Goal: Task Accomplishment & Management: Complete application form

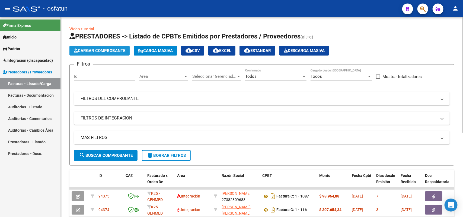
click at [109, 51] on span "Cargar Comprobante" at bounding box center [100, 50] width 52 height 5
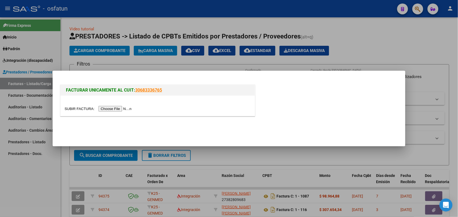
click at [118, 109] on input "file" at bounding box center [99, 109] width 69 height 6
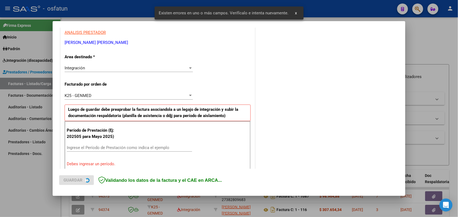
scroll to position [147, 0]
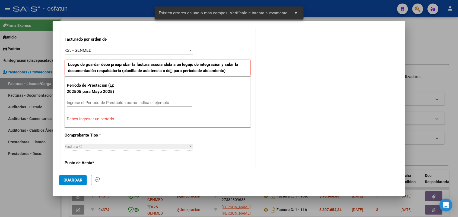
click at [109, 103] on input "Ingrese el Período de Prestación como indica el ejemplo" at bounding box center [129, 102] width 125 height 5
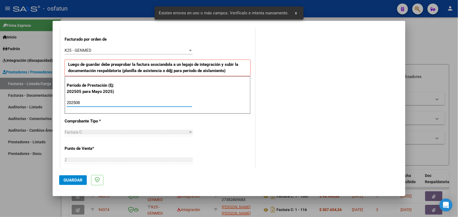
type input "202508"
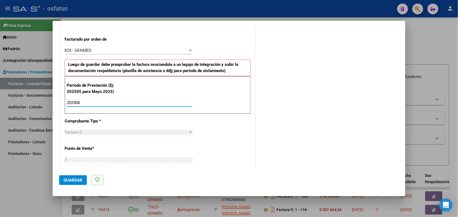
click at [73, 178] on span "Guardar" at bounding box center [73, 180] width 19 height 5
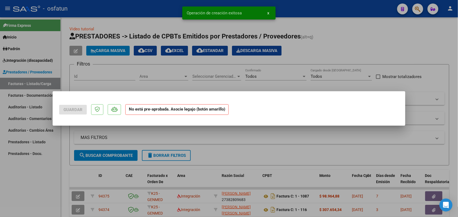
scroll to position [0, 0]
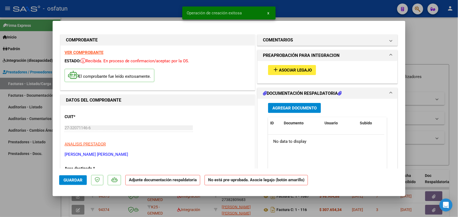
click at [285, 68] on span "Asociar Legajo" at bounding box center [295, 70] width 33 height 5
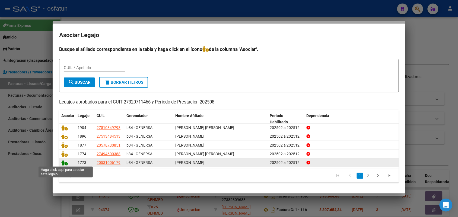
click at [64, 164] on icon at bounding box center [64, 163] width 7 height 6
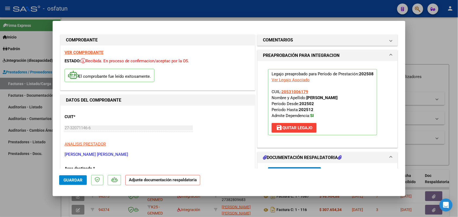
scroll to position [34, 0]
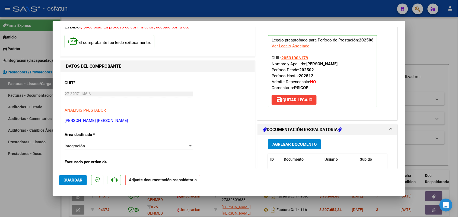
click at [281, 143] on span "Agregar Documento" at bounding box center [295, 144] width 44 height 5
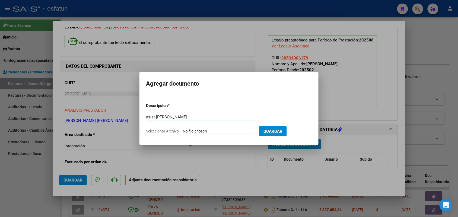
type input "asist [PERSON_NAME]"
click at [216, 131] on input "Seleccionar Archivo" at bounding box center [219, 131] width 72 height 5
type input "C:\fakepath\asist psicopedagogia.pdf"
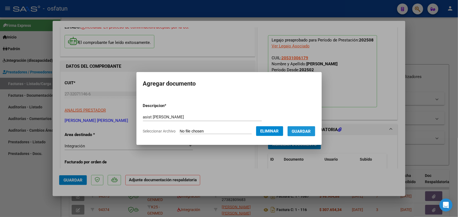
click at [308, 130] on span "Guardar" at bounding box center [301, 131] width 19 height 5
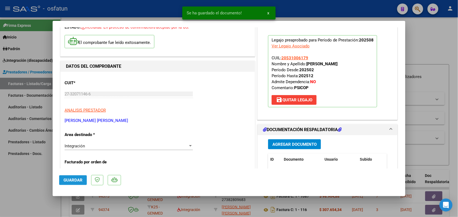
click at [74, 181] on span "Guardar" at bounding box center [73, 180] width 19 height 5
click at [20, 182] on div at bounding box center [229, 108] width 458 height 217
type input "$ 0,00"
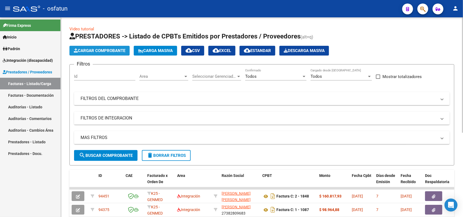
click at [110, 46] on button "Cargar Comprobante" at bounding box center [100, 51] width 60 height 10
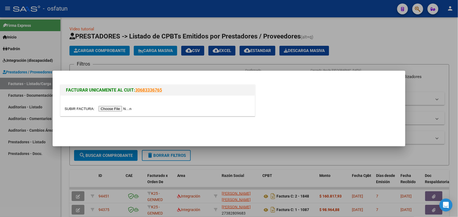
click at [112, 108] on input "file" at bounding box center [99, 109] width 69 height 6
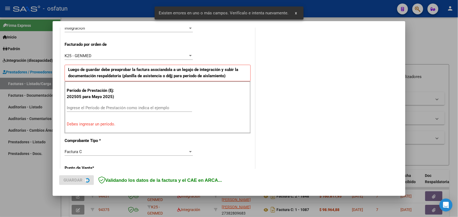
scroll to position [147, 0]
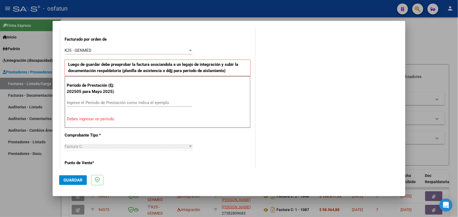
click at [120, 105] on input "Ingrese el Período de Prestación como indica el ejemplo" at bounding box center [129, 102] width 125 height 5
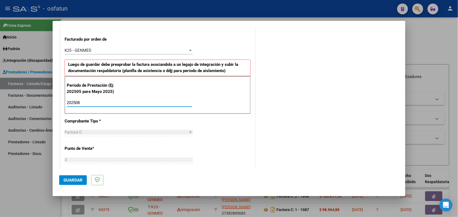
type input "202508"
click at [79, 179] on span "Guardar" at bounding box center [73, 180] width 19 height 5
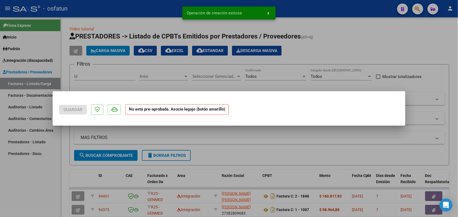
scroll to position [0, 0]
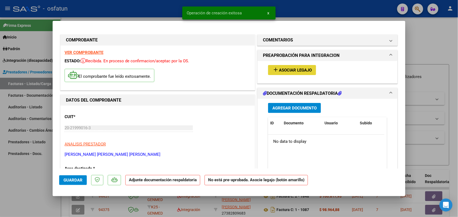
click at [293, 67] on button "add Asociar Legajo" at bounding box center [292, 70] width 48 height 10
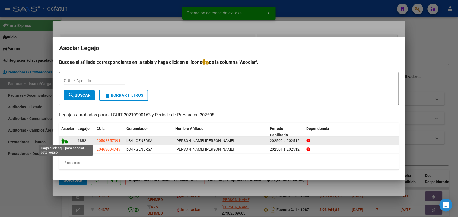
click at [64, 140] on icon at bounding box center [64, 141] width 7 height 6
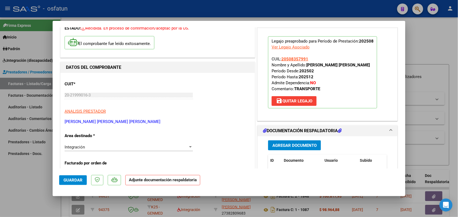
scroll to position [68, 0]
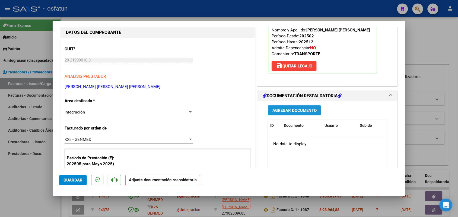
click at [279, 109] on span "Agregar Documento" at bounding box center [295, 110] width 44 height 5
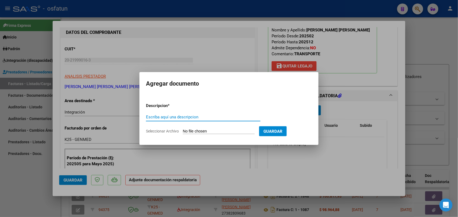
click at [190, 116] on input "Escriba aquí una descripcion" at bounding box center [203, 117] width 115 height 5
type input "asist [PERSON_NAME]"
click at [222, 129] on input "Seleccionar Archivo" at bounding box center [219, 131] width 72 height 5
type input "C:\fakepath\[PERSON_NAME] [PERSON_NAME][DATE].pdf"
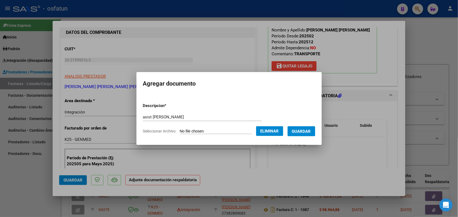
click at [308, 128] on button "Guardar" at bounding box center [302, 132] width 28 height 10
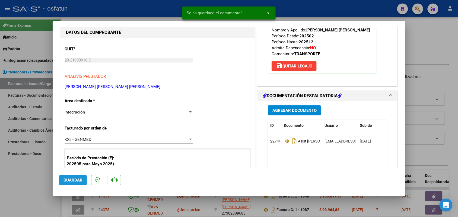
click at [71, 180] on span "Guardar" at bounding box center [73, 180] width 19 height 5
click at [29, 175] on div at bounding box center [229, 108] width 458 height 217
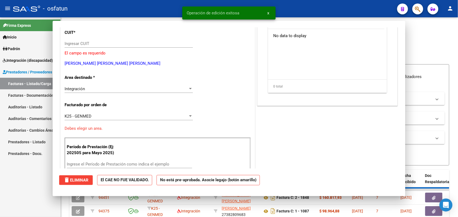
scroll to position [0, 0]
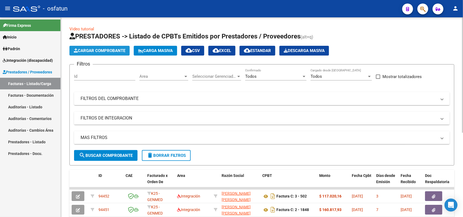
click at [86, 48] on span "Cargar Comprobante" at bounding box center [100, 50] width 52 height 5
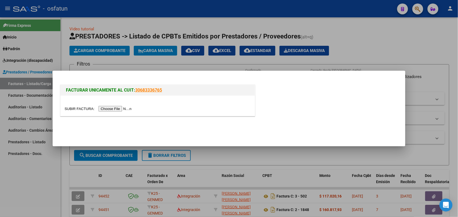
click at [116, 109] on input "file" at bounding box center [99, 109] width 69 height 6
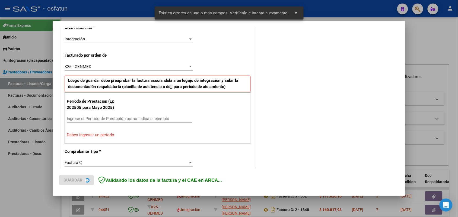
scroll to position [136, 0]
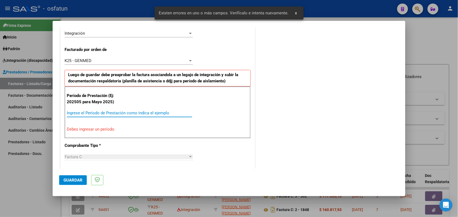
click at [150, 113] on input "Ingrese el Período de Prestación como indica el ejemplo" at bounding box center [129, 113] width 125 height 5
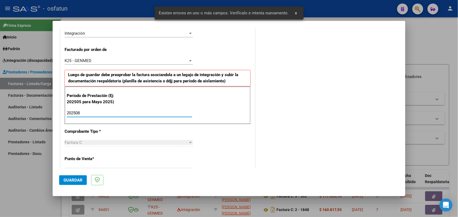
type input "202508"
click at [72, 179] on span "Guardar" at bounding box center [73, 180] width 19 height 5
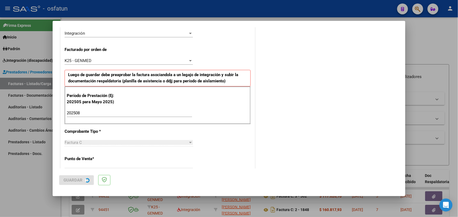
scroll to position [0, 0]
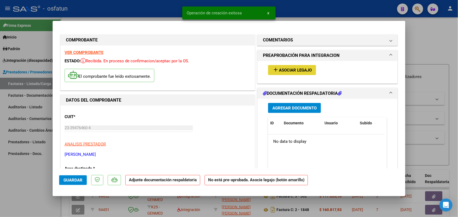
click at [279, 70] on span "Asociar Legajo" at bounding box center [295, 70] width 33 height 5
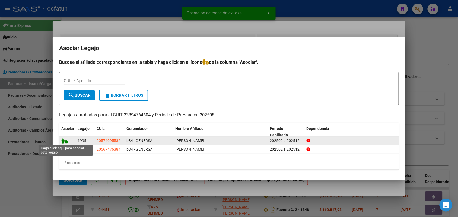
click at [65, 141] on icon at bounding box center [64, 141] width 7 height 6
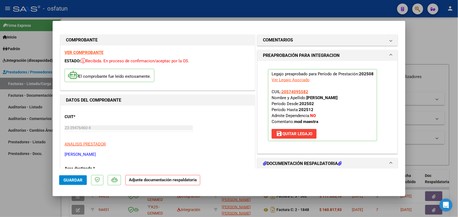
scroll to position [34, 0]
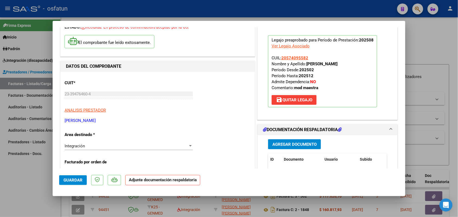
click at [293, 140] on button "Agregar Documento" at bounding box center [294, 145] width 53 height 10
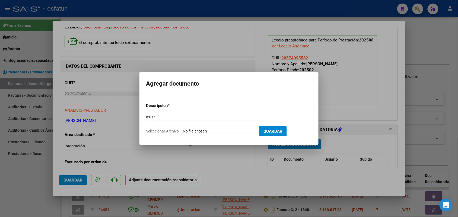
type input "asist"
click at [198, 131] on input "Seleccionar Archivo" at bounding box center [219, 131] width 72 height 5
type input "C:\fakepath\[PERSON_NAME].pdf"
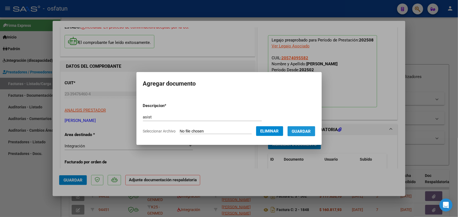
click at [304, 128] on button "Guardar" at bounding box center [302, 132] width 28 height 10
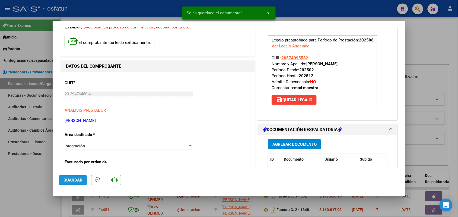
click at [80, 178] on span "Guardar" at bounding box center [73, 180] width 19 height 5
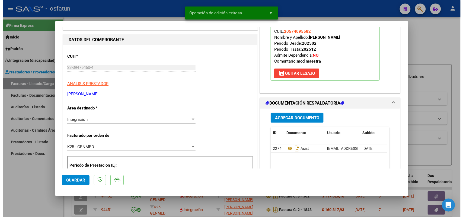
scroll to position [102, 0]
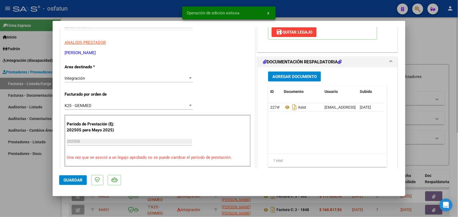
drag, startPoint x: 25, startPoint y: 169, endPoint x: 146, endPoint y: 217, distance: 129.5
click at [26, 168] on div at bounding box center [229, 108] width 458 height 217
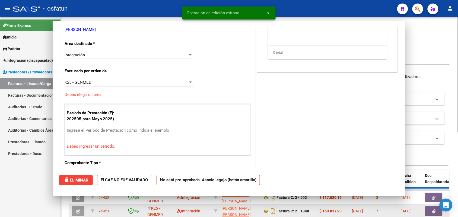
scroll to position [0, 0]
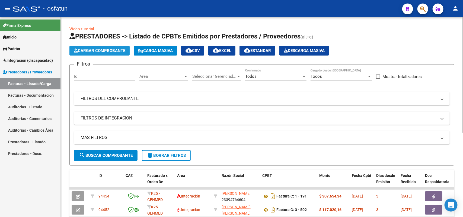
click at [105, 52] on span "Cargar Comprobante" at bounding box center [100, 50] width 52 height 5
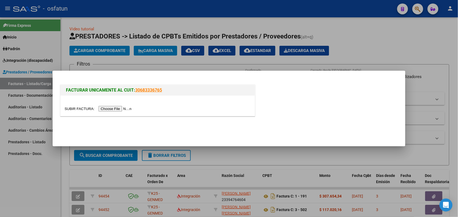
click at [118, 109] on input "file" at bounding box center [99, 109] width 69 height 6
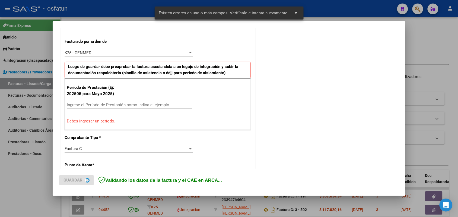
scroll to position [147, 0]
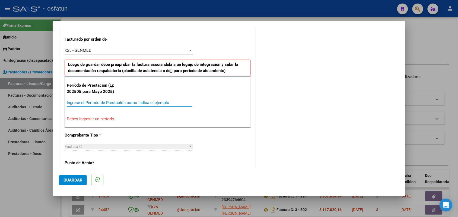
click at [143, 103] on input "Ingrese el Período de Prestación como indica el ejemplo" at bounding box center [129, 102] width 125 height 5
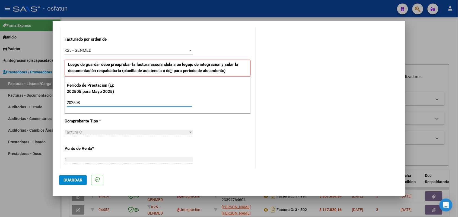
type input "202508"
click at [76, 181] on span "Guardar" at bounding box center [73, 180] width 19 height 5
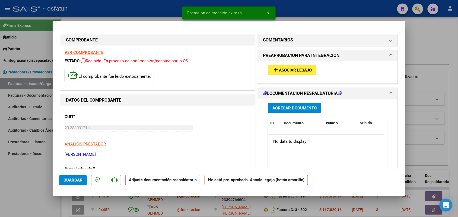
click at [290, 69] on span "Asociar Legajo" at bounding box center [295, 70] width 33 height 5
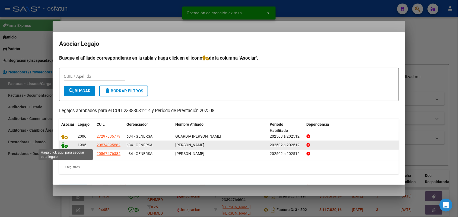
click at [65, 145] on icon at bounding box center [64, 145] width 7 height 6
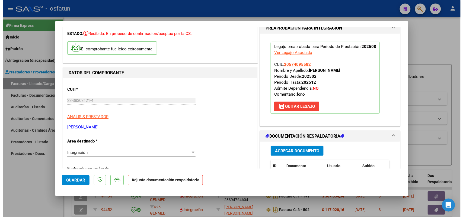
scroll to position [34, 0]
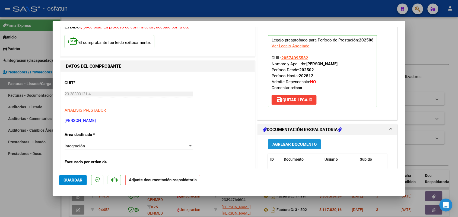
click at [280, 144] on span "Agregar Documento" at bounding box center [295, 144] width 44 height 5
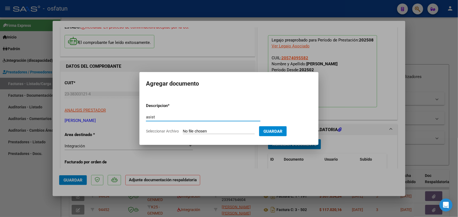
type input "asist"
click at [207, 132] on input "Seleccionar Archivo" at bounding box center [219, 131] width 72 height 5
type input "C:\fakepath\[PERSON_NAME] - Fono -Agosto.pdf"
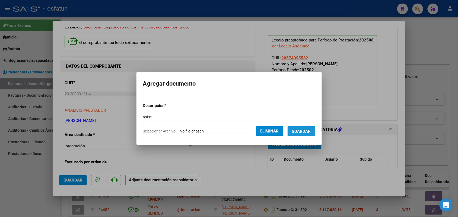
click at [308, 127] on button "Guardar" at bounding box center [302, 132] width 28 height 10
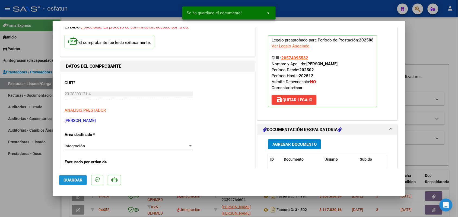
click at [71, 180] on span "Guardar" at bounding box center [73, 180] width 19 height 5
click at [40, 175] on div at bounding box center [229, 108] width 458 height 217
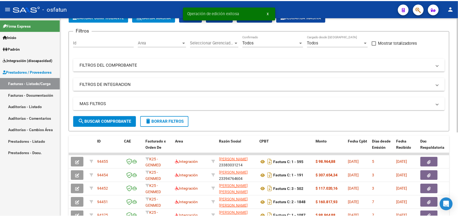
scroll to position [0, 0]
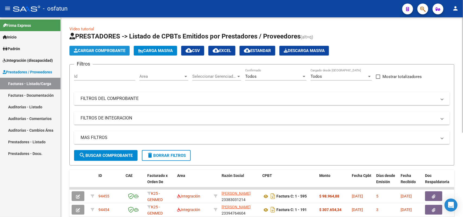
click at [106, 48] on span "Cargar Comprobante" at bounding box center [100, 50] width 52 height 5
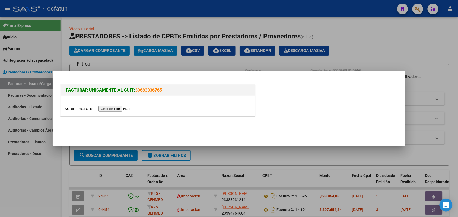
click at [124, 108] on input "file" at bounding box center [99, 109] width 69 height 6
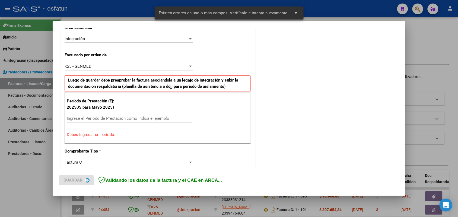
scroll to position [136, 0]
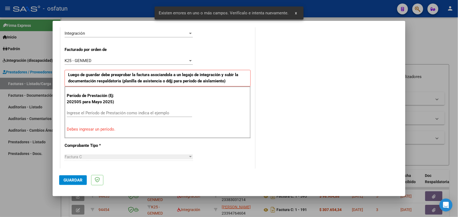
click at [145, 109] on div "Período de Prestación (Ej: 202505 para [DATE]) Ingrese el Período de Prestación…" at bounding box center [158, 113] width 186 height 52
click at [144, 115] on input "Ingrese el Período de Prestación como indica el ejemplo" at bounding box center [129, 113] width 125 height 5
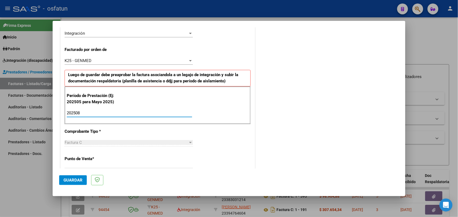
type input "202508"
drag, startPoint x: 82, startPoint y: 178, endPoint x: 147, endPoint y: 157, distance: 68.3
click at [82, 177] on button "Guardar" at bounding box center [73, 181] width 28 height 10
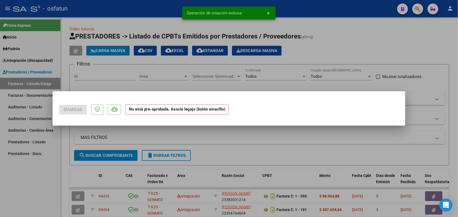
scroll to position [0, 0]
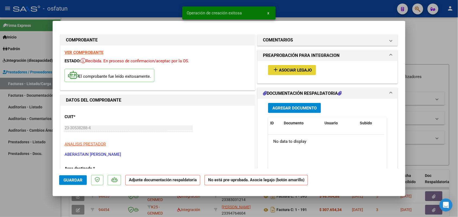
click at [279, 71] on span "Asociar Legajo" at bounding box center [295, 70] width 33 height 5
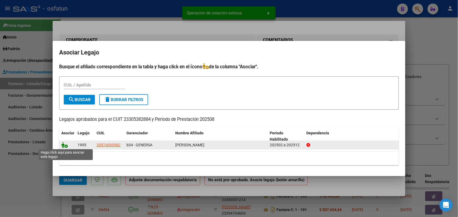
click at [65, 143] on icon at bounding box center [64, 145] width 7 height 6
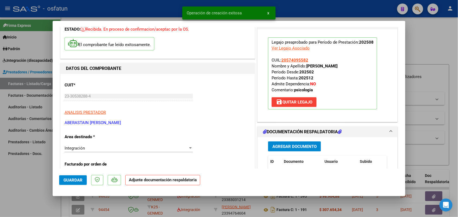
scroll to position [34, 0]
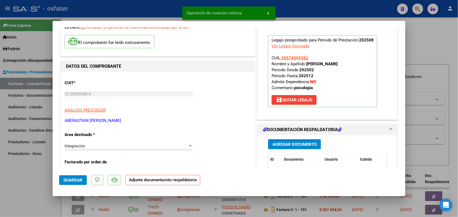
click at [283, 141] on button "Agregar Documento" at bounding box center [294, 145] width 53 height 10
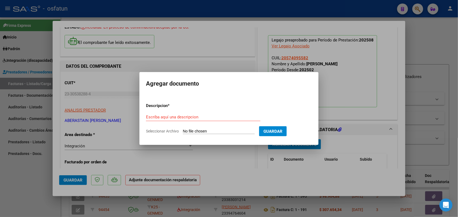
drag, startPoint x: 171, startPoint y: 113, endPoint x: 170, endPoint y: 116, distance: 2.8
click at [170, 113] on div "Escriba aquí una descripcion" at bounding box center [203, 117] width 115 height 8
click at [170, 118] on input "Escriba aquí una descripcion" at bounding box center [203, 117] width 115 height 5
type input "asist"
click at [204, 132] on input "Seleccionar Archivo" at bounding box center [219, 131] width 72 height 5
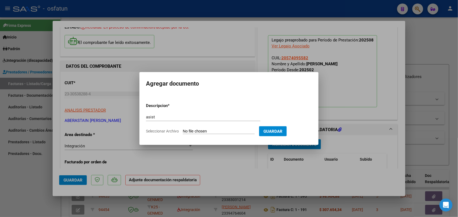
type input "C:\fakepath\ASISTpsicologia.pdf"
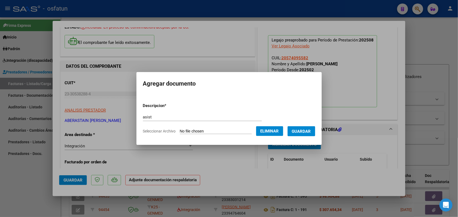
click at [307, 132] on span "Guardar" at bounding box center [301, 131] width 19 height 5
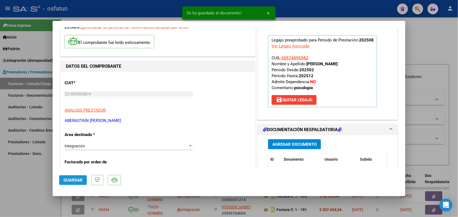
click at [79, 179] on span "Guardar" at bounding box center [73, 180] width 19 height 5
click at [19, 169] on div at bounding box center [229, 108] width 458 height 217
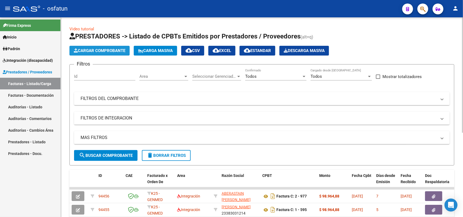
click at [86, 49] on span "Cargar Comprobante" at bounding box center [100, 50] width 52 height 5
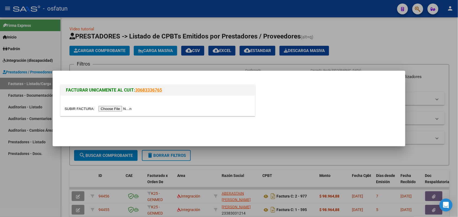
click at [114, 110] on input "file" at bounding box center [99, 109] width 69 height 6
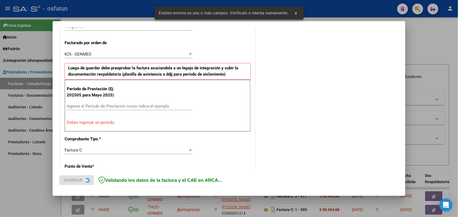
scroll to position [147, 0]
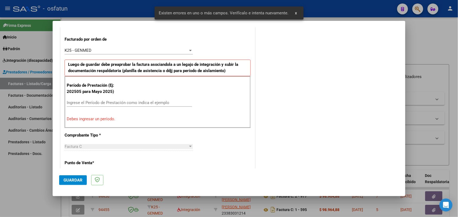
drag, startPoint x: 125, startPoint y: 100, endPoint x: 125, endPoint y: 104, distance: 3.6
click at [125, 104] on div "Ingrese el Período de Prestación como indica el ejemplo" at bounding box center [129, 103] width 125 height 8
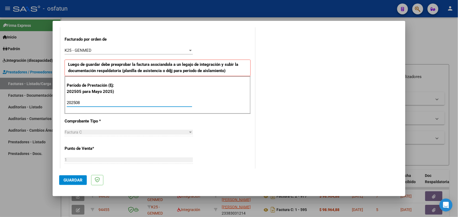
type input "202508"
click at [75, 177] on button "Guardar" at bounding box center [73, 181] width 28 height 10
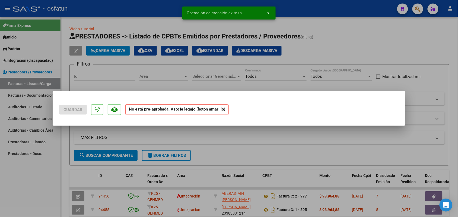
scroll to position [0, 0]
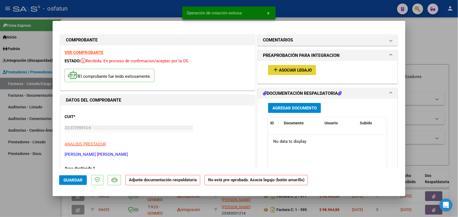
click at [308, 67] on button "add Asociar Legajo" at bounding box center [292, 70] width 48 height 10
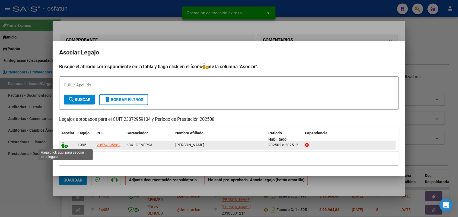
click at [63, 146] on icon at bounding box center [64, 145] width 7 height 6
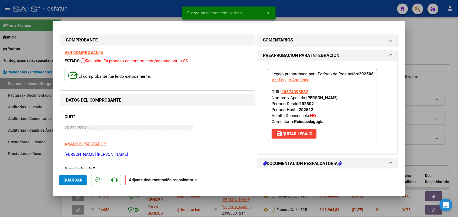
scroll to position [34, 0]
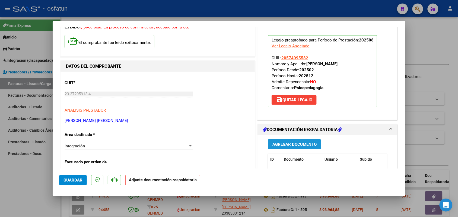
click at [284, 143] on span "Agregar Documento" at bounding box center [295, 144] width 44 height 5
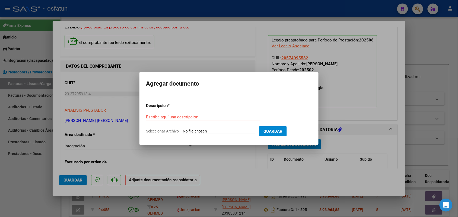
drag, startPoint x: 166, startPoint y: 113, endPoint x: 166, endPoint y: 116, distance: 3.0
click at [166, 116] on div "Escriba aquí una descripcion" at bounding box center [203, 117] width 115 height 8
drag, startPoint x: 166, startPoint y: 116, endPoint x: 163, endPoint y: 117, distance: 3.4
click at [163, 117] on input "Escriba aquí una descripcion" at bounding box center [203, 117] width 115 height 5
type input "asist"
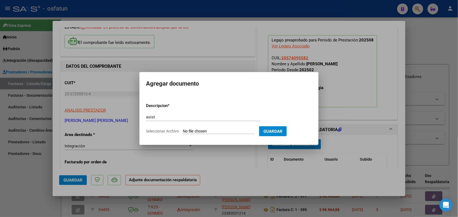
click at [199, 131] on input "Seleccionar Archivo" at bounding box center [219, 131] width 72 height 5
type input "C:\fakepath\Jaro psp.pdf"
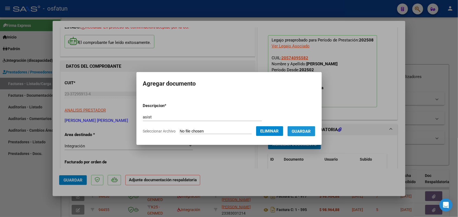
click at [311, 132] on span "Guardar" at bounding box center [301, 131] width 19 height 5
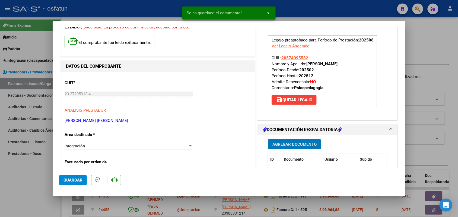
click at [68, 181] on span "Guardar" at bounding box center [73, 180] width 19 height 5
click at [30, 181] on div at bounding box center [229, 108] width 458 height 217
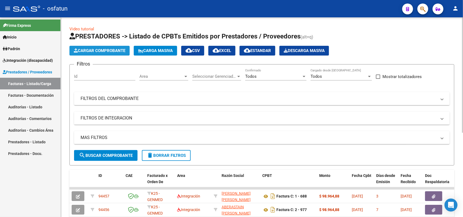
click at [94, 48] on button "Cargar Comprobante" at bounding box center [100, 51] width 60 height 10
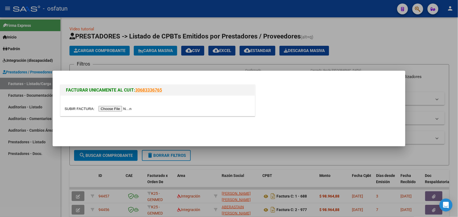
click at [115, 108] on input "file" at bounding box center [99, 109] width 69 height 6
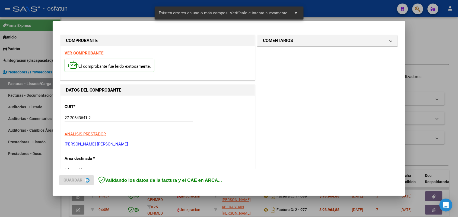
scroll to position [136, 0]
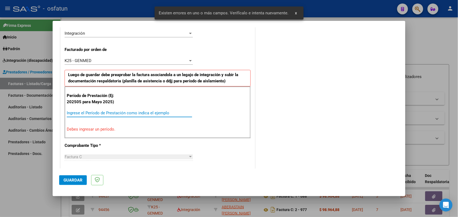
click at [138, 111] on input "Ingrese el Período de Prestación como indica el ejemplo" at bounding box center [129, 113] width 125 height 5
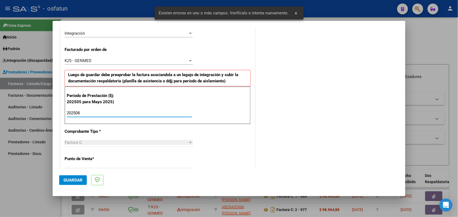
type input "202508"
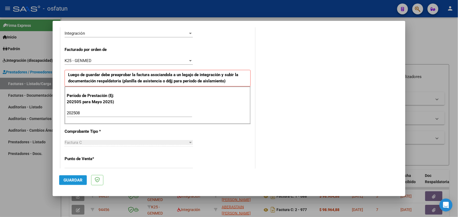
click at [71, 176] on button "Guardar" at bounding box center [73, 181] width 28 height 10
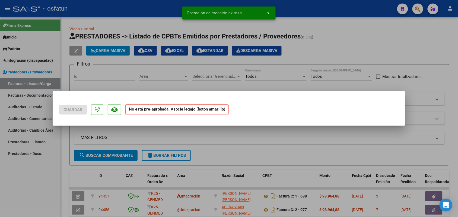
scroll to position [0, 0]
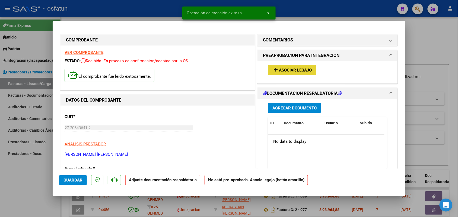
click at [304, 72] on span "Asociar Legajo" at bounding box center [295, 70] width 33 height 5
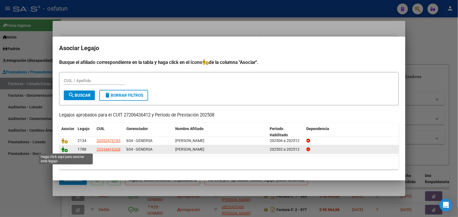
click at [65, 150] on icon at bounding box center [64, 150] width 7 height 6
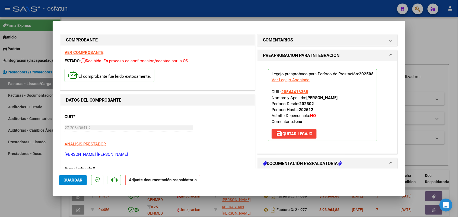
scroll to position [34, 0]
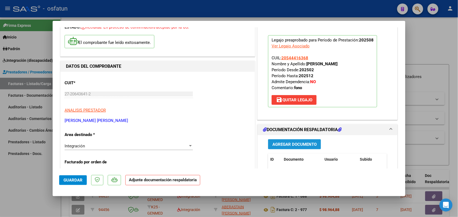
click at [287, 143] on span "Agregar Documento" at bounding box center [295, 144] width 44 height 5
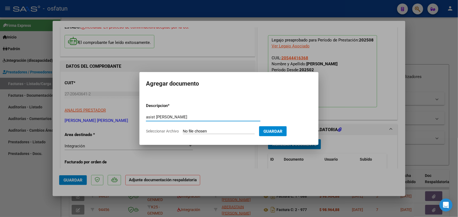
type input "asist [PERSON_NAME]"
click at [204, 130] on input "Seleccionar Archivo" at bounding box center [219, 131] width 72 height 5
type input "C:\fakepath\asis fono.pdf"
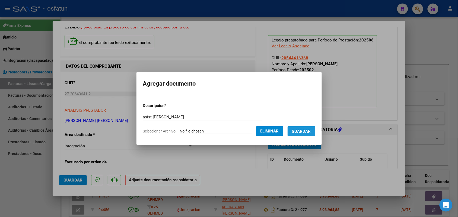
click at [305, 130] on span "Guardar" at bounding box center [301, 131] width 19 height 5
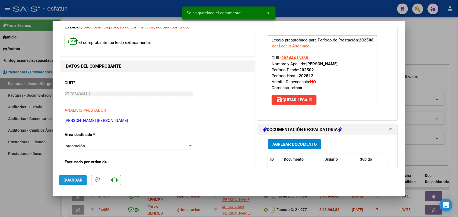
click at [75, 177] on button "Guardar" at bounding box center [73, 181] width 28 height 10
click at [29, 182] on div at bounding box center [229, 108] width 458 height 217
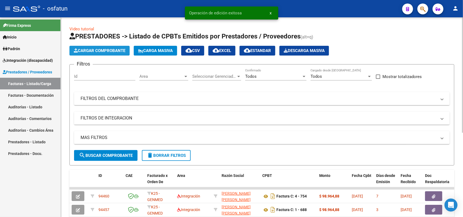
click at [106, 51] on span "Cargar Comprobante" at bounding box center [100, 50] width 52 height 5
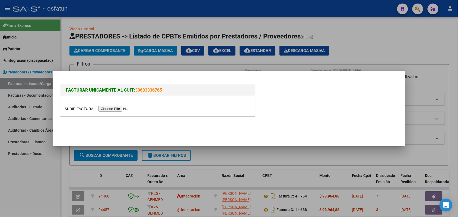
click at [116, 109] on input "file" at bounding box center [99, 109] width 69 height 6
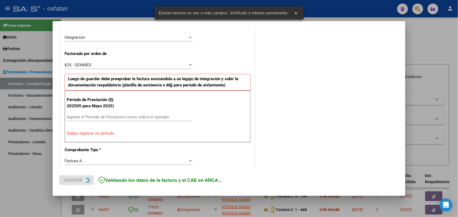
scroll to position [147, 0]
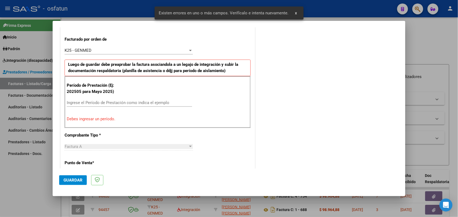
click at [128, 102] on input "Ingrese el Período de Prestación como indica el ejemplo" at bounding box center [129, 102] width 125 height 5
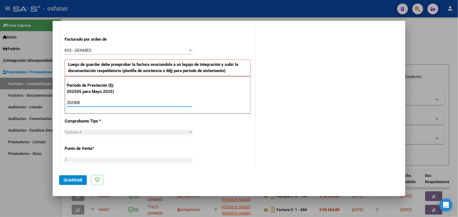
type input "202508"
click at [78, 178] on span "Guardar" at bounding box center [73, 180] width 19 height 5
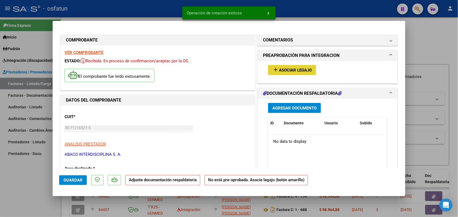
click at [291, 68] on span "Asociar Legajo" at bounding box center [295, 70] width 33 height 5
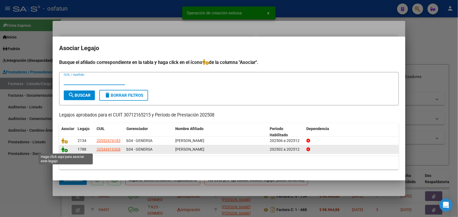
click at [64, 150] on icon at bounding box center [64, 150] width 7 height 6
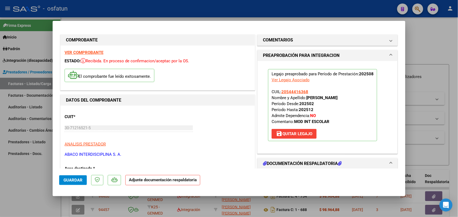
scroll to position [34, 0]
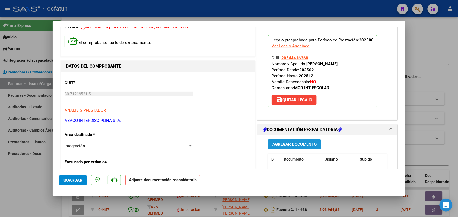
click at [280, 143] on span "Agregar Documento" at bounding box center [295, 144] width 44 height 5
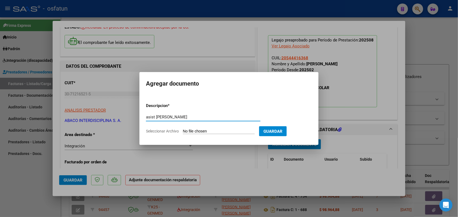
type input "asist [PERSON_NAME]"
click at [196, 131] on input "Seleccionar Archivo" at bounding box center [219, 131] width 72 height 5
type input "C:\fakepath\asist mod int esc.pdf"
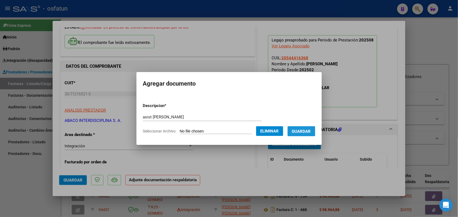
click at [305, 130] on span "Guardar" at bounding box center [301, 131] width 19 height 5
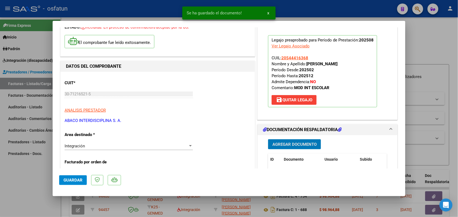
click at [67, 179] on span "Guardar" at bounding box center [73, 180] width 19 height 5
click at [23, 184] on div at bounding box center [229, 108] width 458 height 217
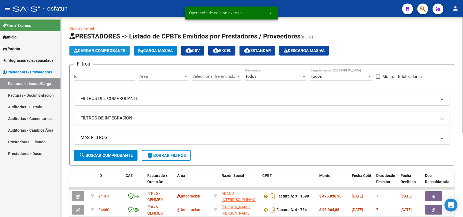
click at [103, 51] on span "Cargar Comprobante" at bounding box center [100, 50] width 52 height 5
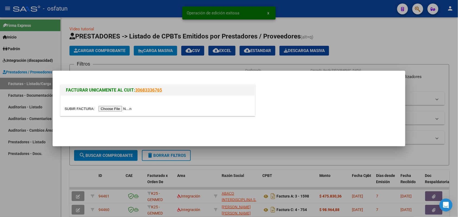
click at [111, 110] on input "file" at bounding box center [99, 109] width 69 height 6
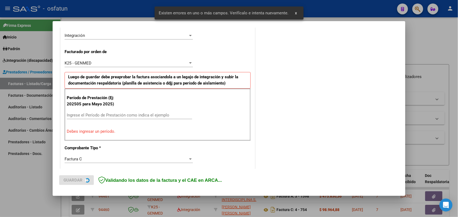
scroll to position [136, 0]
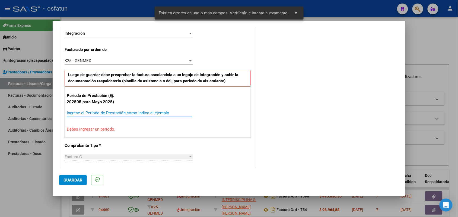
click at [109, 111] on input "Ingrese el Período de Prestación como indica el ejemplo" at bounding box center [129, 113] width 125 height 5
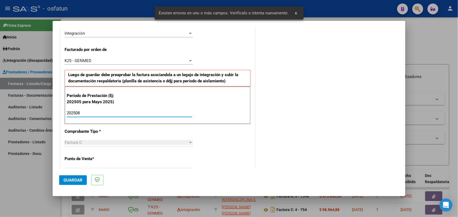
type input "202508"
click at [71, 176] on button "Guardar" at bounding box center [73, 181] width 28 height 10
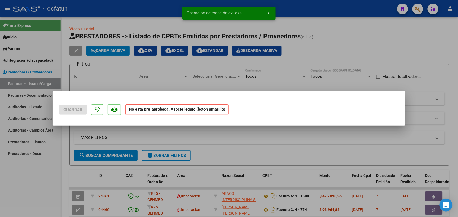
scroll to position [0, 0]
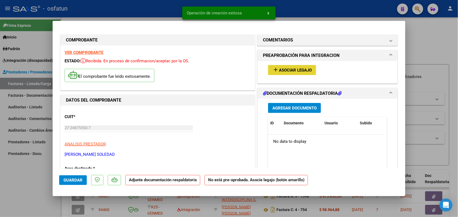
click at [288, 71] on span "Asociar Legajo" at bounding box center [295, 70] width 33 height 5
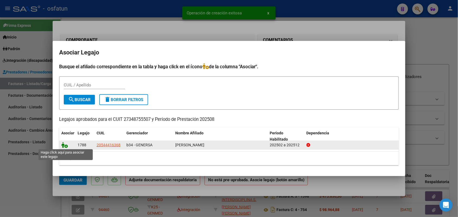
click at [65, 147] on icon at bounding box center [64, 145] width 7 height 6
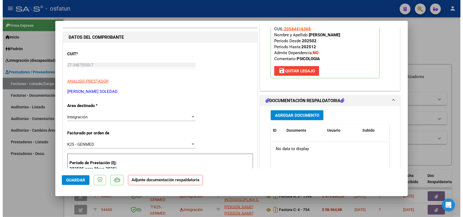
scroll to position [68, 0]
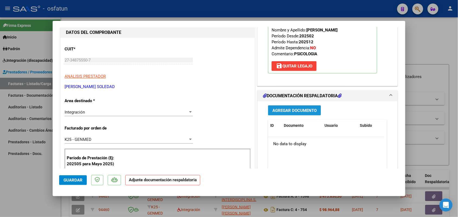
click at [285, 114] on button "Agregar Documento" at bounding box center [294, 111] width 53 height 10
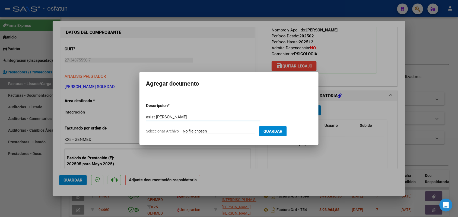
type input "asist [PERSON_NAME]"
click at [198, 132] on input "Seleccionar Archivo" at bounding box center [219, 131] width 72 height 5
type input "C:\fakepath\asist psicologia.pdf"
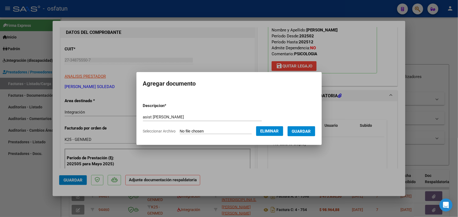
drag, startPoint x: 306, startPoint y: 130, endPoint x: 289, endPoint y: 133, distance: 16.6
click at [306, 130] on span "Guardar" at bounding box center [301, 131] width 19 height 5
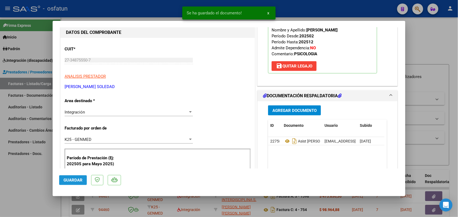
click at [74, 178] on span "Guardar" at bounding box center [73, 180] width 19 height 5
click at [26, 173] on div at bounding box center [229, 108] width 458 height 217
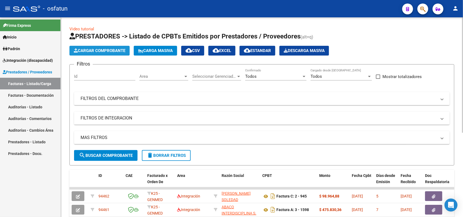
click at [94, 50] on span "Cargar Comprobante" at bounding box center [100, 50] width 52 height 5
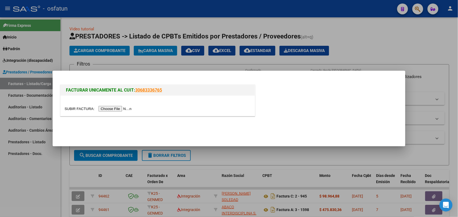
click at [104, 110] on input "file" at bounding box center [99, 109] width 69 height 6
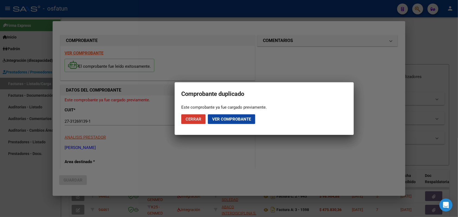
click at [199, 117] on span "Cerrar" at bounding box center [194, 119] width 16 height 5
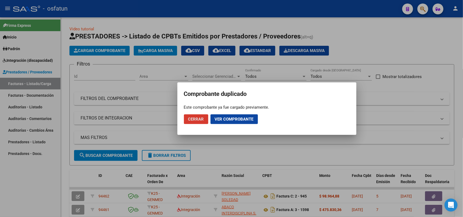
click at [190, 120] on span "Cerrar" at bounding box center [196, 119] width 16 height 5
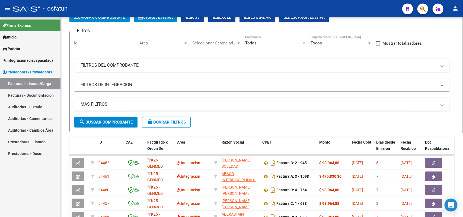
scroll to position [0, 0]
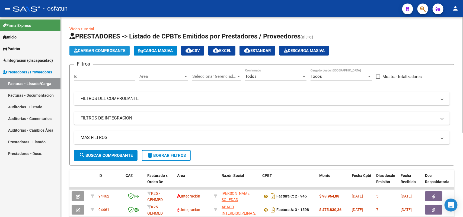
click at [95, 51] on span "Cargar Comprobante" at bounding box center [100, 50] width 52 height 5
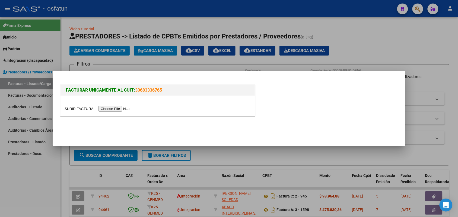
click at [106, 109] on input "file" at bounding box center [99, 109] width 69 height 6
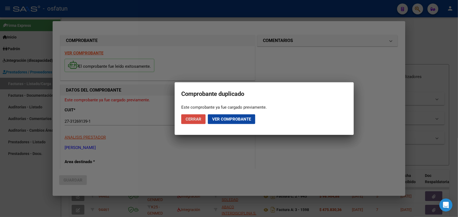
click at [200, 120] on span "Cerrar" at bounding box center [194, 119] width 16 height 5
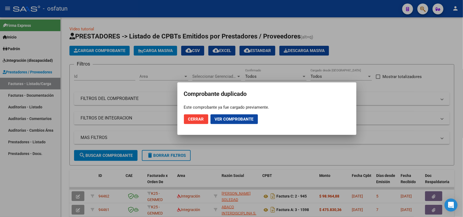
click at [147, 110] on div at bounding box center [231, 108] width 463 height 217
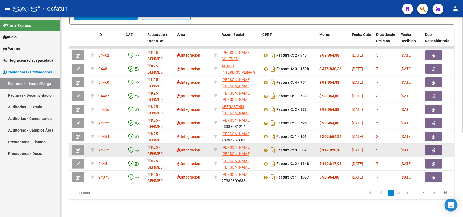
scroll to position [146, 0]
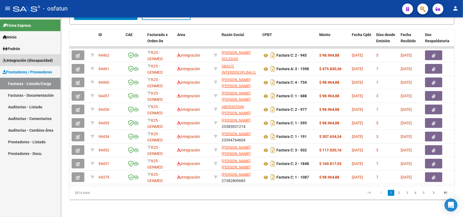
click at [18, 58] on span "Integración (discapacidad)" at bounding box center [28, 61] width 50 height 6
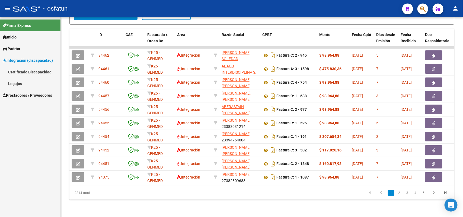
click at [15, 82] on link "Legajos" at bounding box center [30, 84] width 61 height 12
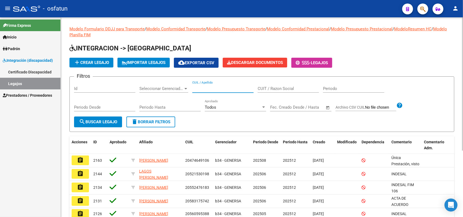
click at [200, 87] on input "CUIL / Apellido" at bounding box center [222, 88] width 61 height 5
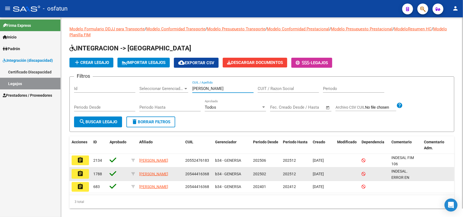
type input "[PERSON_NAME]"
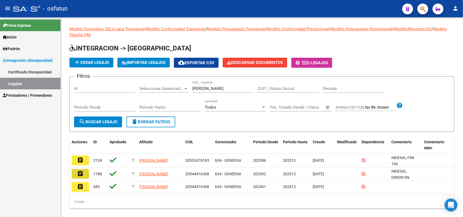
drag, startPoint x: 82, startPoint y: 175, endPoint x: 109, endPoint y: 173, distance: 27.8
click at [82, 175] on mat-icon "assignment" at bounding box center [80, 174] width 7 height 7
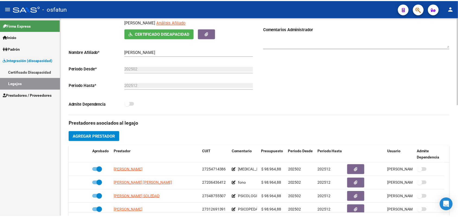
scroll to position [136, 0]
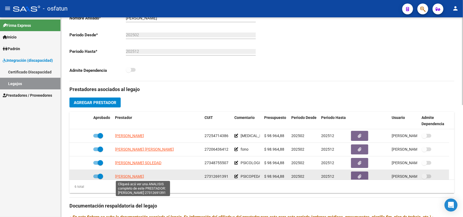
click at [144, 177] on span "[PERSON_NAME]" at bounding box center [129, 177] width 29 height 4
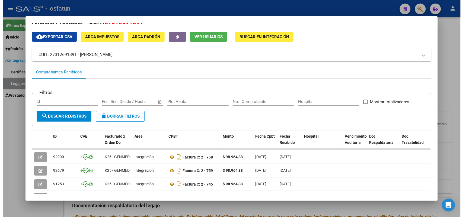
scroll to position [0, 0]
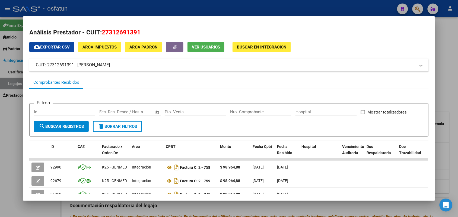
drag, startPoint x: 12, startPoint y: 117, endPoint x: 9, endPoint y: 94, distance: 23.3
click at [11, 116] on div at bounding box center [229, 108] width 458 height 217
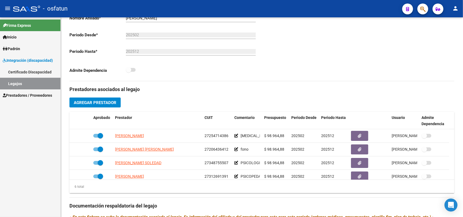
click at [20, 96] on span "Prestadores / Proveedores" at bounding box center [27, 96] width 49 height 6
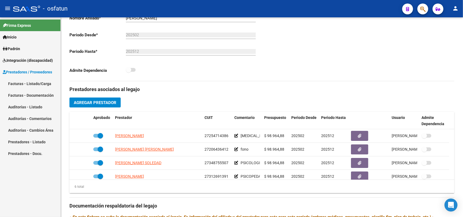
click at [20, 83] on link "Facturas - Listado/Carga" at bounding box center [30, 84] width 61 height 12
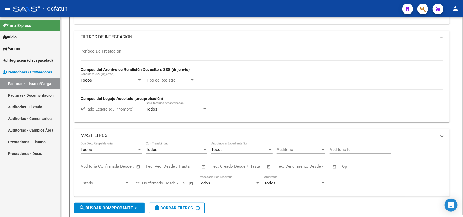
scroll to position [2, 0]
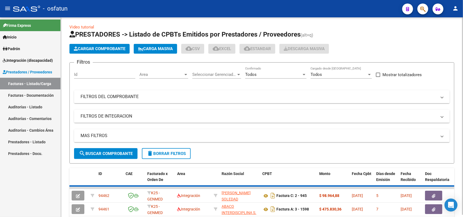
click at [108, 186] on div at bounding box center [262, 186] width 385 height 1
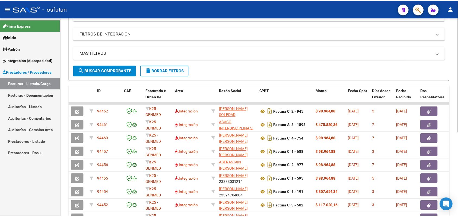
scroll to position [0, 0]
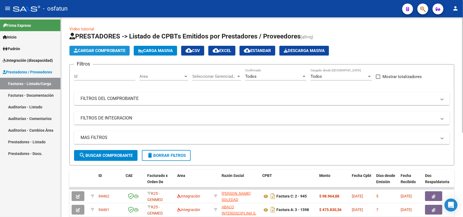
click at [107, 48] on span "Cargar Comprobante" at bounding box center [100, 50] width 52 height 5
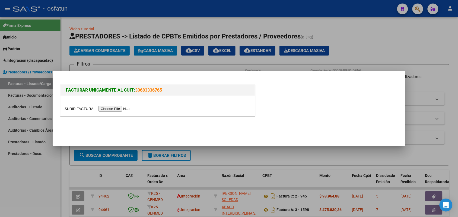
click at [118, 108] on input "file" at bounding box center [99, 109] width 69 height 6
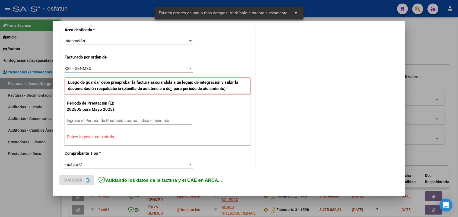
scroll to position [136, 0]
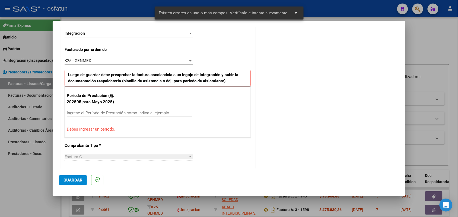
click at [127, 115] on input "Ingrese el Período de Prestación como indica el ejemplo" at bounding box center [129, 113] width 125 height 5
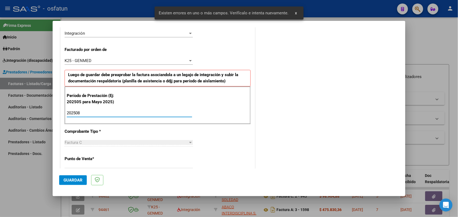
type input "202508"
click at [76, 182] on span "Guardar" at bounding box center [73, 180] width 19 height 5
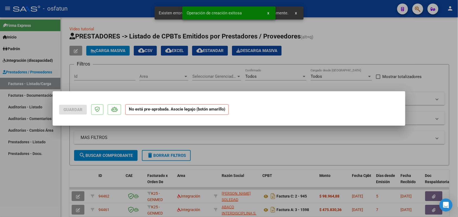
scroll to position [0, 0]
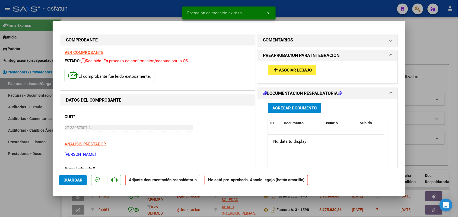
click at [274, 71] on mat-icon "add" at bounding box center [276, 70] width 7 height 7
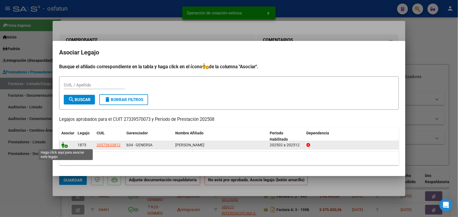
click at [65, 145] on icon at bounding box center [64, 145] width 7 height 6
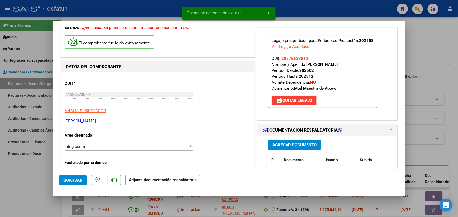
scroll to position [34, 0]
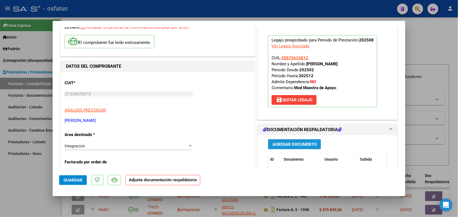
click at [292, 144] on span "Agregar Documento" at bounding box center [295, 144] width 44 height 5
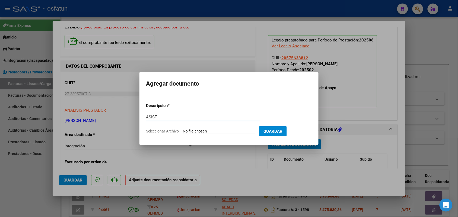
type input "ASIST"
click at [220, 131] on input "Seleccionar Archivo" at bounding box center [219, 131] width 72 height 5
type input "C:\fakepath\ASIST MAESTRA AGO.pdf"
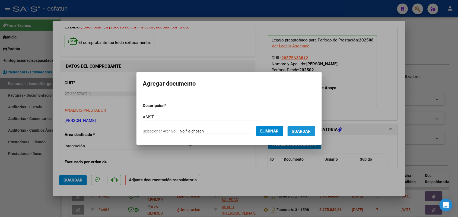
click at [310, 130] on span "Guardar" at bounding box center [301, 131] width 19 height 5
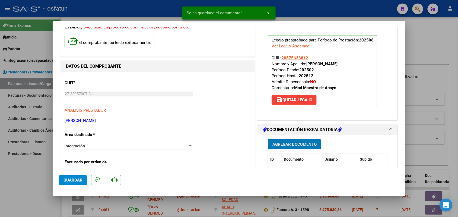
scroll to position [68, 0]
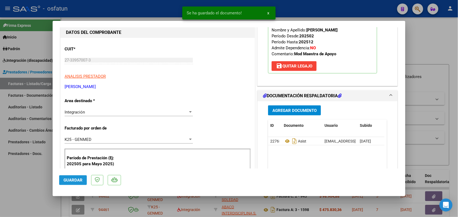
drag, startPoint x: 75, startPoint y: 178, endPoint x: 36, endPoint y: 166, distance: 41.0
click at [74, 178] on span "Guardar" at bounding box center [73, 180] width 19 height 5
drag, startPoint x: 19, startPoint y: 166, endPoint x: 76, endPoint y: 102, distance: 85.6
click at [20, 166] on div at bounding box center [229, 108] width 458 height 217
type input "$ 0,00"
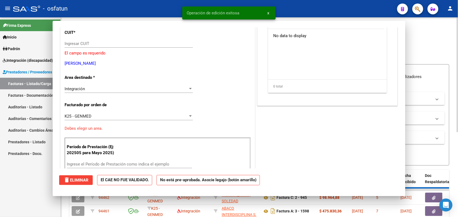
scroll to position [0, 0]
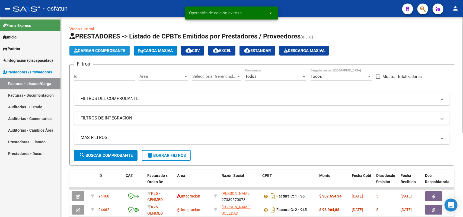
click at [94, 50] on span "Cargar Comprobante" at bounding box center [100, 50] width 52 height 5
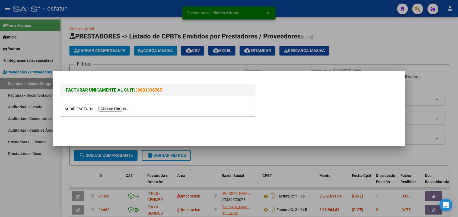
click at [108, 109] on input "file" at bounding box center [99, 109] width 69 height 6
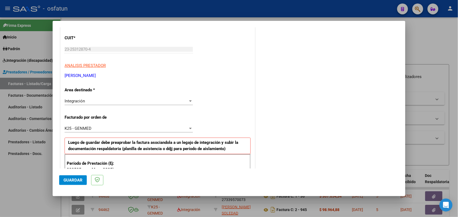
scroll to position [102, 0]
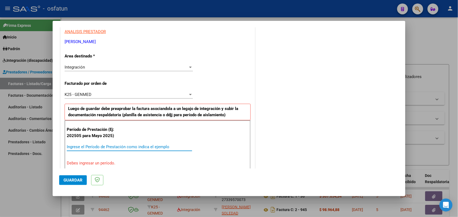
click at [113, 145] on input "Ingrese el Período de Prestación como indica el ejemplo" at bounding box center [129, 147] width 125 height 5
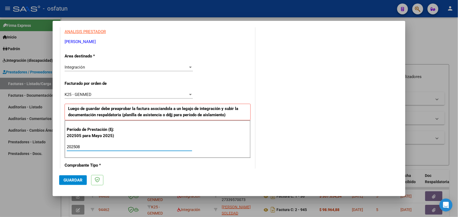
type input "202508"
click at [71, 179] on span "Guardar" at bounding box center [73, 180] width 19 height 5
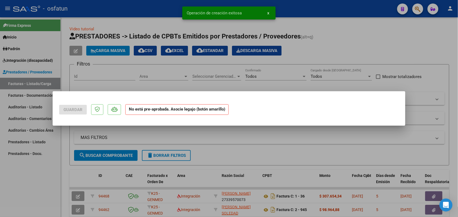
scroll to position [0, 0]
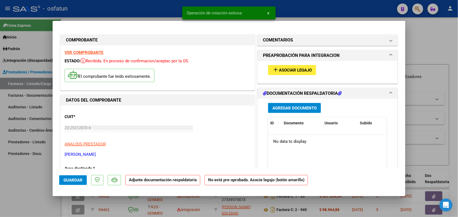
click at [292, 68] on span "Asociar Legajo" at bounding box center [295, 70] width 33 height 5
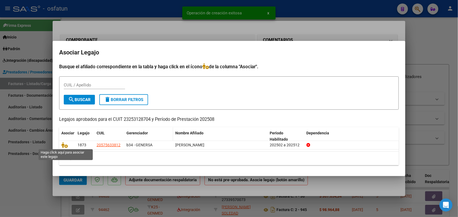
drag, startPoint x: 62, startPoint y: 145, endPoint x: 156, endPoint y: 135, distance: 93.6
click at [62, 144] on icon at bounding box center [64, 145] width 7 height 6
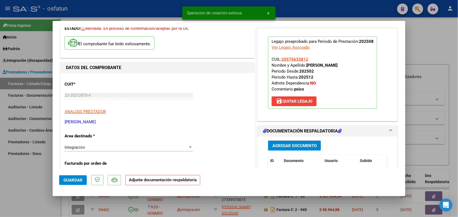
scroll to position [34, 0]
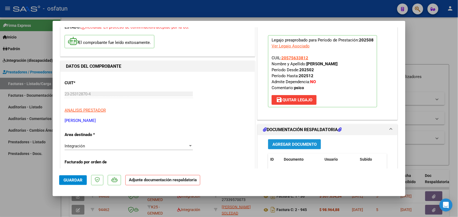
click at [291, 143] on span "Agregar Documento" at bounding box center [295, 144] width 44 height 5
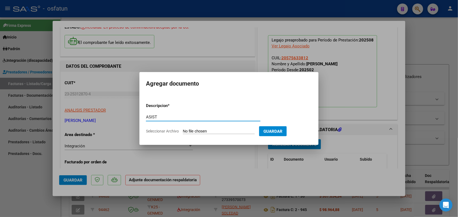
type input "ASIST"
click at [212, 133] on input "Seleccionar Archivo" at bounding box center [219, 131] width 72 height 5
type input "C:\fakepath\ASIST PSICOLOGIA AGO.pdf"
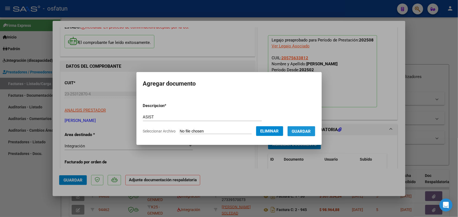
click at [308, 130] on span "Guardar" at bounding box center [301, 131] width 19 height 5
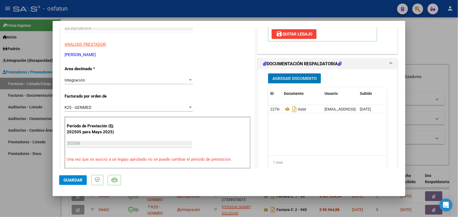
scroll to position [102, 0]
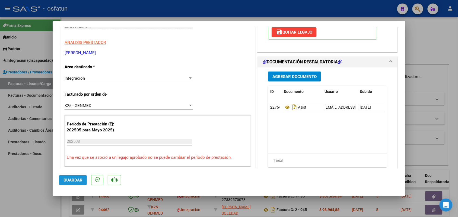
click at [73, 181] on span "Guardar" at bounding box center [73, 180] width 19 height 5
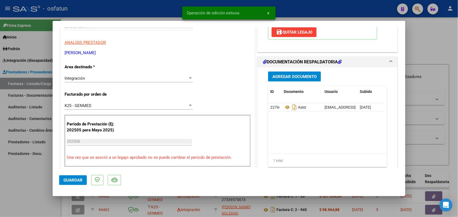
click at [22, 195] on div at bounding box center [229, 108] width 458 height 217
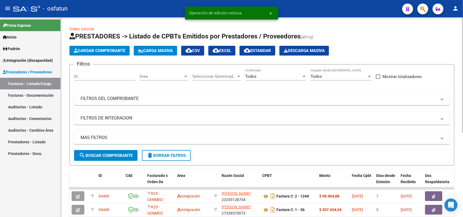
click at [99, 49] on span "Cargar Comprobante" at bounding box center [100, 50] width 52 height 5
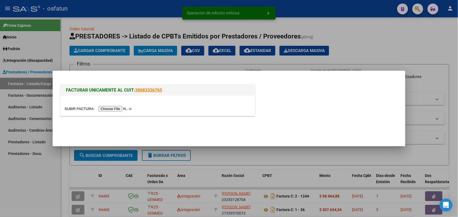
click at [110, 109] on input "file" at bounding box center [99, 109] width 69 height 6
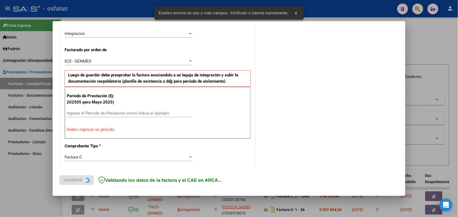
scroll to position [169, 0]
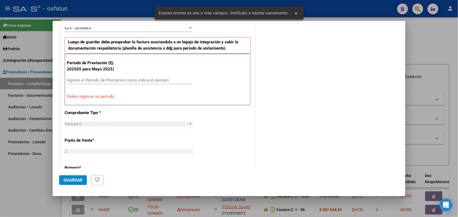
click at [93, 78] on input "Ingrese el Período de Prestación como indica el ejemplo" at bounding box center [129, 80] width 125 height 5
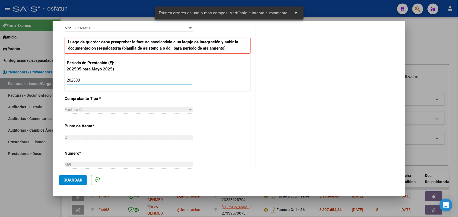
type input "202508"
drag, startPoint x: 76, startPoint y: 179, endPoint x: 90, endPoint y: 175, distance: 15.2
click at [76, 179] on span "Guardar" at bounding box center [73, 180] width 19 height 5
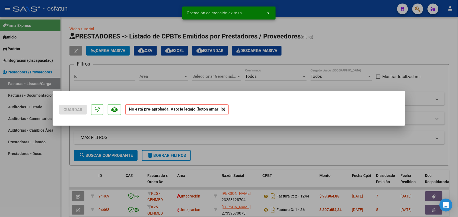
scroll to position [0, 0]
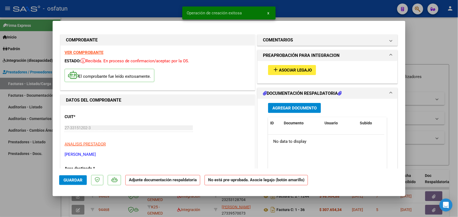
drag, startPoint x: 291, startPoint y: 65, endPoint x: 288, endPoint y: 70, distance: 4.7
click at [291, 65] on div "add Asociar Legajo" at bounding box center [327, 70] width 127 height 18
click at [296, 67] on button "add Asociar Legajo" at bounding box center [292, 70] width 48 height 10
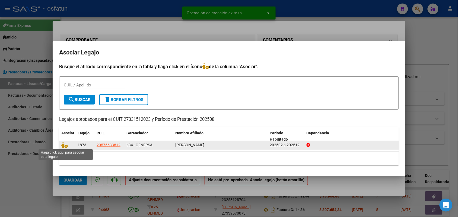
drag, startPoint x: 62, startPoint y: 144, endPoint x: 65, endPoint y: 142, distance: 3.5
click at [62, 143] on icon at bounding box center [64, 145] width 7 height 6
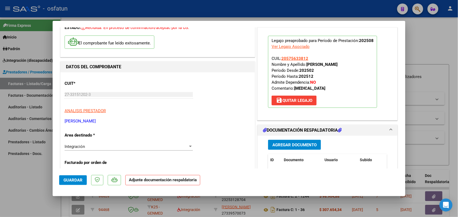
scroll to position [34, 0]
click at [291, 146] on span "Agregar Documento" at bounding box center [295, 144] width 44 height 5
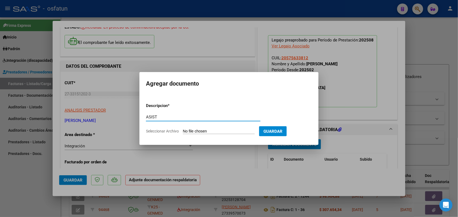
type input "ASIST"
click at [203, 128] on form "Descripcion * ASIST Escriba aquí una descripcion Seleccionar Archivo Guardar" at bounding box center [229, 119] width 166 height 40
click at [202, 132] on input "Seleccionar Archivo" at bounding box center [219, 131] width 72 height 5
type input "C:\fakepath\ASIST PSM AGO.pdf"
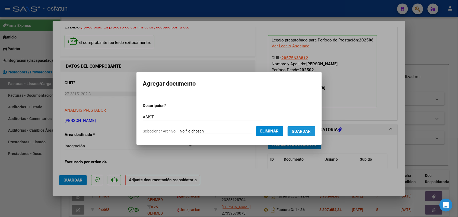
drag, startPoint x: 305, startPoint y: 128, endPoint x: 196, endPoint y: 149, distance: 111.1
click at [304, 128] on button "Guardar" at bounding box center [302, 132] width 28 height 10
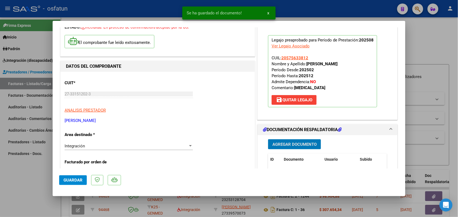
scroll to position [68, 0]
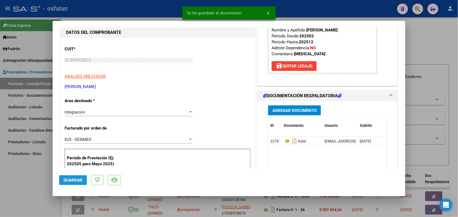
drag, startPoint x: 71, startPoint y: 179, endPoint x: 58, endPoint y: 179, distance: 13.0
click at [71, 179] on span "Guardar" at bounding box center [73, 180] width 19 height 5
click at [18, 184] on div at bounding box center [229, 108] width 458 height 217
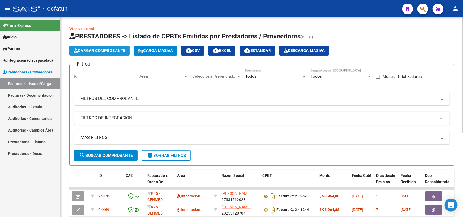
click at [103, 49] on span "Cargar Comprobante" at bounding box center [100, 50] width 52 height 5
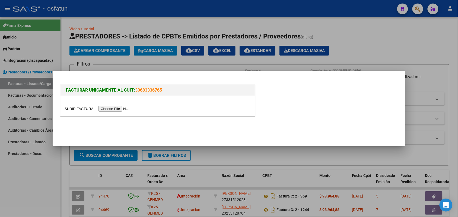
click at [108, 107] on input "file" at bounding box center [99, 109] width 69 height 6
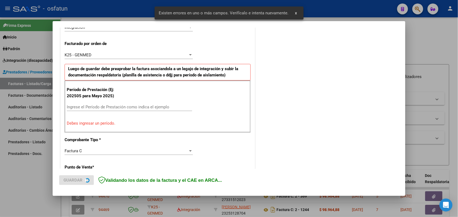
scroll to position [147, 0]
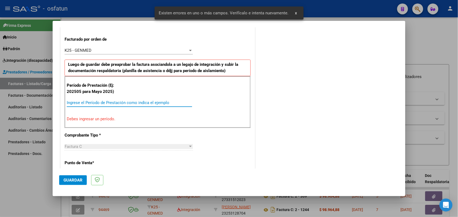
click at [110, 103] on input "Ingrese el Período de Prestación como indica el ejemplo" at bounding box center [129, 102] width 125 height 5
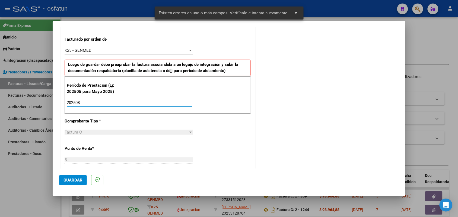
type input "202508"
click at [75, 178] on span "Guardar" at bounding box center [73, 180] width 19 height 5
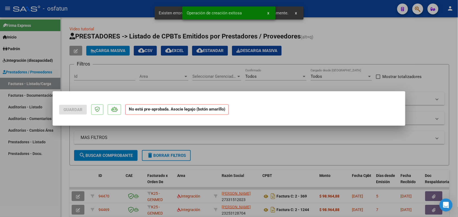
scroll to position [0, 0]
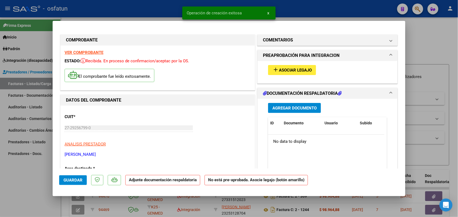
click at [278, 67] on button "add Asociar Legajo" at bounding box center [292, 70] width 48 height 10
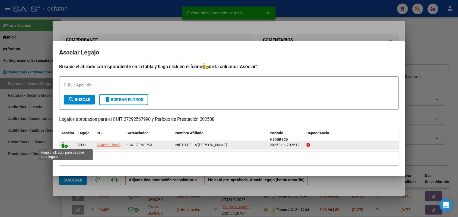
click at [64, 145] on icon at bounding box center [64, 145] width 7 height 6
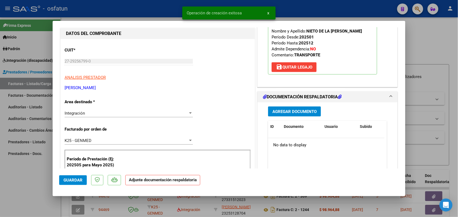
scroll to position [68, 0]
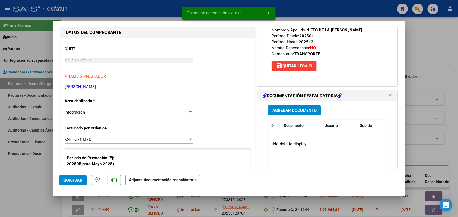
click at [285, 109] on span "Agregar Documento" at bounding box center [295, 110] width 44 height 5
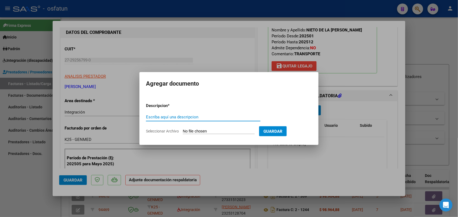
click at [166, 116] on input "Escriba aquí una descripcion" at bounding box center [203, 117] width 115 height 5
type input "ASIST TERAPIAS"
click at [213, 131] on input "Seleccionar Archivo" at bounding box center [219, 131] width 72 height 5
type input "C:\fakepath\P AS AGOSTO NIETO T.pdf"
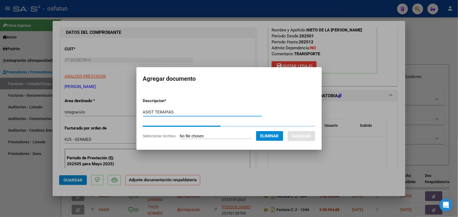
click at [181, 111] on input "ASIST TERAPIAS" at bounding box center [202, 112] width 119 height 5
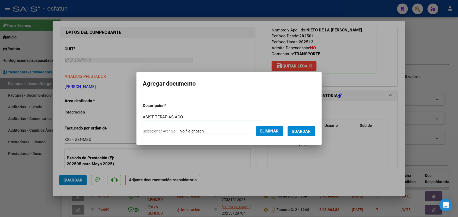
type input "ASIST TERAPIAS AGO"
drag, startPoint x: 308, startPoint y: 129, endPoint x: 229, endPoint y: 121, distance: 79.9
click at [308, 129] on span "Guardar" at bounding box center [301, 131] width 19 height 5
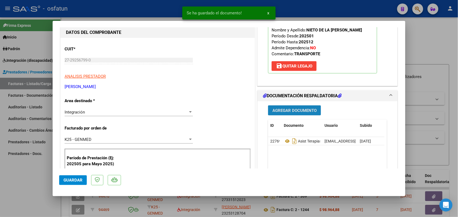
click at [286, 108] on button "Agregar Documento" at bounding box center [294, 111] width 53 height 10
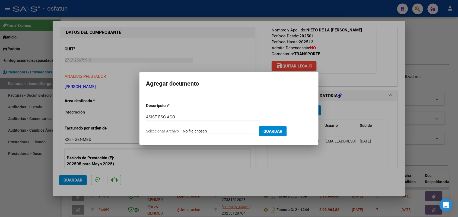
type input "ASIST ESC AGO"
click at [205, 130] on input "Seleccionar Archivo" at bounding box center [219, 131] width 72 height 5
type input "C:\fakepath\P AS AGOSTO [PERSON_NAME]pdf"
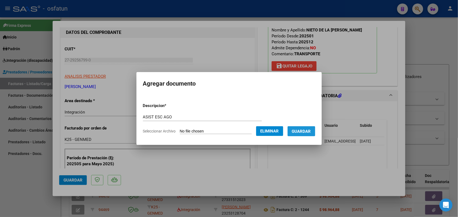
drag, startPoint x: 310, startPoint y: 131, endPoint x: 301, endPoint y: 137, distance: 11.7
click at [310, 131] on span "Guardar" at bounding box center [301, 131] width 19 height 5
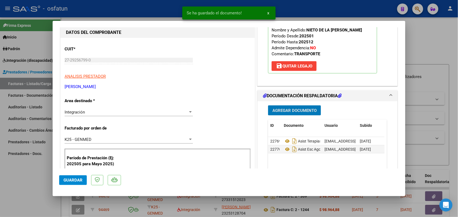
click at [71, 180] on span "Guardar" at bounding box center [73, 180] width 19 height 5
click at [33, 184] on div at bounding box center [229, 108] width 458 height 217
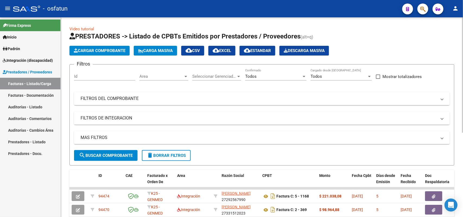
click at [109, 52] on span "Cargar Comprobante" at bounding box center [100, 50] width 52 height 5
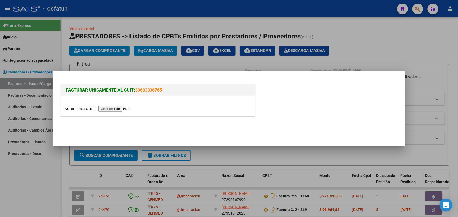
click at [115, 107] on input "file" at bounding box center [99, 109] width 69 height 6
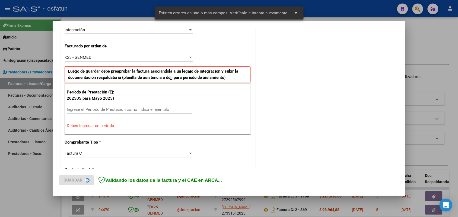
scroll to position [159, 0]
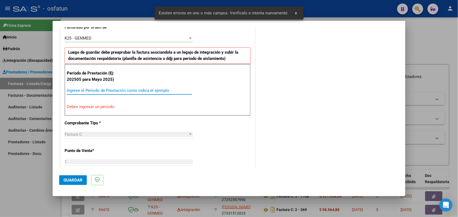
click at [120, 90] on input "Ingrese el Período de Prestación como indica el ejemplo" at bounding box center [129, 90] width 125 height 5
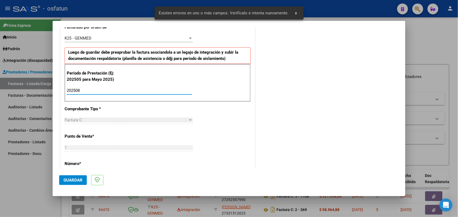
type input "202508"
click at [68, 181] on span "Guardar" at bounding box center [73, 180] width 19 height 5
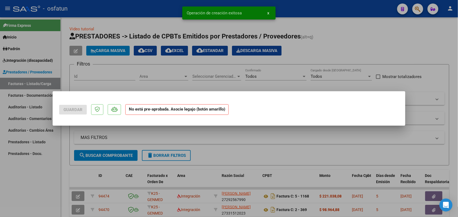
scroll to position [0, 0]
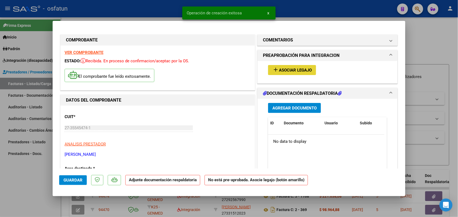
click at [294, 70] on span "Asociar Legajo" at bounding box center [295, 70] width 33 height 5
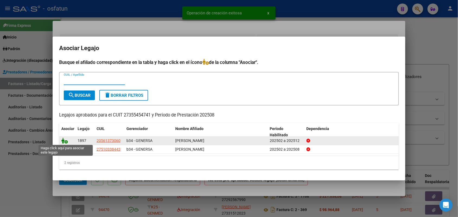
click at [67, 141] on icon at bounding box center [64, 141] width 7 height 6
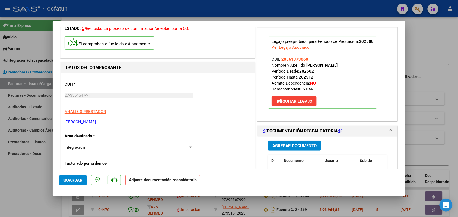
scroll to position [34, 0]
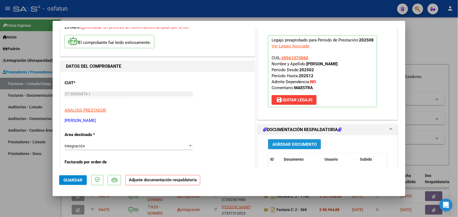
click at [282, 144] on span "Agregar Documento" at bounding box center [295, 144] width 44 height 5
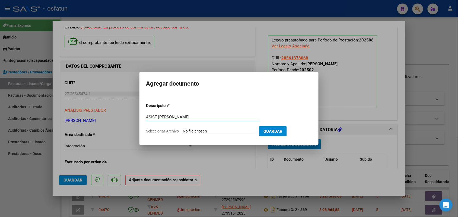
type input "ASIST [PERSON_NAME]"
click at [217, 128] on form "Descripcion * ASIST [PERSON_NAME] aquí una descripcion Seleccionar Archivo Guar…" at bounding box center [229, 119] width 166 height 40
click at [212, 130] on input "Seleccionar Archivo" at bounding box center [219, 131] width 72 height 5
type input "C:\fakepath\DAIAut-asist-[PERSON_NAME][GEOGRAPHIC_DATA]pdf"
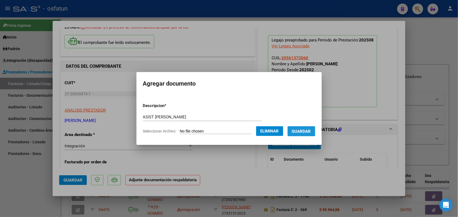
click at [307, 130] on span "Guardar" at bounding box center [301, 131] width 19 height 5
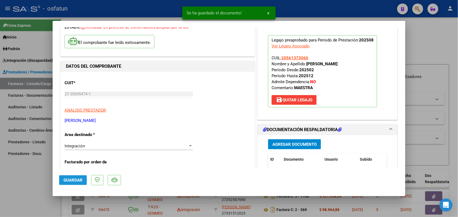
click at [74, 178] on span "Guardar" at bounding box center [73, 180] width 19 height 5
click at [18, 169] on div at bounding box center [229, 108] width 458 height 217
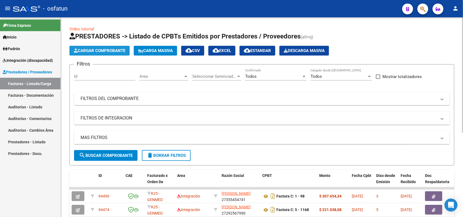
click at [98, 51] on span "Cargar Comprobante" at bounding box center [100, 50] width 52 height 5
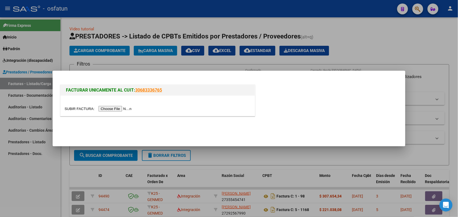
click at [356, 44] on div at bounding box center [229, 108] width 458 height 217
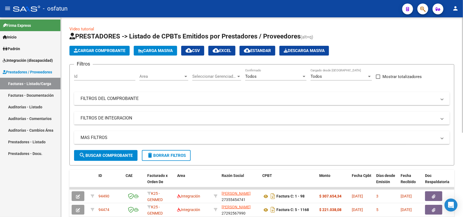
click at [90, 48] on button "Cargar Comprobante" at bounding box center [100, 51] width 60 height 10
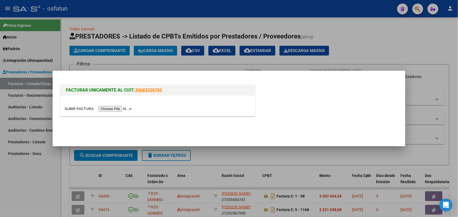
click at [111, 107] on input "file" at bounding box center [99, 109] width 69 height 6
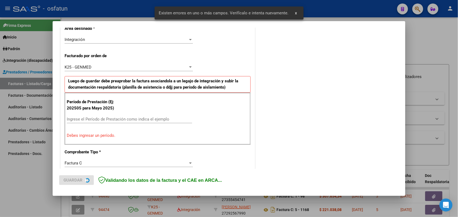
scroll to position [136, 0]
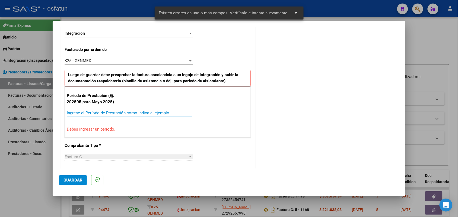
click at [114, 112] on input "Ingrese el Período de Prestación como indica el ejemplo" at bounding box center [129, 113] width 125 height 5
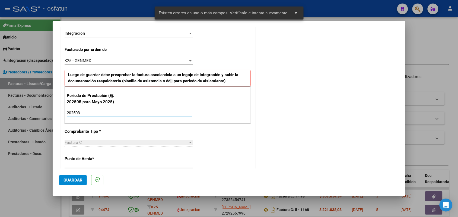
type input "202508"
click at [65, 181] on span "Guardar" at bounding box center [73, 180] width 19 height 5
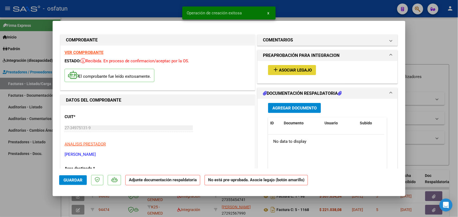
click at [282, 70] on span "Asociar Legajo" at bounding box center [295, 70] width 33 height 5
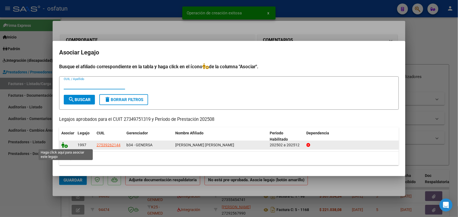
click at [65, 146] on icon at bounding box center [64, 145] width 7 height 6
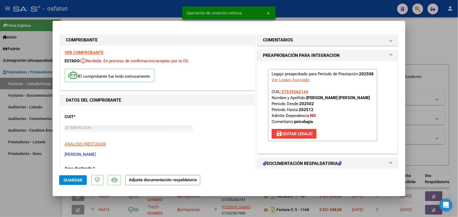
scroll to position [34, 0]
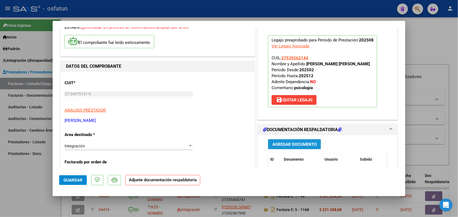
click at [289, 147] on span "Agregar Documento" at bounding box center [295, 144] width 44 height 5
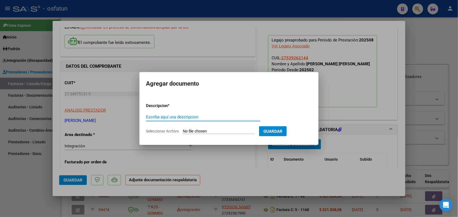
click at [162, 118] on input "Escriba aquí una descripcion" at bounding box center [203, 117] width 115 height 5
type input "ASIST"
click at [208, 132] on input "Seleccionar Archivo" at bounding box center [219, 131] width 72 height 5
type input "C:\fakepath\ASISTENCIAS [PERSON_NAME][DATE].pdf"
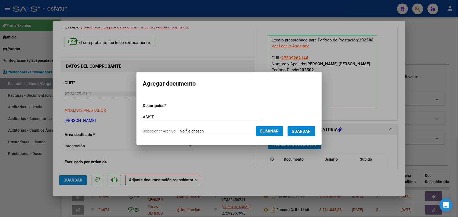
click at [307, 130] on span "Guardar" at bounding box center [301, 131] width 19 height 5
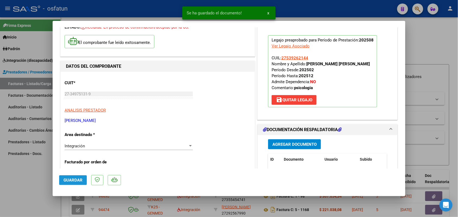
click at [75, 178] on span "Guardar" at bounding box center [73, 180] width 19 height 5
drag, startPoint x: 31, startPoint y: 166, endPoint x: 166, endPoint y: 192, distance: 137.5
click at [32, 166] on div at bounding box center [229, 108] width 458 height 217
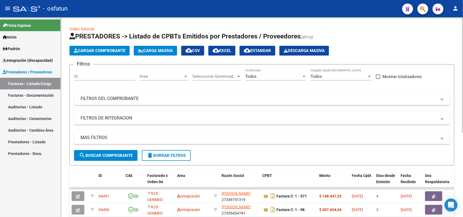
click at [101, 51] on span "Cargar Comprobante" at bounding box center [100, 50] width 52 height 5
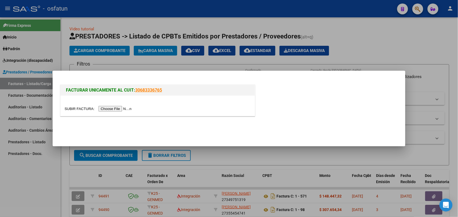
click at [117, 109] on input "file" at bounding box center [99, 109] width 69 height 6
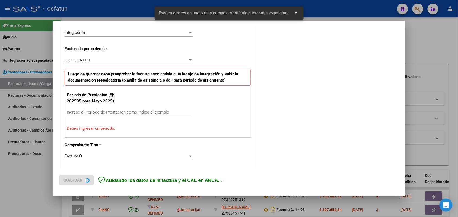
scroll to position [147, 0]
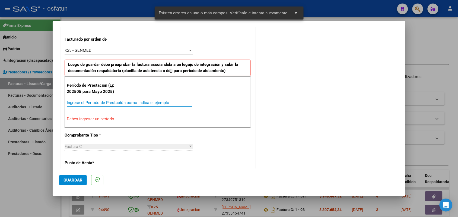
click at [103, 102] on input "Ingrese el Período de Prestación como indica el ejemplo" at bounding box center [129, 102] width 125 height 5
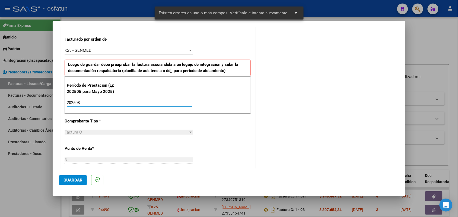
type input "202508"
click at [75, 178] on span "Guardar" at bounding box center [73, 180] width 19 height 5
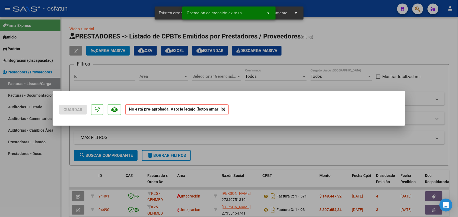
scroll to position [0, 0]
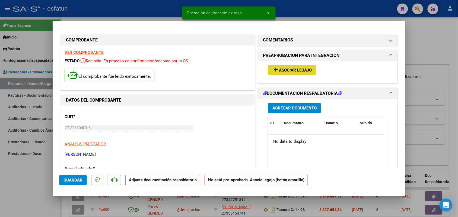
click at [305, 70] on span "Asociar Legajo" at bounding box center [295, 70] width 33 height 5
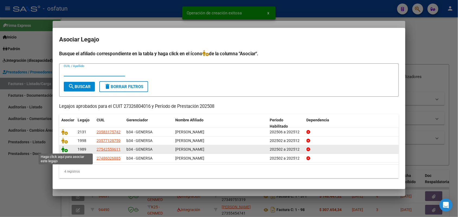
click at [63, 148] on icon at bounding box center [64, 150] width 7 height 6
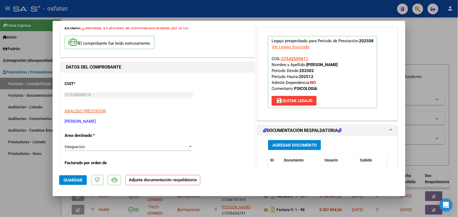
scroll to position [34, 0]
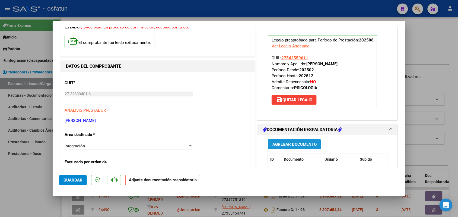
click at [291, 146] on span "Agregar Documento" at bounding box center [295, 144] width 44 height 5
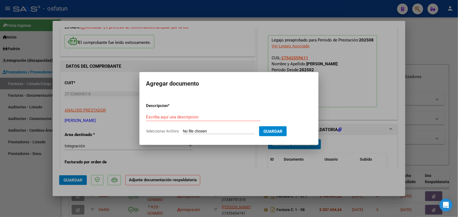
click at [171, 113] on div "Escriba aquí una descripcion" at bounding box center [203, 117] width 115 height 8
click at [172, 117] on input "Escriba aquí una descripcion" at bounding box center [203, 117] width 115 height 5
type input "ASIST GUADA"
click at [211, 133] on form "Descripcion * ASIST GUADA Escriba aquí una descripcion Seleccionar Archivo Guar…" at bounding box center [229, 119] width 166 height 40
click at [211, 129] on input "Seleccionar Archivo" at bounding box center [219, 131] width 72 height 5
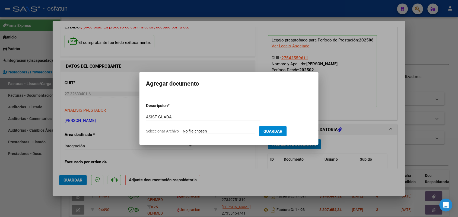
type input "C:\fakepath\aut [PERSON_NAME] psico agos.pdf"
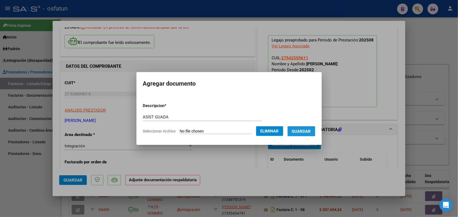
click at [310, 130] on span "Guardar" at bounding box center [301, 131] width 19 height 5
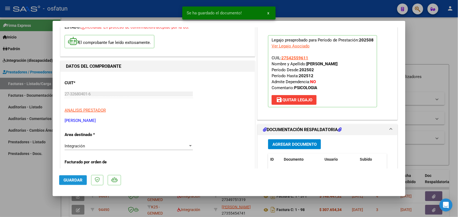
click at [74, 180] on span "Guardar" at bounding box center [73, 180] width 19 height 5
click at [189, 216] on div at bounding box center [229, 108] width 458 height 217
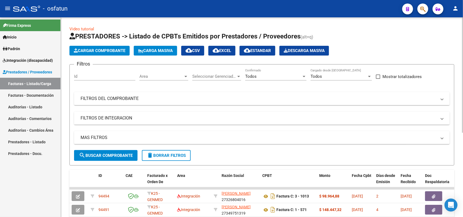
click at [103, 47] on button "Cargar Comprobante" at bounding box center [100, 51] width 60 height 10
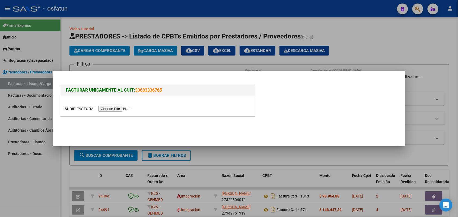
click at [117, 111] on input "file" at bounding box center [99, 109] width 69 height 6
click at [115, 108] on input "file" at bounding box center [99, 109] width 69 height 6
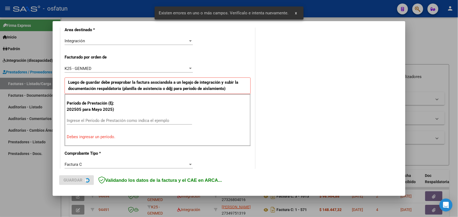
scroll to position [136, 0]
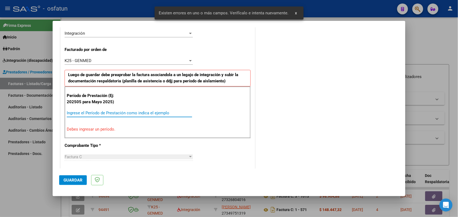
click at [96, 114] on input "Ingrese el Período de Prestación como indica el ejemplo" at bounding box center [129, 113] width 125 height 5
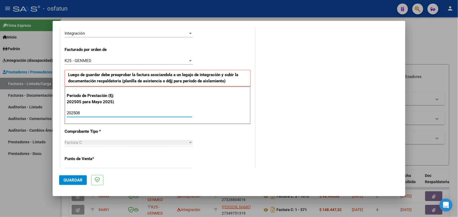
type input "202508"
click at [76, 181] on span "Guardar" at bounding box center [73, 180] width 19 height 5
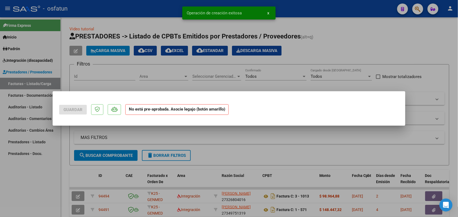
scroll to position [0, 0]
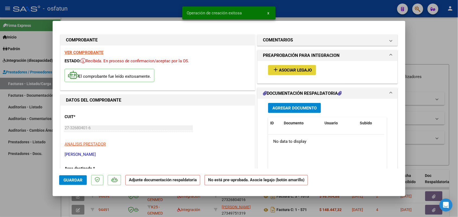
click at [293, 65] on div "add Asociar Legajo" at bounding box center [327, 70] width 127 height 18
click at [288, 70] on span "Asociar Legajo" at bounding box center [295, 70] width 33 height 5
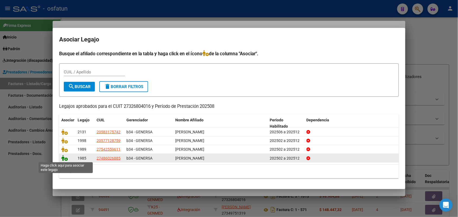
drag, startPoint x: 63, startPoint y: 158, endPoint x: 65, endPoint y: 160, distance: 3.1
click at [65, 160] on icon at bounding box center [64, 158] width 7 height 6
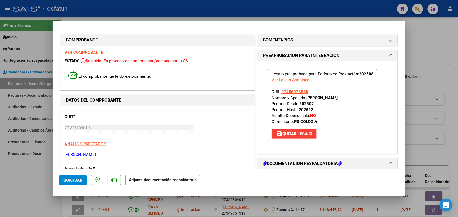
scroll to position [34, 0]
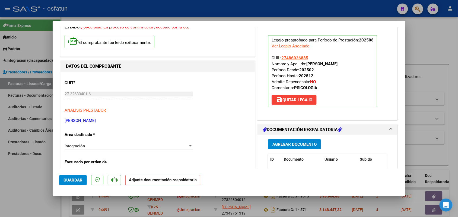
click at [285, 138] on div "Agregar Documento ID Documento Usuario Subido Acción No data to display 0 total…" at bounding box center [327, 189] width 127 height 108
click at [288, 146] on span "Agregar Documento" at bounding box center [295, 144] width 44 height 5
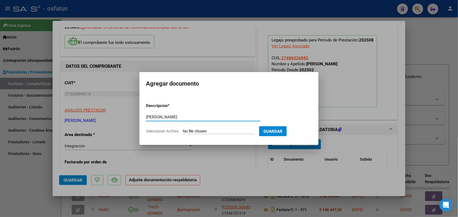
type input "[PERSON_NAME]"
click at [201, 131] on input "Seleccionar Archivo" at bounding box center [219, 131] width 72 height 5
type input "C:\fakepath\aut asi [PERSON_NAME] psico ago.pdf"
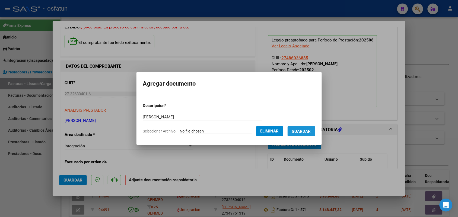
click at [311, 134] on button "Guardar" at bounding box center [302, 132] width 28 height 10
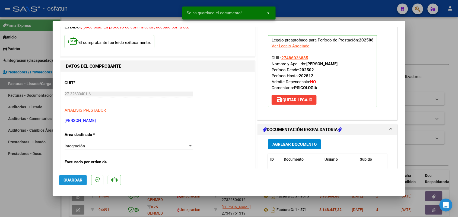
click at [78, 178] on span "Guardar" at bounding box center [73, 180] width 19 height 5
click at [25, 171] on div at bounding box center [229, 108] width 458 height 217
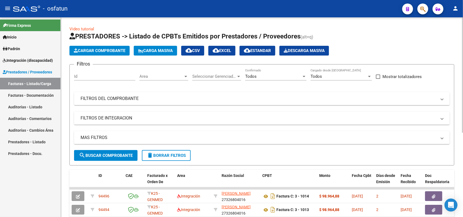
click at [102, 52] on span "Cargar Comprobante" at bounding box center [100, 50] width 52 height 5
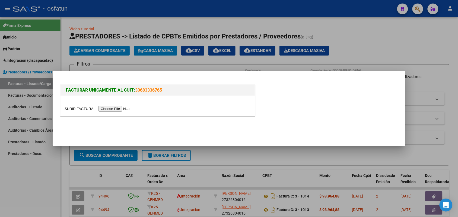
click at [116, 107] on input "file" at bounding box center [99, 109] width 69 height 6
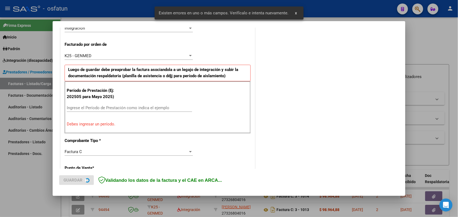
scroll to position [147, 0]
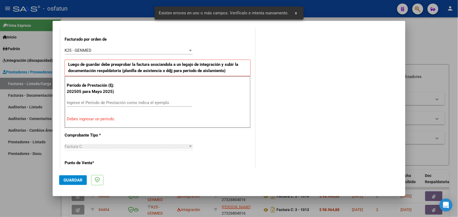
click at [109, 102] on input "Ingrese el Período de Prestación como indica el ejemplo" at bounding box center [129, 102] width 125 height 5
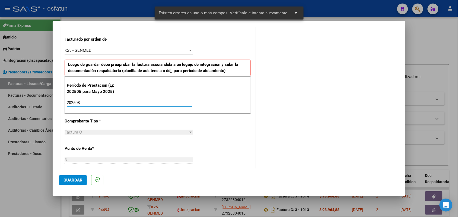
type input "202508"
click at [69, 178] on span "Guardar" at bounding box center [73, 180] width 19 height 5
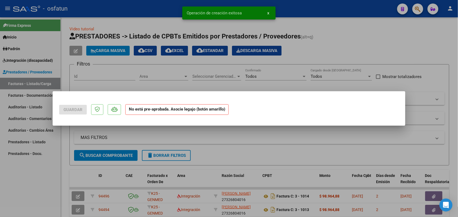
scroll to position [0, 0]
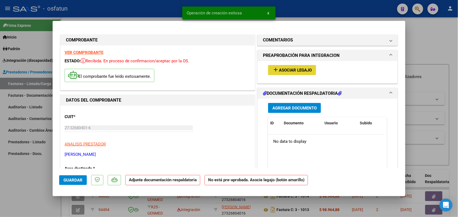
click at [291, 71] on span "Asociar Legajo" at bounding box center [295, 70] width 33 height 5
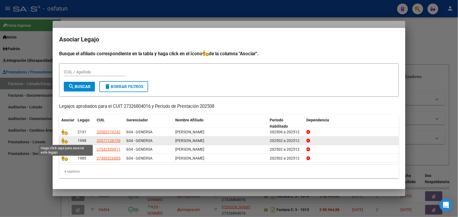
drag, startPoint x: 64, startPoint y: 139, endPoint x: 72, endPoint y: 140, distance: 8.2
click at [64, 139] on icon at bounding box center [64, 141] width 7 height 6
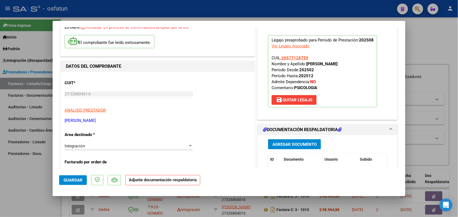
scroll to position [68, 0]
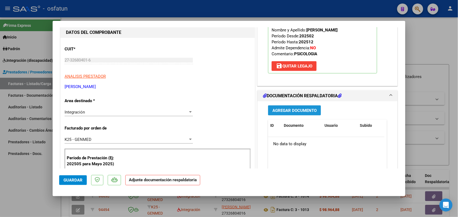
click at [288, 108] on span "Agregar Documento" at bounding box center [295, 110] width 44 height 5
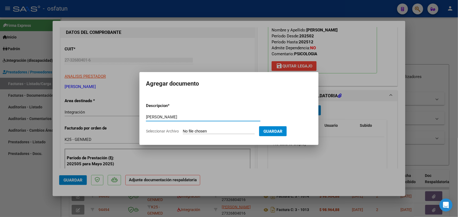
type input "[PERSON_NAME]"
click at [204, 131] on input "Seleccionar Archivo" at bounding box center [219, 131] width 72 height 5
type input "C:\fakepath\aut asi [PERSON_NAME] psico ago.pdf"
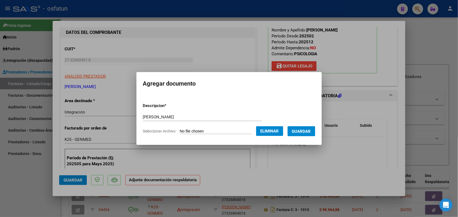
click at [311, 128] on button "Guardar" at bounding box center [302, 132] width 28 height 10
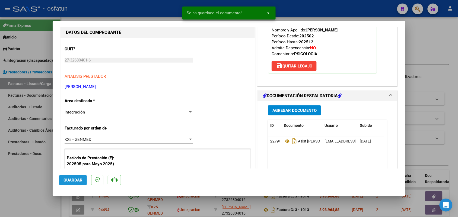
click at [71, 178] on span "Guardar" at bounding box center [73, 180] width 19 height 5
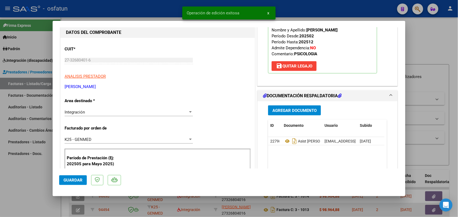
drag, startPoint x: 19, startPoint y: 176, endPoint x: 108, endPoint y: 211, distance: 95.4
click at [19, 176] on div at bounding box center [229, 108] width 458 height 217
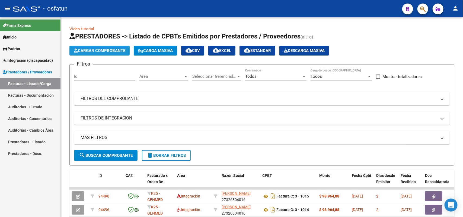
click at [101, 48] on span "Cargar Comprobante" at bounding box center [100, 50] width 52 height 5
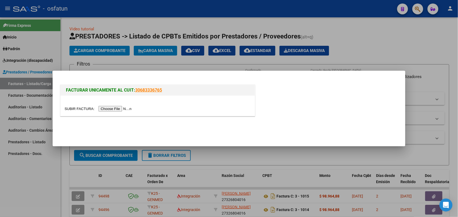
click at [122, 109] on input "file" at bounding box center [99, 109] width 69 height 6
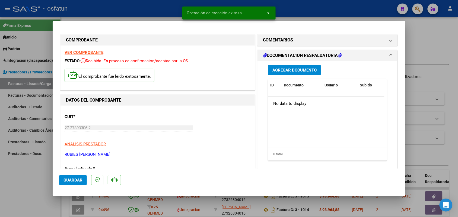
scroll to position [102, 0]
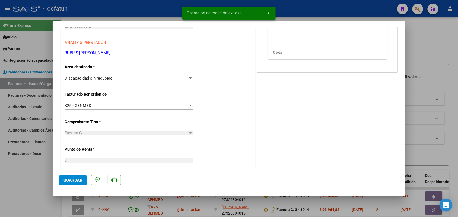
click at [190, 79] on div at bounding box center [190, 78] width 3 height 1
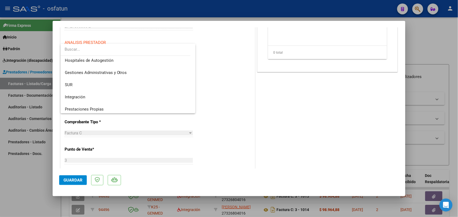
scroll to position [1, 0]
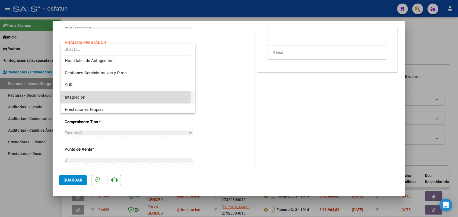
click at [97, 96] on span "Integración" at bounding box center [128, 97] width 127 height 12
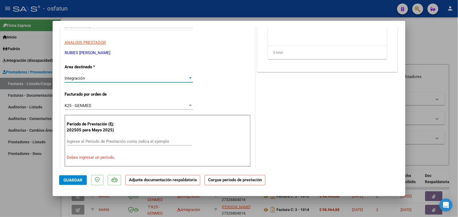
scroll to position [136, 0]
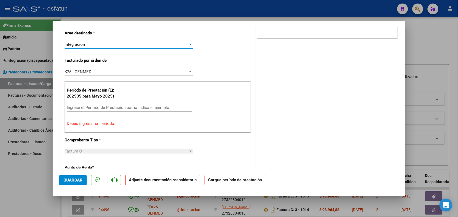
click at [128, 107] on input "Ingrese el Período de Prestación como indica el ejemplo" at bounding box center [129, 107] width 125 height 5
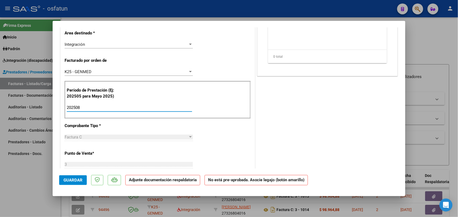
type input "202508"
click at [68, 178] on span "Guardar" at bounding box center [73, 180] width 19 height 5
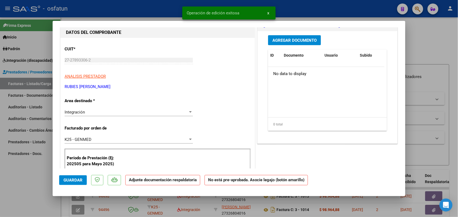
scroll to position [0, 0]
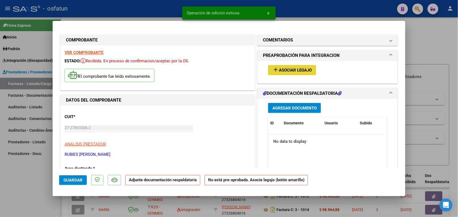
click at [288, 70] on span "Asociar Legajo" at bounding box center [295, 70] width 33 height 5
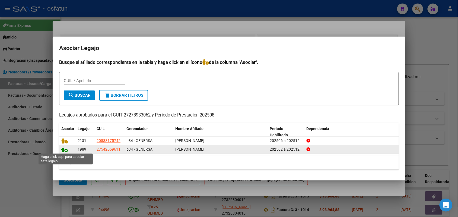
click at [63, 149] on icon at bounding box center [64, 150] width 7 height 6
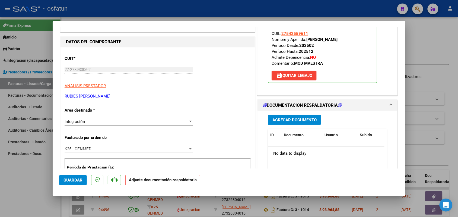
scroll to position [68, 0]
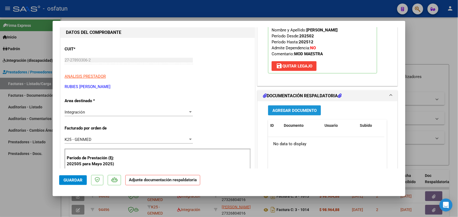
click at [289, 110] on span "Agregar Documento" at bounding box center [295, 110] width 44 height 5
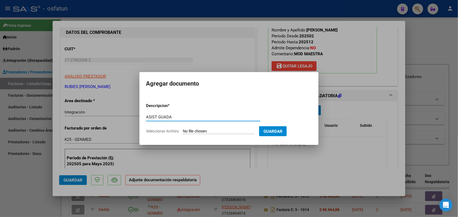
type input "ASIST GUADA"
click at [219, 131] on input "Seleccionar Archivo" at bounding box center [219, 131] width 72 height 5
type input "C:\fakepath\ASIS AUTOR (G).pdf"
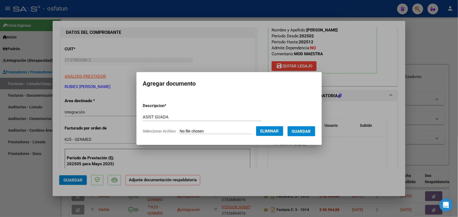
click at [307, 133] on span "Guardar" at bounding box center [301, 131] width 19 height 5
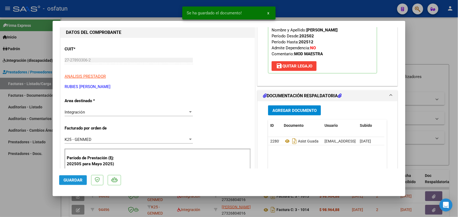
click at [75, 179] on span "Guardar" at bounding box center [73, 180] width 19 height 5
drag, startPoint x: 27, startPoint y: 173, endPoint x: 37, endPoint y: 170, distance: 10.0
click at [27, 173] on div at bounding box center [229, 108] width 458 height 217
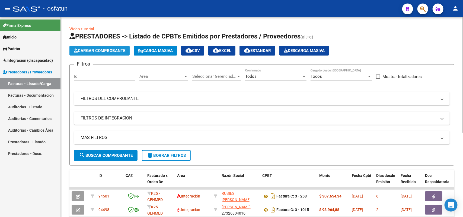
click at [101, 50] on span "Cargar Comprobante" at bounding box center [100, 50] width 52 height 5
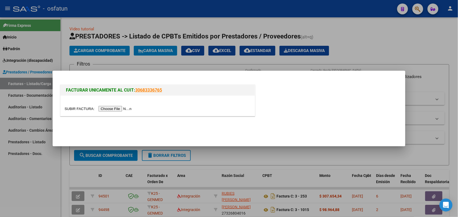
click at [118, 109] on input "file" at bounding box center [99, 109] width 69 height 6
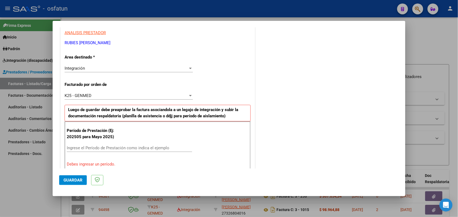
scroll to position [102, 0]
click at [130, 146] on input "Ingrese el Período de Prestación como indica el ejemplo" at bounding box center [129, 147] width 125 height 5
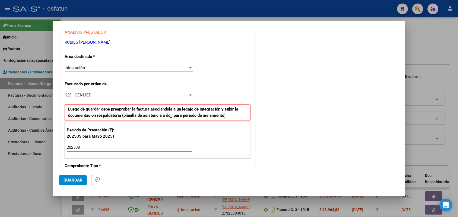
scroll to position [136, 0]
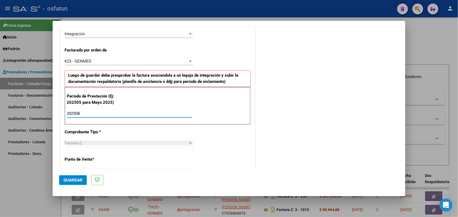
type input "202508"
click at [72, 178] on span "Guardar" at bounding box center [73, 180] width 19 height 5
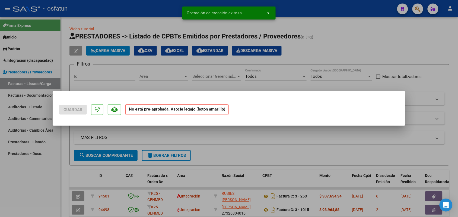
scroll to position [0, 0]
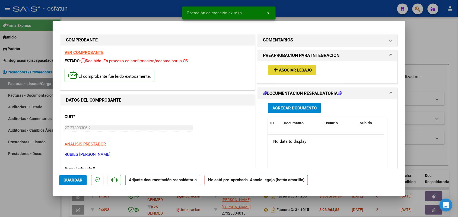
click at [291, 70] on span "Asociar Legajo" at bounding box center [295, 70] width 33 height 5
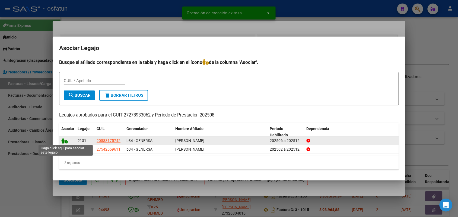
click at [63, 139] on icon at bounding box center [64, 141] width 7 height 6
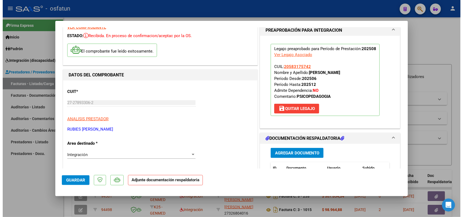
scroll to position [68, 0]
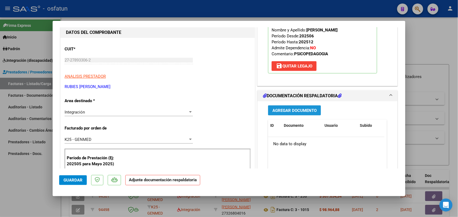
click at [286, 109] on span "Agregar Documento" at bounding box center [295, 110] width 44 height 5
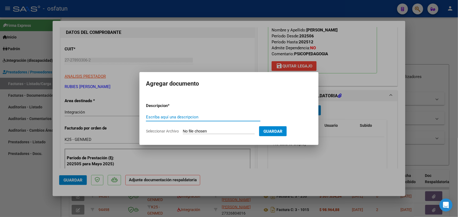
click at [191, 116] on input "Escriba aquí una descripcion" at bounding box center [203, 117] width 115 height 5
type input "ASIST [PERSON_NAME]"
click at [210, 131] on input "Seleccionar Archivo" at bounding box center [219, 131] width 72 height 5
type input "C:\fakepath\ASIS AUTOR (M).pdf"
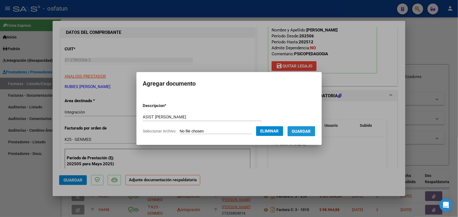
click at [310, 132] on span "Guardar" at bounding box center [301, 131] width 19 height 5
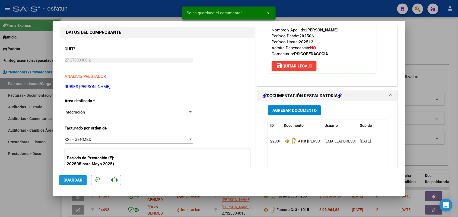
drag, startPoint x: 71, startPoint y: 177, endPoint x: 30, endPoint y: 173, distance: 40.9
click at [70, 177] on button "Guardar" at bounding box center [73, 181] width 28 height 10
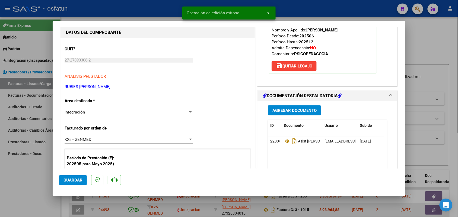
drag, startPoint x: 18, startPoint y: 176, endPoint x: 113, endPoint y: 215, distance: 103.0
click at [18, 176] on div at bounding box center [229, 108] width 458 height 217
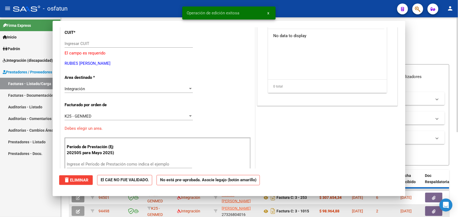
scroll to position [0, 0]
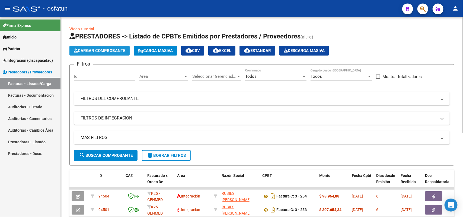
click at [104, 52] on span "Cargar Comprobante" at bounding box center [100, 50] width 52 height 5
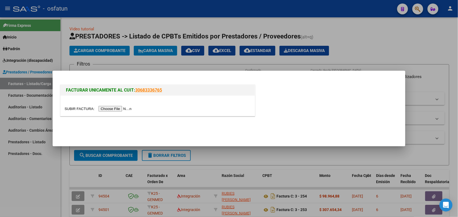
click at [118, 105] on div at bounding box center [158, 106] width 194 height 20
click at [119, 111] on input "file" at bounding box center [99, 109] width 69 height 6
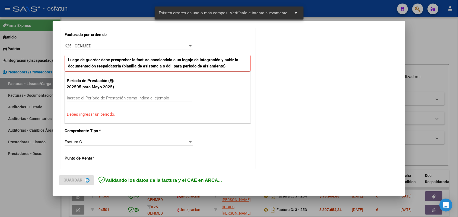
scroll to position [118, 0]
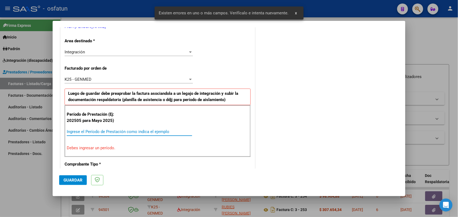
drag, startPoint x: 97, startPoint y: 132, endPoint x: 96, endPoint y: 130, distance: 3.0
click at [97, 131] on input "Ingrese el Período de Prestación como indica el ejemplo" at bounding box center [129, 132] width 125 height 5
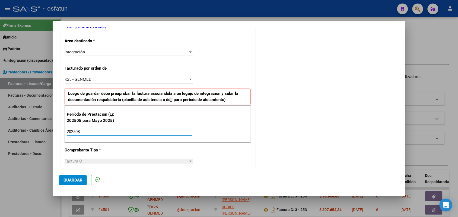
type input "202508"
click at [67, 180] on span "Guardar" at bounding box center [73, 180] width 19 height 5
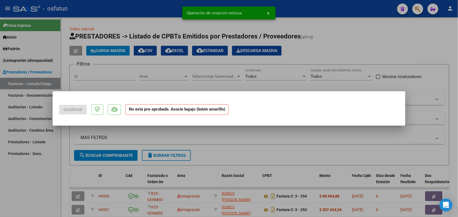
scroll to position [0, 0]
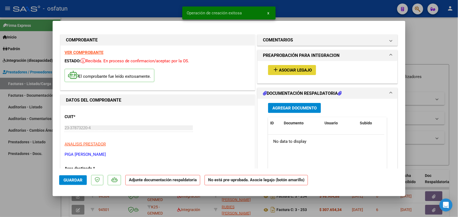
click at [290, 68] on span "Asociar Legajo" at bounding box center [295, 70] width 33 height 5
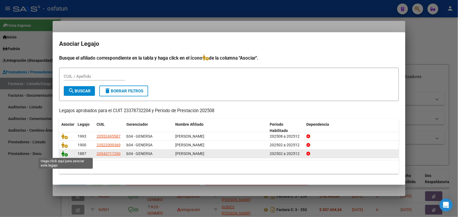
click at [65, 153] on icon at bounding box center [64, 154] width 7 height 6
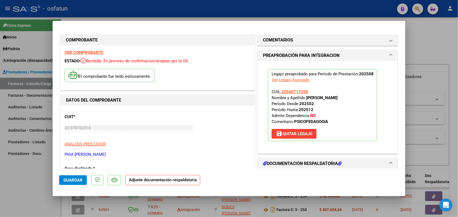
scroll to position [34, 0]
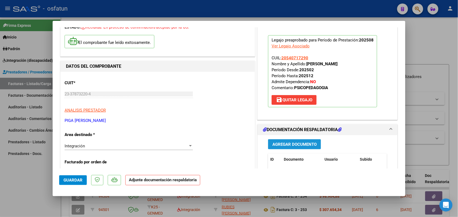
click at [282, 143] on span "Agregar Documento" at bounding box center [295, 144] width 44 height 5
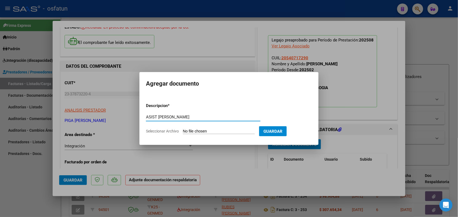
type input "ASIST [PERSON_NAME]"
click at [209, 130] on input "Seleccionar Archivo" at bounding box center [219, 131] width 72 height 5
type input "C:\fakepath\asistencia y aut PSP [PERSON_NAME] .pdf"
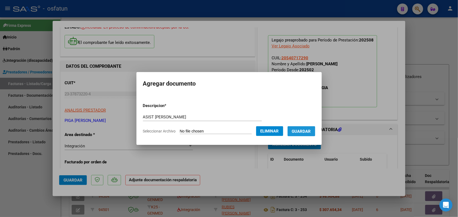
click at [308, 132] on span "Guardar" at bounding box center [301, 131] width 19 height 5
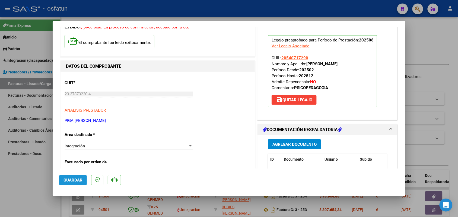
click at [71, 177] on button "Guardar" at bounding box center [73, 181] width 28 height 10
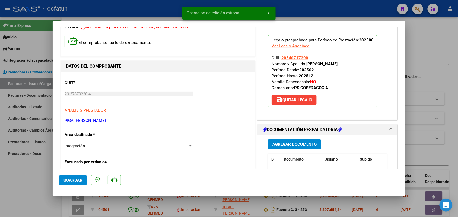
click at [17, 174] on div at bounding box center [229, 108] width 458 height 217
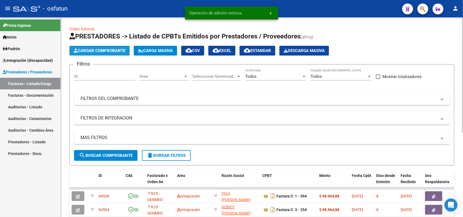
click at [105, 51] on span "Cargar Comprobante" at bounding box center [100, 50] width 52 height 5
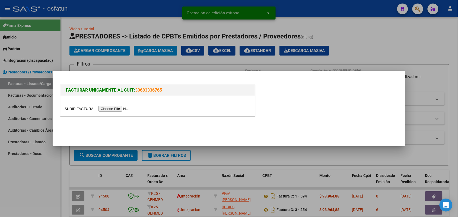
click at [110, 108] on input "file" at bounding box center [99, 109] width 69 height 6
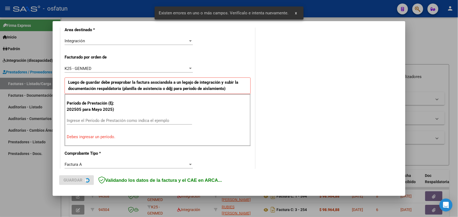
scroll to position [136, 0]
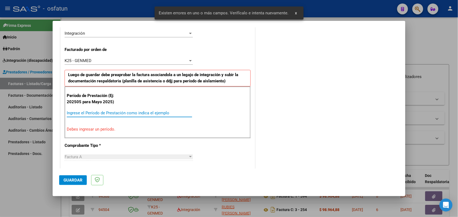
click at [82, 111] on input "Ingrese el Período de Prestación como indica el ejemplo" at bounding box center [129, 113] width 125 height 5
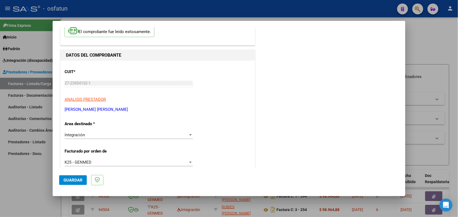
scroll to position [102, 0]
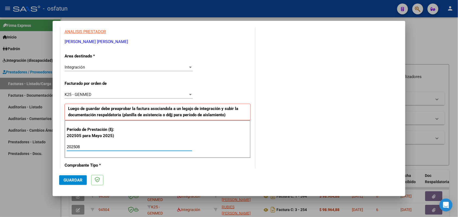
type input "202508"
drag, startPoint x: 75, startPoint y: 179, endPoint x: 75, endPoint y: 175, distance: 4.1
click at [75, 179] on span "Guardar" at bounding box center [73, 180] width 19 height 5
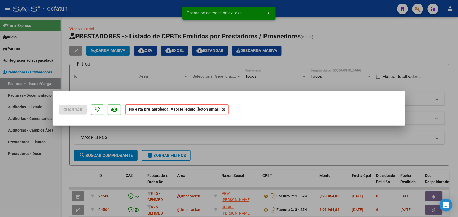
scroll to position [0, 0]
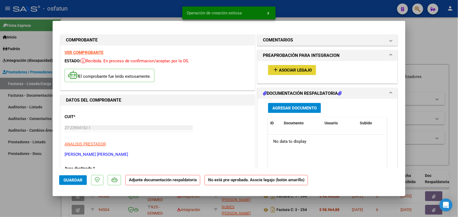
click at [287, 67] on button "add Asociar Legajo" at bounding box center [292, 70] width 48 height 10
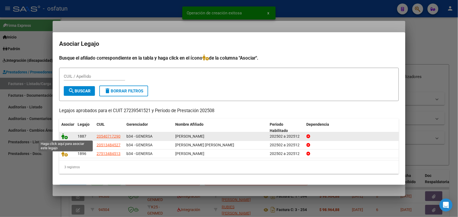
click at [63, 136] on icon at bounding box center [64, 137] width 7 height 6
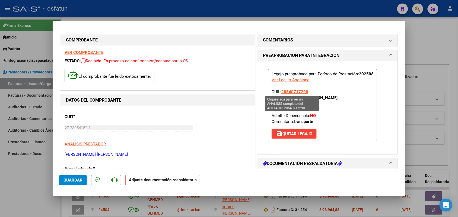
scroll to position [34, 0]
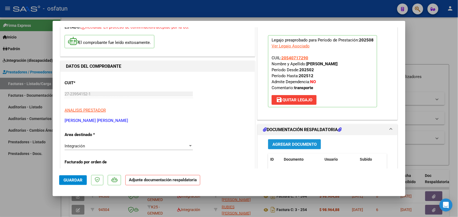
click at [289, 142] on button "Agregar Documento" at bounding box center [294, 145] width 53 height 10
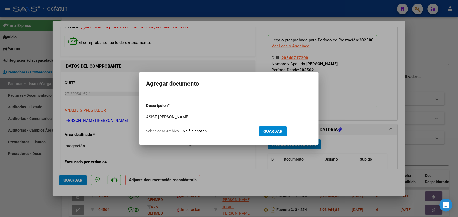
type input "ASIST [PERSON_NAME]"
click at [206, 130] on input "Seleccionar Archivo" at bounding box center [219, 131] width 72 height 5
type input "C:\fakepath\asistencia 08 TRANSPORTE.pdf"
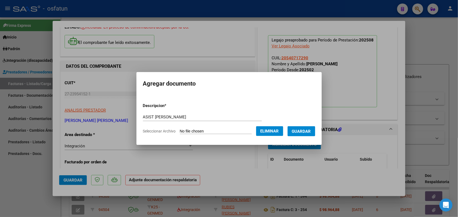
click at [307, 132] on span "Guardar" at bounding box center [301, 131] width 19 height 5
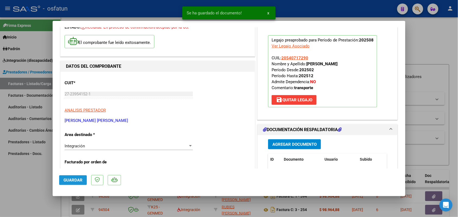
click at [74, 180] on span "Guardar" at bounding box center [73, 180] width 19 height 5
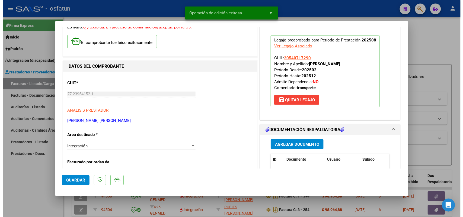
scroll to position [68, 0]
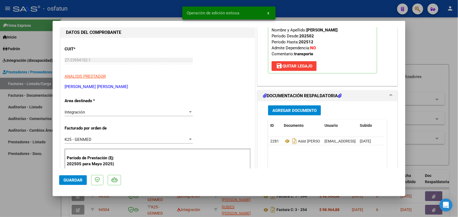
click at [34, 175] on div at bounding box center [229, 108] width 458 height 217
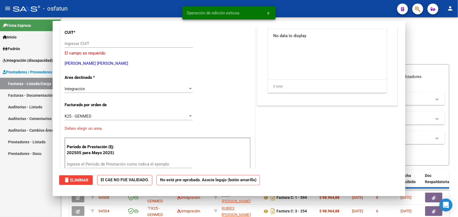
scroll to position [0, 0]
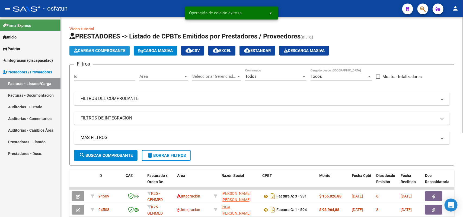
click at [111, 50] on span "Cargar Comprobante" at bounding box center [100, 50] width 52 height 5
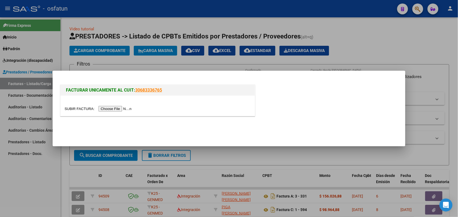
click at [116, 109] on input "file" at bounding box center [99, 109] width 69 height 6
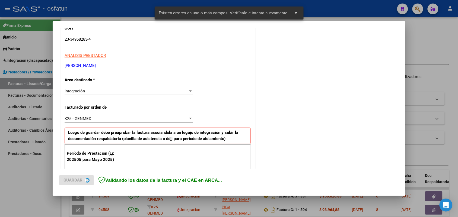
scroll to position [136, 0]
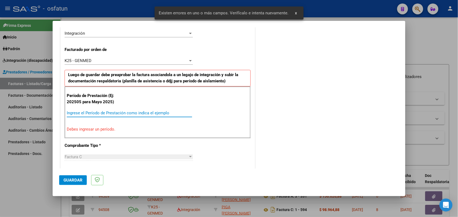
click at [113, 112] on input "Ingrese el Período de Prestación como indica el ejemplo" at bounding box center [129, 113] width 125 height 5
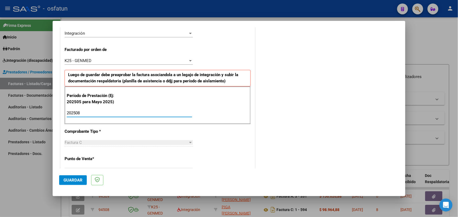
type input "202508"
click at [75, 177] on button "Guardar" at bounding box center [73, 181] width 28 height 10
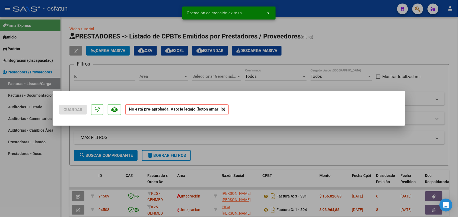
scroll to position [0, 0]
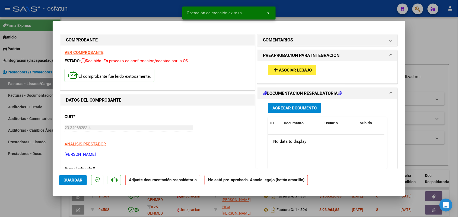
click at [286, 69] on span "Asociar Legajo" at bounding box center [295, 70] width 33 height 5
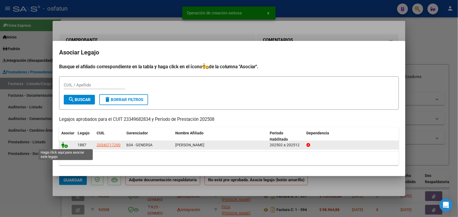
click at [64, 146] on icon at bounding box center [64, 145] width 7 height 6
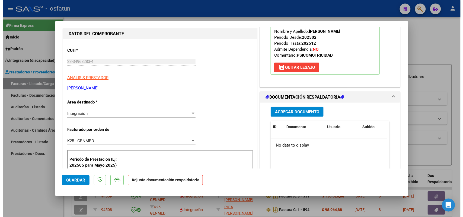
scroll to position [68, 0]
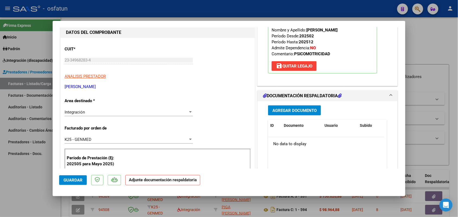
click at [295, 105] on div "Agregar Documento ID Documento Usuario Subido Acción No data to display 0 total…" at bounding box center [327, 156] width 127 height 108
click at [291, 111] on span "Agregar Documento" at bounding box center [295, 110] width 44 height 5
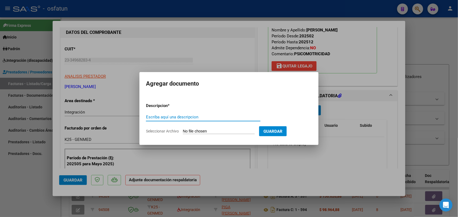
click at [166, 116] on input "Escriba aquí una descripcion" at bounding box center [203, 117] width 115 height 5
type input "ASIST"
click at [193, 131] on input "Seleccionar Archivo" at bounding box center [219, 131] width 72 height 5
type input "C:\fakepath\AsistCiroAgosto PSM.pdf"
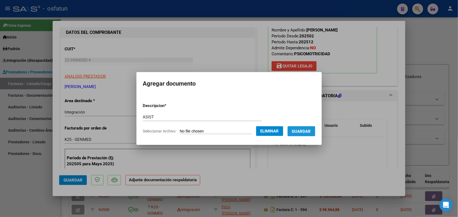
click at [311, 131] on span "Guardar" at bounding box center [301, 131] width 19 height 5
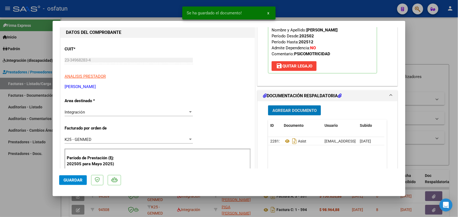
click at [73, 179] on span "Guardar" at bounding box center [73, 180] width 19 height 5
click at [36, 176] on div at bounding box center [229, 108] width 458 height 217
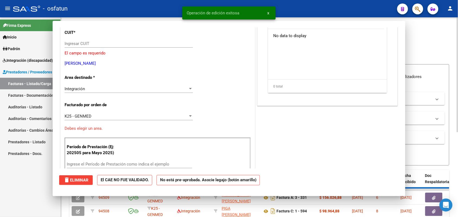
scroll to position [0, 0]
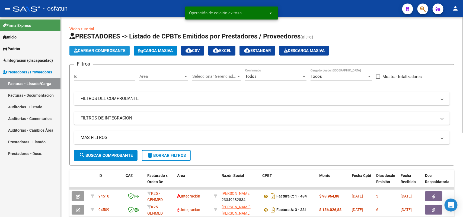
click at [113, 51] on span "Cargar Comprobante" at bounding box center [100, 50] width 52 height 5
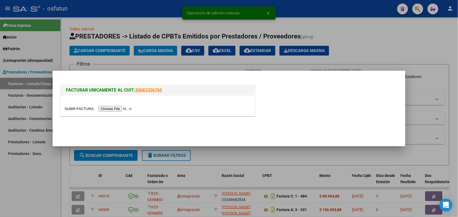
click at [129, 111] on input "file" at bounding box center [99, 109] width 69 height 6
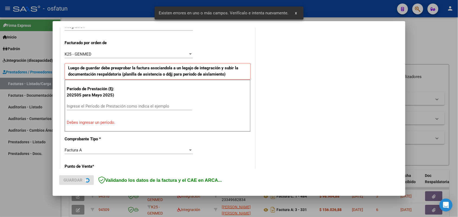
scroll to position [147, 0]
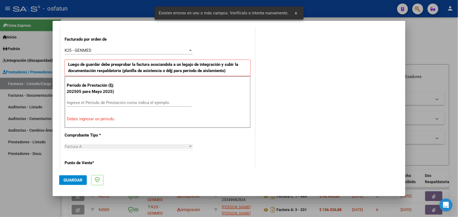
click at [134, 99] on div "Ingrese el Período de Prestación como indica el ejemplo" at bounding box center [129, 103] width 125 height 8
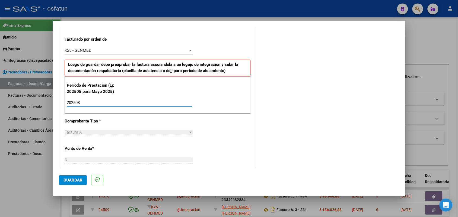
type input "202508"
click at [68, 183] on button "Guardar" at bounding box center [73, 181] width 28 height 10
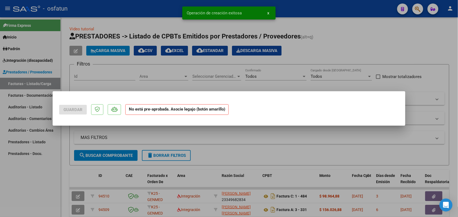
scroll to position [0, 0]
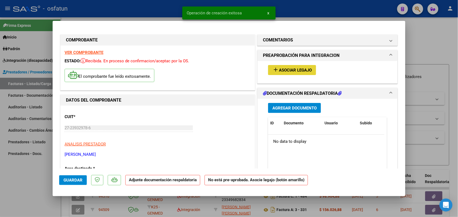
click at [279, 71] on span "Asociar Legajo" at bounding box center [295, 70] width 33 height 5
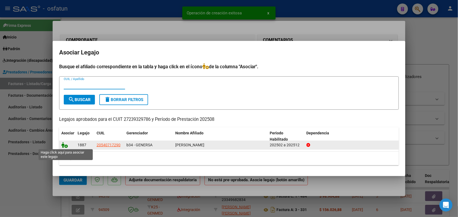
click at [67, 146] on icon at bounding box center [64, 145] width 7 height 6
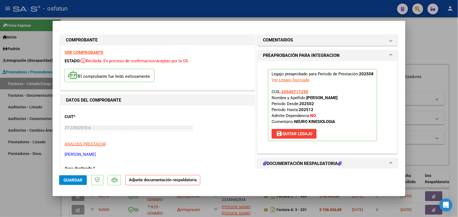
scroll to position [34, 0]
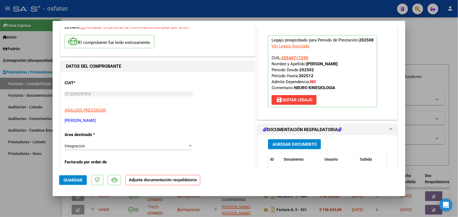
click at [288, 143] on span "Agregar Documento" at bounding box center [295, 144] width 44 height 5
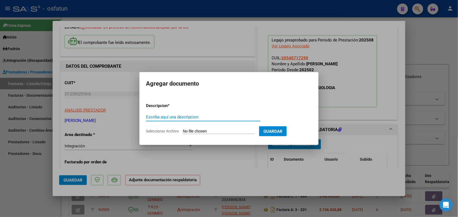
click at [176, 117] on input "Escriba aquí una descripcion" at bounding box center [203, 117] width 115 height 5
type input "ASIST"
click at [223, 131] on input "Seleccionar Archivo" at bounding box center [219, 131] width 72 height 5
type input "C:\fakepath\ASIST KINESIOLOGIA AGOSTO.pdf"
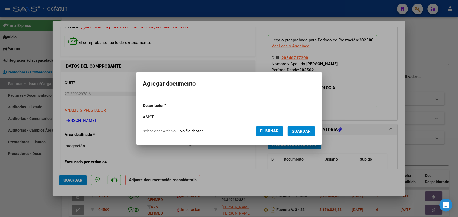
click at [307, 129] on span "Guardar" at bounding box center [301, 131] width 19 height 5
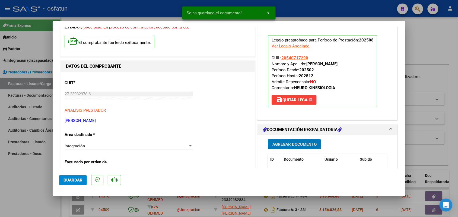
click at [82, 181] on span "Guardar" at bounding box center [73, 180] width 19 height 5
click at [33, 172] on div at bounding box center [229, 108] width 458 height 217
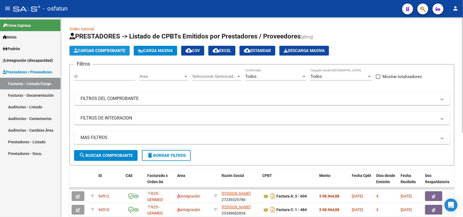
click at [97, 52] on span "Cargar Comprobante" at bounding box center [100, 50] width 52 height 5
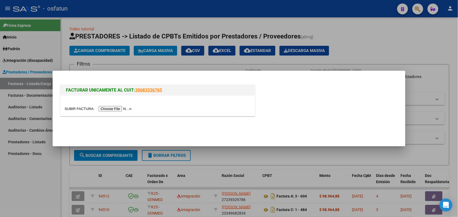
click at [119, 109] on input "file" at bounding box center [99, 109] width 69 height 6
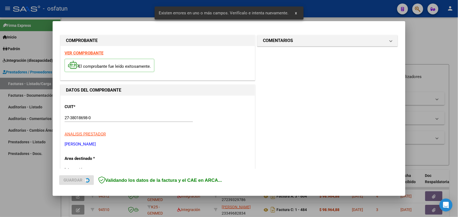
scroll to position [136, 0]
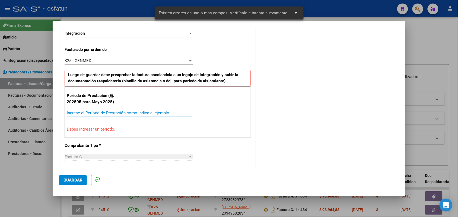
click at [121, 113] on input "Ingrese el Período de Prestación como indica el ejemplo" at bounding box center [129, 113] width 125 height 5
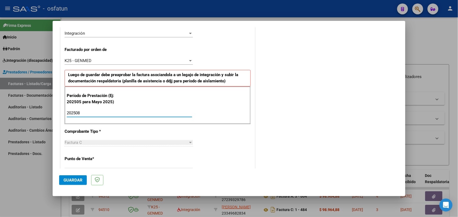
type input "202508"
click at [72, 181] on span "Guardar" at bounding box center [73, 180] width 19 height 5
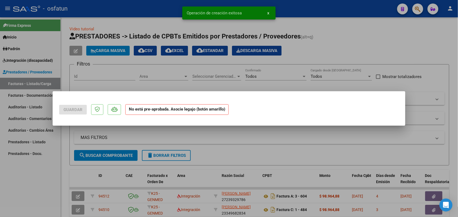
scroll to position [0, 0]
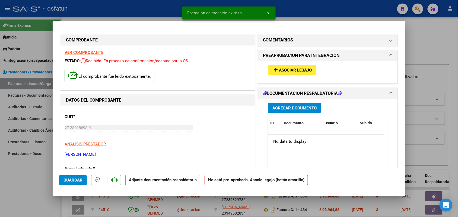
click at [301, 68] on span "Asociar Legajo" at bounding box center [295, 70] width 33 height 5
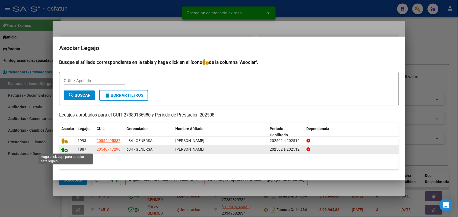
click at [65, 149] on icon at bounding box center [64, 150] width 7 height 6
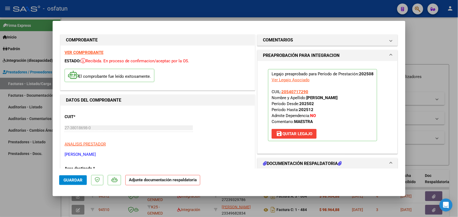
scroll to position [34, 0]
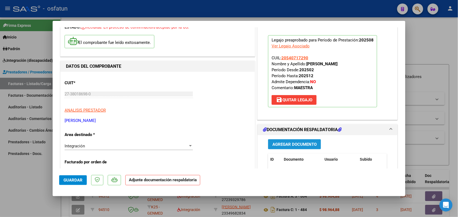
click at [278, 144] on span "Agregar Documento" at bounding box center [295, 144] width 44 height 5
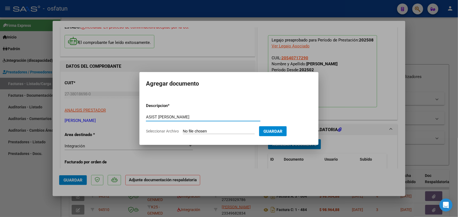
type input "ASIST [PERSON_NAME]"
click at [198, 132] on input "Seleccionar Archivo" at bounding box center [219, 131] width 72 height 5
type input "C:\fakepath\ASIST MOD MAESTRA DE APOYO - AS- AUT 08.25.pdf"
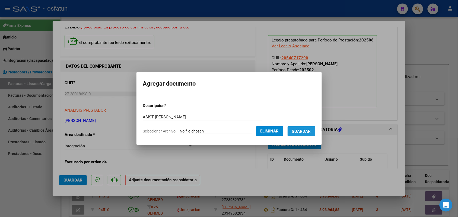
click at [308, 131] on span "Guardar" at bounding box center [301, 131] width 19 height 5
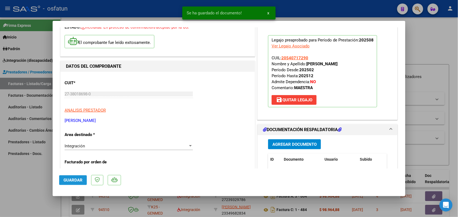
drag, startPoint x: 70, startPoint y: 178, endPoint x: 67, endPoint y: 173, distance: 5.6
click at [68, 176] on button "Guardar" at bounding box center [73, 181] width 28 height 10
drag, startPoint x: 78, startPoint y: 181, endPoint x: 68, endPoint y: 180, distance: 9.6
click at [77, 181] on span "Guardar" at bounding box center [73, 180] width 19 height 5
drag, startPoint x: 32, startPoint y: 177, endPoint x: 39, endPoint y: 172, distance: 9.2
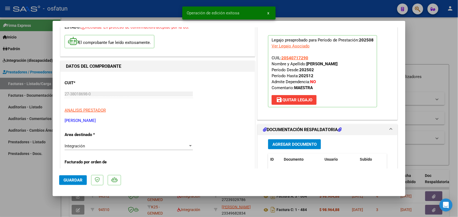
click at [33, 176] on div at bounding box center [229, 108] width 458 height 217
type input "$ 0,00"
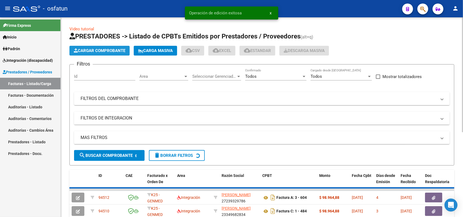
click at [105, 48] on span "Cargar Comprobante" at bounding box center [100, 50] width 52 height 5
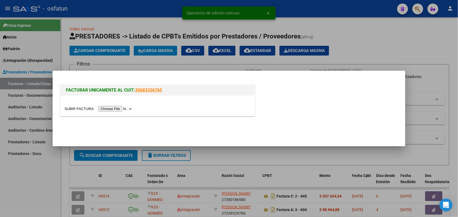
click at [106, 106] on div at bounding box center [158, 109] width 186 height 6
click at [113, 106] on input "file" at bounding box center [99, 109] width 69 height 6
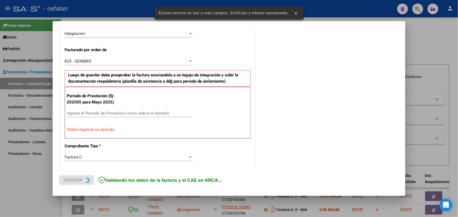
scroll to position [147, 0]
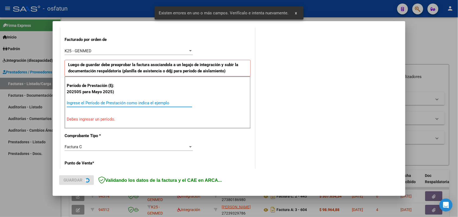
drag, startPoint x: 93, startPoint y: 104, endPoint x: 90, endPoint y: 102, distance: 3.3
click at [90, 102] on input "Ingrese el Período de Prestación como indica el ejemplo" at bounding box center [129, 103] width 125 height 5
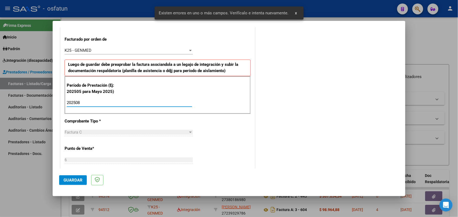
type input "202508"
click at [77, 177] on button "Guardar" at bounding box center [73, 181] width 28 height 10
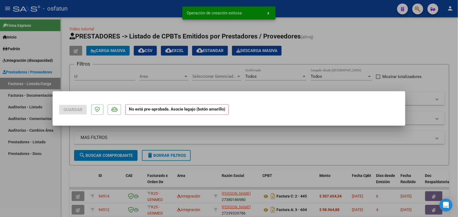
scroll to position [0, 0]
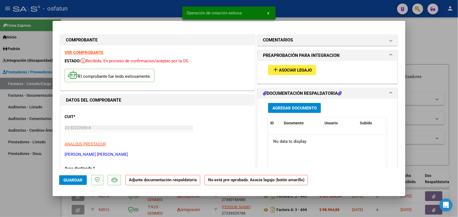
click at [298, 69] on span "Asociar Legajo" at bounding box center [295, 70] width 33 height 5
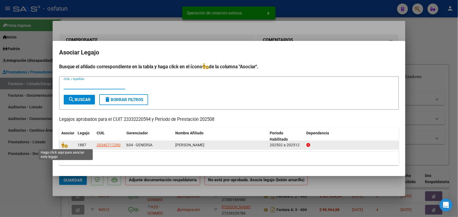
click at [67, 146] on span at bounding box center [65, 145] width 8 height 4
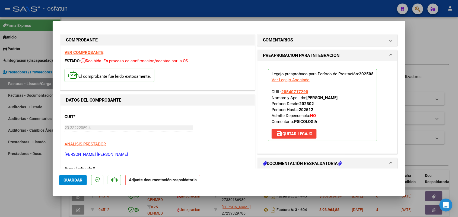
scroll to position [34, 0]
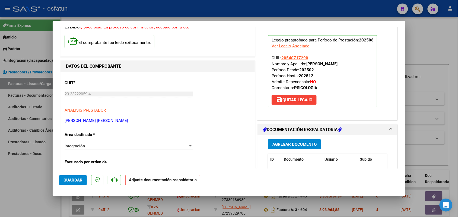
click at [278, 143] on span "Agregar Documento" at bounding box center [295, 144] width 44 height 5
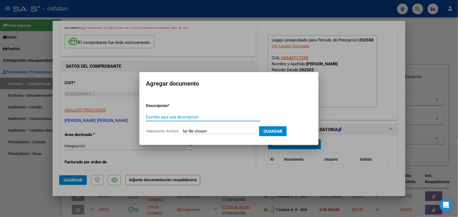
click at [156, 114] on form "Descripcion * Escriba aquí una descripcion Seleccionar Archivo Guardar" at bounding box center [229, 119] width 166 height 40
click at [156, 116] on input "Escriba aquí una descripcion" at bounding box center [203, 117] width 115 height 5
type input "ASIST"
click at [210, 132] on input "Seleccionar Archivo" at bounding box center [219, 131] width 72 height 5
type input "C:\fakepath\Asistencia y autorizacion psicología [PERSON_NAME].pdf"
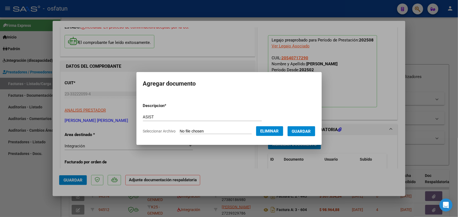
click at [310, 128] on button "Guardar" at bounding box center [302, 132] width 28 height 10
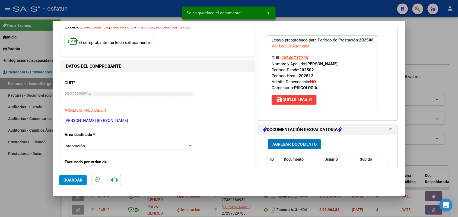
click at [74, 181] on span "Guardar" at bounding box center [73, 180] width 19 height 5
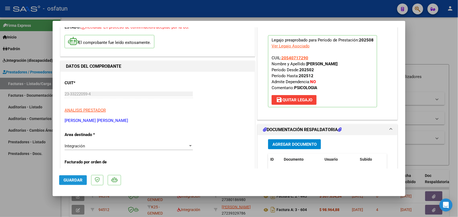
click at [74, 180] on span "Guardar" at bounding box center [73, 180] width 19 height 5
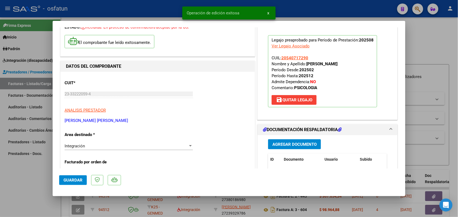
click at [19, 173] on div at bounding box center [229, 108] width 458 height 217
type input "$ 0,00"
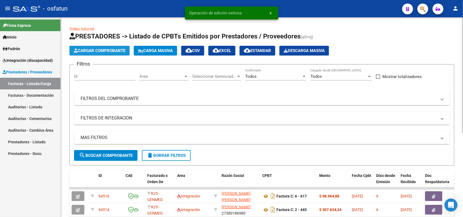
click at [103, 49] on span "Cargar Comprobante" at bounding box center [100, 50] width 52 height 5
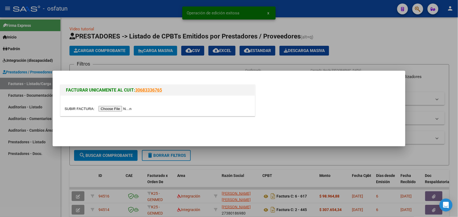
click at [119, 108] on input "file" at bounding box center [99, 109] width 69 height 6
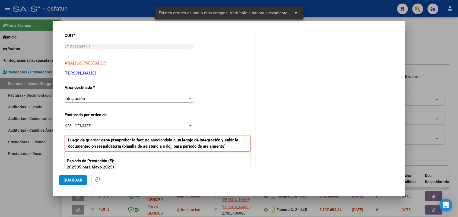
scroll to position [102, 0]
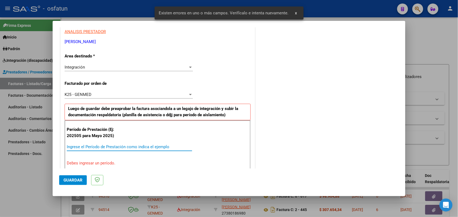
drag, startPoint x: 140, startPoint y: 147, endPoint x: 138, endPoint y: 143, distance: 4.2
click at [138, 143] on div "Ingrese el Período de Prestación como indica el ejemplo" at bounding box center [129, 147] width 125 height 8
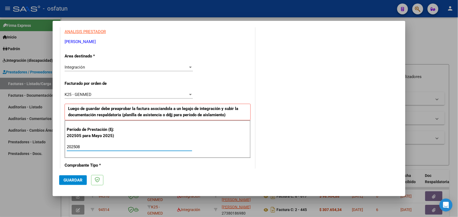
type input "202508"
click at [69, 178] on span "Guardar" at bounding box center [73, 180] width 19 height 5
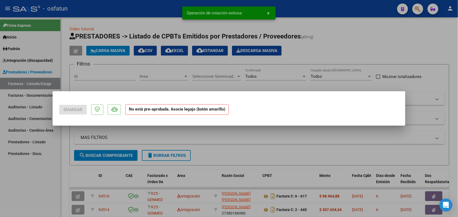
scroll to position [0, 0]
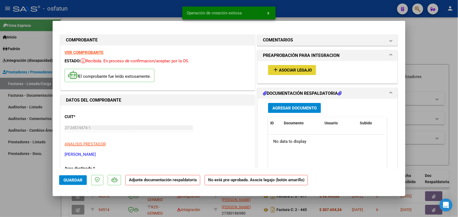
click at [291, 68] on span "Asociar Legajo" at bounding box center [295, 70] width 33 height 5
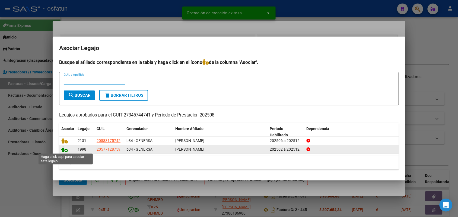
click at [65, 152] on icon at bounding box center [64, 150] width 7 height 6
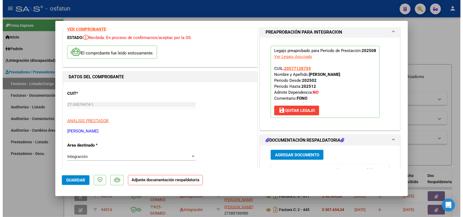
scroll to position [34, 0]
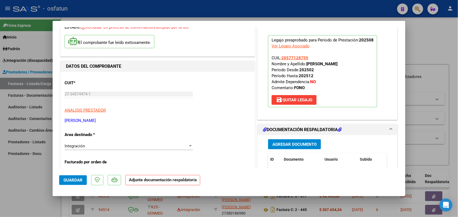
click at [285, 144] on span "Agregar Documento" at bounding box center [295, 144] width 44 height 5
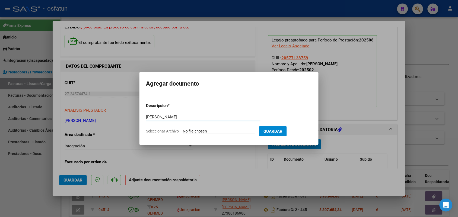
type input "[PERSON_NAME]"
click at [194, 126] on div "ASIST [PERSON_NAME] aquí una descripcion" at bounding box center [203, 119] width 115 height 13
click at [199, 131] on input "Seleccionar Archivo" at bounding box center [219, 131] width 72 height 5
type input "C:\fakepath\ASISTAUTORIZACIONFONOALVAREZBENJAMINAGOSTO25 .pdf"
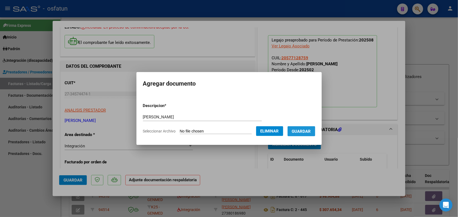
click at [310, 127] on button "Guardar" at bounding box center [302, 132] width 28 height 10
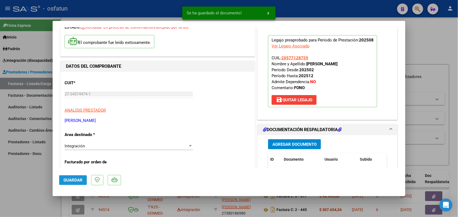
drag, startPoint x: 68, startPoint y: 178, endPoint x: 57, endPoint y: 177, distance: 10.9
click at [67, 178] on span "Guardar" at bounding box center [73, 180] width 19 height 5
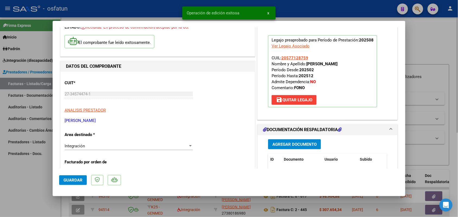
drag, startPoint x: 28, startPoint y: 177, endPoint x: 114, endPoint y: 213, distance: 93.5
click at [29, 178] on div at bounding box center [229, 108] width 458 height 217
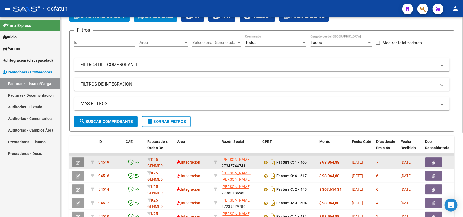
click at [77, 161] on icon "button" at bounding box center [78, 163] width 4 height 4
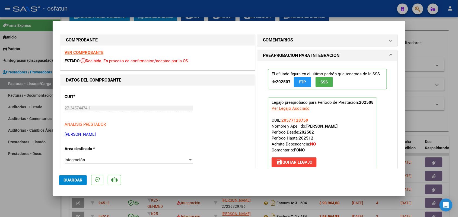
click at [292, 162] on span "save [PERSON_NAME]" at bounding box center [294, 162] width 36 height 5
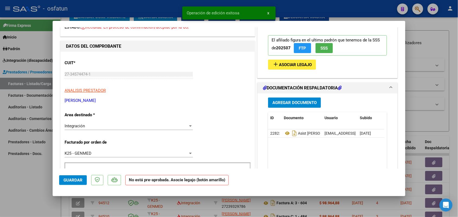
click at [286, 65] on span "Asociar Legajo" at bounding box center [295, 64] width 33 height 5
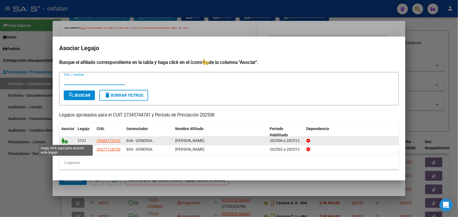
click at [64, 140] on icon at bounding box center [64, 141] width 7 height 6
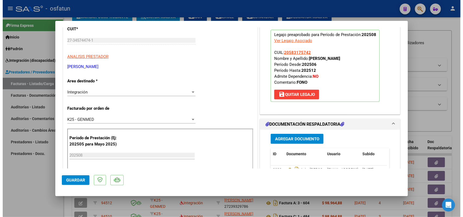
scroll to position [102, 0]
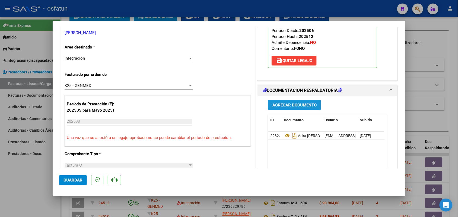
click at [288, 104] on span "Agregar Documento" at bounding box center [295, 105] width 44 height 5
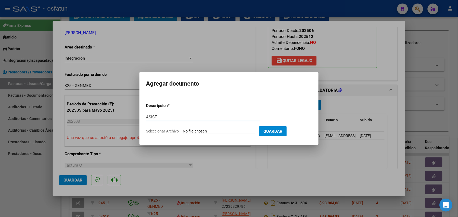
type input "ASIST"
click at [201, 130] on input "Seleccionar Archivo" at bounding box center [219, 131] width 72 height 5
type input "C:\fakepath\ASISTAUTORIZACIONFONONICHIOMATIASAGOSTO25 .pdf"
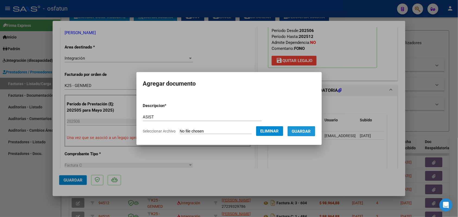
click at [306, 130] on span "Guardar" at bounding box center [301, 131] width 19 height 5
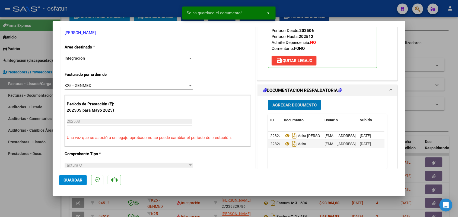
click at [73, 177] on button "Guardar" at bounding box center [73, 181] width 28 height 10
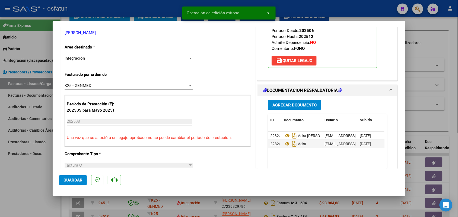
drag, startPoint x: 35, startPoint y: 168, endPoint x: 133, endPoint y: 213, distance: 107.9
click at [35, 167] on div at bounding box center [229, 108] width 458 height 217
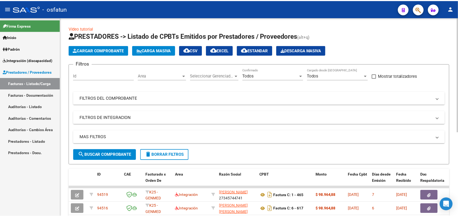
scroll to position [0, 0]
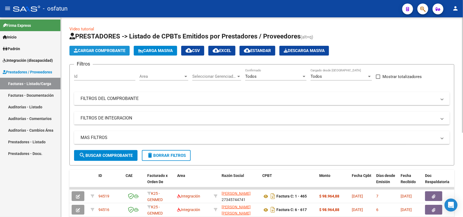
click at [104, 50] on span "Cargar Comprobante" at bounding box center [100, 50] width 52 height 5
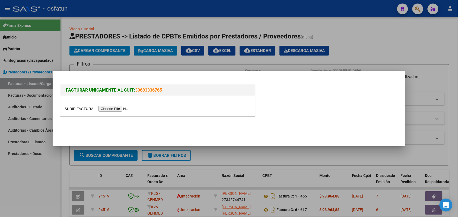
click at [115, 109] on input "file" at bounding box center [99, 109] width 69 height 6
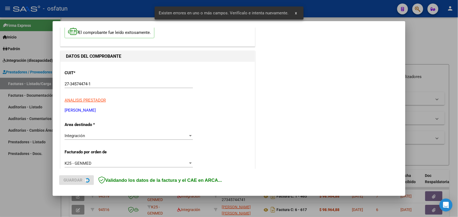
scroll to position [136, 0]
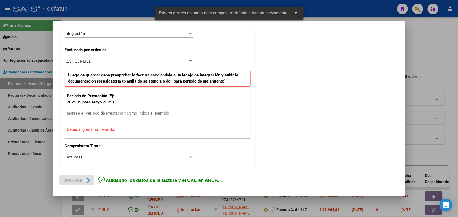
click at [103, 111] on div "Ingrese el Período de Prestación como indica el ejemplo" at bounding box center [129, 113] width 125 height 8
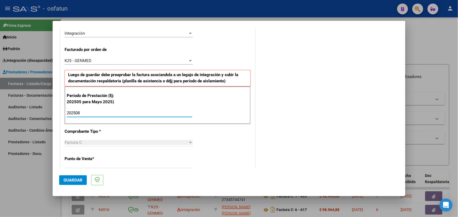
type input "202508"
click at [75, 175] on mat-dialog-actions "Guardar" at bounding box center [229, 179] width 340 height 21
drag, startPoint x: 71, startPoint y: 179, endPoint x: 72, endPoint y: 177, distance: 2.8
click at [70, 178] on span "Guardar" at bounding box center [73, 180] width 19 height 5
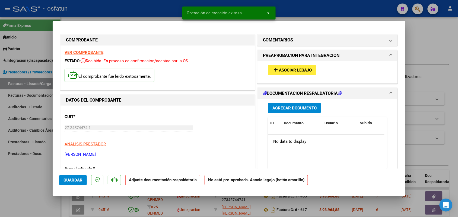
click at [279, 72] on span "Asociar Legajo" at bounding box center [295, 70] width 33 height 5
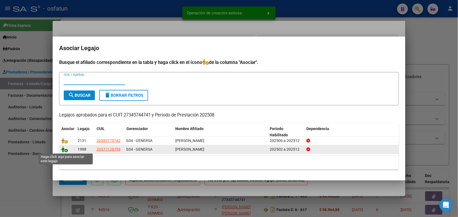
click at [65, 147] on icon at bounding box center [64, 150] width 7 height 6
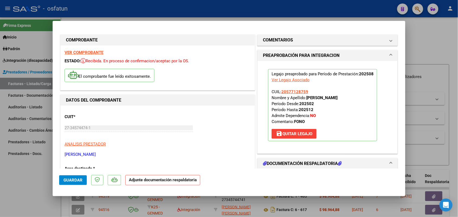
scroll to position [34, 0]
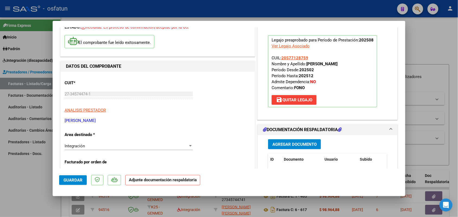
click at [289, 143] on span "Agregar Documento" at bounding box center [295, 144] width 44 height 5
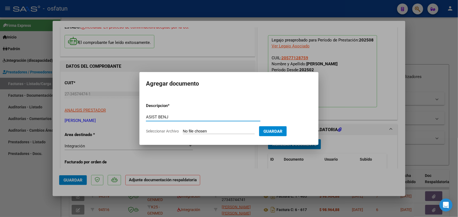
type input "ASIST BENJ"
click at [208, 131] on input "Seleccionar Archivo" at bounding box center [219, 131] width 72 height 5
type input "C:\fakepath\ASISTAUTORIZACIONFONOALVAREZBENJAMINAGOSTO25 .pdf"
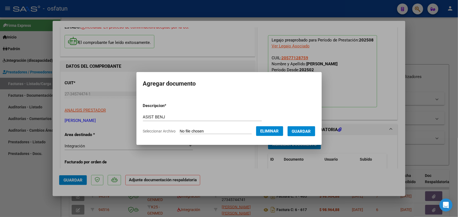
click at [309, 129] on span "Guardar" at bounding box center [301, 131] width 19 height 5
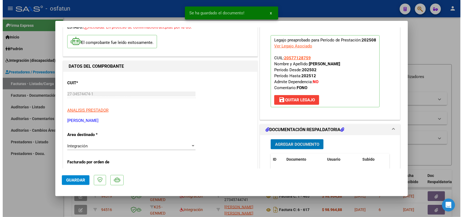
scroll to position [68, 0]
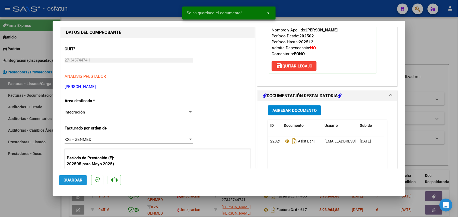
drag, startPoint x: 76, startPoint y: 179, endPoint x: 59, endPoint y: 178, distance: 17.4
click at [75, 178] on span "Guardar" at bounding box center [73, 180] width 19 height 5
click at [11, 193] on div at bounding box center [229, 108] width 458 height 217
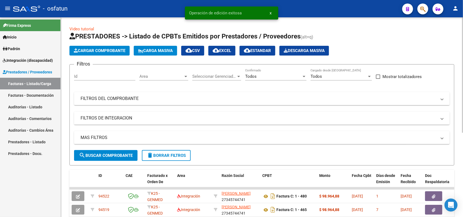
scroll to position [34, 0]
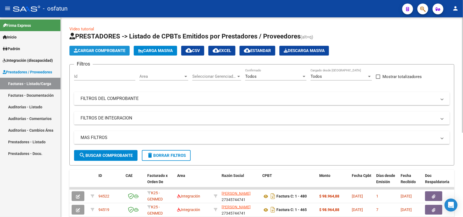
click at [109, 48] on span "Cargar Comprobante" at bounding box center [100, 50] width 52 height 5
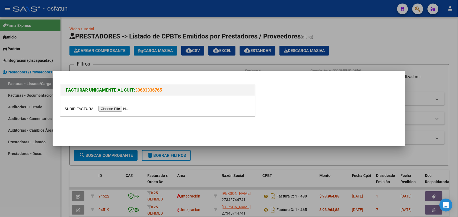
click at [117, 108] on input "file" at bounding box center [99, 109] width 69 height 6
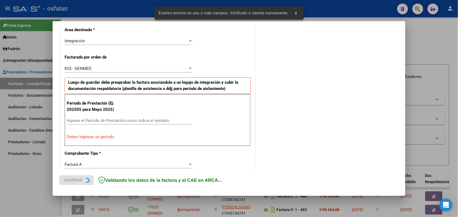
scroll to position [136, 0]
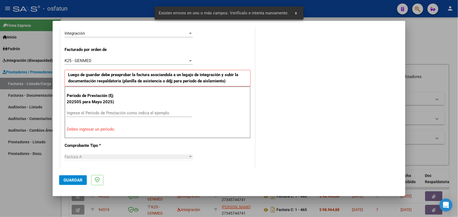
click at [112, 116] on input "Ingrese el Período de Prestación como indica el ejemplo" at bounding box center [129, 113] width 125 height 5
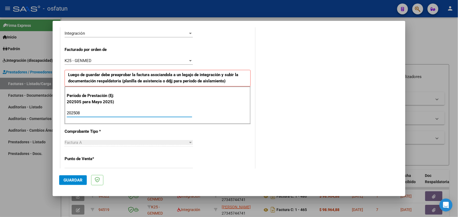
type input "202508"
click at [82, 185] on mat-dialog-actions "Guardar" at bounding box center [229, 179] width 340 height 21
click at [76, 179] on span "Guardar" at bounding box center [73, 180] width 19 height 5
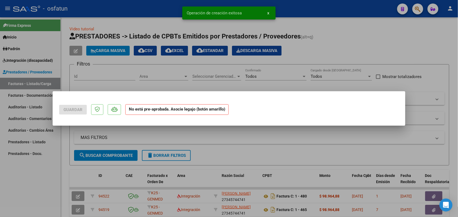
scroll to position [0, 0]
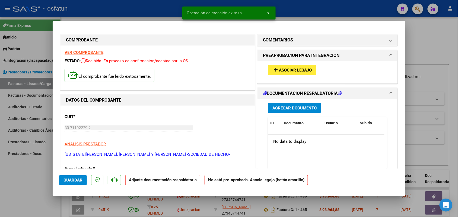
click at [292, 68] on span "Asociar Legajo" at bounding box center [295, 70] width 33 height 5
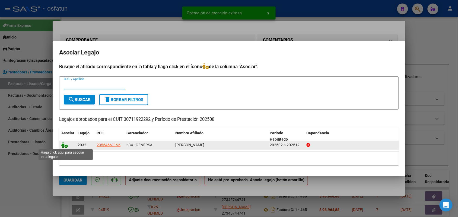
click at [63, 143] on icon at bounding box center [64, 145] width 7 height 6
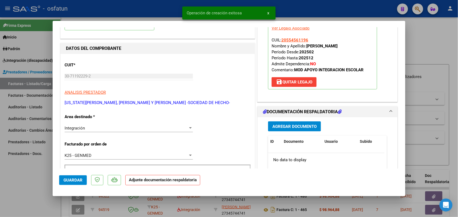
scroll to position [68, 0]
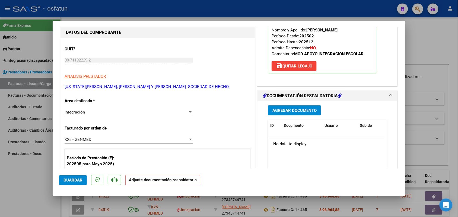
click at [297, 108] on span "Agregar Documento" at bounding box center [295, 110] width 44 height 5
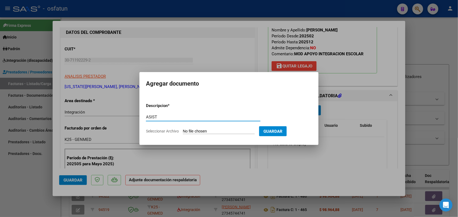
type input "ASIST"
click at [212, 132] on input "Seleccionar Archivo" at bounding box center [219, 131] width 72 height 5
type input "C:\fakepath\Agosto Asistencias Modulo Integracion.pdf"
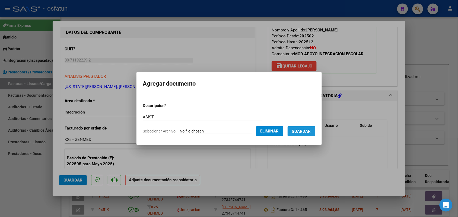
click at [305, 130] on span "Guardar" at bounding box center [301, 131] width 19 height 5
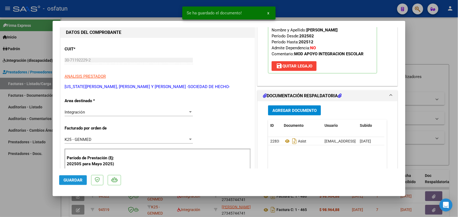
click at [68, 178] on span "Guardar" at bounding box center [73, 180] width 19 height 5
click at [24, 182] on div at bounding box center [229, 108] width 458 height 217
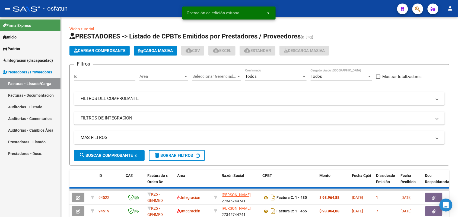
click at [105, 48] on span "Cargar Comprobante" at bounding box center [100, 50] width 52 height 5
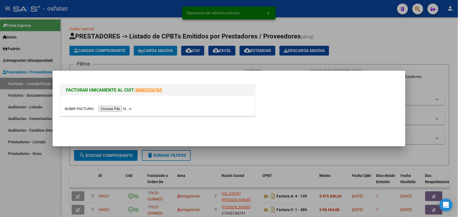
click at [124, 109] on input "file" at bounding box center [99, 109] width 69 height 6
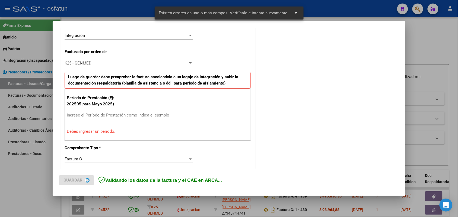
scroll to position [136, 0]
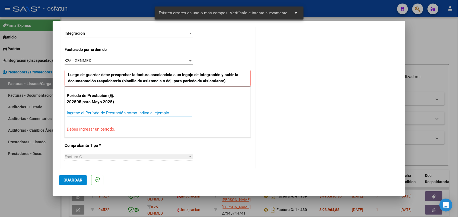
click at [101, 115] on input "Ingrese el Período de Prestación como indica el ejemplo" at bounding box center [129, 113] width 125 height 5
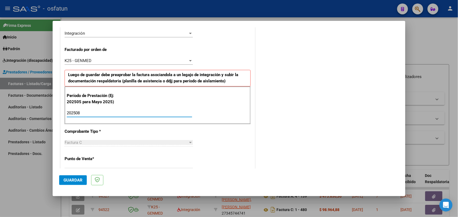
type input "202508"
click at [72, 181] on span "Guardar" at bounding box center [73, 180] width 19 height 5
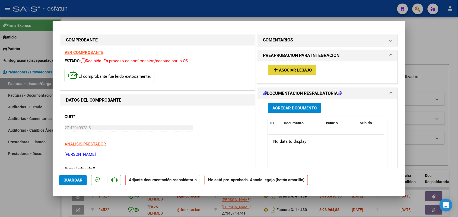
click at [307, 71] on span "Asociar Legajo" at bounding box center [295, 70] width 33 height 5
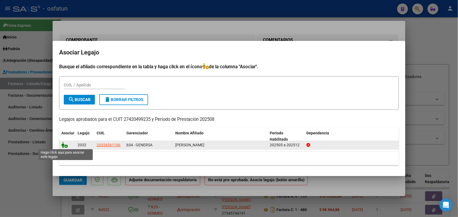
click at [67, 145] on icon at bounding box center [64, 145] width 7 height 6
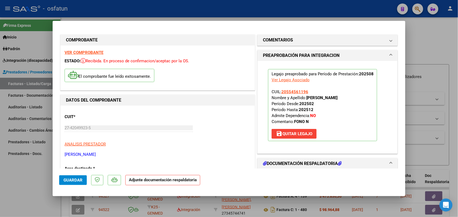
scroll to position [34, 0]
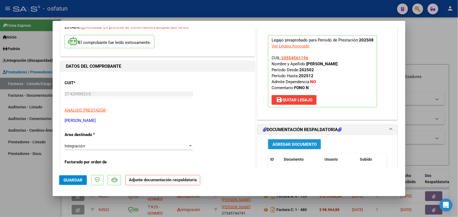
click at [290, 146] on span "Agregar Documento" at bounding box center [295, 144] width 44 height 5
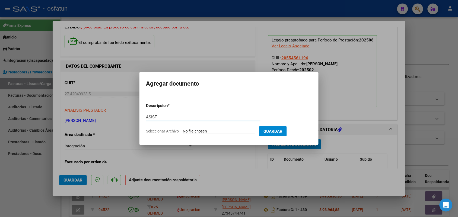
type input "ASIST"
click at [211, 128] on form "Descripcion * ASIST Escriba aquí una descripcion Seleccionar Archivo Guardar" at bounding box center [229, 119] width 166 height 40
click at [200, 130] on input "Seleccionar Archivo" at bounding box center [219, 131] width 72 height 5
type input "C:\fakepath\Asistencia Mikko Ponce Agosto fonoaudiologia.pdf"
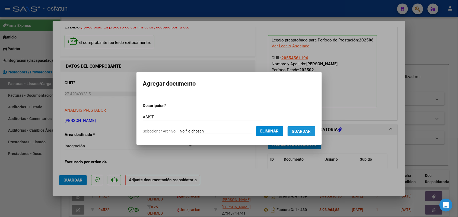
drag, startPoint x: 310, startPoint y: 131, endPoint x: 292, endPoint y: 139, distance: 19.3
click at [310, 131] on span "Guardar" at bounding box center [301, 131] width 19 height 5
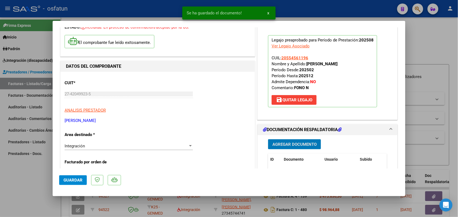
click at [78, 180] on span "Guardar" at bounding box center [73, 180] width 19 height 5
click at [25, 181] on div at bounding box center [229, 108] width 458 height 217
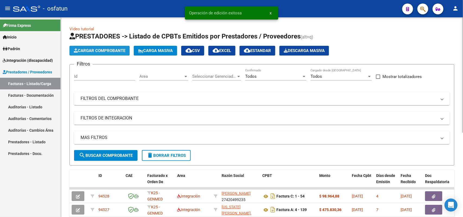
click at [113, 48] on span "Cargar Comprobante" at bounding box center [100, 50] width 52 height 5
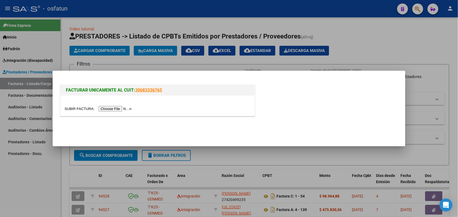
click at [105, 107] on input "file" at bounding box center [99, 109] width 69 height 6
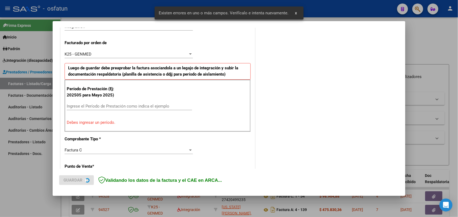
scroll to position [147, 0]
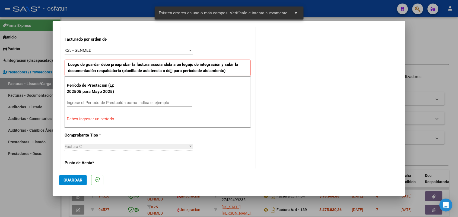
click at [124, 103] on input "Ingrese el Período de Prestación como indica el ejemplo" at bounding box center [129, 102] width 125 height 5
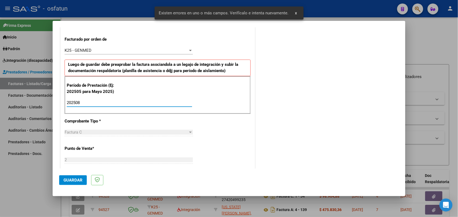
type input "202508"
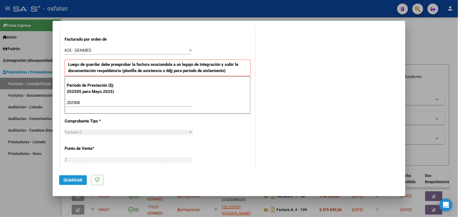
click at [72, 178] on button "Guardar" at bounding box center [73, 181] width 28 height 10
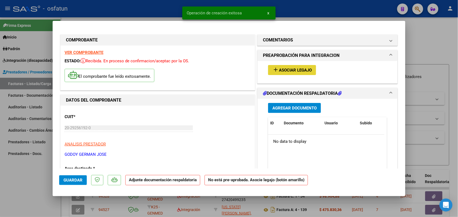
click at [291, 70] on span "Asociar Legajo" at bounding box center [295, 70] width 33 height 5
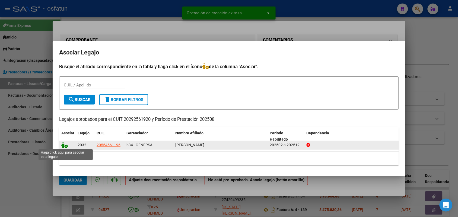
click at [67, 143] on icon at bounding box center [64, 145] width 7 height 6
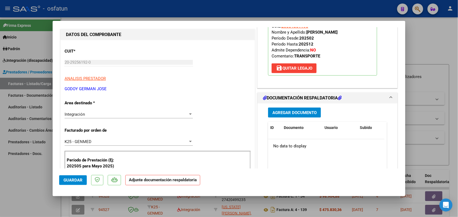
scroll to position [68, 0]
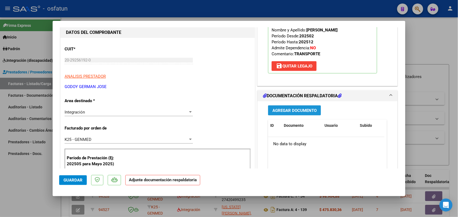
click at [292, 106] on button "Agregar Documento" at bounding box center [294, 111] width 53 height 10
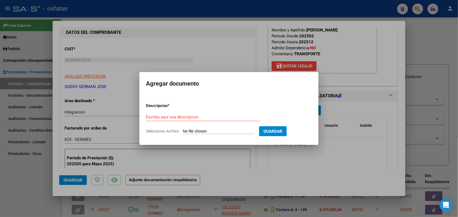
click at [172, 113] on div "Escriba aquí una descripcion" at bounding box center [203, 117] width 115 height 8
type input "ASIST"
click at [204, 129] on input "Seleccionar Archivo" at bounding box center [219, 131] width 72 height 5
type input "C:\fakepath\AUTORIZACION Y PLANILLAS DE AISTENCIA TRANSPORTE.pdf"
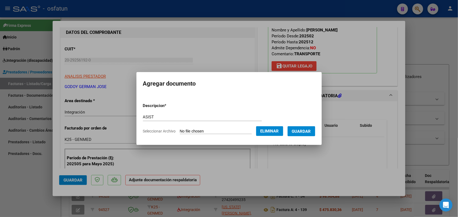
drag, startPoint x: 307, startPoint y: 133, endPoint x: 299, endPoint y: 135, distance: 8.4
click at [306, 132] on span "Guardar" at bounding box center [301, 131] width 19 height 5
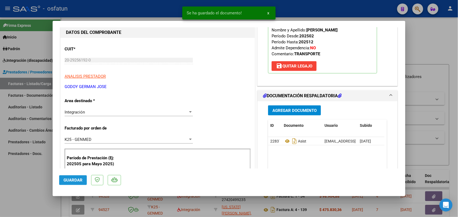
click at [78, 178] on span "Guardar" at bounding box center [73, 180] width 19 height 5
click at [31, 187] on div at bounding box center [229, 108] width 458 height 217
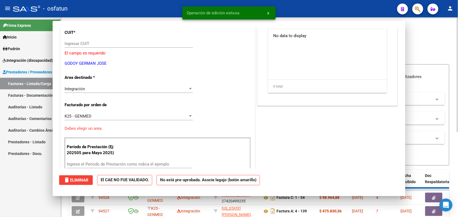
scroll to position [0, 0]
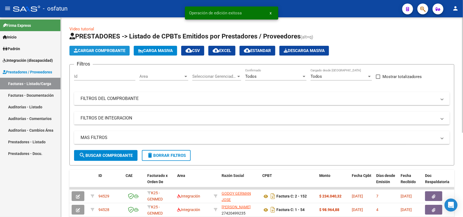
click at [101, 52] on span "Cargar Comprobante" at bounding box center [100, 50] width 52 height 5
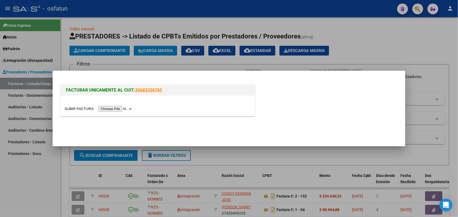
click at [118, 111] on input "file" at bounding box center [99, 109] width 69 height 6
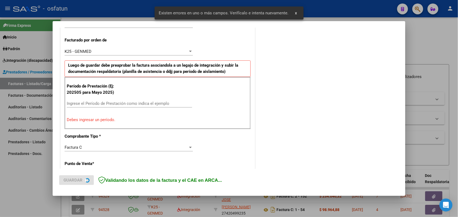
scroll to position [147, 0]
click at [123, 99] on div "Período de Prestación (Ej: 202505 para [DATE]) Ingrese el Período de Prestación…" at bounding box center [158, 103] width 186 height 52
click at [126, 105] on input "Ingrese el Período de Prestación como indica el ejemplo" at bounding box center [129, 103] width 125 height 5
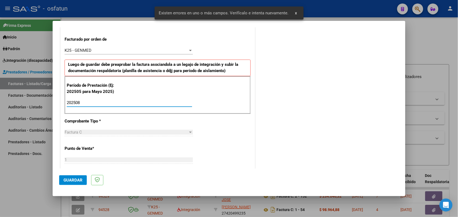
type input "202508"
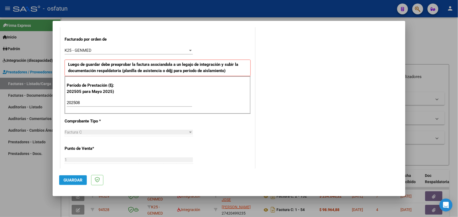
click at [71, 182] on button "Guardar" at bounding box center [73, 181] width 28 height 10
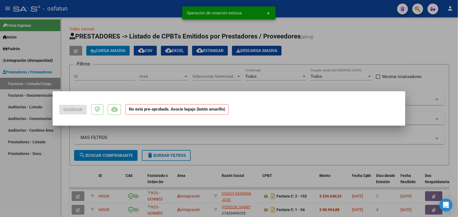
scroll to position [0, 0]
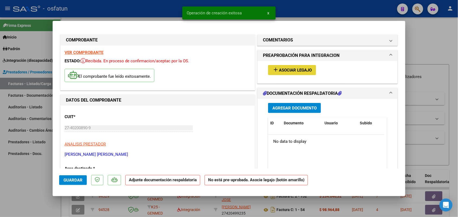
click at [302, 70] on span "Asociar Legajo" at bounding box center [295, 70] width 33 height 5
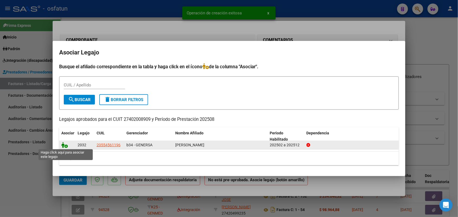
click at [65, 143] on icon at bounding box center [64, 145] width 7 height 6
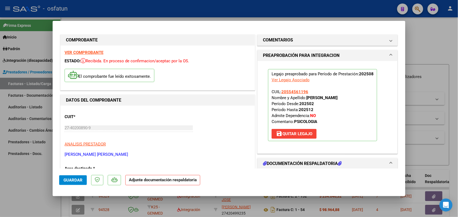
scroll to position [34, 0]
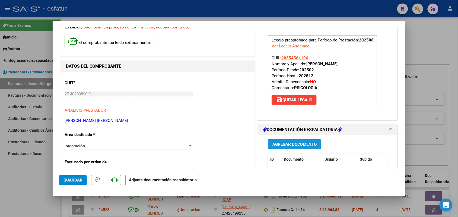
click at [294, 146] on span "Agregar Documento" at bounding box center [295, 144] width 44 height 5
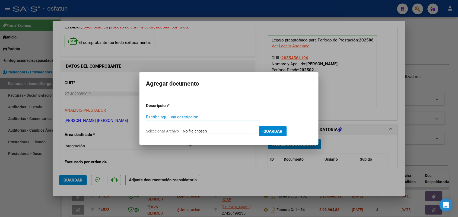
click at [187, 115] on input "Escriba aquí una descripcion" at bounding box center [203, 117] width 115 height 5
type input "ASIST"
click at [187, 128] on form "Descripcion * ASIST Escriba aquí una descripcion Seleccionar Archivo Guardar" at bounding box center [229, 119] width 166 height 40
click at [189, 131] on input "Seleccionar Archivo" at bounding box center [219, 131] width 72 height 5
type input "C:\fakepath\asistencia y autorizacion psicologia mikko ponce agosto.pdf"
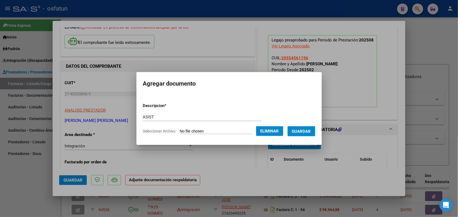
click at [307, 131] on span "Guardar" at bounding box center [301, 131] width 19 height 5
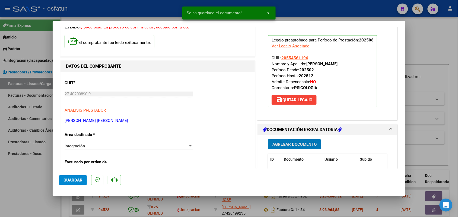
click at [76, 177] on button "Guardar" at bounding box center [73, 181] width 28 height 10
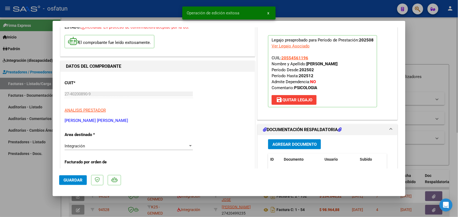
drag, startPoint x: 27, startPoint y: 176, endPoint x: 137, endPoint y: 216, distance: 116.6
click at [29, 175] on div at bounding box center [229, 108] width 458 height 217
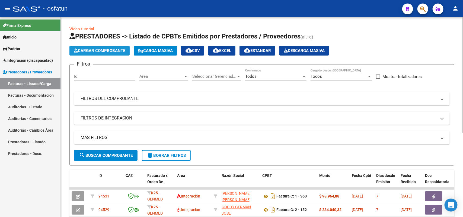
click at [111, 51] on span "Cargar Comprobante" at bounding box center [100, 50] width 52 height 5
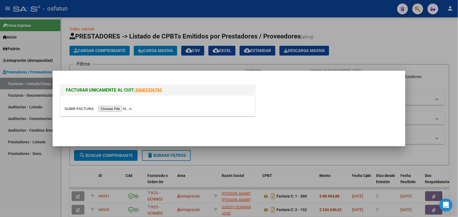
click at [122, 109] on input "file" at bounding box center [99, 109] width 69 height 6
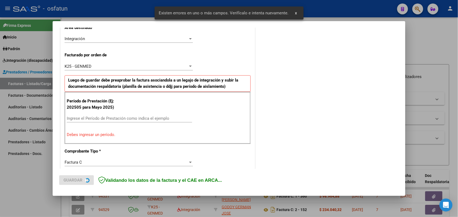
scroll to position [136, 0]
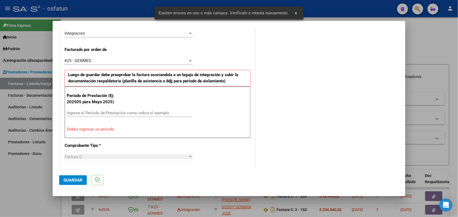
click at [109, 109] on div "Período de Prestación (Ej: 202505 para [DATE]) Ingrese el Período de Prestación…" at bounding box center [158, 113] width 186 height 52
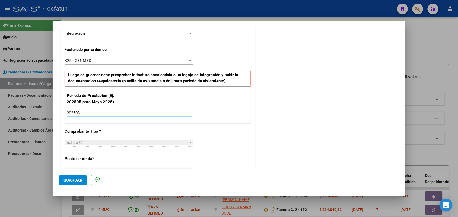
type input "202508"
drag, startPoint x: 71, startPoint y: 179, endPoint x: 69, endPoint y: 180, distance: 2.7
click at [71, 180] on span "Guardar" at bounding box center [73, 180] width 19 height 5
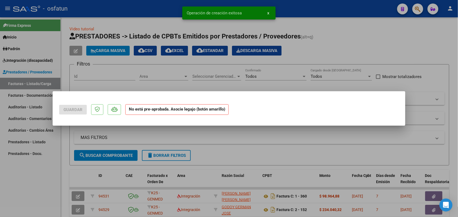
scroll to position [0, 0]
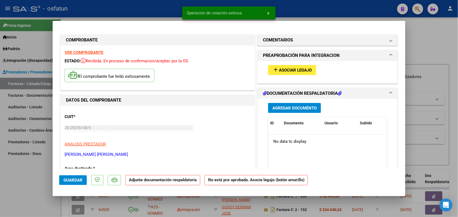
click at [286, 70] on span "Asociar Legajo" at bounding box center [295, 70] width 33 height 5
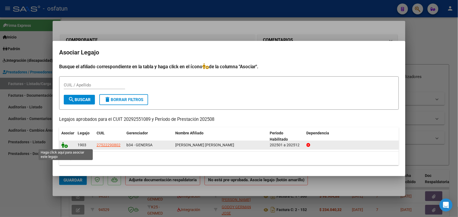
click at [64, 145] on icon at bounding box center [64, 145] width 7 height 6
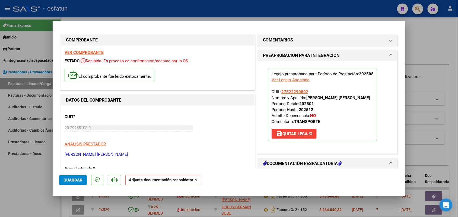
scroll to position [34, 0]
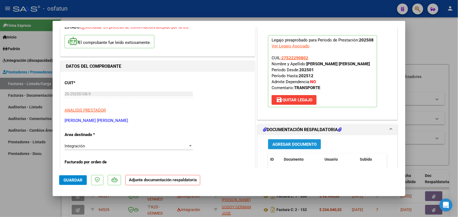
click at [286, 143] on span "Agregar Documento" at bounding box center [295, 144] width 44 height 5
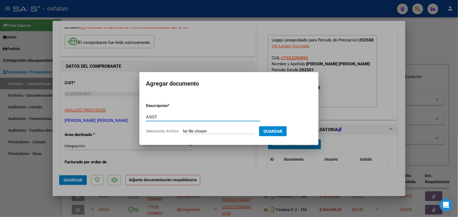
type input "ASIST"
click at [193, 129] on input "Seleccionar Archivo" at bounding box center [219, 131] width 72 height 5
type input "C:\fakepath\ASIS- AUT-AGOSTO.pdf"
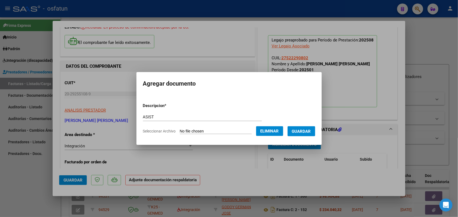
click at [308, 129] on span "Guardar" at bounding box center [301, 131] width 19 height 5
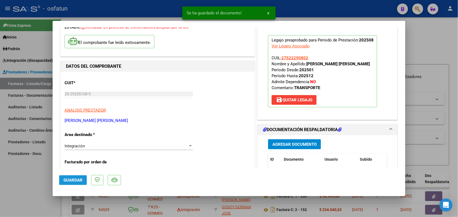
drag, startPoint x: 74, startPoint y: 178, endPoint x: 77, endPoint y: 181, distance: 4.6
click at [74, 179] on span "Guardar" at bounding box center [73, 180] width 19 height 5
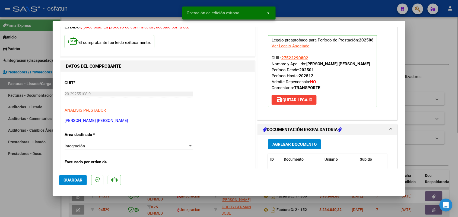
drag, startPoint x: 25, startPoint y: 179, endPoint x: 106, endPoint y: 217, distance: 89.9
click at [25, 178] on div at bounding box center [229, 108] width 458 height 217
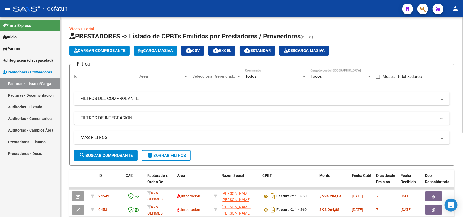
click at [102, 50] on span "Cargar Comprobante" at bounding box center [100, 50] width 52 height 5
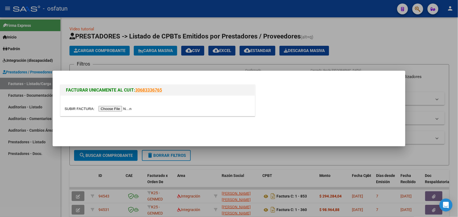
click at [122, 110] on input "file" at bounding box center [99, 109] width 69 height 6
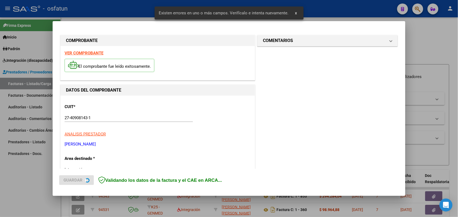
scroll to position [136, 0]
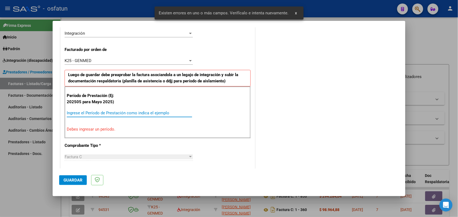
drag, startPoint x: 102, startPoint y: 113, endPoint x: 105, endPoint y: 110, distance: 3.3
click at [102, 112] on input "Ingrese el Período de Prestación como indica el ejemplo" at bounding box center [129, 113] width 125 height 5
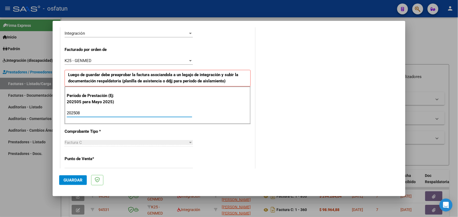
type input "202508"
click at [69, 178] on span "Guardar" at bounding box center [73, 180] width 19 height 5
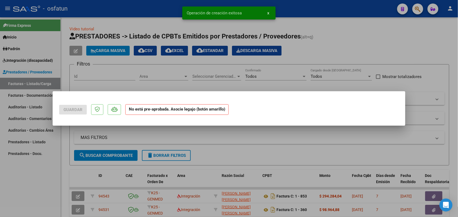
scroll to position [0, 0]
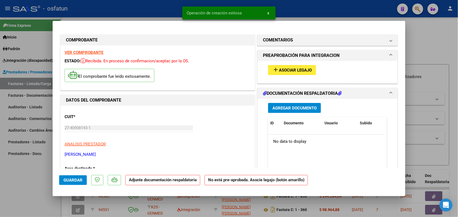
click at [285, 66] on button "add Asociar Legajo" at bounding box center [292, 70] width 48 height 10
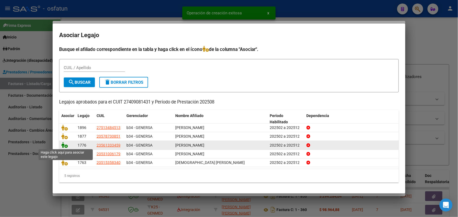
click at [64, 144] on icon at bounding box center [64, 145] width 7 height 6
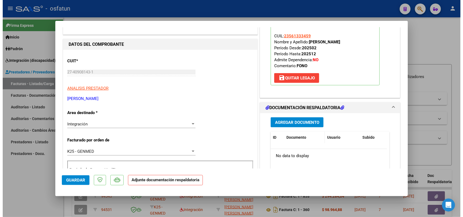
scroll to position [68, 0]
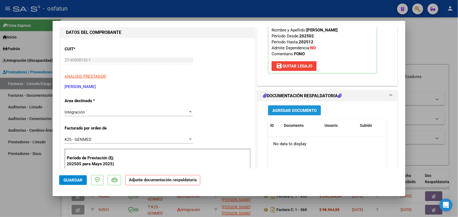
click at [292, 109] on span "Agregar Documento" at bounding box center [295, 110] width 44 height 5
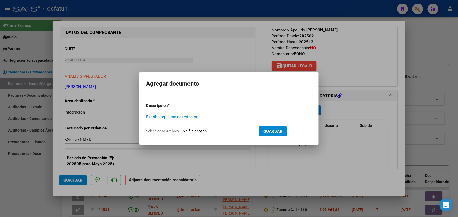
click at [195, 116] on input "Escriba aquí una descripcion" at bounding box center [203, 117] width 115 height 5
type input "ASIST AARON"
click at [211, 132] on input "Seleccionar Archivo" at bounding box center [219, 131] width 72 height 5
type input "C:\fakepath\ASIST FONO.pdf"
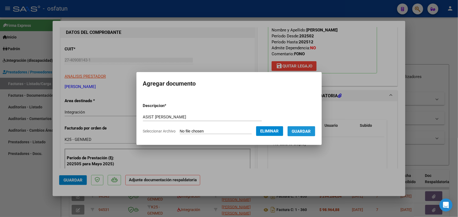
click at [307, 128] on button "Guardar" at bounding box center [302, 132] width 28 height 10
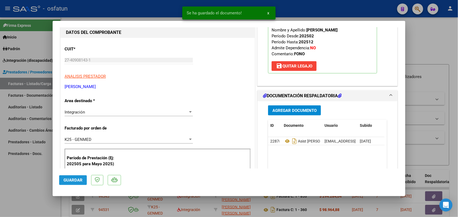
drag, startPoint x: 72, startPoint y: 178, endPoint x: 58, endPoint y: 176, distance: 14.9
click at [71, 177] on button "Guardar" at bounding box center [73, 181] width 28 height 10
click at [12, 172] on div at bounding box center [229, 108] width 458 height 217
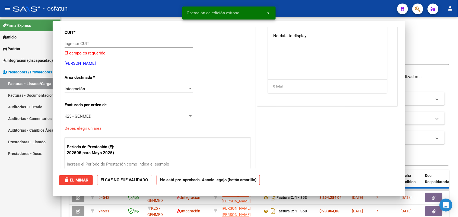
scroll to position [0, 0]
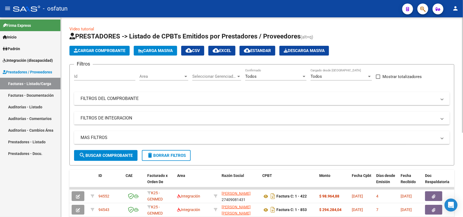
click at [94, 48] on span "Cargar Comprobante" at bounding box center [100, 50] width 52 height 5
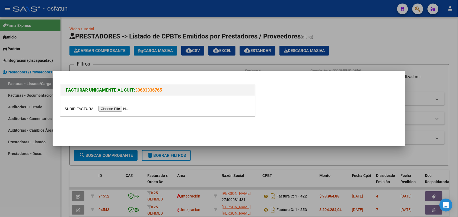
click at [113, 109] on input "file" at bounding box center [99, 109] width 69 height 6
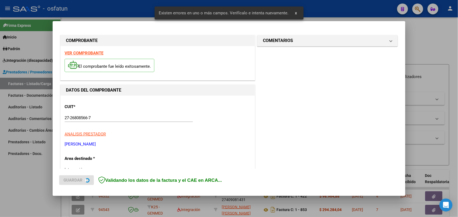
scroll to position [136, 0]
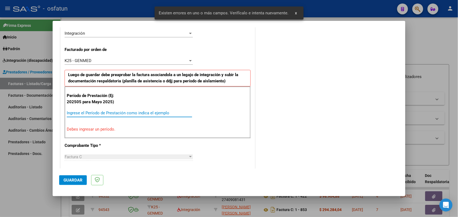
click at [113, 111] on input "Ingrese el Período de Prestación como indica el ejemplo" at bounding box center [129, 113] width 125 height 5
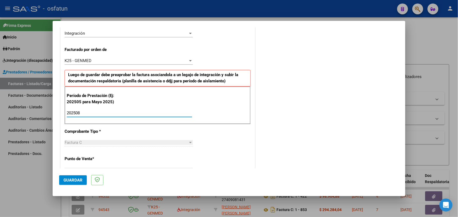
type input "202508"
click at [70, 179] on span "Guardar" at bounding box center [73, 180] width 19 height 5
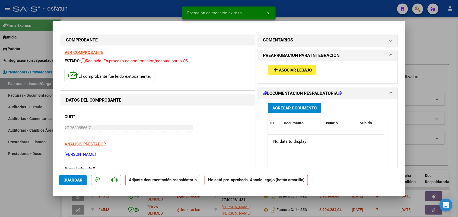
click at [296, 69] on span "Asociar Legajo" at bounding box center [295, 70] width 33 height 5
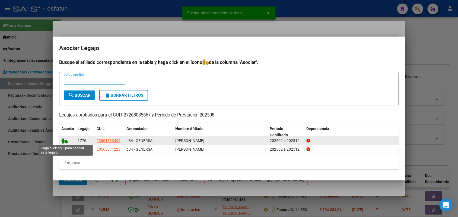
click at [67, 140] on icon at bounding box center [64, 141] width 7 height 6
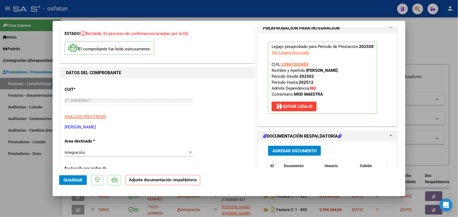
scroll to position [34, 0]
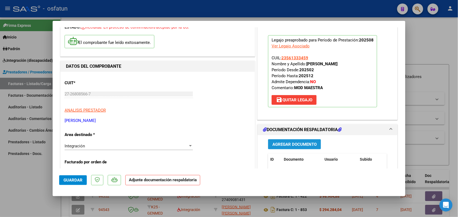
click at [276, 143] on span "Agregar Documento" at bounding box center [295, 144] width 44 height 5
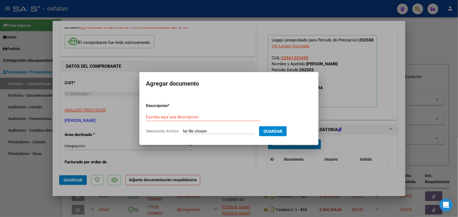
click at [176, 113] on div "Escriba aquí una descripcion" at bounding box center [203, 117] width 115 height 8
type input "ASIST AARON"
click at [233, 130] on input "Seleccionar Archivo" at bounding box center [219, 131] width 72 height 5
type input "C:\fakepath\ASIST MAESTRA.pdf"
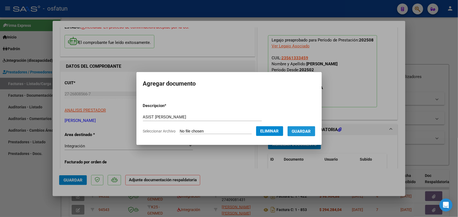
drag, startPoint x: 309, startPoint y: 130, endPoint x: 308, endPoint y: 128, distance: 2.9
click at [308, 127] on button "Guardar" at bounding box center [302, 132] width 28 height 10
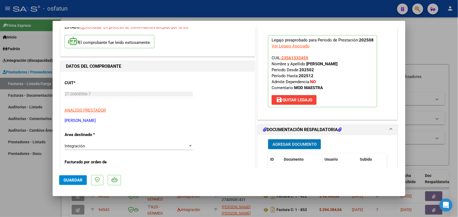
scroll to position [102, 0]
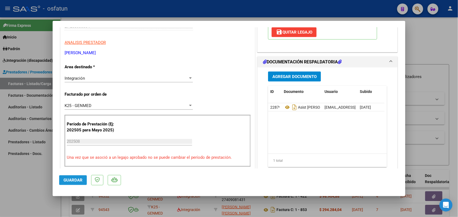
click at [79, 181] on span "Guardar" at bounding box center [73, 180] width 19 height 5
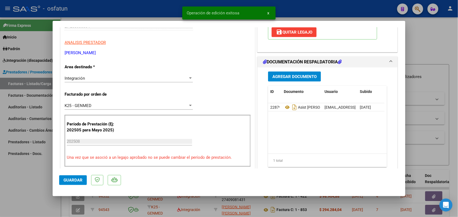
click at [15, 176] on div at bounding box center [229, 108] width 458 height 217
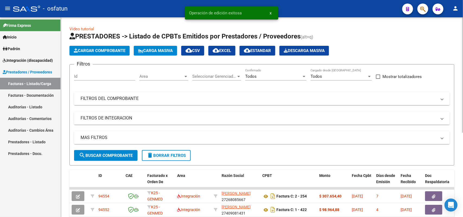
click at [102, 48] on span "Cargar Comprobante" at bounding box center [100, 50] width 52 height 5
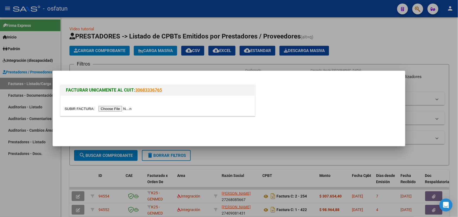
click at [110, 107] on input "file" at bounding box center [99, 109] width 69 height 6
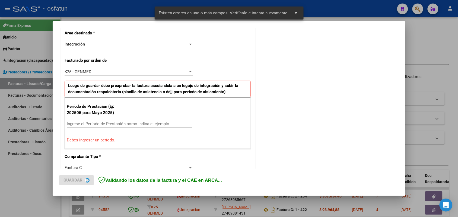
scroll to position [136, 0]
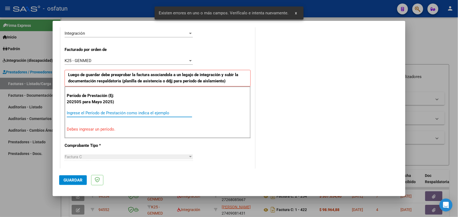
click at [149, 111] on input "Ingrese el Período de Prestación como indica el ejemplo" at bounding box center [129, 113] width 125 height 5
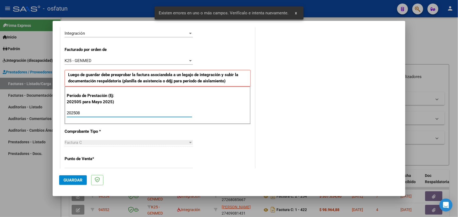
type input "202508"
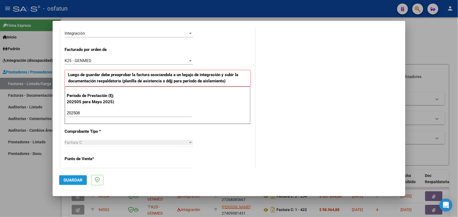
click at [64, 176] on button "Guardar" at bounding box center [73, 181] width 28 height 10
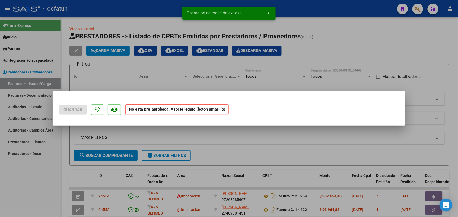
scroll to position [0, 0]
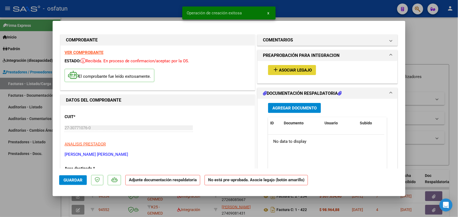
click at [281, 71] on span "Asociar Legajo" at bounding box center [295, 70] width 33 height 5
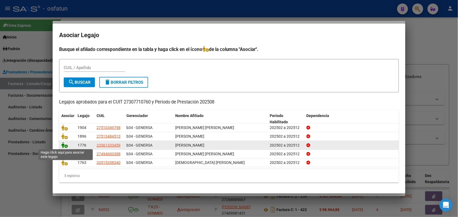
click at [65, 143] on icon at bounding box center [64, 145] width 7 height 6
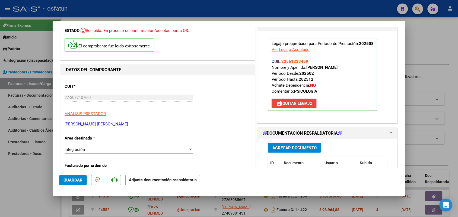
scroll to position [34, 0]
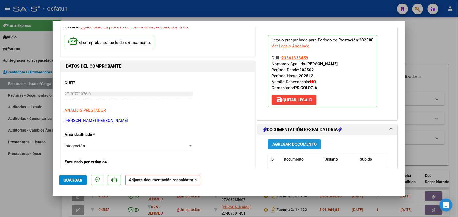
drag, startPoint x: 288, startPoint y: 144, endPoint x: 285, endPoint y: 143, distance: 3.3
click at [285, 143] on span "Agregar Documento" at bounding box center [295, 144] width 44 height 5
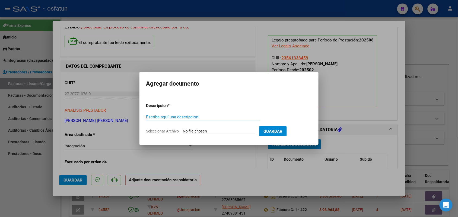
click at [163, 116] on input "Escriba aquí una descripcion" at bounding box center [203, 117] width 115 height 5
type input "ASIST AARON"
click at [202, 131] on input "Seleccionar Archivo" at bounding box center [219, 131] width 72 height 5
type input "C:\fakepath\ASIST PSICOLOGIA.pdf"
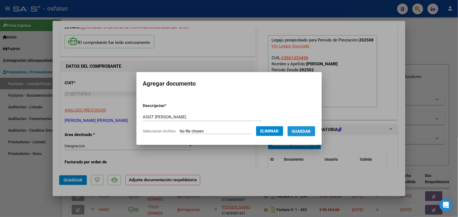
drag, startPoint x: 305, startPoint y: 130, endPoint x: 210, endPoint y: 158, distance: 100.0
click at [306, 130] on span "Guardar" at bounding box center [301, 131] width 19 height 5
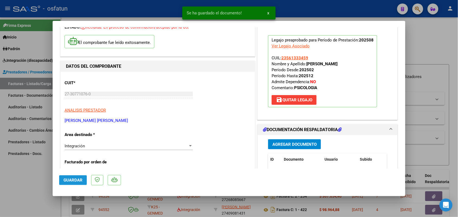
click at [68, 183] on button "Guardar" at bounding box center [73, 181] width 28 height 10
click at [33, 181] on div at bounding box center [229, 108] width 458 height 217
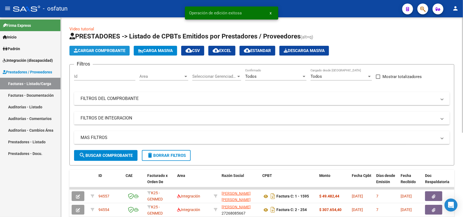
click at [96, 48] on button "Cargar Comprobante" at bounding box center [100, 51] width 60 height 10
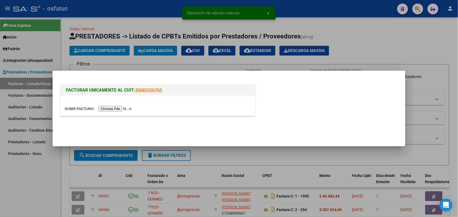
click at [130, 108] on input "file" at bounding box center [99, 109] width 69 height 6
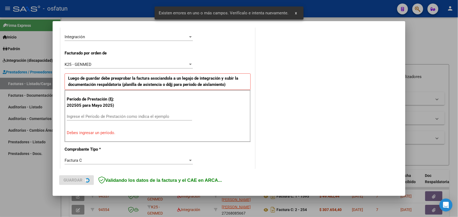
scroll to position [136, 0]
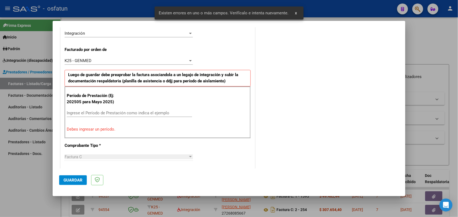
click at [142, 112] on div "Ingrese el Período de Prestación como indica el ejemplo" at bounding box center [129, 113] width 125 height 8
click at [142, 112] on input "Ingrese el Período de Prestación como indica el ejemplo" at bounding box center [129, 113] width 125 height 5
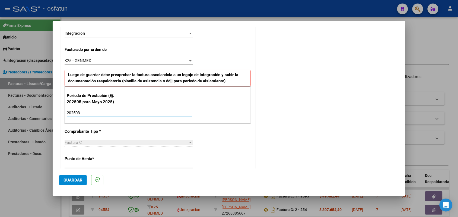
type input "202508"
click at [74, 179] on span "Guardar" at bounding box center [73, 180] width 19 height 5
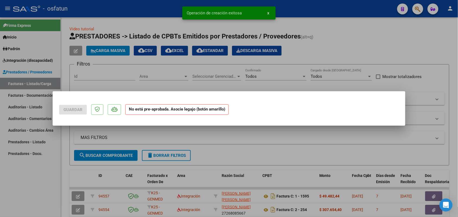
scroll to position [0, 0]
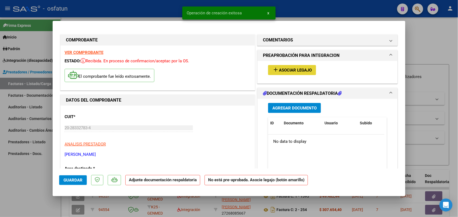
click at [287, 67] on button "add Asociar Legajo" at bounding box center [292, 70] width 48 height 10
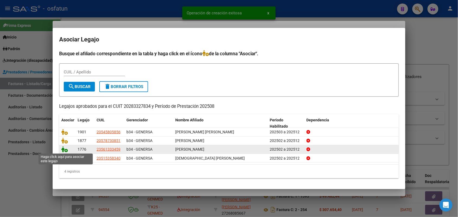
click at [63, 149] on icon at bounding box center [64, 150] width 7 height 6
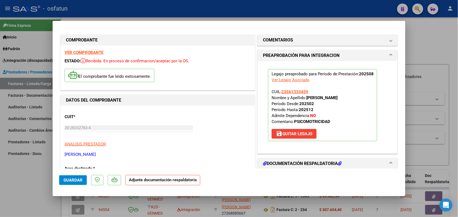
scroll to position [34, 0]
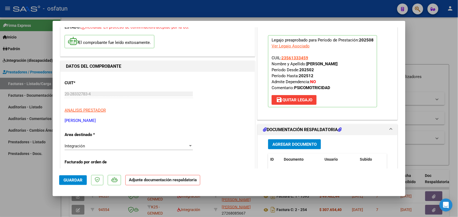
click at [285, 139] on div "Agregar Documento ID Documento Usuario Subido Acción No data to display 0 total…" at bounding box center [327, 189] width 127 height 108
click at [282, 144] on span "Agregar Documento" at bounding box center [295, 144] width 44 height 5
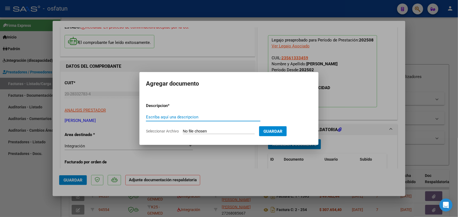
click at [159, 113] on div "Escriba aquí una descripcion" at bounding box center [203, 117] width 115 height 8
type input "ASIST AARON"
click at [203, 132] on input "Seleccionar Archivo" at bounding box center [219, 131] width 72 height 5
type input "C:\fakepath\ASIST PSM.pdf"
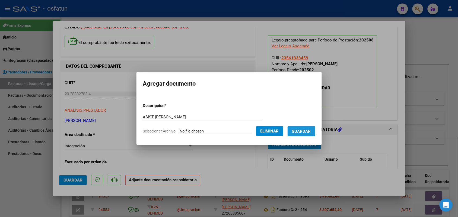
click at [306, 129] on span "Guardar" at bounding box center [301, 131] width 19 height 5
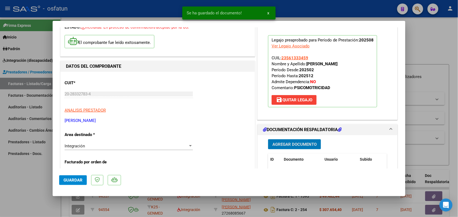
click at [74, 179] on span "Guardar" at bounding box center [73, 180] width 19 height 5
click at [21, 169] on div at bounding box center [229, 108] width 458 height 217
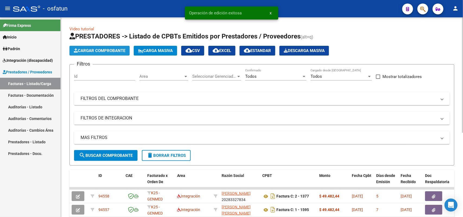
click at [97, 47] on button "Cargar Comprobante" at bounding box center [100, 51] width 60 height 10
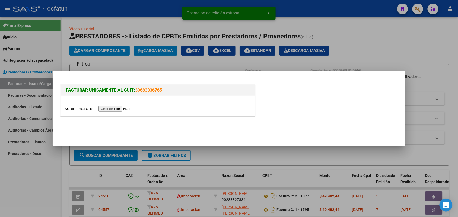
click at [113, 110] on input "file" at bounding box center [99, 109] width 69 height 6
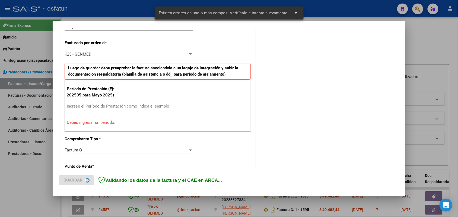
scroll to position [147, 0]
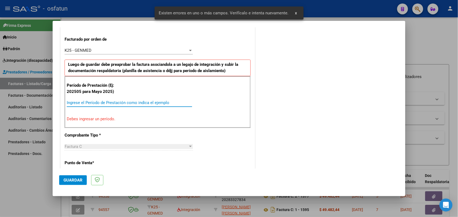
click at [131, 101] on input "Ingrese el Período de Prestación como indica el ejemplo" at bounding box center [129, 102] width 125 height 5
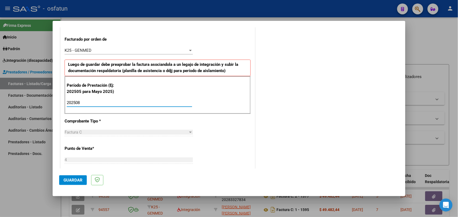
type input "202508"
click at [72, 177] on button "Guardar" at bounding box center [73, 181] width 28 height 10
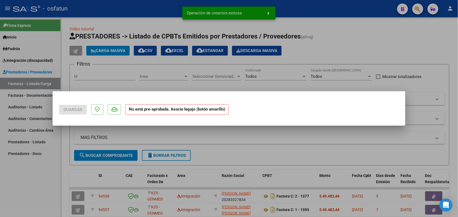
scroll to position [0, 0]
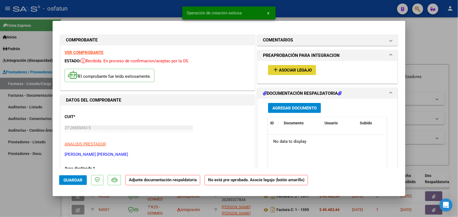
click at [286, 71] on span "Asociar Legajo" at bounding box center [295, 70] width 33 height 5
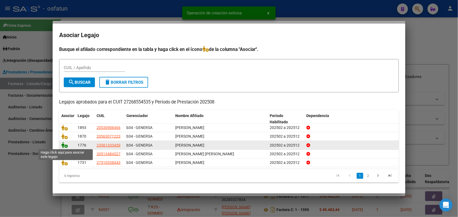
click at [65, 144] on icon at bounding box center [64, 145] width 7 height 6
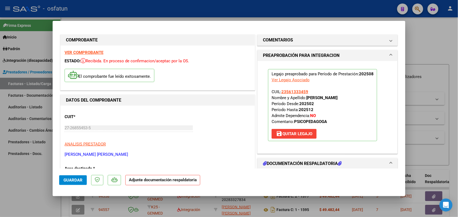
scroll to position [68, 0]
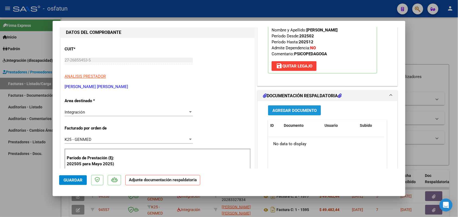
click at [297, 107] on button "Agregar Documento" at bounding box center [294, 111] width 53 height 10
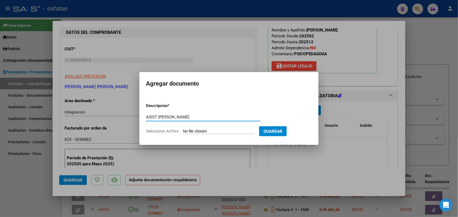
type input "ASIST AARON"
click at [228, 130] on input "Seleccionar Archivo" at bounding box center [219, 131] width 72 height 5
type input "C:\fakepath\ASIST PSP.pdf"
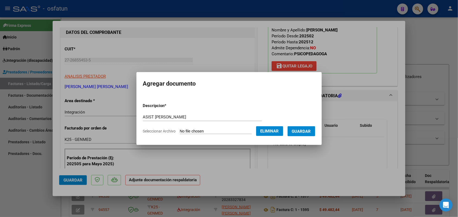
click at [305, 129] on span "Guardar" at bounding box center [301, 131] width 19 height 5
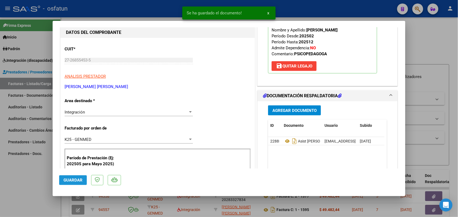
click at [73, 176] on button "Guardar" at bounding box center [73, 181] width 28 height 10
click at [37, 178] on div at bounding box center [229, 108] width 458 height 217
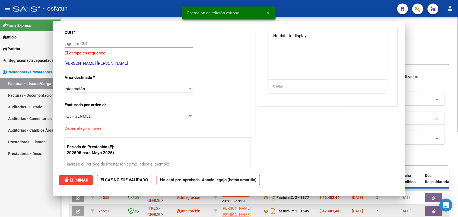
scroll to position [0, 0]
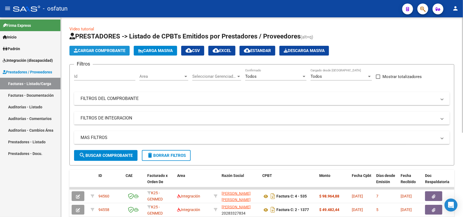
click at [104, 50] on span "Cargar Comprobante" at bounding box center [100, 50] width 52 height 5
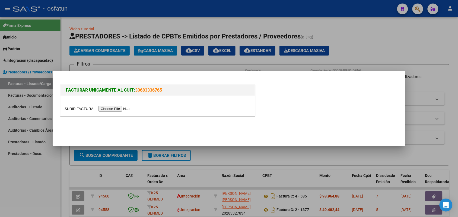
click at [116, 106] on input "file" at bounding box center [99, 109] width 69 height 6
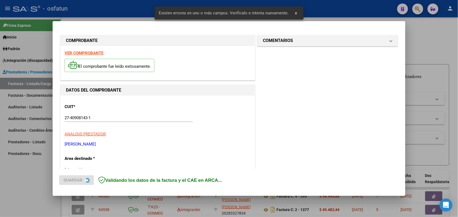
scroll to position [136, 0]
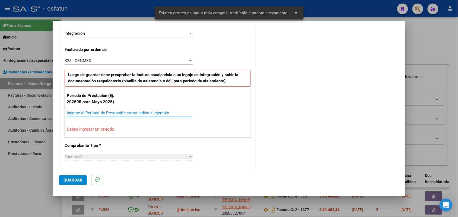
click at [118, 113] on input "Ingrese el Período de Prestación como indica el ejemplo" at bounding box center [129, 113] width 125 height 5
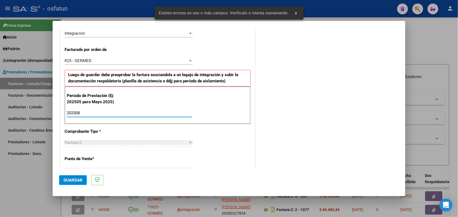
type input "202508"
click at [73, 178] on button "Guardar" at bounding box center [73, 181] width 28 height 10
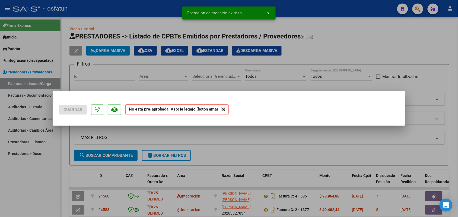
scroll to position [0, 0]
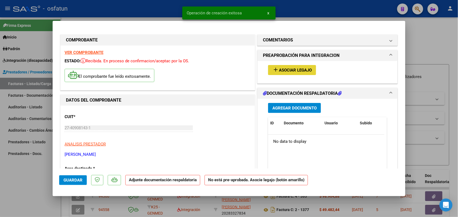
click at [294, 70] on span "Asociar Legajo" at bounding box center [295, 70] width 33 height 5
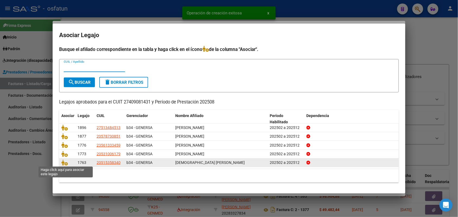
click at [61, 163] on icon at bounding box center [64, 163] width 7 height 6
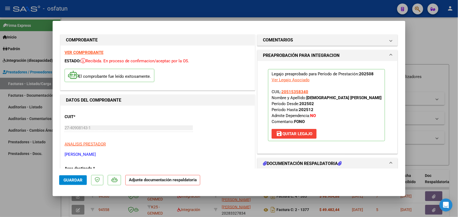
scroll to position [34, 0]
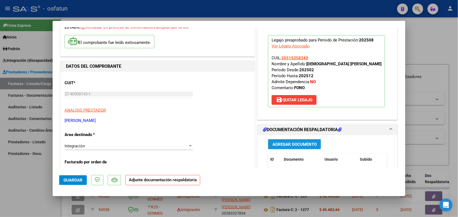
click at [281, 144] on span "Agregar Documento" at bounding box center [295, 144] width 44 height 5
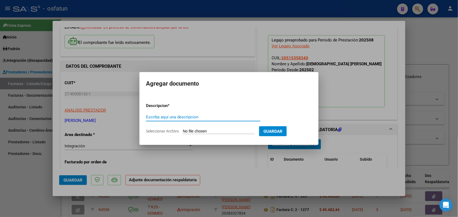
click at [190, 116] on input "Escriba aquí una descripcion" at bounding box center [203, 117] width 115 height 5
type input "ASIST JOA"
click at [200, 131] on input "Seleccionar Archivo" at bounding box center [219, 131] width 72 height 5
type input "C:\fakepath\ASIST FONO.pdf"
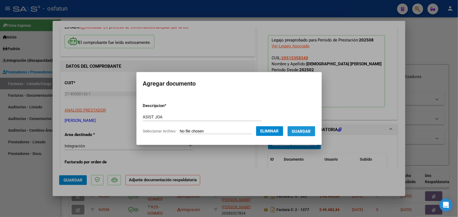
click at [308, 130] on span "Guardar" at bounding box center [301, 131] width 19 height 5
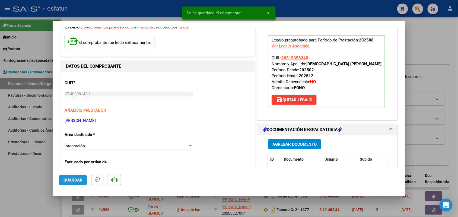
click at [73, 181] on span "Guardar" at bounding box center [73, 180] width 19 height 5
click at [29, 187] on div at bounding box center [229, 108] width 458 height 217
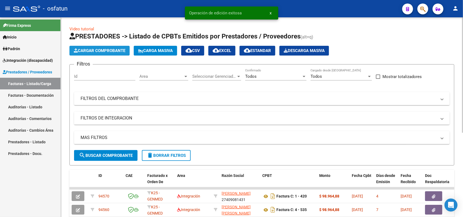
click at [99, 48] on button "Cargar Comprobante" at bounding box center [100, 51] width 60 height 10
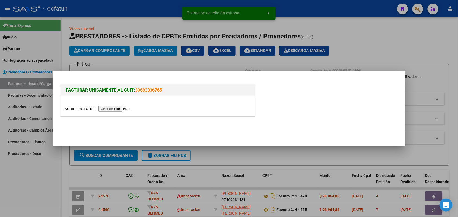
click at [121, 106] on input "file" at bounding box center [99, 109] width 69 height 6
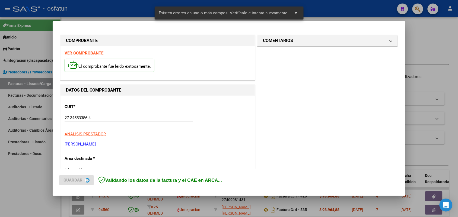
scroll to position [136, 0]
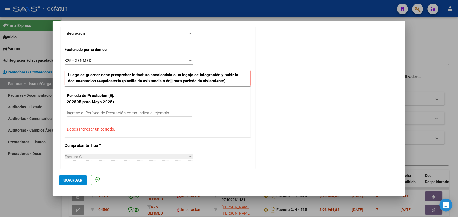
drag, startPoint x: 98, startPoint y: 113, endPoint x: 95, endPoint y: 112, distance: 3.3
click at [95, 112] on input "Ingrese el Período de Prestación como indica el ejemplo" at bounding box center [129, 113] width 125 height 5
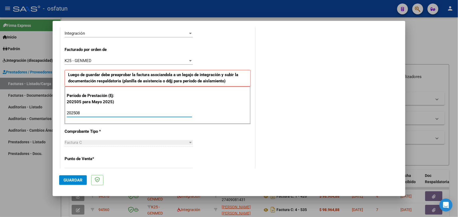
type input "202508"
click at [72, 177] on button "Guardar" at bounding box center [73, 181] width 28 height 10
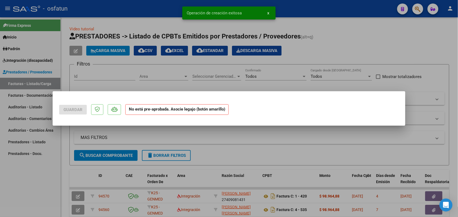
scroll to position [0, 0]
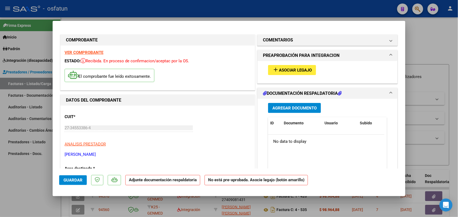
click at [298, 68] on span "Asociar Legajo" at bounding box center [295, 70] width 33 height 5
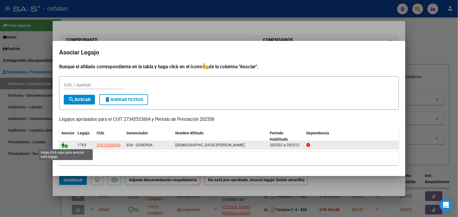
click at [65, 142] on icon at bounding box center [64, 145] width 7 height 6
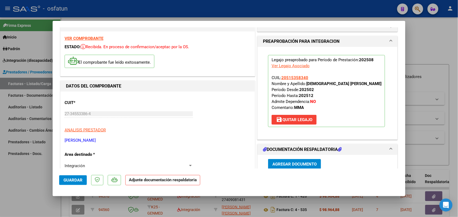
scroll to position [34, 0]
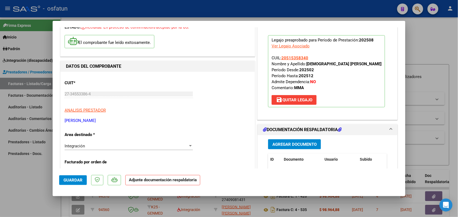
click at [277, 143] on span "Agregar Documento" at bounding box center [295, 144] width 44 height 5
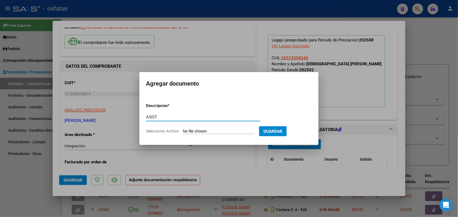
type input "ASIST"
click at [213, 129] on form "Descripcion * ASIST Escriba aquí una descripcion Seleccionar Archivo Guardar" at bounding box center [229, 119] width 166 height 40
click at [207, 132] on input "Seleccionar Archivo" at bounding box center [219, 131] width 72 height 5
type input "C:\fakepath\ASIST MAESTRA.pdf"
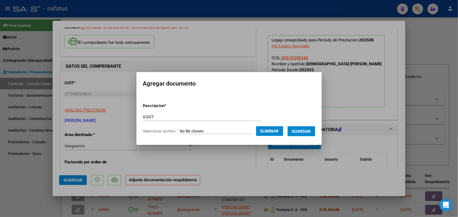
click at [310, 128] on button "Guardar" at bounding box center [302, 132] width 28 height 10
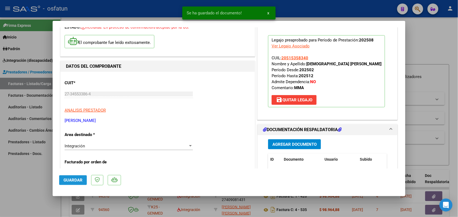
drag, startPoint x: 73, startPoint y: 178, endPoint x: 42, endPoint y: 173, distance: 32.1
click at [73, 177] on button "Guardar" at bounding box center [73, 181] width 28 height 10
drag, startPoint x: 28, startPoint y: 176, endPoint x: 80, endPoint y: 71, distance: 118.0
click at [28, 177] on div at bounding box center [229, 108] width 458 height 217
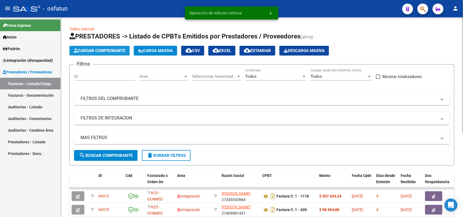
drag, startPoint x: 98, startPoint y: 42, endPoint x: 103, endPoint y: 48, distance: 8.1
click at [103, 48] on span "Cargar Comprobante" at bounding box center [100, 50] width 52 height 5
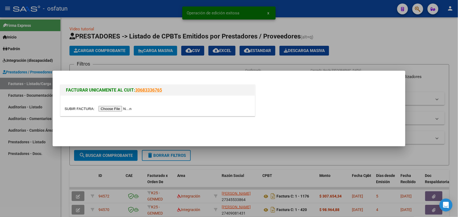
click at [112, 103] on div at bounding box center [158, 106] width 194 height 20
click at [115, 110] on input "file" at bounding box center [99, 109] width 69 height 6
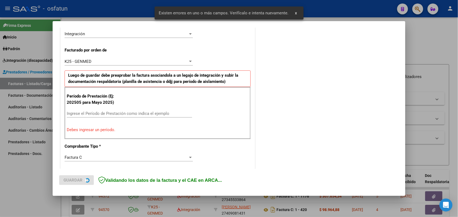
scroll to position [136, 0]
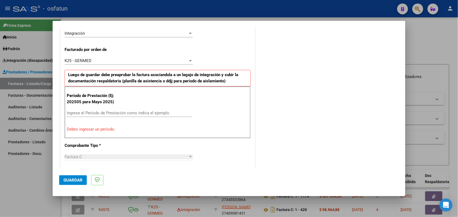
click at [103, 114] on input "Ingrese el Período de Prestación como indica el ejemplo" at bounding box center [129, 113] width 125 height 5
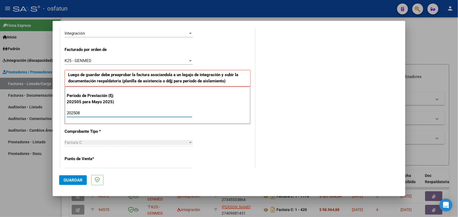
type input "202508"
click at [67, 175] on mat-dialog-actions "Guardar" at bounding box center [229, 179] width 340 height 21
click at [73, 180] on span "Guardar" at bounding box center [73, 180] width 19 height 5
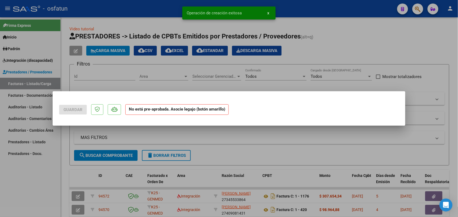
scroll to position [0, 0]
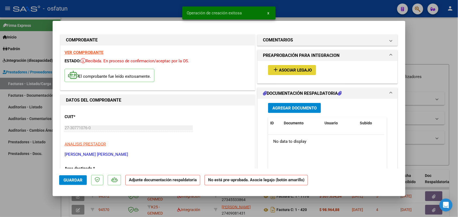
click at [296, 66] on button "add Asociar Legajo" at bounding box center [292, 70] width 48 height 10
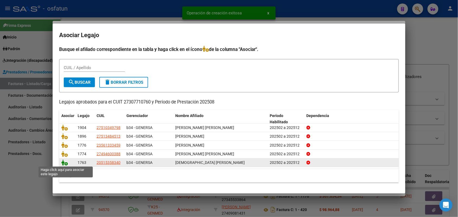
click at [65, 160] on icon at bounding box center [64, 163] width 7 height 6
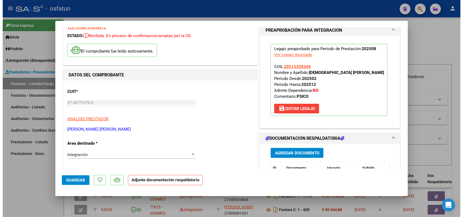
scroll to position [68, 0]
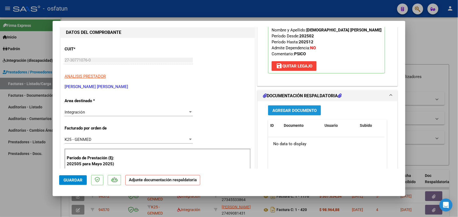
click at [288, 109] on span "Agregar Documento" at bounding box center [295, 110] width 44 height 5
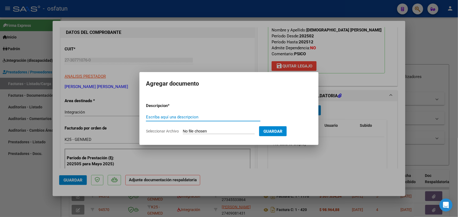
click at [172, 115] on input "Escriba aquí una descripcion" at bounding box center [203, 117] width 115 height 5
type input "ASIST JOA"
click at [215, 130] on input "Seleccionar Archivo" at bounding box center [219, 131] width 72 height 5
type input "C:\fakepath\ASIST PSICOLOGIA.pdf"
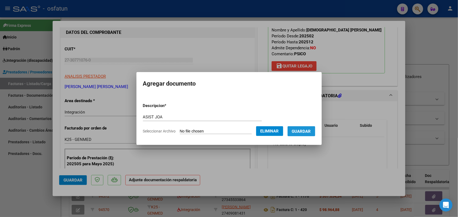
click at [308, 128] on button "Guardar" at bounding box center [302, 132] width 28 height 10
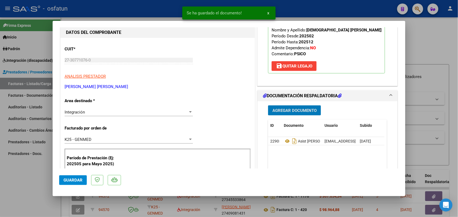
drag, startPoint x: 76, startPoint y: 181, endPoint x: 72, endPoint y: 179, distance: 4.5
click at [76, 181] on span "Guardar" at bounding box center [73, 180] width 19 height 5
click at [14, 172] on div at bounding box center [229, 108] width 458 height 217
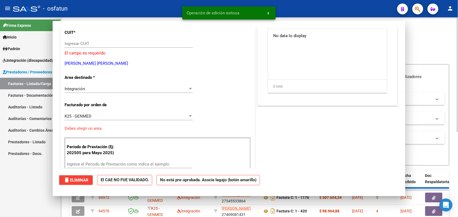
scroll to position [0, 0]
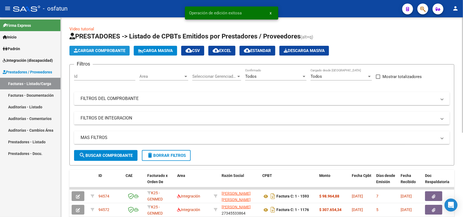
click at [100, 47] on button "Cargar Comprobante" at bounding box center [100, 51] width 60 height 10
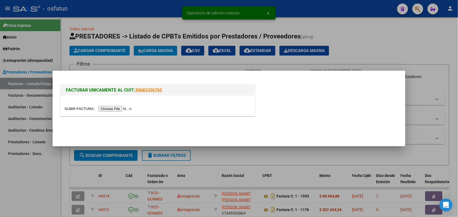
click at [119, 109] on input "file" at bounding box center [99, 109] width 69 height 6
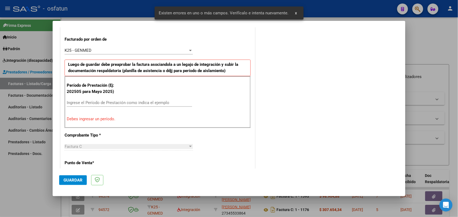
scroll to position [113, 0]
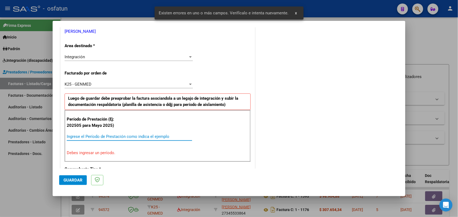
drag, startPoint x: 146, startPoint y: 138, endPoint x: 143, endPoint y: 134, distance: 4.4
click at [143, 134] on div "Ingrese el Período de Prestación como indica el ejemplo" at bounding box center [129, 137] width 125 height 8
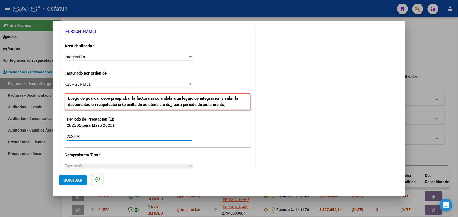
type input "202508"
click at [65, 179] on span "Guardar" at bounding box center [73, 180] width 19 height 5
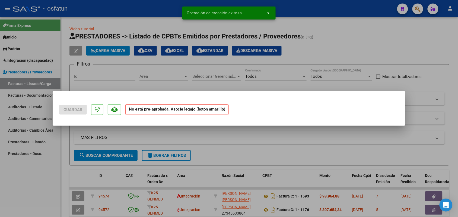
scroll to position [0, 0]
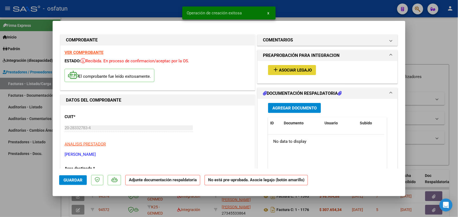
click at [292, 67] on button "add Asociar Legajo" at bounding box center [292, 70] width 48 height 10
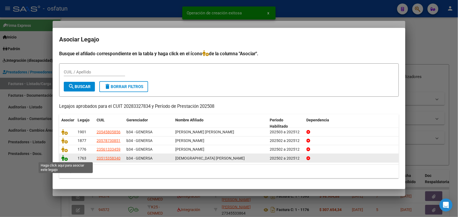
click at [62, 155] on icon at bounding box center [64, 158] width 7 height 6
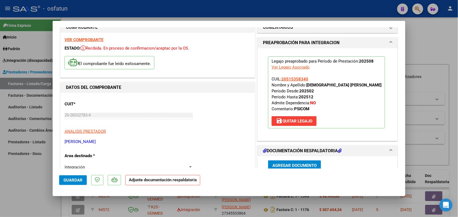
scroll to position [34, 0]
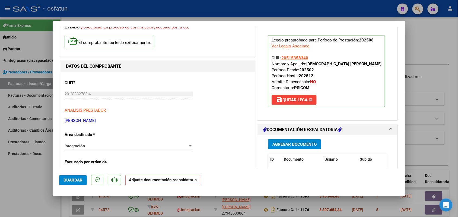
click at [290, 144] on span "Agregar Documento" at bounding box center [295, 144] width 44 height 5
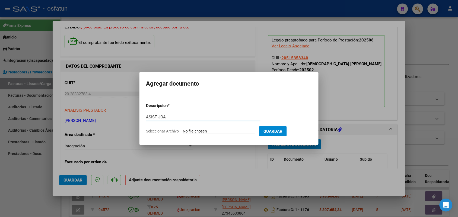
type input "ASIST JOA"
click at [207, 131] on input "Seleccionar Archivo" at bounding box center [219, 131] width 72 height 5
type input "C:\fakepath\ASIST PSM.pdf"
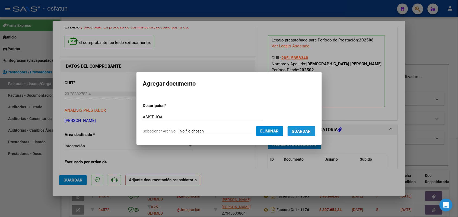
click at [307, 131] on span "Guardar" at bounding box center [301, 131] width 19 height 5
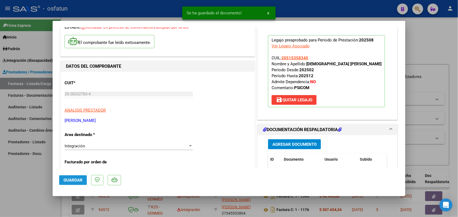
click at [78, 179] on span "Guardar" at bounding box center [73, 180] width 19 height 5
click at [37, 189] on div at bounding box center [229, 108] width 458 height 217
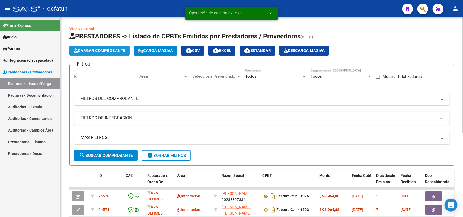
click at [96, 49] on span "Cargar Comprobante" at bounding box center [100, 50] width 52 height 5
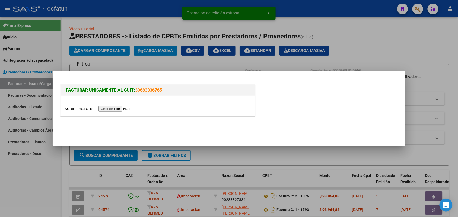
click at [115, 111] on input "file" at bounding box center [99, 109] width 69 height 6
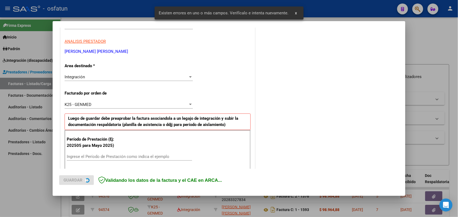
scroll to position [136, 0]
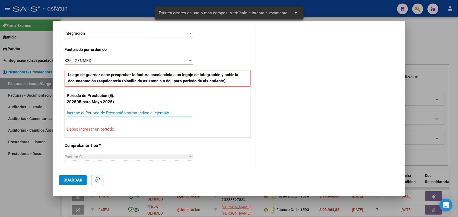
click at [128, 112] on input "Ingrese el Período de Prestación como indica el ejemplo" at bounding box center [129, 113] width 125 height 5
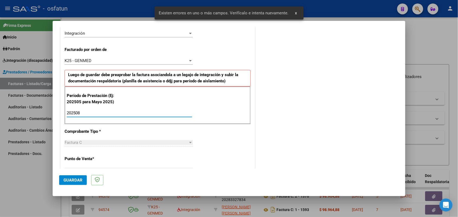
type input "202508"
click at [69, 179] on span "Guardar" at bounding box center [73, 180] width 19 height 5
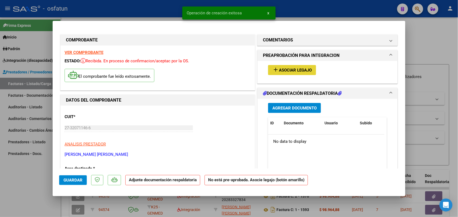
click at [295, 70] on span "Asociar Legajo" at bounding box center [295, 70] width 33 height 5
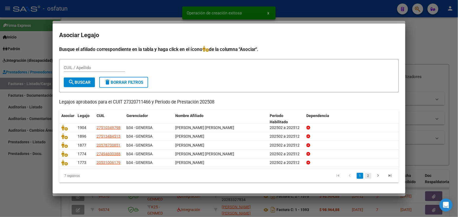
click at [369, 175] on link "2" at bounding box center [368, 176] width 7 height 6
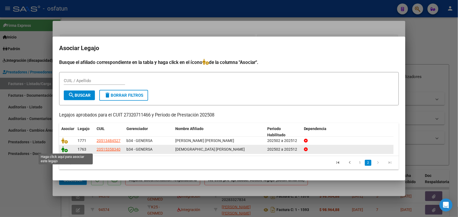
click at [66, 152] on icon at bounding box center [64, 150] width 7 height 6
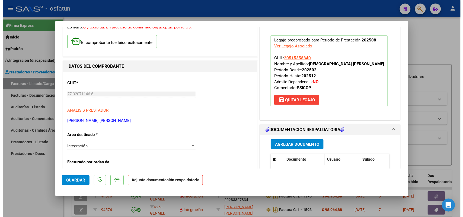
scroll to position [68, 0]
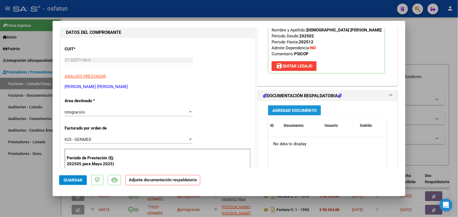
click at [290, 113] on span "Agregar Documento" at bounding box center [295, 110] width 44 height 5
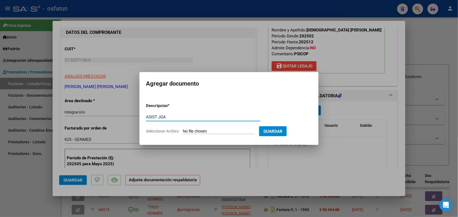
type input "ASIST JOA"
click at [211, 130] on input "Seleccionar Archivo" at bounding box center [219, 131] width 72 height 5
type input "C:\fakepath\ASIST PSP.pdf"
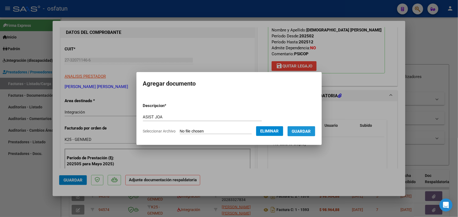
drag, startPoint x: 310, startPoint y: 132, endPoint x: 224, endPoint y: 148, distance: 87.3
click at [310, 131] on span "Guardar" at bounding box center [301, 131] width 19 height 5
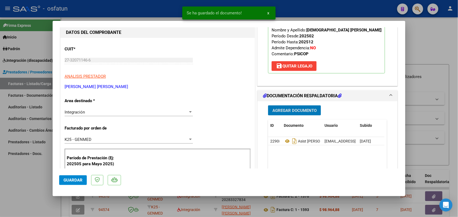
click at [74, 181] on span "Guardar" at bounding box center [73, 180] width 19 height 5
click at [9, 178] on div at bounding box center [229, 108] width 458 height 217
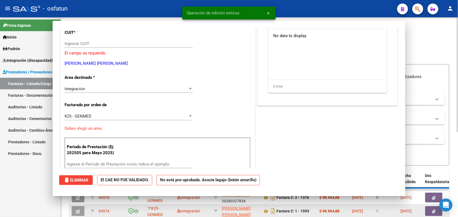
scroll to position [0, 0]
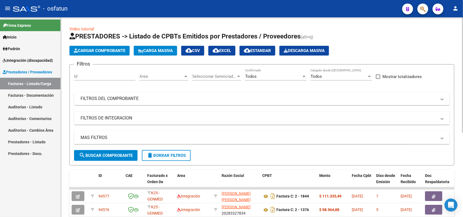
click at [110, 52] on span "Cargar Comprobante" at bounding box center [100, 50] width 52 height 5
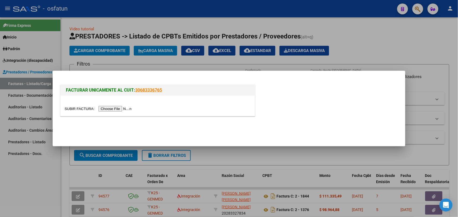
click at [112, 108] on input "file" at bounding box center [99, 109] width 69 height 6
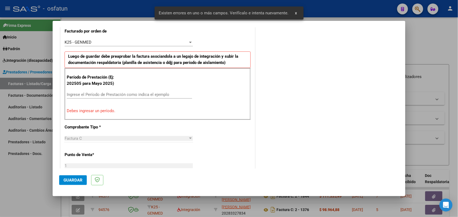
scroll to position [181, 0]
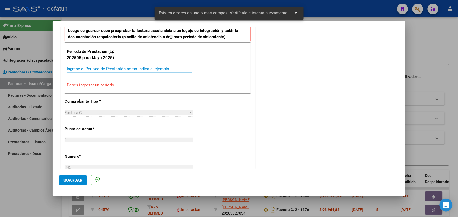
click at [121, 67] on input "Ingrese el Período de Prestación como indica el ejemplo" at bounding box center [129, 69] width 125 height 5
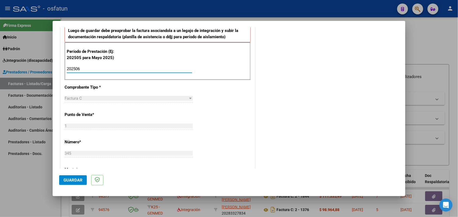
type input "202506"
drag, startPoint x: 71, startPoint y: 181, endPoint x: 70, endPoint y: 177, distance: 3.5
click at [71, 179] on span "Guardar" at bounding box center [73, 180] width 19 height 5
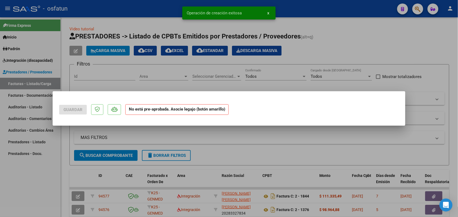
scroll to position [0, 0]
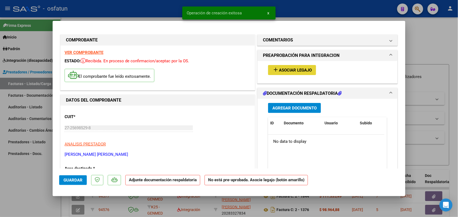
click at [302, 69] on span "Asociar Legajo" at bounding box center [295, 70] width 33 height 5
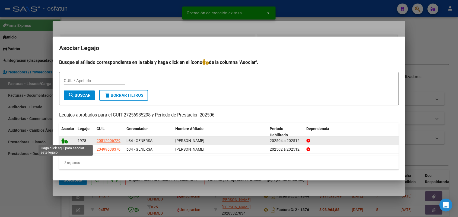
click at [64, 140] on icon at bounding box center [64, 141] width 7 height 6
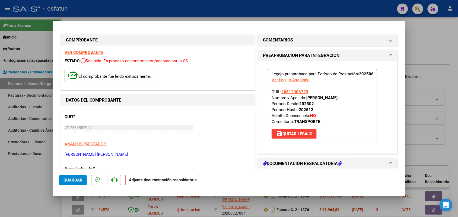
scroll to position [34, 0]
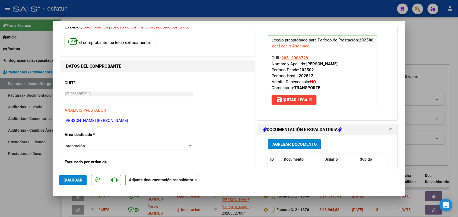
click at [288, 149] on button "Agregar Documento" at bounding box center [294, 145] width 53 height 10
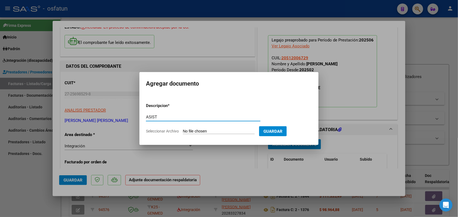
type input "ASIST"
click at [201, 129] on input "Seleccionar Archivo" at bounding box center [219, 131] width 72 height 5
type input "C:\fakepath\autorizacion santino junio.pdf"
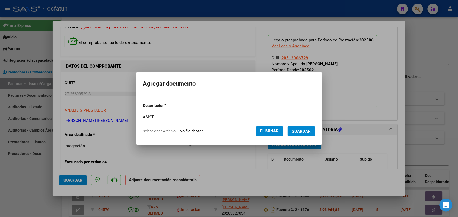
drag, startPoint x: 307, startPoint y: 129, endPoint x: 282, endPoint y: 131, distance: 25.0
click at [306, 127] on button "Guardar" at bounding box center [302, 132] width 28 height 10
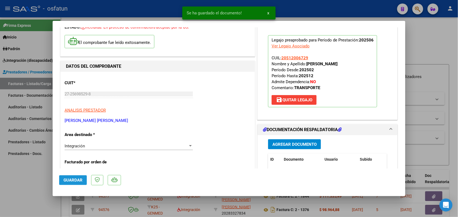
drag, startPoint x: 71, startPoint y: 180, endPoint x: 59, endPoint y: 178, distance: 11.8
click at [71, 179] on span "Guardar" at bounding box center [73, 180] width 19 height 5
click at [31, 182] on div at bounding box center [229, 108] width 458 height 217
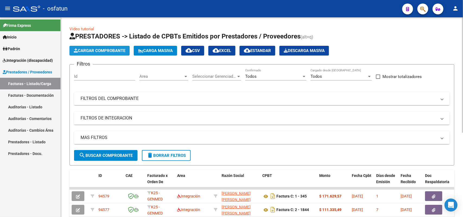
click at [98, 53] on button "Cargar Comprobante" at bounding box center [100, 51] width 60 height 10
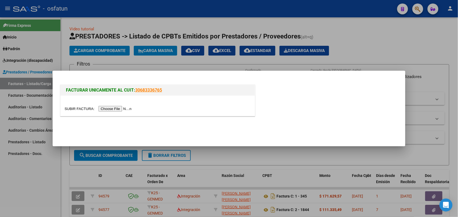
click at [109, 109] on input "file" at bounding box center [99, 109] width 69 height 6
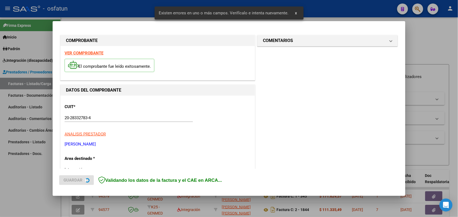
scroll to position [136, 0]
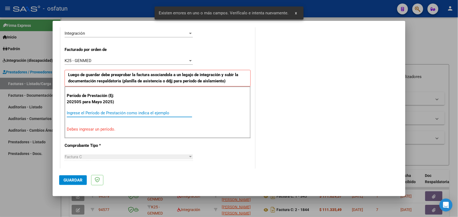
click at [138, 113] on input "Ingrese el Período de Prestación como indica el ejemplo" at bounding box center [129, 113] width 125 height 5
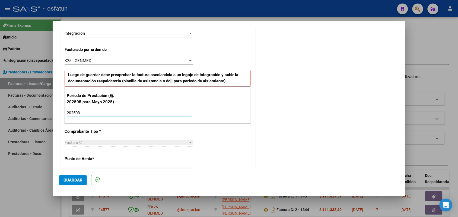
type input "202508"
click at [78, 178] on span "Guardar" at bounding box center [73, 180] width 19 height 5
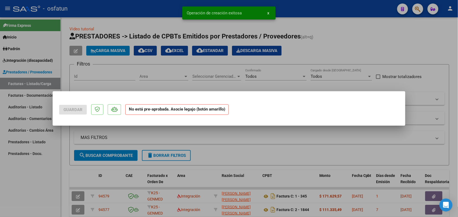
scroll to position [0, 0]
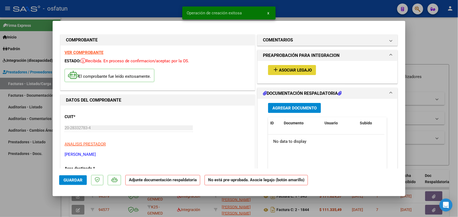
click at [288, 72] on span "Asociar Legajo" at bounding box center [295, 70] width 33 height 5
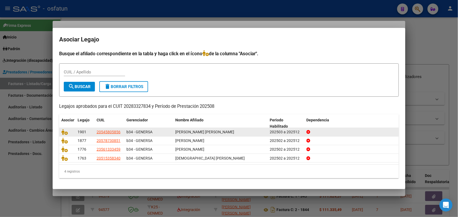
click at [65, 128] on datatable-body-cell at bounding box center [67, 132] width 16 height 8
click at [65, 131] on icon at bounding box center [64, 132] width 7 height 6
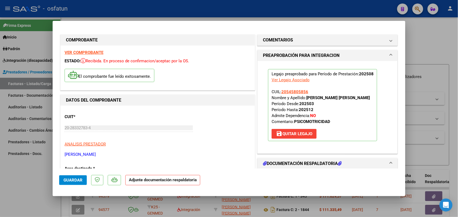
scroll to position [68, 0]
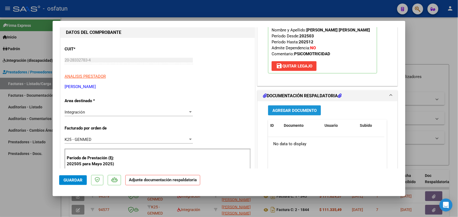
click at [288, 107] on button "Agregar Documento" at bounding box center [294, 111] width 53 height 10
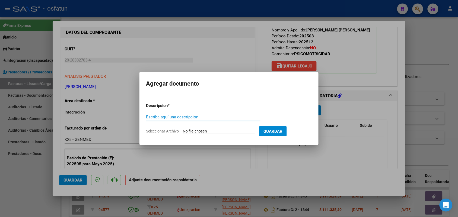
click at [185, 115] on input "Escriba aquí una descripcion" at bounding box center [203, 117] width 115 height 5
type input "ASIST"
click at [205, 128] on form "Descripcion * ASIST Escriba aquí una descripcion Seleccionar Archivo Guardar" at bounding box center [229, 119] width 166 height 40
click at [202, 131] on input "Seleccionar Archivo" at bounding box center [219, 131] width 72 height 5
type input "C:\fakepath\ASIST PSM.pdf"
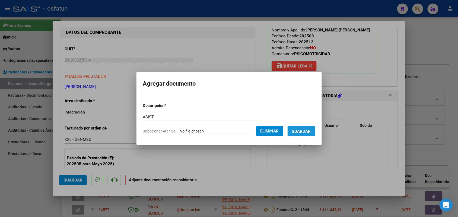
click at [307, 130] on span "Guardar" at bounding box center [301, 131] width 19 height 5
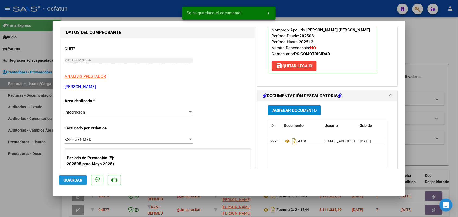
click at [73, 178] on span "Guardar" at bounding box center [73, 180] width 19 height 5
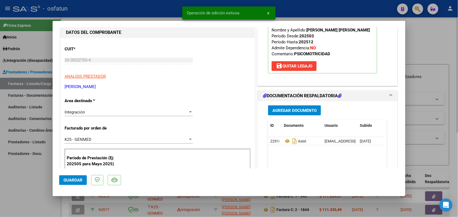
drag, startPoint x: 26, startPoint y: 179, endPoint x: 91, endPoint y: 213, distance: 73.0
click at [27, 178] on div at bounding box center [229, 108] width 458 height 217
type input "$ 0,00"
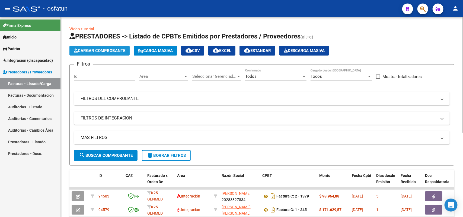
click at [113, 52] on span "Cargar Comprobante" at bounding box center [100, 50] width 52 height 5
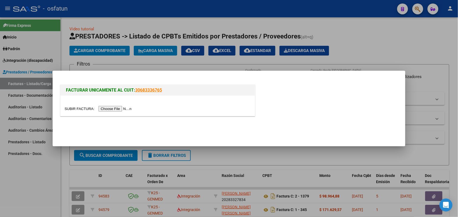
click at [118, 108] on input "file" at bounding box center [99, 109] width 69 height 6
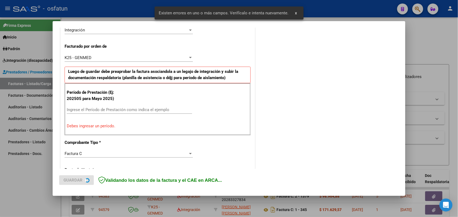
scroll to position [147, 0]
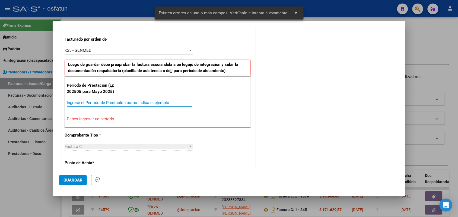
click at [137, 102] on input "Ingrese el Período de Prestación como indica el ejemplo" at bounding box center [129, 102] width 125 height 5
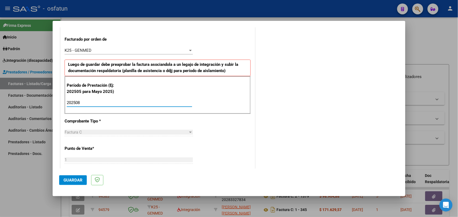
type input "202508"
click at [75, 178] on span "Guardar" at bounding box center [73, 180] width 19 height 5
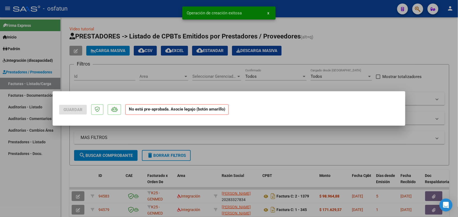
scroll to position [0, 0]
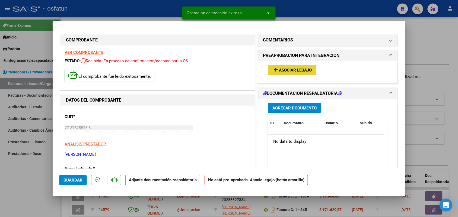
click at [291, 69] on span "Asociar Legajo" at bounding box center [295, 70] width 33 height 5
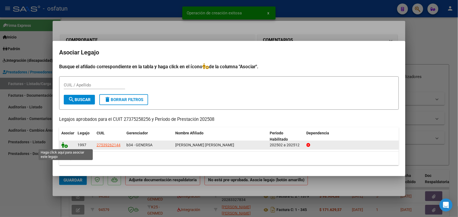
click at [64, 146] on icon at bounding box center [64, 145] width 7 height 6
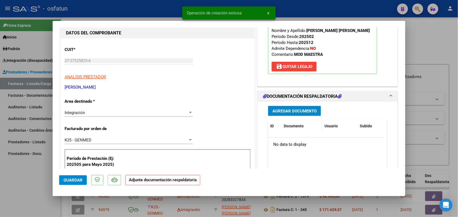
scroll to position [68, 0]
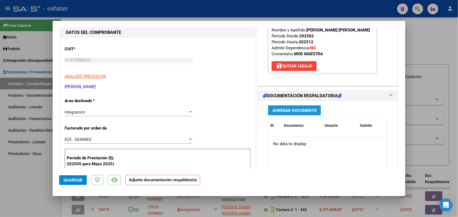
click at [288, 113] on span "Agregar Documento" at bounding box center [295, 110] width 44 height 5
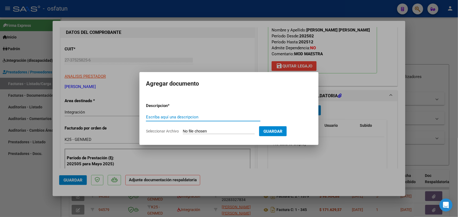
click at [168, 117] on input "Escriba aquí una descripcion" at bounding box center [203, 117] width 115 height 5
type input "ASIST"
click at [210, 132] on input "Seleccionar Archivo" at bounding box center [219, 131] width 72 height 5
type input "C:\fakepath\ACE Scanner_2025_09_07(4).pdf"
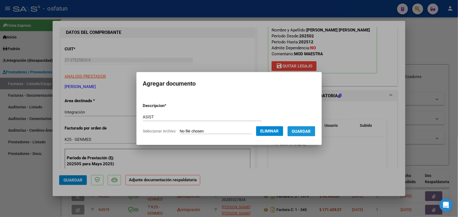
click at [310, 131] on span "Guardar" at bounding box center [301, 131] width 19 height 5
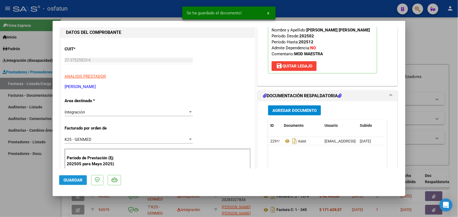
click at [81, 181] on span "Guardar" at bounding box center [73, 180] width 19 height 5
click at [27, 173] on div at bounding box center [229, 108] width 458 height 217
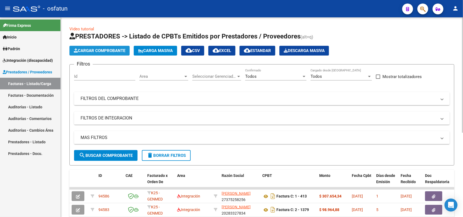
click at [92, 48] on span "Cargar Comprobante" at bounding box center [100, 50] width 52 height 5
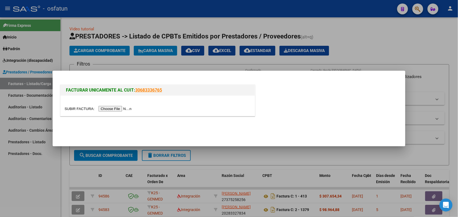
click at [124, 107] on input "file" at bounding box center [99, 109] width 69 height 6
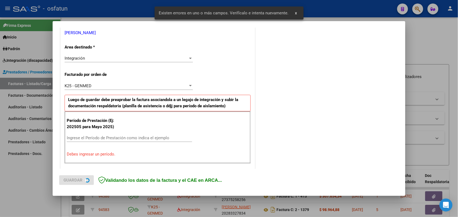
scroll to position [136, 0]
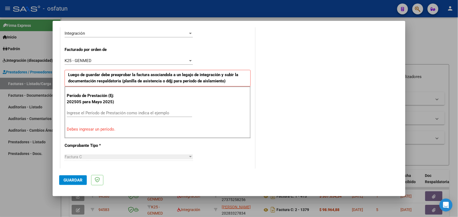
click at [140, 112] on input "Ingrese el Período de Prestación como indica el ejemplo" at bounding box center [129, 113] width 125 height 5
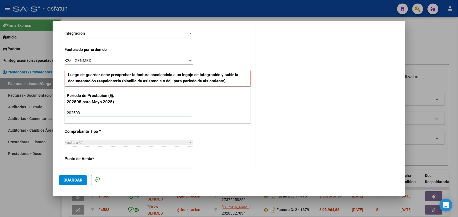
type input "202508"
click at [72, 179] on span "Guardar" at bounding box center [73, 180] width 19 height 5
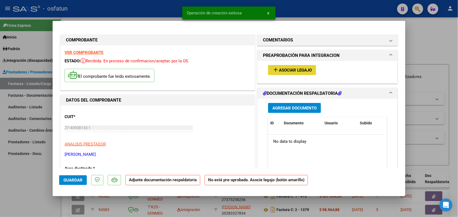
click at [294, 68] on span "Asociar Legajo" at bounding box center [295, 70] width 33 height 5
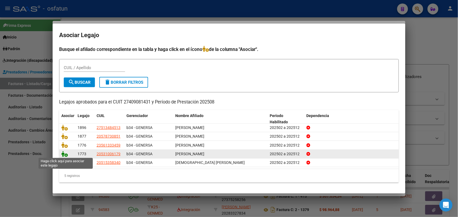
click at [64, 152] on icon at bounding box center [64, 154] width 7 height 6
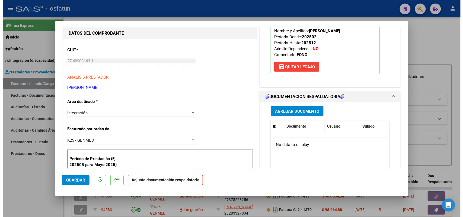
scroll to position [68, 0]
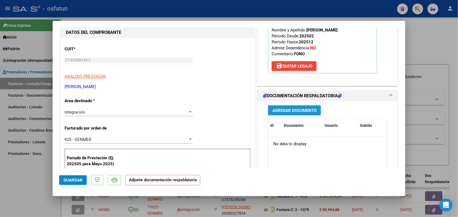
click at [280, 106] on button "Agregar Documento" at bounding box center [294, 111] width 53 height 10
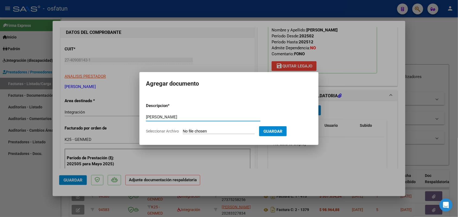
type input "ASIST OLIVER"
click at [202, 130] on input "Seleccionar Archivo" at bounding box center [219, 131] width 72 height 5
type input "C:\fakepath\OLiver fono agosto.pdf"
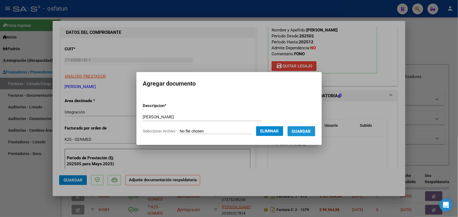
click at [302, 130] on span "Guardar" at bounding box center [301, 131] width 19 height 5
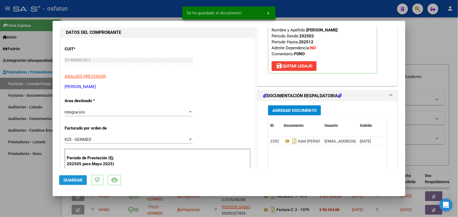
click at [71, 179] on span "Guardar" at bounding box center [73, 180] width 19 height 5
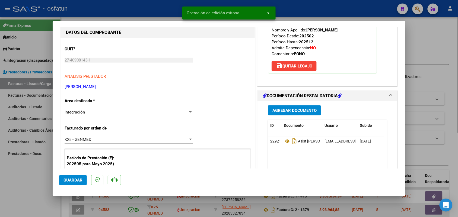
drag, startPoint x: 37, startPoint y: 188, endPoint x: 107, endPoint y: 216, distance: 74.9
click at [37, 188] on div at bounding box center [229, 108] width 458 height 217
type input "$ 0,00"
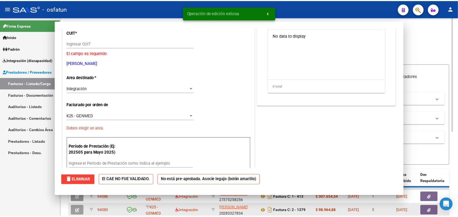
scroll to position [0, 0]
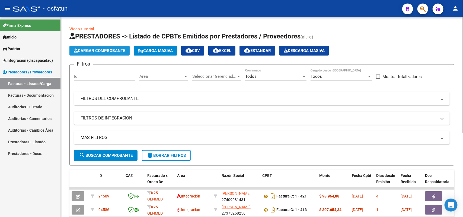
click at [98, 48] on span "Cargar Comprobante" at bounding box center [100, 50] width 52 height 5
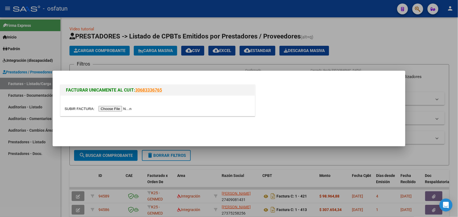
click at [121, 107] on input "file" at bounding box center [99, 109] width 69 height 6
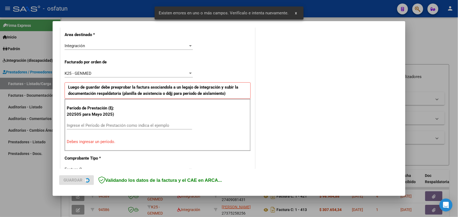
scroll to position [147, 0]
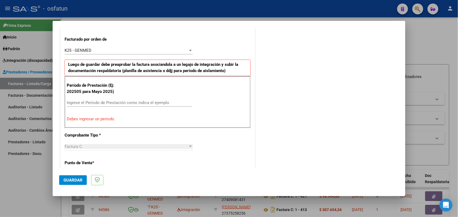
click at [128, 102] on input "Ingrese el Período de Prestación como indica el ejemplo" at bounding box center [129, 102] width 125 height 5
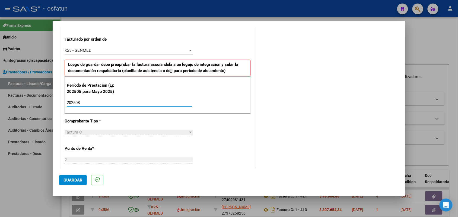
type input "202508"
click at [73, 178] on span "Guardar" at bounding box center [73, 180] width 19 height 5
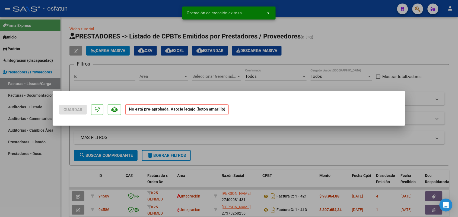
scroll to position [0, 0]
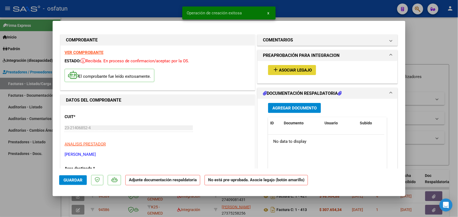
click at [293, 70] on span "Asociar Legajo" at bounding box center [295, 70] width 33 height 5
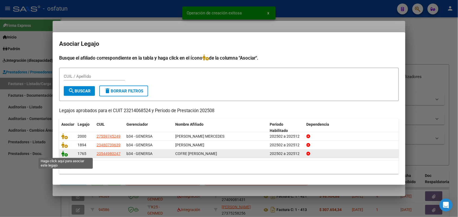
click at [65, 153] on icon at bounding box center [64, 154] width 7 height 6
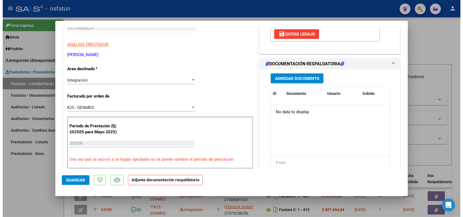
scroll to position [102, 0]
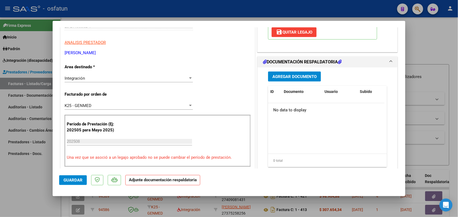
click at [282, 77] on span "Agregar Documento" at bounding box center [295, 76] width 44 height 5
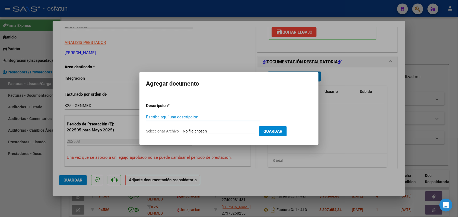
click at [166, 119] on input "Escriba aquí una descripcion" at bounding box center [203, 117] width 115 height 5
type input "ASIST"
click at [205, 129] on input "Seleccionar Archivo" at bounding box center [219, 131] width 72 height 5
type input "C:\fakepath\ASIST PSP.pdf"
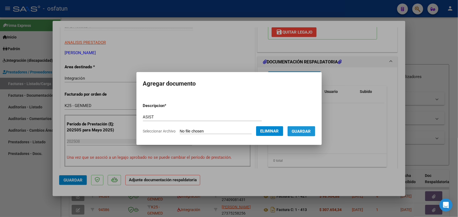
click at [310, 131] on span "Guardar" at bounding box center [301, 131] width 19 height 5
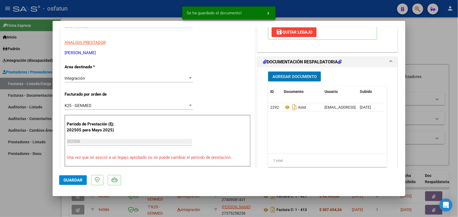
click at [75, 179] on span "Guardar" at bounding box center [73, 180] width 19 height 5
click at [29, 177] on div at bounding box center [229, 108] width 458 height 217
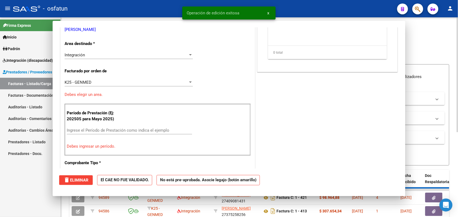
scroll to position [0, 0]
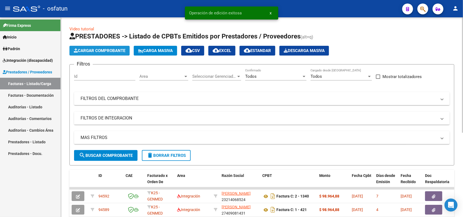
click at [96, 51] on span "Cargar Comprobante" at bounding box center [100, 50] width 52 height 5
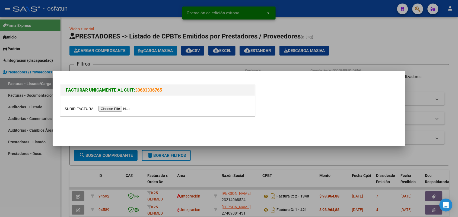
click at [112, 110] on input "file" at bounding box center [99, 109] width 69 height 6
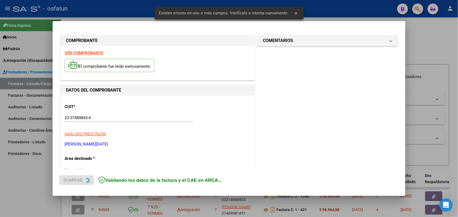
scroll to position [136, 0]
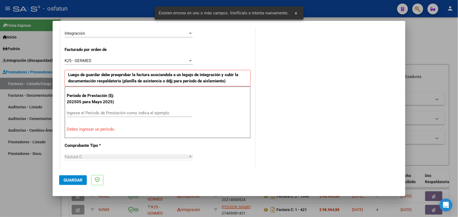
click at [118, 110] on div "Ingrese el Período de Prestación como indica el ejemplo" at bounding box center [129, 113] width 125 height 8
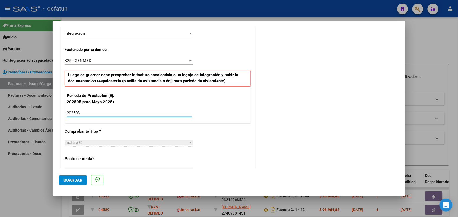
type input "202508"
click at [66, 178] on span "Guardar" at bounding box center [73, 180] width 19 height 5
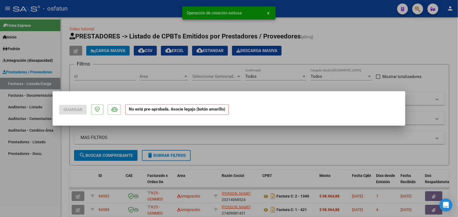
scroll to position [0, 0]
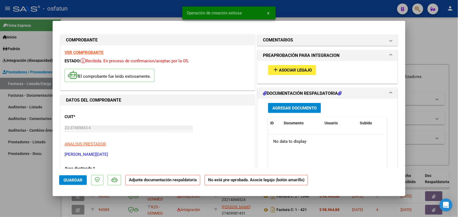
click at [301, 71] on span "Asociar Legajo" at bounding box center [295, 70] width 33 height 5
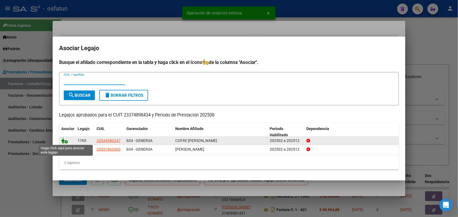
click at [62, 138] on icon at bounding box center [64, 141] width 7 height 6
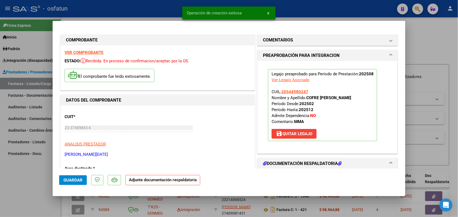
scroll to position [34, 0]
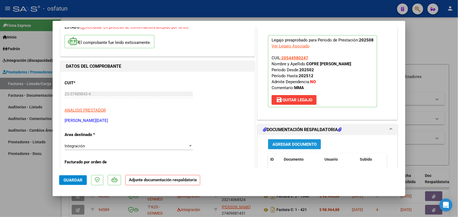
click at [278, 145] on span "Agregar Documento" at bounding box center [295, 144] width 44 height 5
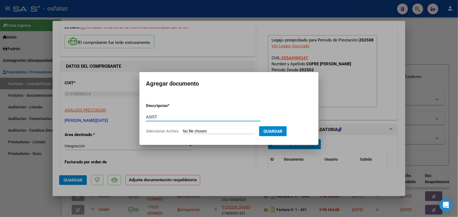
type input "ASIST"
click at [200, 132] on input "Seleccionar Archivo" at bounding box center [219, 131] width 72 height 5
type input "C:\fakepath\ASIST-AUT COFRÉ MODULO MAESTRO DE APOYO.pdf"
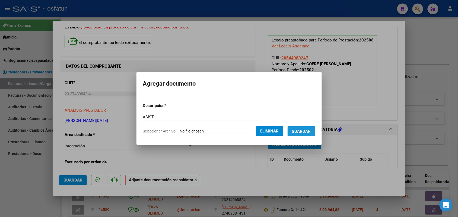
drag, startPoint x: 306, startPoint y: 130, endPoint x: 298, endPoint y: 133, distance: 9.4
click at [306, 130] on span "Guardar" at bounding box center [301, 131] width 19 height 5
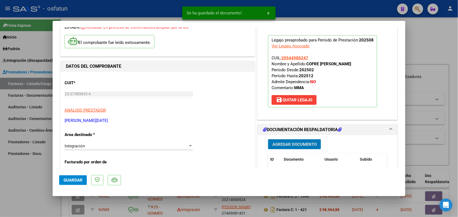
drag, startPoint x: 74, startPoint y: 181, endPoint x: 74, endPoint y: 176, distance: 4.1
click at [74, 180] on span "Guardar" at bounding box center [73, 180] width 19 height 5
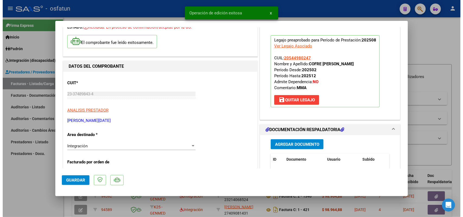
scroll to position [68, 0]
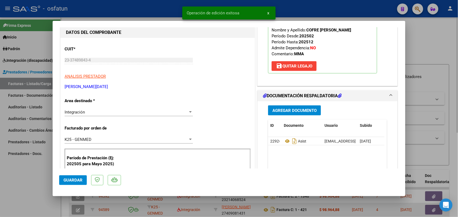
drag, startPoint x: 17, startPoint y: 177, endPoint x: 112, endPoint y: 204, distance: 99.2
click at [17, 176] on div at bounding box center [229, 108] width 458 height 217
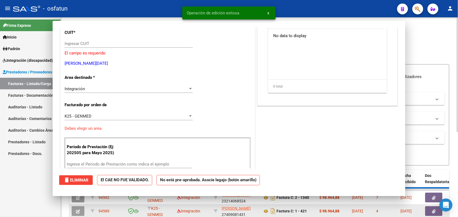
scroll to position [0, 0]
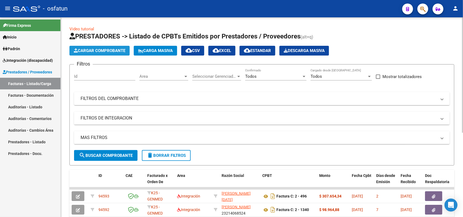
click at [104, 49] on span "Cargar Comprobante" at bounding box center [100, 50] width 52 height 5
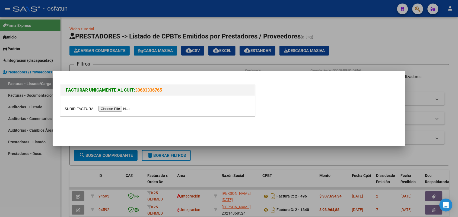
click at [120, 108] on input "file" at bounding box center [99, 109] width 69 height 6
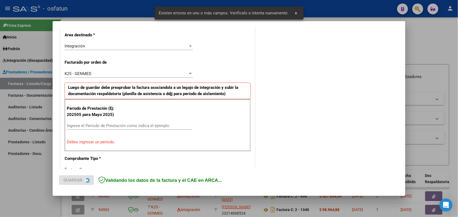
scroll to position [147, 0]
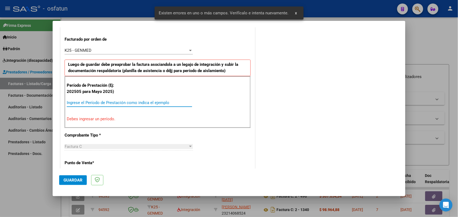
click at [102, 103] on input "Ingrese el Período de Prestación como indica el ejemplo" at bounding box center [129, 102] width 125 height 5
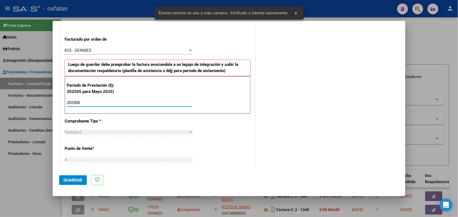
type input "202508"
click at [74, 182] on span "Guardar" at bounding box center [73, 180] width 19 height 5
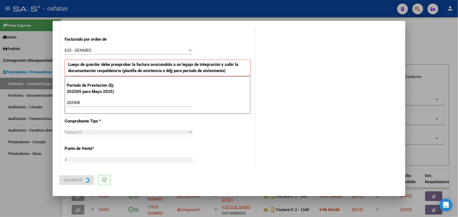
scroll to position [0, 0]
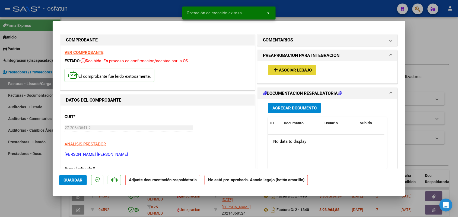
click at [293, 69] on span "Asociar Legajo" at bounding box center [295, 70] width 33 height 5
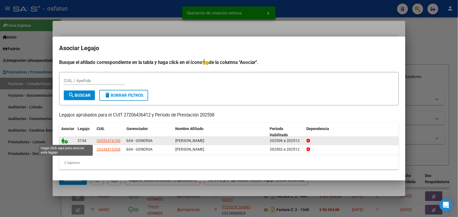
click at [64, 140] on icon at bounding box center [64, 141] width 7 height 6
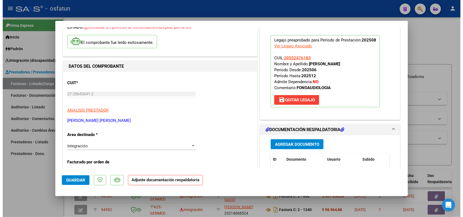
scroll to position [68, 0]
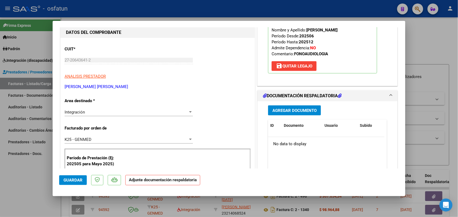
click at [280, 107] on button "Agregar Documento" at bounding box center [294, 111] width 53 height 10
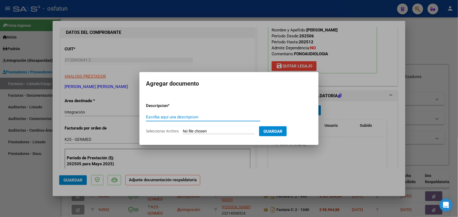
click at [162, 116] on input "Escriba aquí una descripcion" at bounding box center [203, 117] width 115 height 5
type input "ASIST BAU"
click at [200, 131] on input "Seleccionar Archivo" at bounding box center [219, 131] width 72 height 5
type input "C:\fakepath\ASIST FONO.pdf"
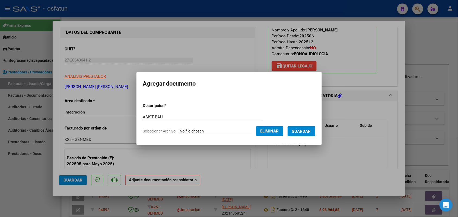
click at [309, 130] on span "Guardar" at bounding box center [301, 131] width 19 height 5
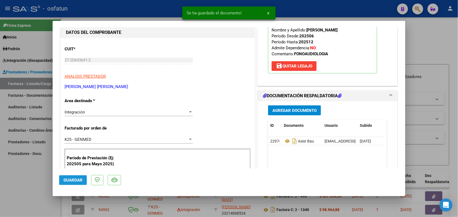
click at [71, 177] on button "Guardar" at bounding box center [73, 181] width 28 height 10
click at [455, 101] on div at bounding box center [229, 108] width 458 height 217
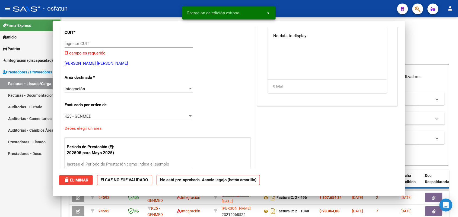
scroll to position [0, 0]
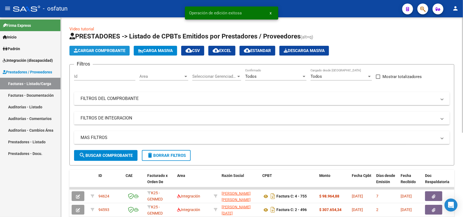
click at [96, 49] on span "Cargar Comprobante" at bounding box center [100, 50] width 52 height 5
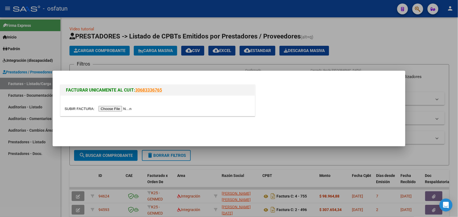
click at [116, 110] on input "file" at bounding box center [99, 109] width 69 height 6
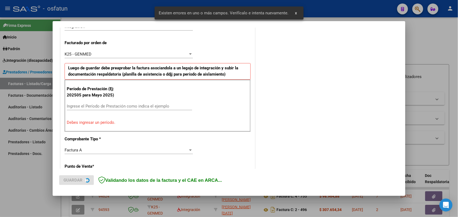
scroll to position [147, 0]
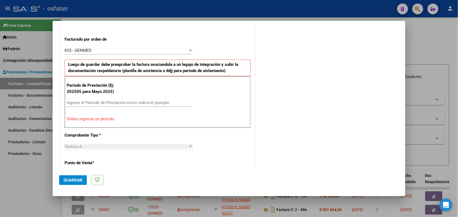
click at [119, 102] on input "Ingrese el Período de Prestación como indica el ejemplo" at bounding box center [129, 102] width 125 height 5
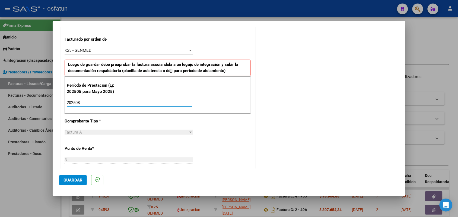
type input "202508"
click at [71, 181] on span "Guardar" at bounding box center [73, 180] width 19 height 5
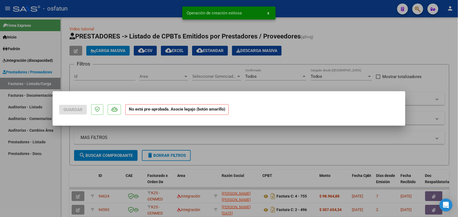
scroll to position [0, 0]
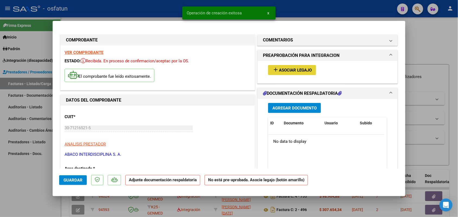
click at [285, 68] on span "Asociar Legajo" at bounding box center [295, 70] width 33 height 5
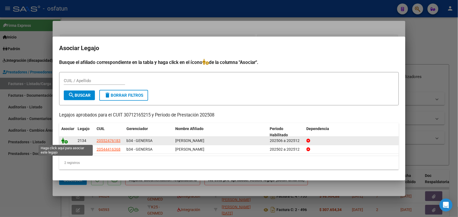
click at [64, 140] on icon at bounding box center [64, 141] width 7 height 6
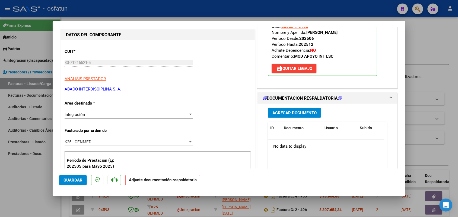
scroll to position [68, 0]
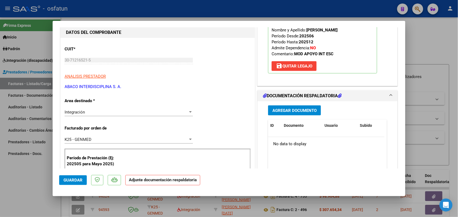
drag, startPoint x: 274, startPoint y: 101, endPoint x: 274, endPoint y: 104, distance: 2.8
click at [274, 102] on mat-expansion-panel-header "DOCUMENTACIÓN RESPALDATORIA" at bounding box center [328, 96] width 140 height 11
click at [277, 109] on div "COMENTARIOS Comentarios del Prestador / Gerenciador: PREAPROBACIÓN PARA INTEGRA…" at bounding box center [327, 219] width 143 height 507
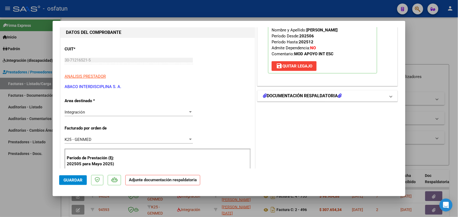
click at [326, 94] on h1 "DOCUMENTACIÓN RESPALDATORIA" at bounding box center [302, 96] width 79 height 7
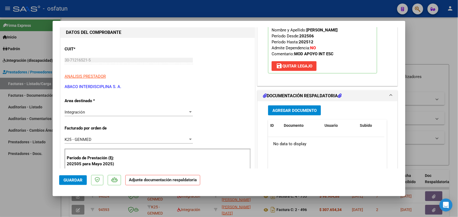
click at [294, 112] on span "Agregar Documento" at bounding box center [295, 110] width 44 height 5
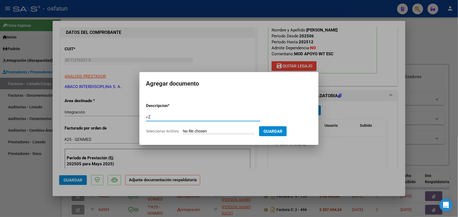
type input "<"
type input "ASIST BAU"
click at [209, 130] on input "Seleccionar Archivo" at bounding box center [219, 131] width 72 height 5
type input "C:\fakepath\ASIST MOD IN ESC.pdf"
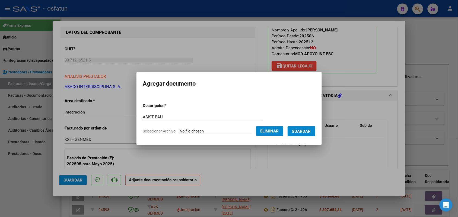
click at [307, 134] on button "Guardar" at bounding box center [302, 132] width 28 height 10
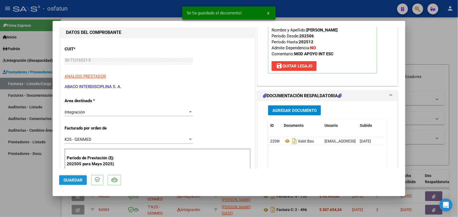
click at [67, 181] on span "Guardar" at bounding box center [73, 180] width 19 height 5
click at [31, 177] on div at bounding box center [229, 108] width 458 height 217
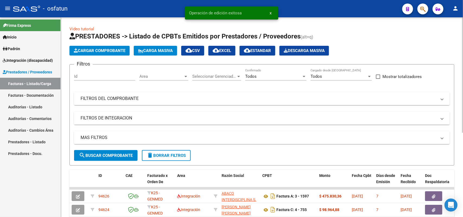
click at [113, 49] on span "Cargar Comprobante" at bounding box center [100, 50] width 52 height 5
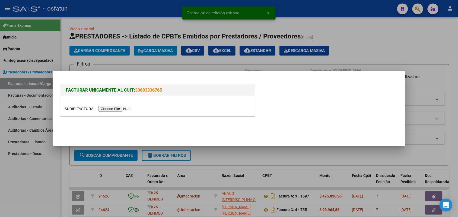
click at [121, 109] on input "file" at bounding box center [99, 109] width 69 height 6
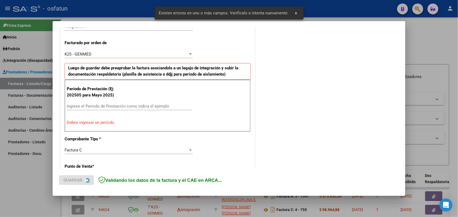
scroll to position [147, 0]
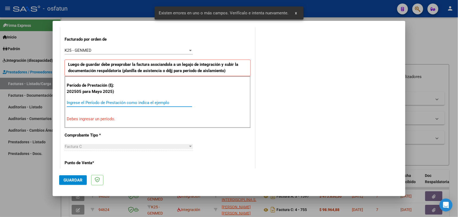
click at [109, 101] on input "Ingrese el Período de Prestación como indica el ejemplo" at bounding box center [129, 102] width 125 height 5
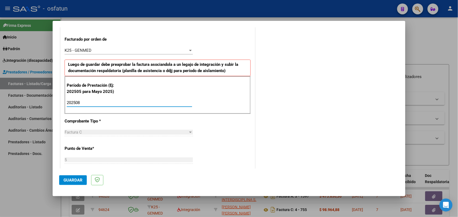
type input "202508"
click at [66, 177] on button "Guardar" at bounding box center [73, 181] width 28 height 10
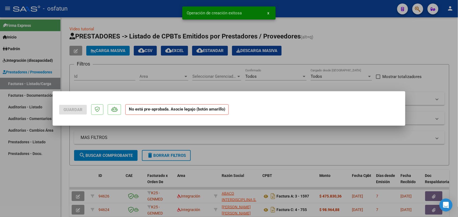
scroll to position [0, 0]
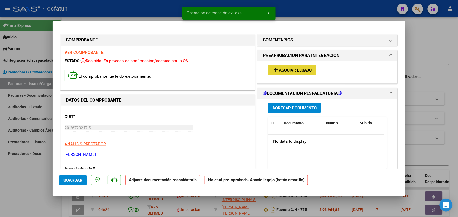
click at [285, 65] on button "add Asociar Legajo" at bounding box center [292, 70] width 48 height 10
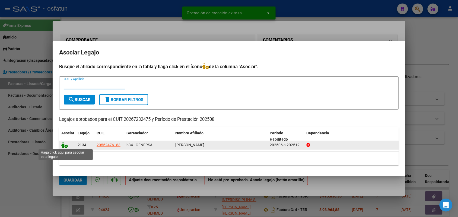
click at [63, 147] on icon at bounding box center [64, 145] width 7 height 6
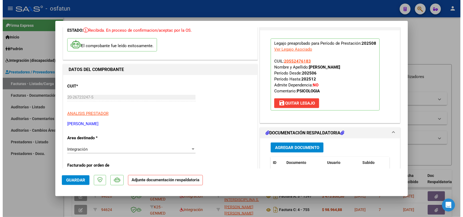
scroll to position [68, 0]
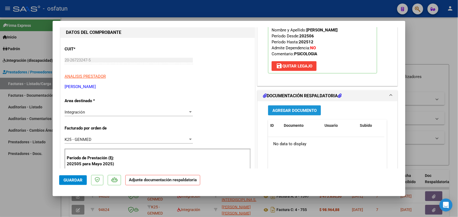
click at [279, 112] on span "Agregar Documento" at bounding box center [295, 110] width 44 height 5
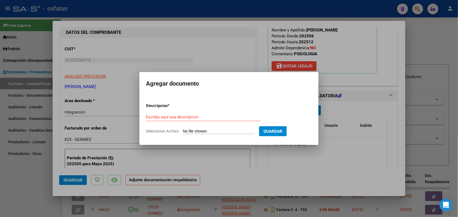
click at [437, 107] on div at bounding box center [229, 108] width 458 height 217
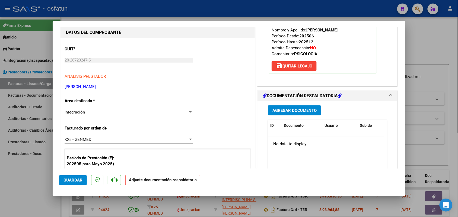
drag, startPoint x: 421, startPoint y: 70, endPoint x: 414, endPoint y: 82, distance: 13.6
click at [421, 70] on div at bounding box center [229, 108] width 458 height 217
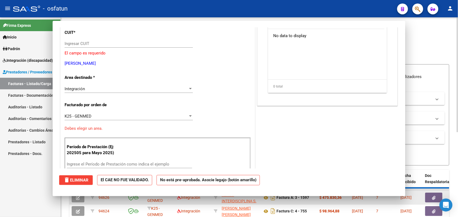
scroll to position [0, 0]
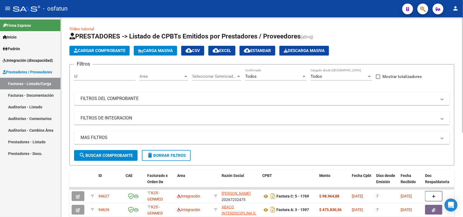
click at [108, 49] on span "Cargar Comprobante" at bounding box center [100, 50] width 52 height 5
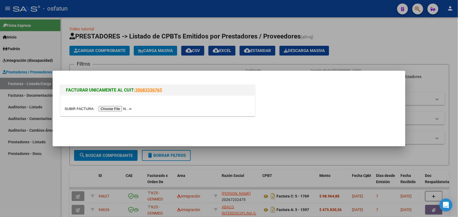
click at [115, 106] on input "file" at bounding box center [99, 109] width 69 height 6
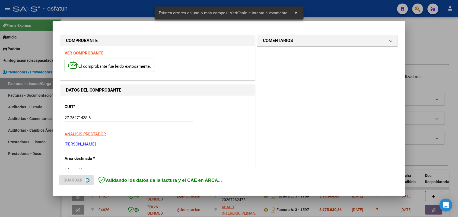
scroll to position [147, 0]
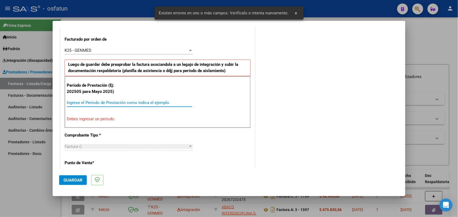
click at [112, 105] on input "Ingrese el Período de Prestación como indica el ejemplo" at bounding box center [129, 102] width 125 height 5
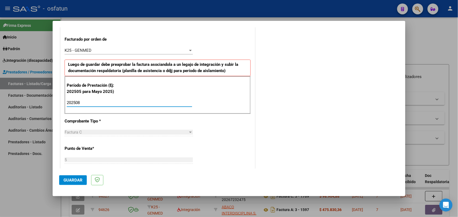
type input "202508"
drag, startPoint x: 63, startPoint y: 180, endPoint x: 67, endPoint y: 177, distance: 4.3
click at [63, 179] on button "Guardar" at bounding box center [73, 181] width 28 height 10
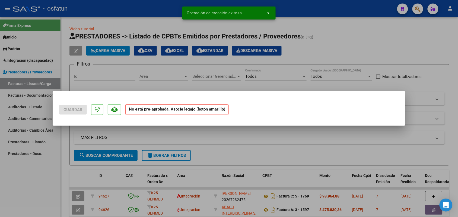
scroll to position [0, 0]
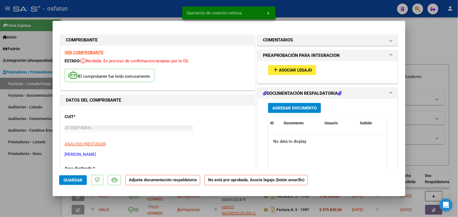
click at [291, 69] on span "Asociar Legajo" at bounding box center [295, 70] width 33 height 5
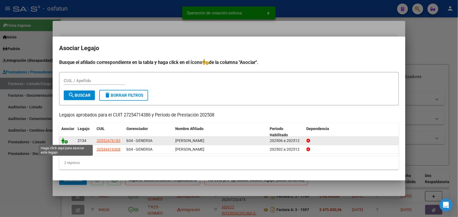
click at [65, 143] on icon at bounding box center [64, 141] width 7 height 6
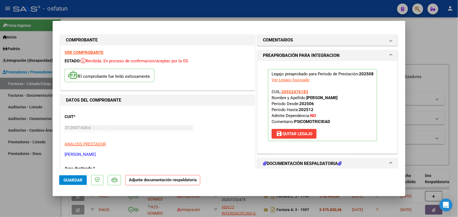
scroll to position [34, 0]
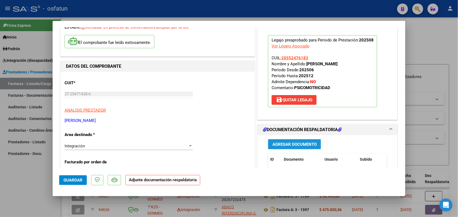
click at [285, 147] on span "Agregar Documento" at bounding box center [295, 144] width 44 height 5
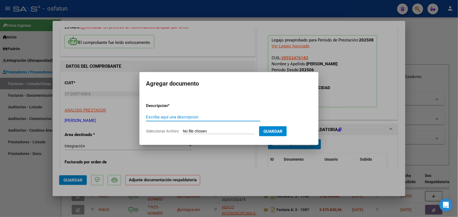
click at [191, 118] on input "Escriba aquí una descripcion" at bounding box center [203, 117] width 115 height 5
type input "ASIST BAU"
click at [203, 132] on input "Seleccionar Archivo" at bounding box center [219, 131] width 72 height 5
type input "C:\fakepath\ASIST PSM.pdf"
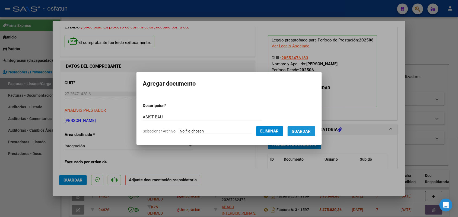
click at [308, 132] on span "Guardar" at bounding box center [301, 131] width 19 height 5
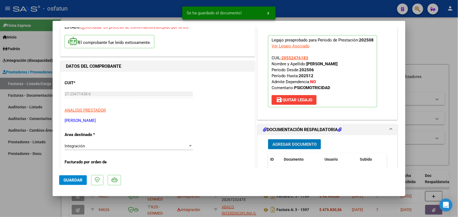
click at [71, 184] on button "Guardar" at bounding box center [73, 181] width 28 height 10
click at [29, 178] on div at bounding box center [229, 108] width 458 height 217
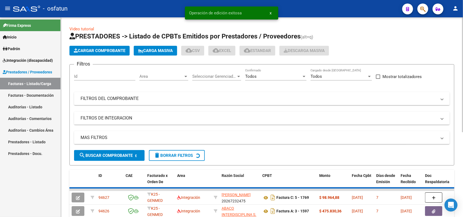
click at [97, 51] on span "Cargar Comprobante" at bounding box center [100, 50] width 52 height 5
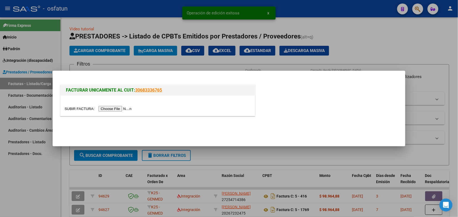
click at [114, 107] on input "file" at bounding box center [99, 109] width 69 height 6
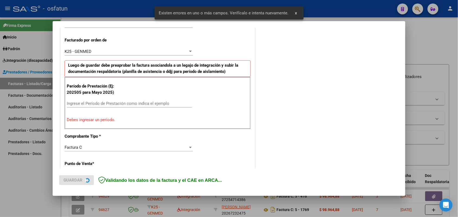
scroll to position [147, 0]
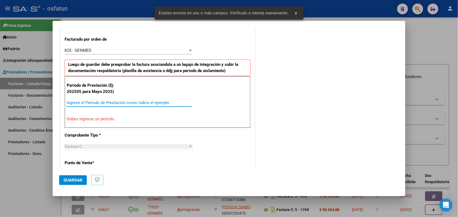
click at [136, 102] on input "Ingrese el Período de Prestación como indica el ejemplo" at bounding box center [129, 102] width 125 height 5
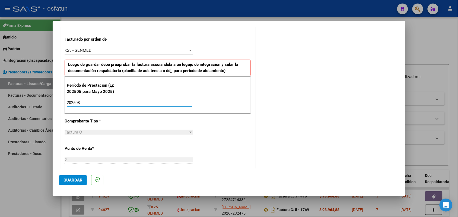
type input "202508"
click at [66, 179] on span "Guardar" at bounding box center [73, 180] width 19 height 5
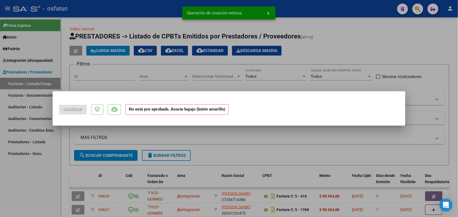
scroll to position [0, 0]
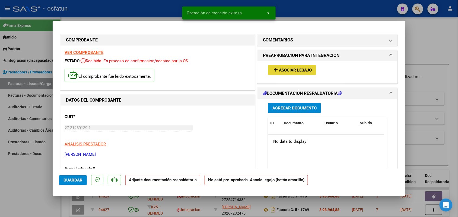
click at [289, 65] on button "add Asociar Legajo" at bounding box center [292, 70] width 48 height 10
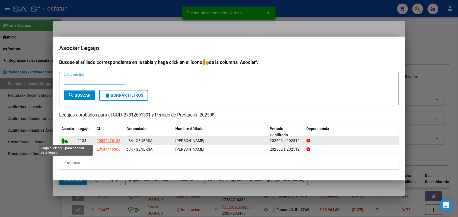
click at [65, 140] on icon at bounding box center [64, 141] width 7 height 6
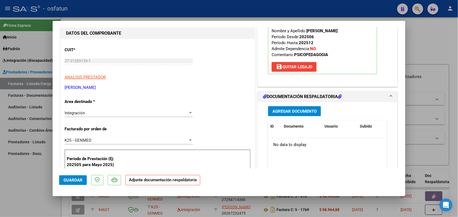
scroll to position [68, 0]
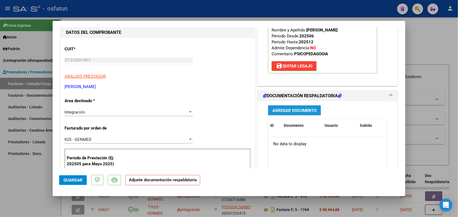
click at [295, 108] on button "Agregar Documento" at bounding box center [294, 111] width 53 height 10
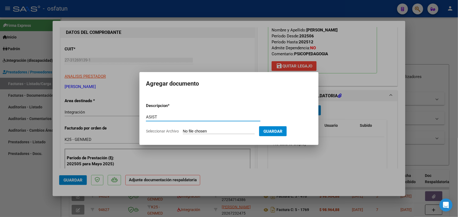
type input "ASIST"
click at [201, 131] on input "Seleccionar Archivo" at bounding box center [219, 131] width 72 height 5
type input "C:\fakepath\ASIST PSP.pdf"
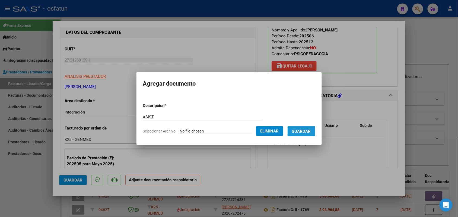
click at [313, 134] on button "Guardar" at bounding box center [302, 132] width 28 height 10
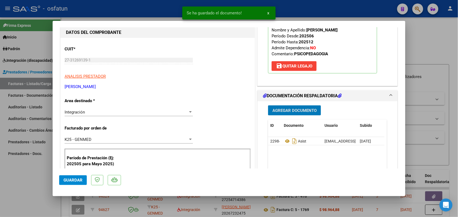
click at [78, 181] on span "Guardar" at bounding box center [73, 180] width 19 height 5
click at [29, 193] on div at bounding box center [229, 108] width 458 height 217
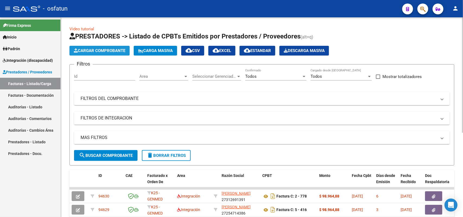
click at [91, 53] on button "Cargar Comprobante" at bounding box center [100, 51] width 60 height 10
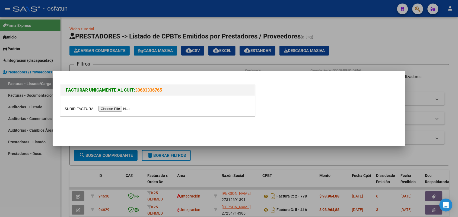
click at [108, 108] on input "file" at bounding box center [99, 109] width 69 height 6
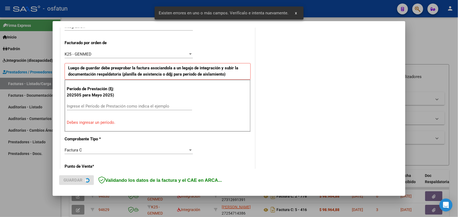
scroll to position [147, 0]
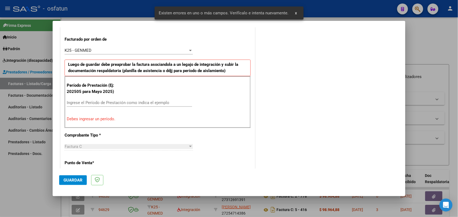
click at [109, 101] on input "Ingrese el Período de Prestación como indica el ejemplo" at bounding box center [129, 102] width 125 height 5
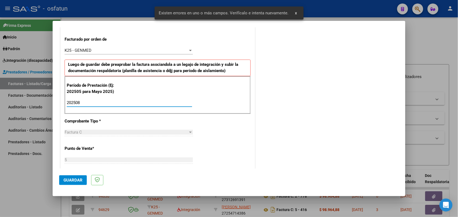
type input "202508"
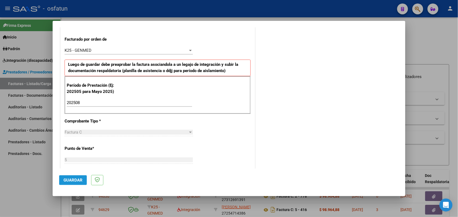
click at [74, 180] on span "Guardar" at bounding box center [73, 180] width 19 height 5
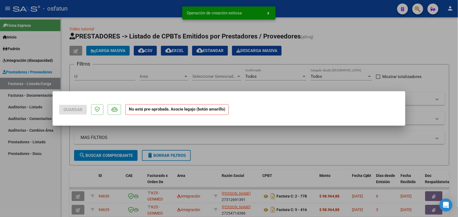
scroll to position [0, 0]
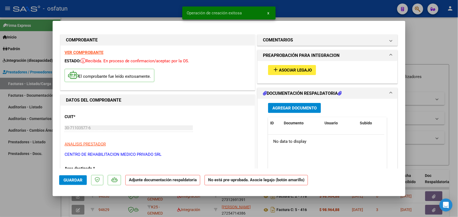
click at [279, 68] on span "Asociar Legajo" at bounding box center [295, 70] width 33 height 5
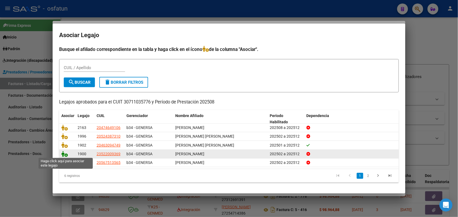
click at [61, 154] on icon at bounding box center [64, 154] width 7 height 6
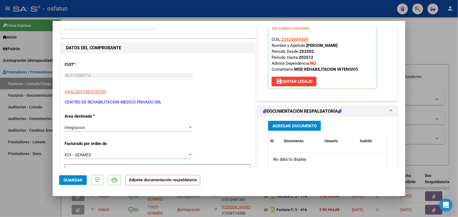
scroll to position [68, 0]
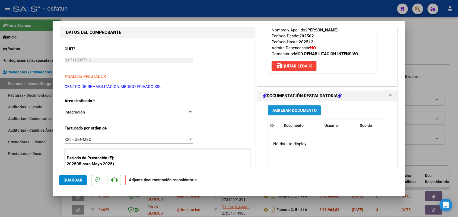
click at [287, 109] on span "Agregar Documento" at bounding box center [295, 110] width 44 height 5
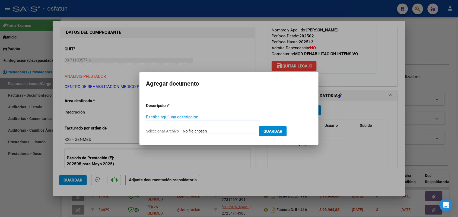
click at [181, 116] on input "Escriba aquí una descripcion" at bounding box center [203, 117] width 115 height 5
type input "ASIST FER"
click at [202, 131] on input "Seleccionar Archivo" at bounding box center [219, 131] width 72 height 5
type input "C:\fakepath\FERNÁNDEZ THIAGO-CERMED-M.I.I.-DOC. ADICIONAL AGOSTO 2025.pdf"
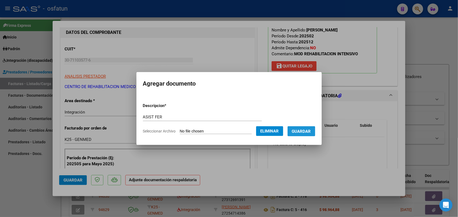
click at [311, 132] on span "Guardar" at bounding box center [301, 131] width 19 height 5
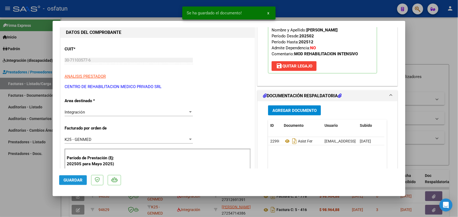
click at [81, 182] on button "Guardar" at bounding box center [73, 181] width 28 height 10
click at [40, 172] on div at bounding box center [229, 108] width 458 height 217
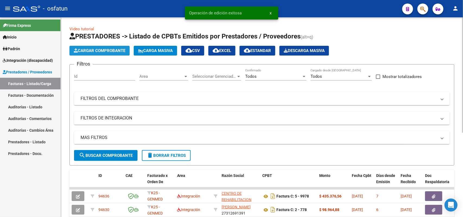
click at [113, 46] on button "Cargar Comprobante" at bounding box center [100, 51] width 60 height 10
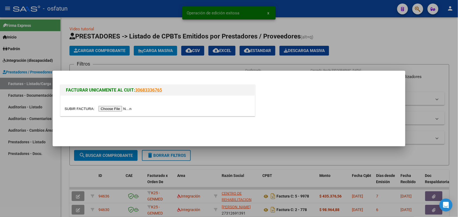
click at [107, 108] on input "file" at bounding box center [99, 109] width 69 height 6
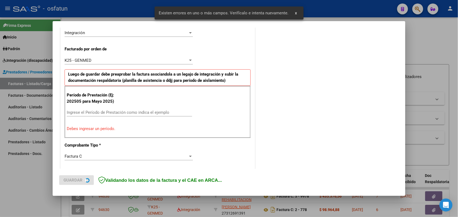
scroll to position [147, 0]
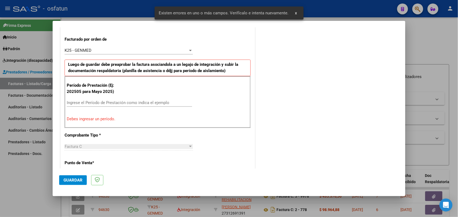
click at [133, 97] on div "Período de Prestación (Ej: 202505 para [DATE]) Ingrese el Período de Prestación…" at bounding box center [158, 102] width 186 height 52
click at [133, 101] on input "Ingrese el Período de Prestación como indica el ejemplo" at bounding box center [129, 102] width 125 height 5
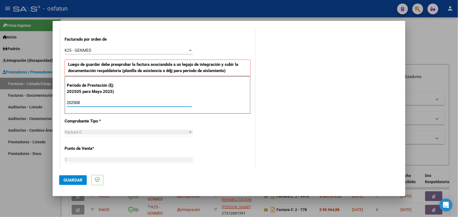
type input "202508"
drag, startPoint x: 78, startPoint y: 179, endPoint x: 93, endPoint y: 170, distance: 17.2
click at [78, 179] on span "Guardar" at bounding box center [73, 180] width 19 height 5
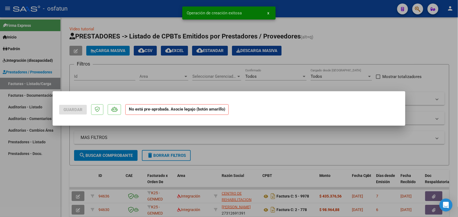
scroll to position [0, 0]
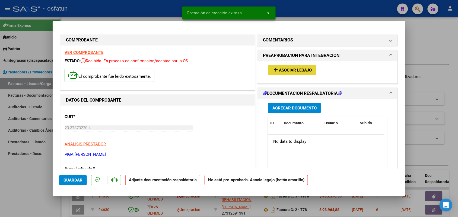
click at [291, 66] on button "add Asociar Legajo" at bounding box center [292, 70] width 48 height 10
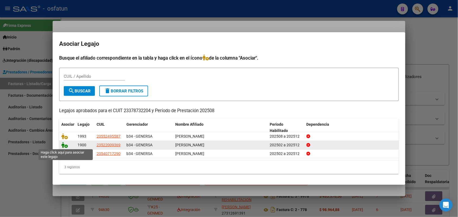
click at [64, 145] on icon at bounding box center [64, 145] width 7 height 6
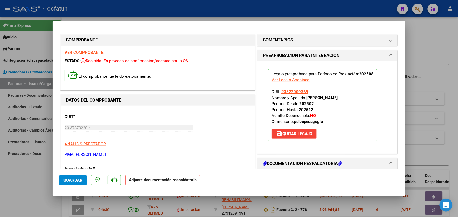
scroll to position [68, 0]
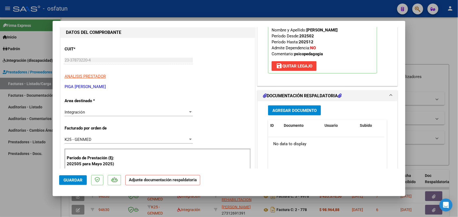
click at [277, 105] on div "Agregar Documento ID Documento Usuario Subido Acción No data to display 0 total…" at bounding box center [327, 156] width 127 height 108
click at [280, 109] on span "Agregar Documento" at bounding box center [295, 110] width 44 height 5
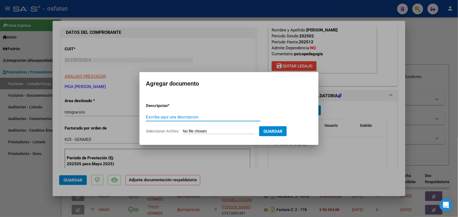
click at [176, 116] on input "Escriba aquí una descripcion" at bounding box center [203, 117] width 115 height 5
type input "ASIST"
click at [190, 131] on input "Seleccionar Archivo" at bounding box center [219, 131] width 72 height 5
type input "C:\fakepath\FERNÁNDEZ THIAGO-PIGA M. FLORENCIA-PSICOPEDAGOGIA-DOC. ADICIONAL AG…"
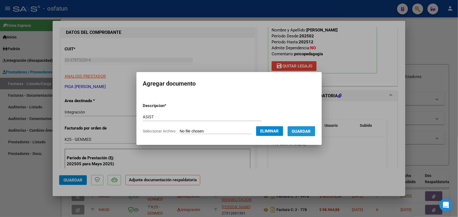
click at [311, 130] on span "Guardar" at bounding box center [301, 131] width 19 height 5
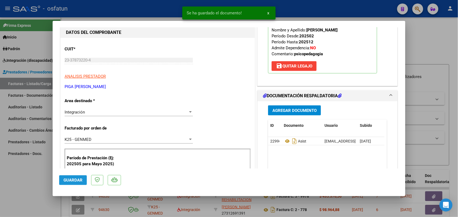
click at [73, 177] on button "Guardar" at bounding box center [73, 181] width 28 height 10
click at [34, 182] on div at bounding box center [229, 108] width 458 height 217
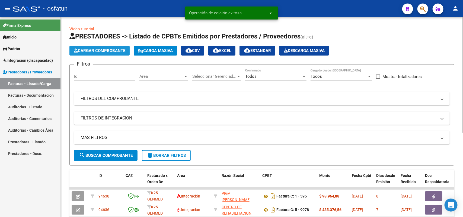
click at [105, 48] on span "Cargar Comprobante" at bounding box center [100, 50] width 52 height 5
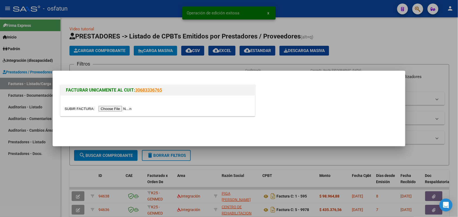
click at [118, 107] on input "file" at bounding box center [99, 109] width 69 height 6
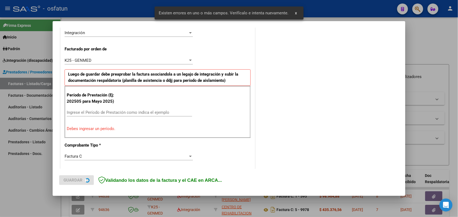
scroll to position [147, 0]
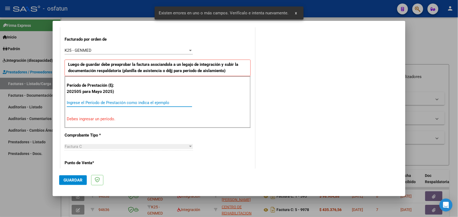
click at [104, 102] on input "Ingrese el Período de Prestación como indica el ejemplo" at bounding box center [129, 102] width 125 height 5
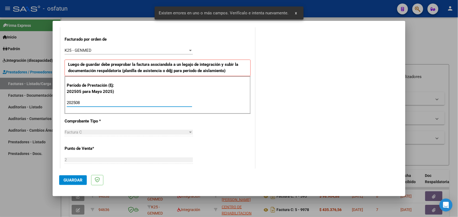
type input "202508"
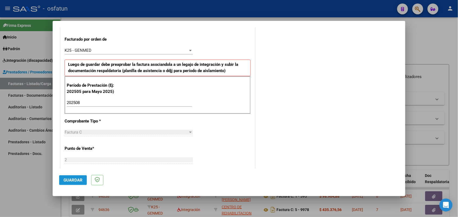
click at [74, 176] on button "Guardar" at bounding box center [73, 181] width 28 height 10
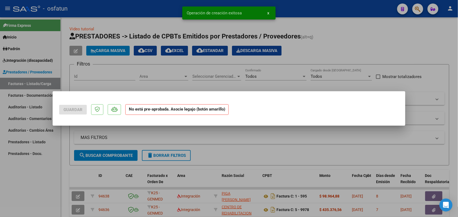
scroll to position [0, 0]
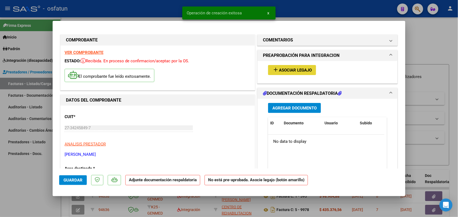
click at [292, 68] on span "Asociar Legajo" at bounding box center [295, 70] width 33 height 5
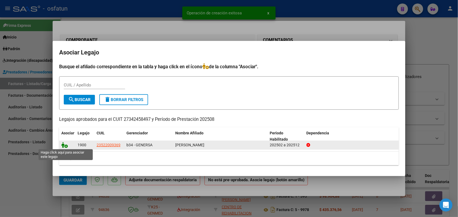
click at [63, 146] on icon at bounding box center [64, 145] width 7 height 6
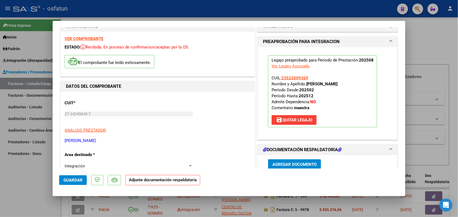
scroll to position [34, 0]
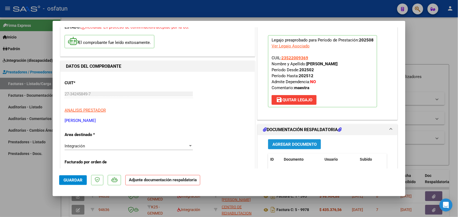
click at [300, 143] on span "Agregar Documento" at bounding box center [295, 144] width 44 height 5
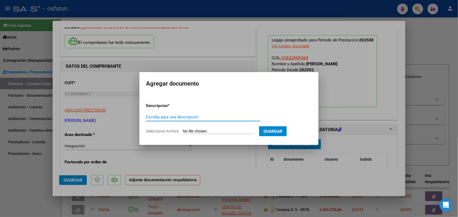
click at [172, 119] on input "Escriba aquí una descripcion" at bounding box center [203, 117] width 115 height 5
type input "ASIST"
click at [199, 132] on input "Seleccionar Archivo" at bounding box center [219, 131] width 72 height 5
type input "C:\fakepath\FERNÁNDEZ THIAGO-PONCE MARIANELA-MÓD. MAESTRA APOYO-DOC. ADICIONAL …"
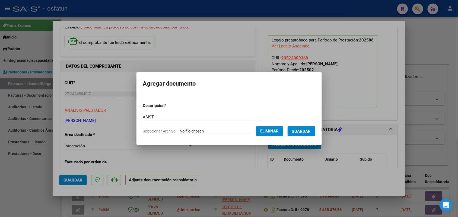
click at [307, 127] on button "Guardar" at bounding box center [302, 132] width 28 height 10
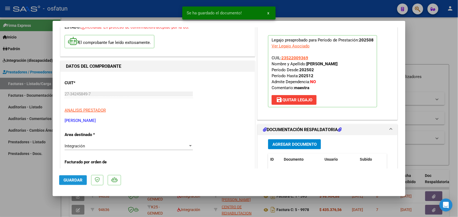
click at [67, 181] on span "Guardar" at bounding box center [73, 180] width 19 height 5
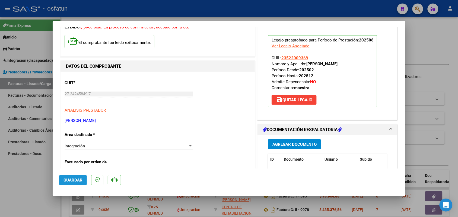
click at [64, 181] on span "Guardar" at bounding box center [73, 180] width 19 height 5
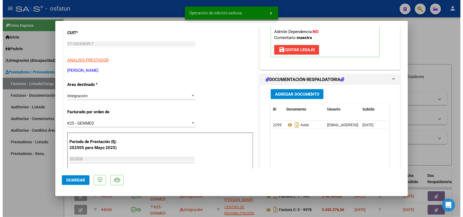
scroll to position [102, 0]
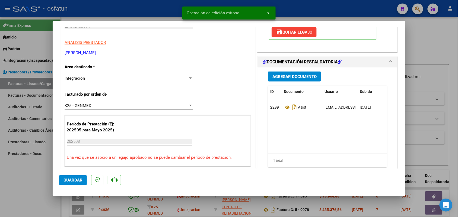
click at [27, 176] on div at bounding box center [229, 108] width 458 height 217
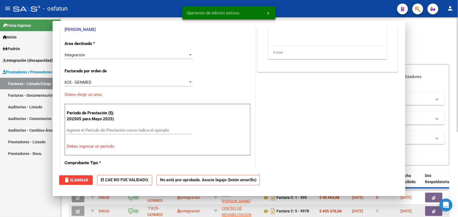
scroll to position [0, 0]
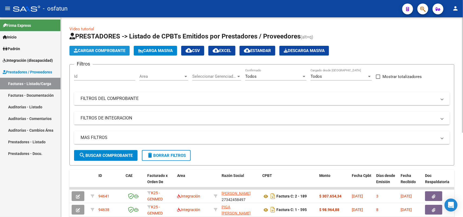
click at [96, 50] on span "Cargar Comprobante" at bounding box center [100, 50] width 52 height 5
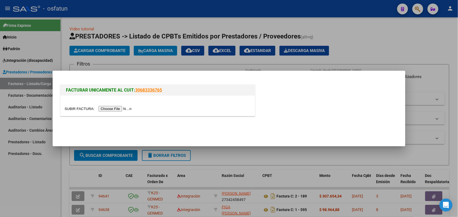
click at [120, 107] on input "file" at bounding box center [99, 109] width 69 height 6
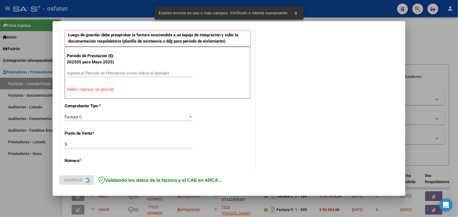
scroll to position [180, 0]
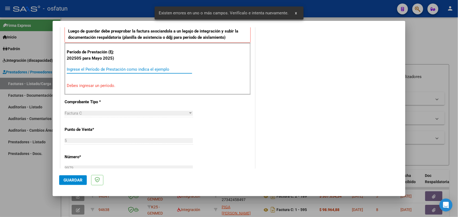
click at [93, 70] on input "Ingrese el Período de Prestación como indica el ejemplo" at bounding box center [129, 69] width 125 height 5
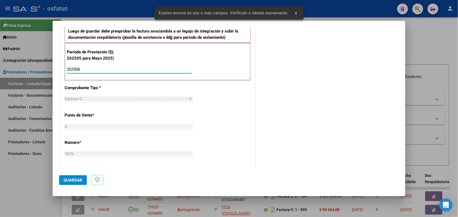
type input "202508"
click at [80, 181] on span "Guardar" at bounding box center [73, 180] width 19 height 5
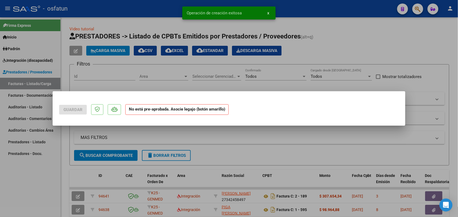
scroll to position [0, 0]
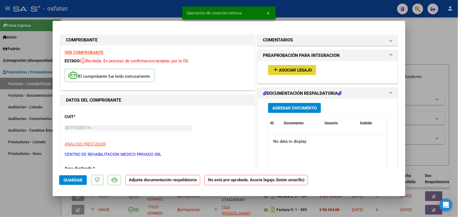
click at [279, 71] on span "Asociar Legajo" at bounding box center [295, 70] width 33 height 5
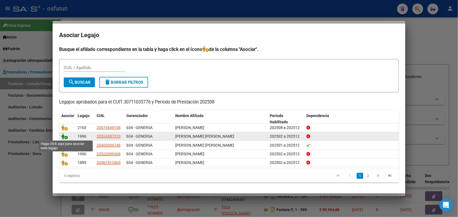
click at [63, 135] on icon at bounding box center [64, 137] width 7 height 6
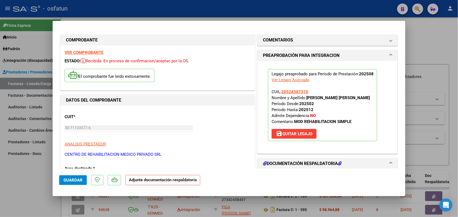
scroll to position [34, 0]
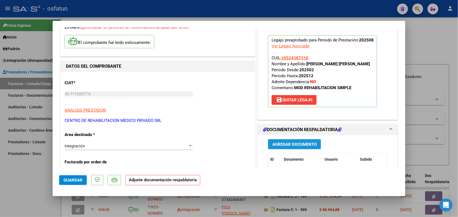
click at [298, 143] on button "Agregar Documento" at bounding box center [294, 145] width 53 height 10
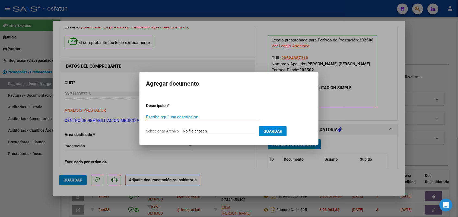
click at [171, 115] on input "Escriba aquí una descripcion" at bounding box center [203, 117] width 115 height 5
type input "ASIST"
click at [220, 131] on input "Seleccionar Archivo" at bounding box center [219, 131] width 72 height 5
type input "C:\fakepath\MARCHISIO TIZIANO-CERMED-M.I.S.-DOC. ADICIONAL AGOSTO 2025.pdf"
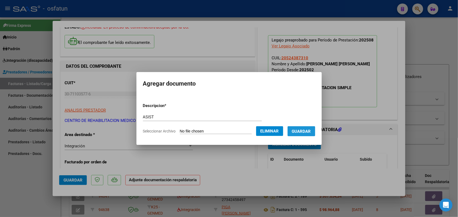
click at [311, 129] on span "Guardar" at bounding box center [301, 131] width 19 height 5
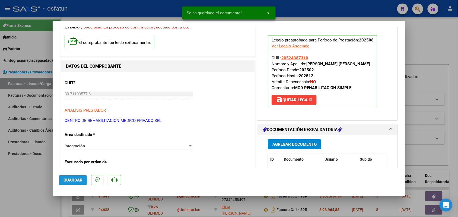
click at [74, 180] on span "Guardar" at bounding box center [73, 180] width 19 height 5
click at [37, 178] on div at bounding box center [229, 108] width 458 height 217
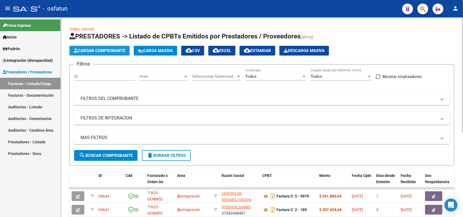
click at [110, 49] on span "Cargar Comprobante" at bounding box center [100, 50] width 52 height 5
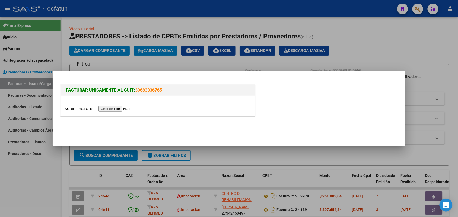
click at [117, 110] on input "file" at bounding box center [99, 109] width 69 height 6
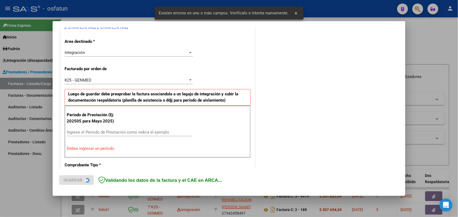
scroll to position [170, 0]
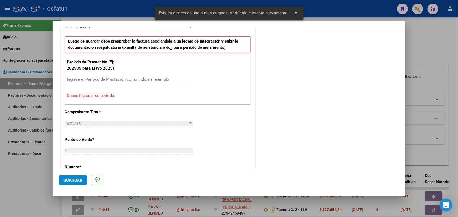
click at [99, 75] on div "Período de Prestación (Ej: 202505 para [DATE]) Ingrese el Período de Prestación…" at bounding box center [158, 79] width 186 height 52
click at [104, 77] on div "Ingrese el Período de Prestación como indica el ejemplo" at bounding box center [129, 79] width 125 height 8
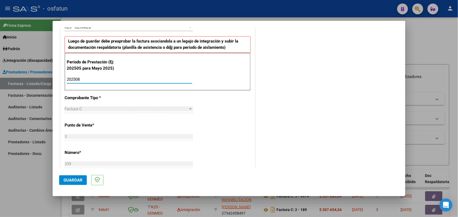
type input "202508"
click at [78, 178] on span "Guardar" at bounding box center [73, 180] width 19 height 5
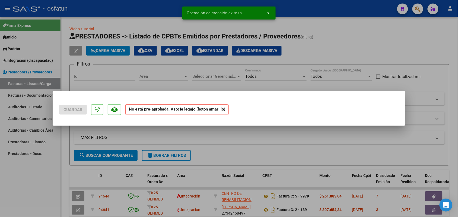
scroll to position [0, 0]
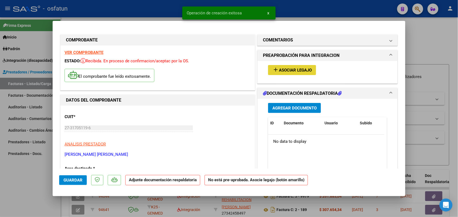
click at [293, 68] on span "Asociar Legajo" at bounding box center [295, 70] width 33 height 5
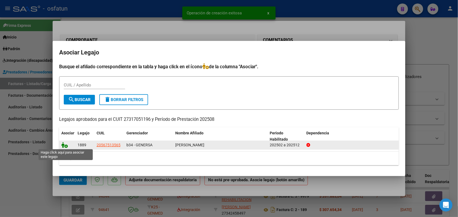
click at [65, 143] on icon at bounding box center [64, 145] width 7 height 6
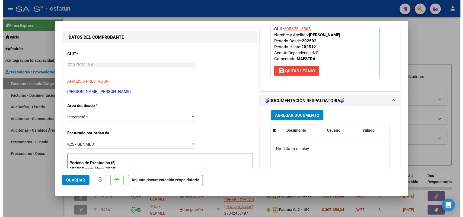
scroll to position [68, 0]
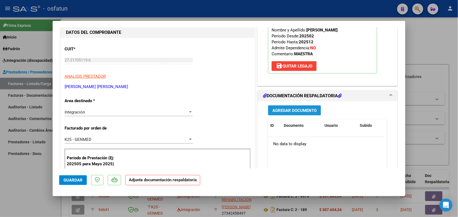
click at [285, 109] on span "Agregar Documento" at bounding box center [295, 110] width 44 height 5
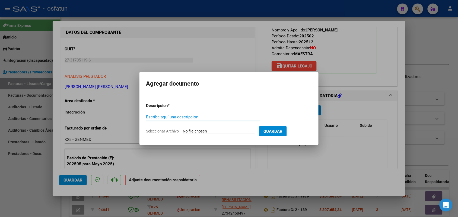
click at [162, 117] on input "Escriba aquí una descripcion" at bounding box center [203, 117] width 115 height 5
type input "ASIST"
click at [190, 130] on input "Seleccionar Archivo" at bounding box center [219, 131] width 72 height 5
type input "C:\fakepath\DEHAES LUCIANO-AVILA VANESA-MAESTRA APOYO-DOC. ADICIONAL AGOSTO 202…"
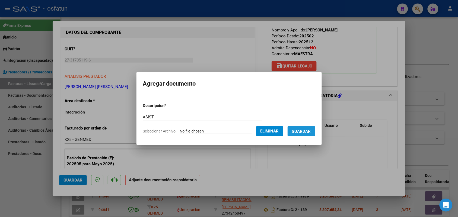
click at [302, 130] on span "Guardar" at bounding box center [301, 131] width 19 height 5
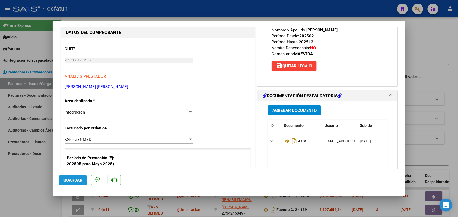
click at [72, 176] on button "Guardar" at bounding box center [73, 181] width 28 height 10
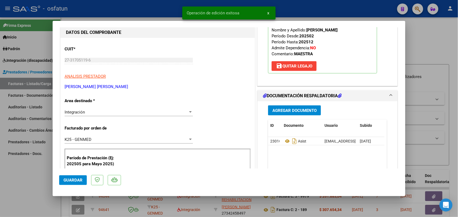
click at [28, 180] on div at bounding box center [229, 108] width 458 height 217
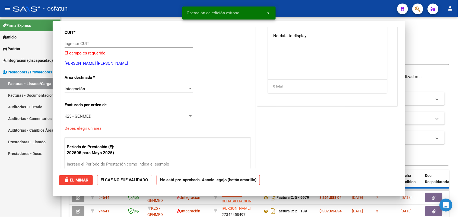
scroll to position [0, 0]
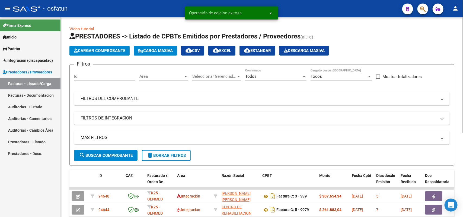
click at [90, 52] on span "Cargar Comprobante" at bounding box center [100, 50] width 52 height 5
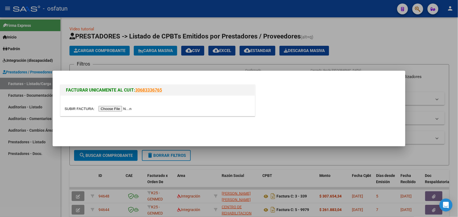
click at [111, 110] on input "file" at bounding box center [99, 109] width 69 height 6
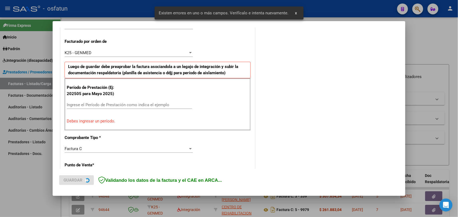
scroll to position [147, 0]
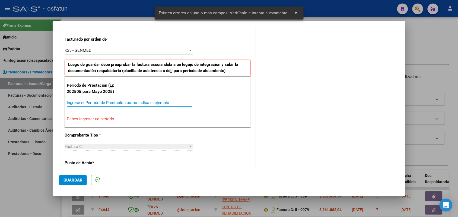
click at [105, 101] on input "Ingrese el Período de Prestación como indica el ejemplo" at bounding box center [129, 102] width 125 height 5
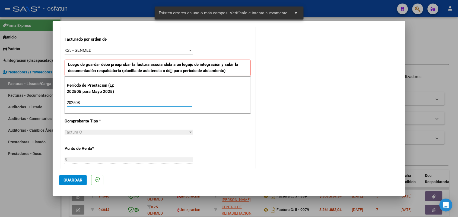
type input "202508"
click at [79, 178] on span "Guardar" at bounding box center [73, 180] width 19 height 5
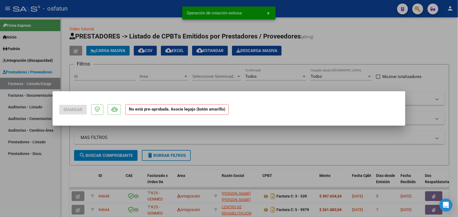
scroll to position [0, 0]
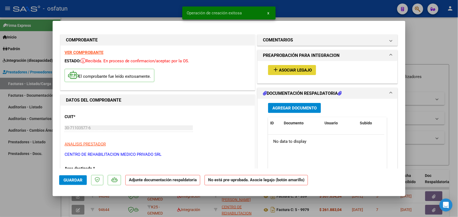
click at [301, 69] on span "Asociar Legajo" at bounding box center [295, 70] width 33 height 5
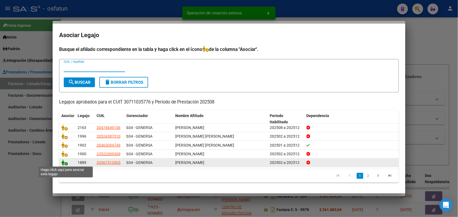
click at [64, 162] on icon at bounding box center [64, 163] width 7 height 6
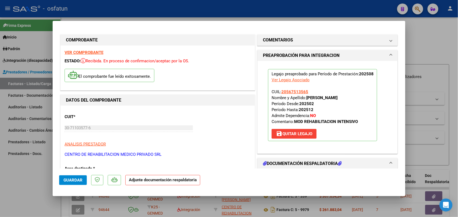
scroll to position [34, 0]
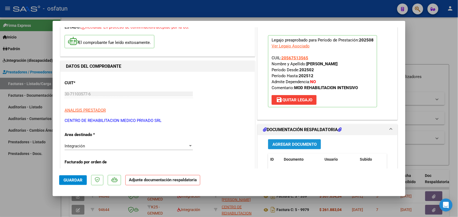
click at [296, 144] on span "Agregar Documento" at bounding box center [295, 144] width 44 height 5
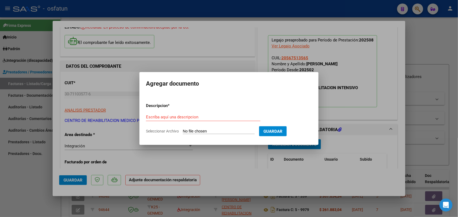
click at [184, 114] on div "Escriba aquí una descripcion" at bounding box center [203, 117] width 115 height 8
type input "ASIST"
click at [189, 128] on form "Descripcion * ASIST Escriba aquí una descripcion Seleccionar Archivo Guardar" at bounding box center [229, 119] width 166 height 40
click at [193, 128] on form "Descripcion * ASIST Escriba aquí una descripcion Seleccionar Archivo Guardar" at bounding box center [229, 119] width 166 height 40
click at [209, 132] on input "Seleccionar Archivo" at bounding box center [219, 131] width 72 height 5
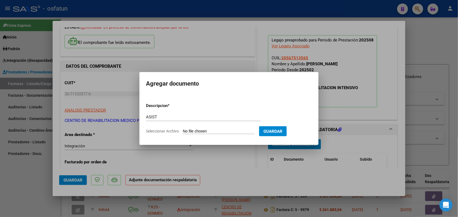
type input "C:\fakepath\DEHAES LUCIANO-CERMED-M.I.I.-DOC. ADICIONAL AGOSTO 2025.pdf"
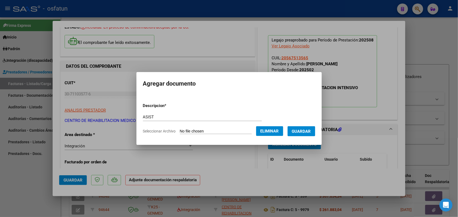
drag, startPoint x: 308, startPoint y: 131, endPoint x: 311, endPoint y: 133, distance: 3.3
click at [308, 132] on span "Guardar" at bounding box center [301, 131] width 19 height 5
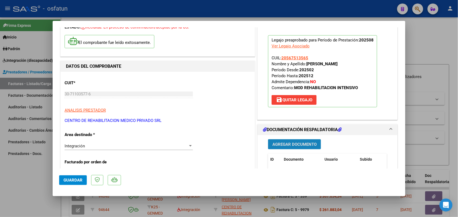
click at [296, 141] on button "Agregar Documento" at bounding box center [294, 145] width 53 height 10
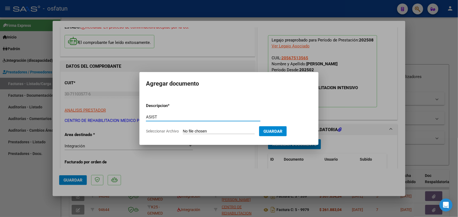
type input "ASIST"
click at [194, 130] on input "Seleccionar Archivo" at bounding box center [219, 131] width 72 height 5
type input "C:\fakepath\DEHAES LUCIANO-CERMED-M.I.I.-DOC. ADICIONAL AGOSTO 2025.pdf"
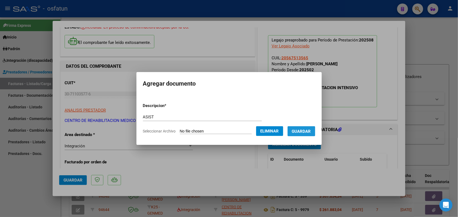
click at [311, 131] on span "Guardar" at bounding box center [301, 131] width 19 height 5
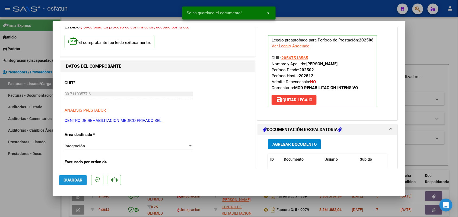
click at [72, 185] on button "Guardar" at bounding box center [73, 181] width 28 height 10
click at [38, 190] on div at bounding box center [229, 108] width 458 height 217
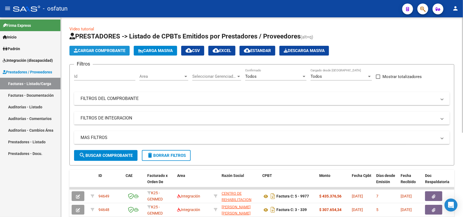
click at [110, 49] on span "Cargar Comprobante" at bounding box center [100, 50] width 52 height 5
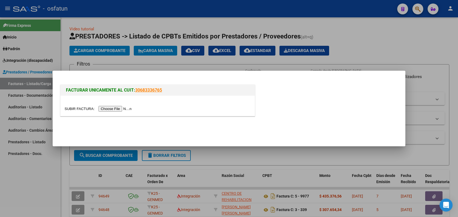
click at [111, 107] on input "file" at bounding box center [99, 109] width 69 height 6
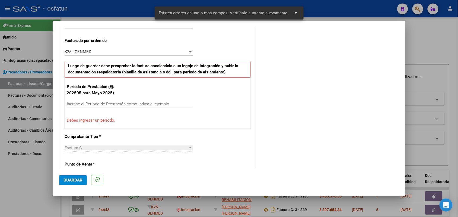
scroll to position [147, 0]
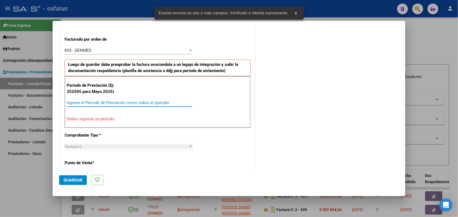
click at [117, 101] on input "Ingrese el Período de Prestación como indica el ejemplo" at bounding box center [129, 102] width 125 height 5
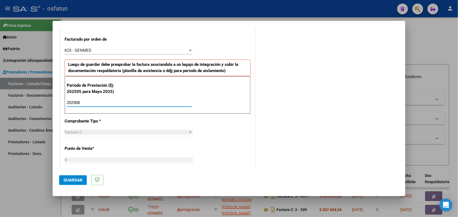
type input "202508"
click at [75, 180] on span "Guardar" at bounding box center [73, 180] width 19 height 5
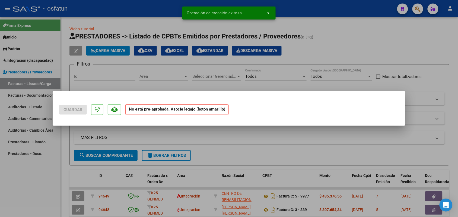
scroll to position [0, 0]
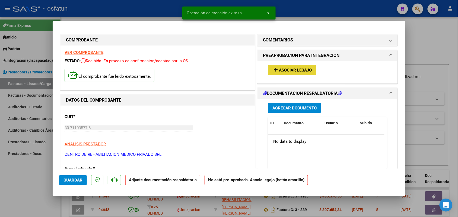
click at [289, 71] on span "Asociar Legajo" at bounding box center [295, 70] width 33 height 5
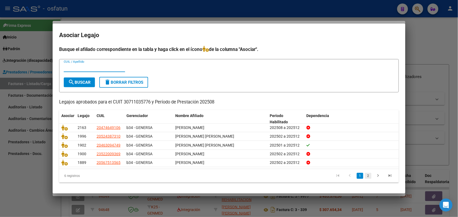
click at [369, 177] on link "2" at bounding box center [368, 176] width 7 height 6
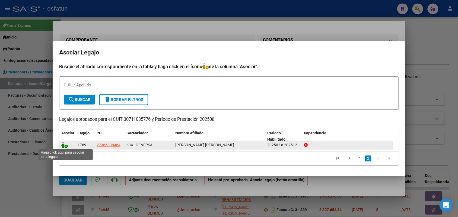
click at [65, 145] on icon at bounding box center [64, 145] width 7 height 6
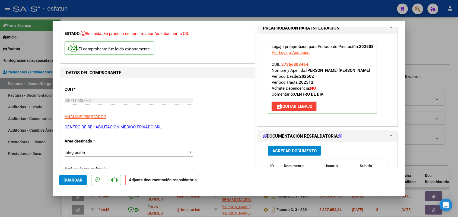
scroll to position [34, 0]
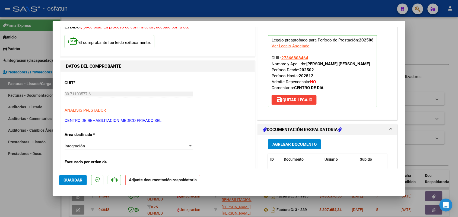
click at [292, 145] on span "Agregar Documento" at bounding box center [295, 144] width 44 height 5
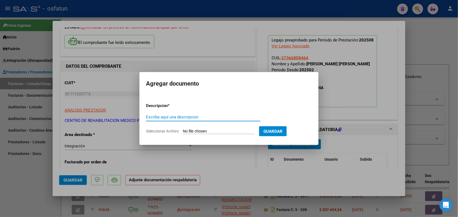
click at [192, 117] on input "Escriba aquí una descripcion" at bounding box center [203, 117] width 115 height 5
type input "ASIST"
click at [207, 132] on input "Seleccionar Archivo" at bounding box center [219, 131] width 72 height 5
type input "C:\fakepath\CENTRO DE DIA.pdf"
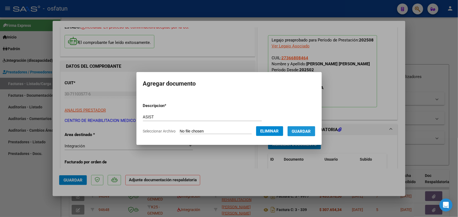
click at [308, 130] on span "Guardar" at bounding box center [301, 131] width 19 height 5
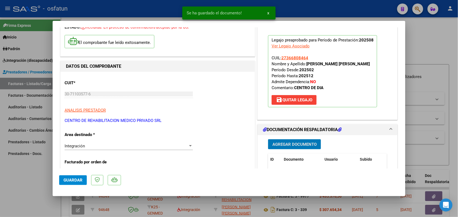
click at [79, 177] on button "Guardar" at bounding box center [73, 181] width 28 height 10
drag, startPoint x: 29, startPoint y: 184, endPoint x: 33, endPoint y: 180, distance: 5.4
click at [30, 184] on div at bounding box center [229, 108] width 458 height 217
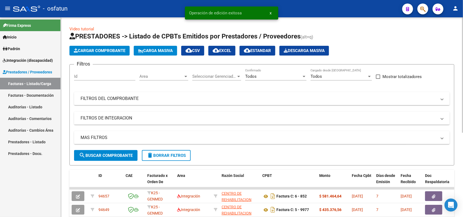
click at [102, 52] on span "Cargar Comprobante" at bounding box center [100, 50] width 52 height 5
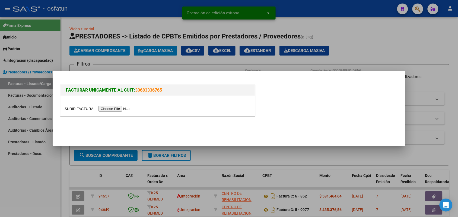
click at [108, 109] on input "file" at bounding box center [99, 109] width 69 height 6
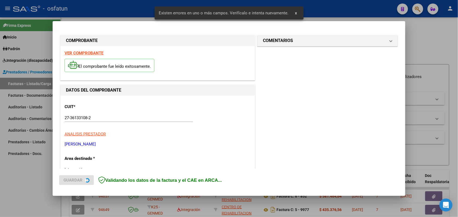
scroll to position [136, 0]
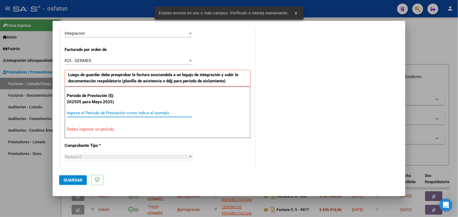
click at [101, 112] on input "Ingrese el Período de Prestación como indica el ejemplo" at bounding box center [129, 113] width 125 height 5
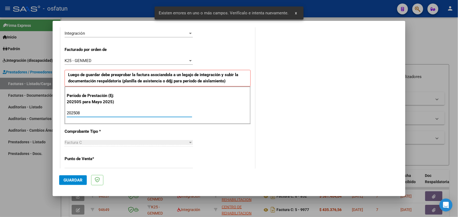
type input "202508"
click at [67, 182] on span "Guardar" at bounding box center [73, 180] width 19 height 5
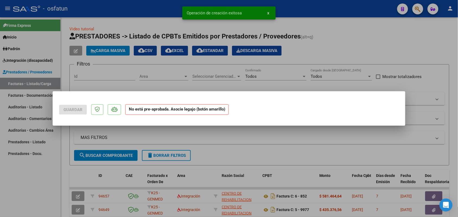
scroll to position [0, 0]
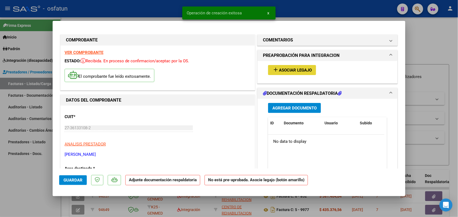
click at [291, 68] on span "Asociar Legajo" at bounding box center [295, 70] width 33 height 5
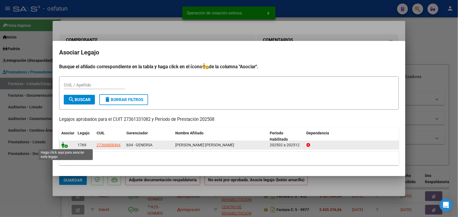
click at [67, 146] on icon at bounding box center [64, 145] width 7 height 6
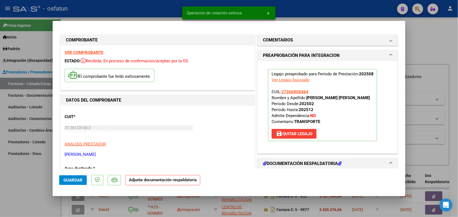
scroll to position [34, 0]
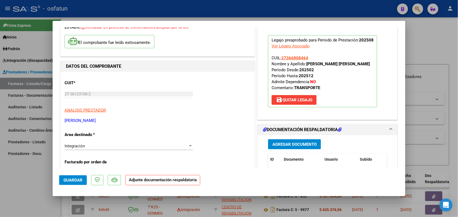
click at [290, 143] on span "Agregar Documento" at bounding box center [295, 144] width 44 height 5
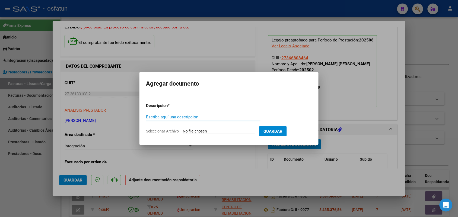
click at [166, 117] on input "Escriba aquí una descripcion" at bounding box center [203, 117] width 115 height 5
type input "ASIST"
click at [211, 131] on input "Seleccionar Archivo" at bounding box center [219, 131] width 72 height 5
type input "C:\fakepath\TRANSPORTE.pdf"
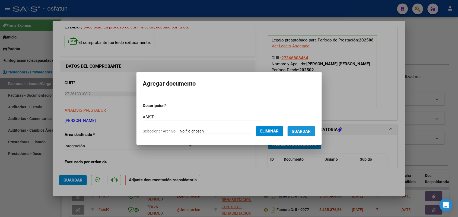
click at [308, 128] on button "Guardar" at bounding box center [302, 132] width 28 height 10
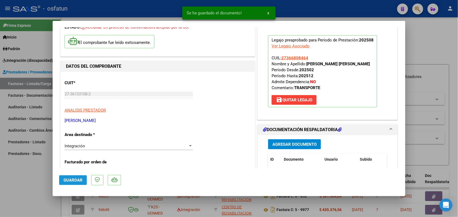
click at [72, 178] on span "Guardar" at bounding box center [73, 180] width 19 height 5
click at [31, 187] on div at bounding box center [229, 108] width 458 height 217
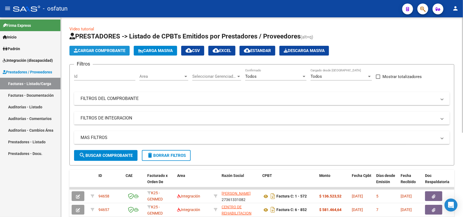
click at [105, 48] on span "Cargar Comprobante" at bounding box center [100, 50] width 52 height 5
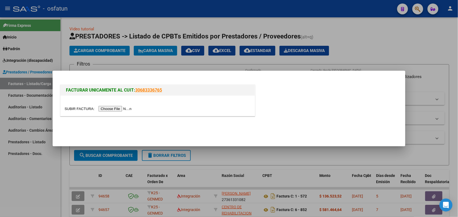
click at [111, 109] on input "file" at bounding box center [99, 109] width 69 height 6
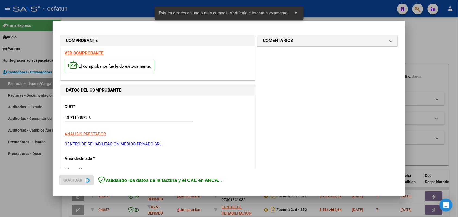
scroll to position [136, 0]
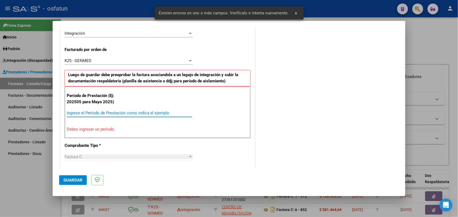
click at [109, 112] on input "Ingrese el Período de Prestación como indica el ejemplo" at bounding box center [129, 113] width 125 height 5
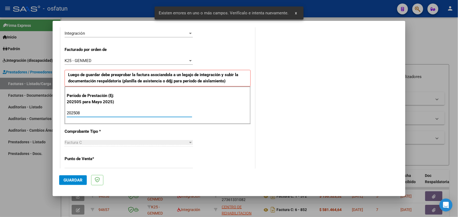
type input "202508"
click at [74, 179] on span "Guardar" at bounding box center [73, 180] width 19 height 5
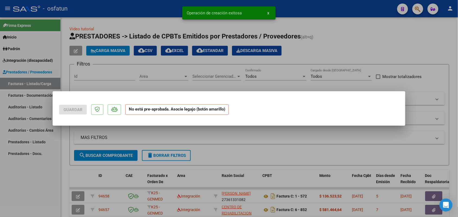
scroll to position [0, 0]
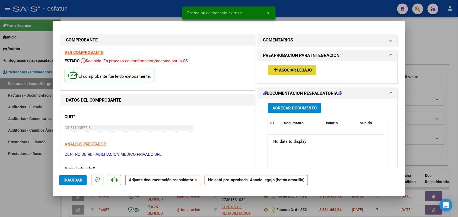
click at [300, 67] on button "add Asociar Legajo" at bounding box center [292, 70] width 48 height 10
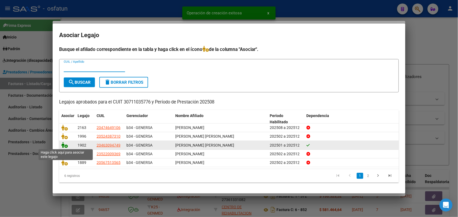
click at [62, 145] on icon at bounding box center [64, 145] width 7 height 6
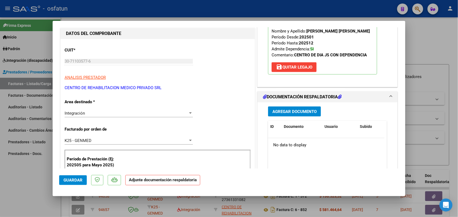
scroll to position [68, 0]
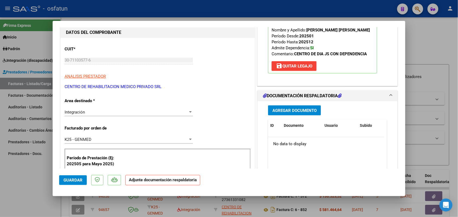
click at [282, 112] on span "Agregar Documento" at bounding box center [295, 110] width 44 height 5
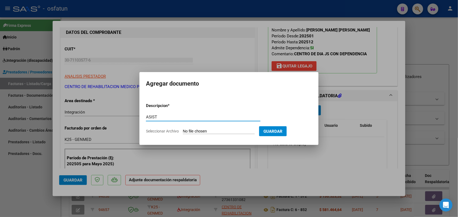
type input "ASIST"
click at [201, 131] on input "Seleccionar Archivo" at bounding box center [219, 131] width 72 height 5
type input "C:\fakepath\CENTRO DE DIA.pdf"
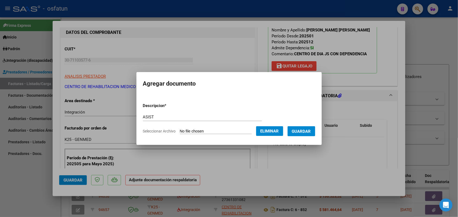
click at [309, 130] on span "Guardar" at bounding box center [301, 131] width 19 height 5
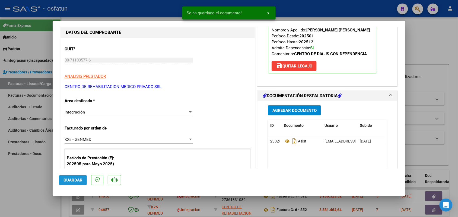
click at [74, 178] on span "Guardar" at bounding box center [73, 180] width 19 height 5
click at [21, 189] on div at bounding box center [229, 108] width 458 height 217
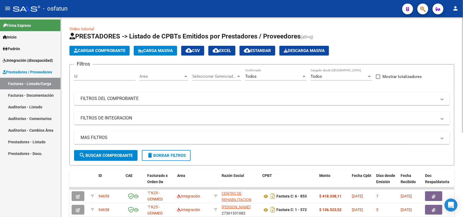
drag, startPoint x: 108, startPoint y: 44, endPoint x: 108, endPoint y: 48, distance: 3.8
click at [108, 44] on app-list-header "PRESTADORES -> Listado de CPBTs Emitidos por Prestadores / Proveedores (alt+q) …" at bounding box center [262, 99] width 385 height 134
click at [108, 48] on span "Cargar Comprobante" at bounding box center [100, 50] width 52 height 5
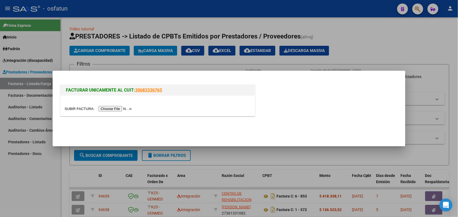
click at [109, 109] on input "file" at bounding box center [99, 109] width 69 height 6
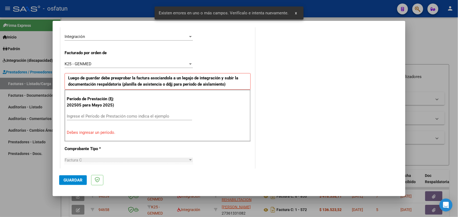
scroll to position [136, 0]
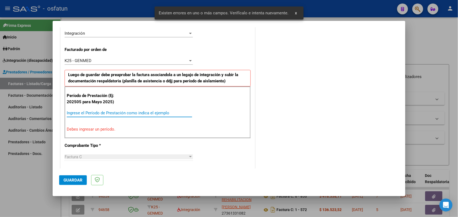
click at [119, 112] on input "Ingrese el Período de Prestación como indica el ejemplo" at bounding box center [129, 113] width 125 height 5
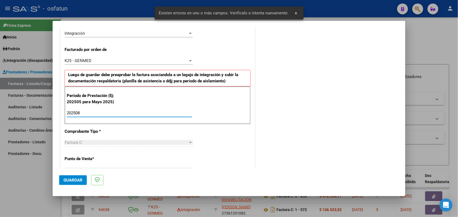
type input "202508"
click at [68, 179] on span "Guardar" at bounding box center [73, 180] width 19 height 5
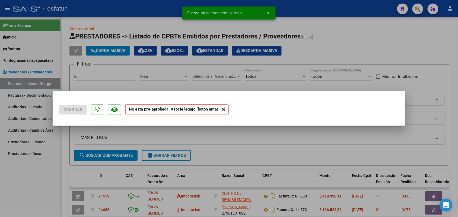
scroll to position [0, 0]
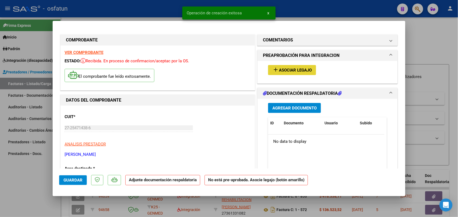
click at [274, 67] on mat-icon "add" at bounding box center [276, 70] width 7 height 7
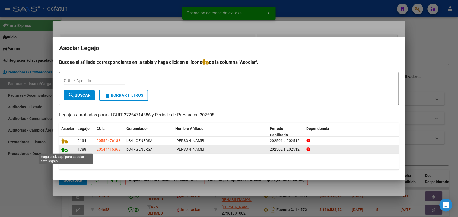
click at [63, 149] on icon at bounding box center [64, 150] width 7 height 6
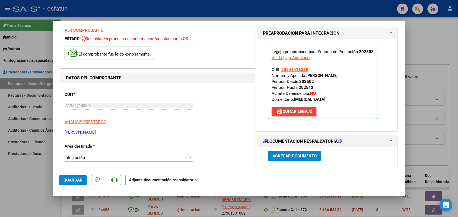
scroll to position [34, 0]
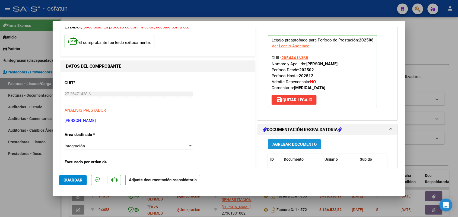
click at [296, 145] on span "Agregar Documento" at bounding box center [295, 144] width 44 height 5
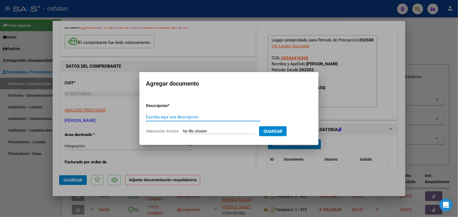
click at [162, 115] on div "Escriba aquí una descripcion" at bounding box center [203, 117] width 115 height 8
type input "ASIST"
click at [198, 132] on input "Seleccionar Archivo" at bounding box center [219, 131] width 72 height 5
type input "C:\fakepath\psicomotricidad asist + aut.pdf"
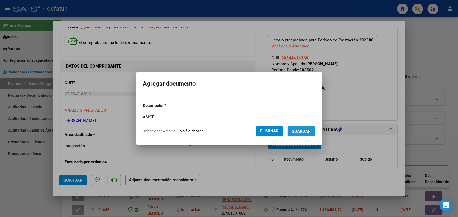
click at [306, 129] on span "Guardar" at bounding box center [301, 131] width 19 height 5
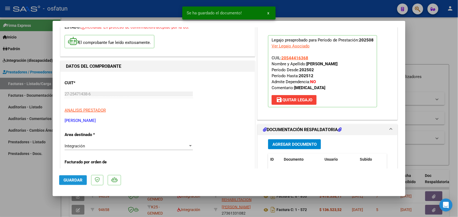
click at [75, 180] on span "Guardar" at bounding box center [73, 180] width 19 height 5
click at [71, 179] on span "Guardar" at bounding box center [73, 180] width 19 height 5
click at [25, 178] on div at bounding box center [229, 108] width 458 height 217
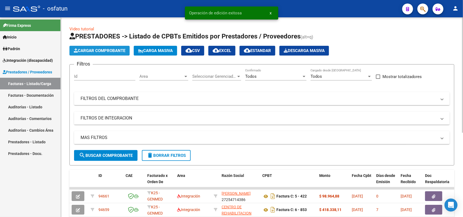
click at [108, 48] on span "Cargar Comprobante" at bounding box center [100, 50] width 52 height 5
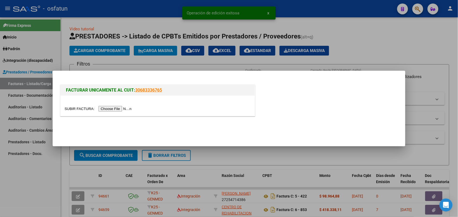
click at [125, 109] on input "file" at bounding box center [99, 109] width 69 height 6
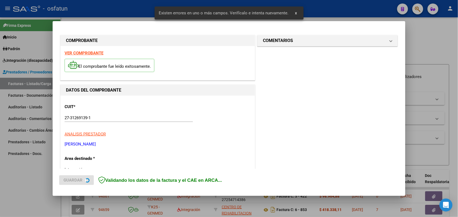
scroll to position [136, 0]
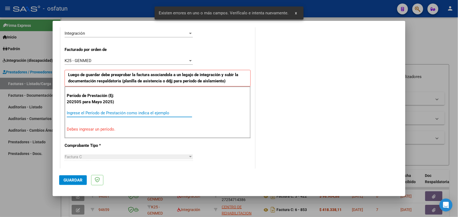
click at [121, 114] on input "Ingrese el Período de Prestación como indica el ejemplo" at bounding box center [129, 113] width 125 height 5
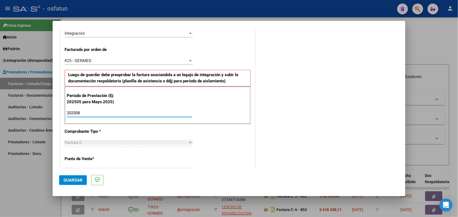
type input "202508"
click at [70, 180] on span "Guardar" at bounding box center [73, 180] width 19 height 5
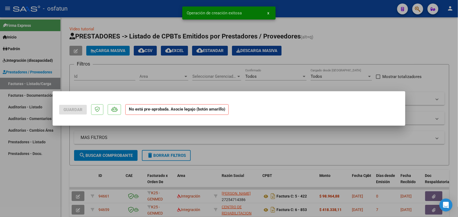
scroll to position [0, 0]
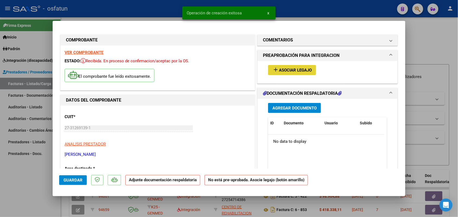
click at [283, 67] on button "add Asociar Legajo" at bounding box center [292, 70] width 48 height 10
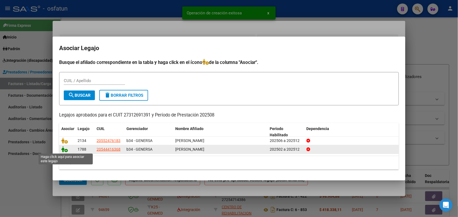
click at [65, 149] on icon at bounding box center [64, 150] width 7 height 6
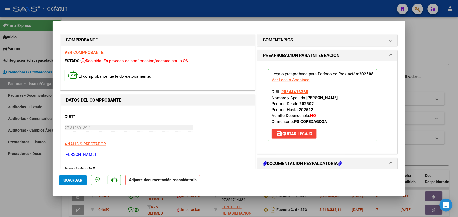
scroll to position [34, 0]
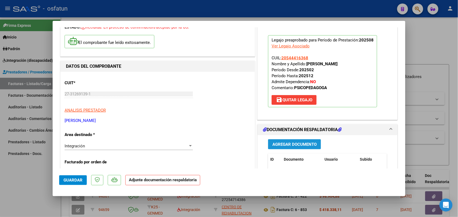
click at [281, 146] on span "Agregar Documento" at bounding box center [295, 144] width 44 height 5
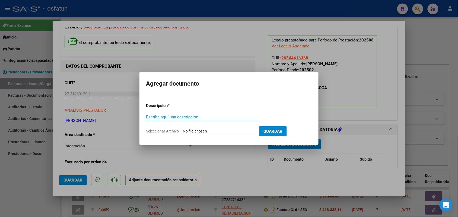
click at [164, 117] on input "Escriba aquí una descripcion" at bounding box center [203, 117] width 115 height 5
type input "ASIST"
click at [189, 129] on input "Seleccionar Archivo" at bounding box center [219, 131] width 72 height 5
type input "C:\fakepath\asist psp.pdf"
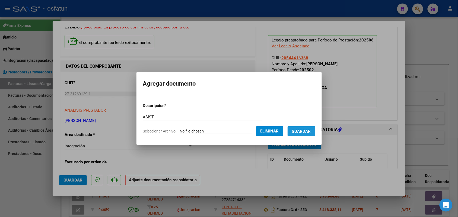
drag, startPoint x: 310, startPoint y: 127, endPoint x: 289, endPoint y: 137, distance: 23.6
click at [309, 127] on button "Guardar" at bounding box center [302, 132] width 28 height 10
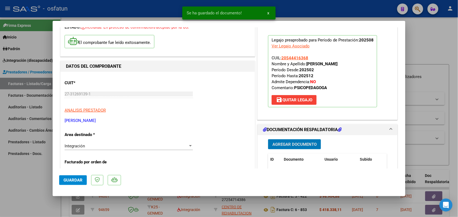
click at [71, 179] on span "Guardar" at bounding box center [73, 180] width 19 height 5
click at [29, 188] on div at bounding box center [229, 108] width 458 height 217
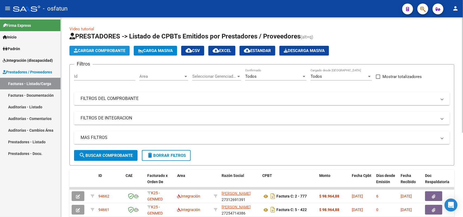
click at [100, 48] on span "Cargar Comprobante" at bounding box center [100, 50] width 52 height 5
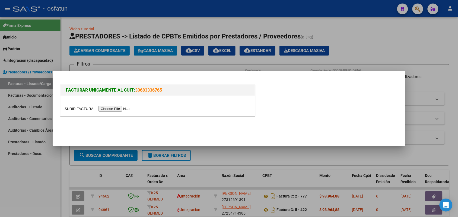
click at [120, 112] on input "file" at bounding box center [99, 109] width 69 height 6
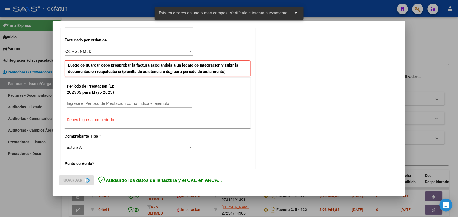
scroll to position [147, 0]
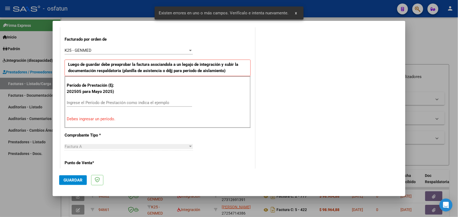
click at [132, 103] on input "Ingrese el Período de Prestación como indica el ejemplo" at bounding box center [129, 102] width 125 height 5
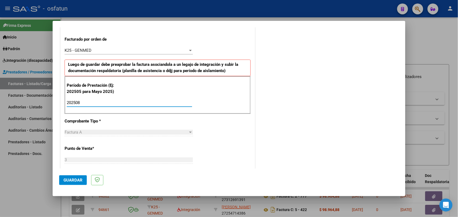
type input "202508"
click at [77, 180] on span "Guardar" at bounding box center [73, 180] width 19 height 5
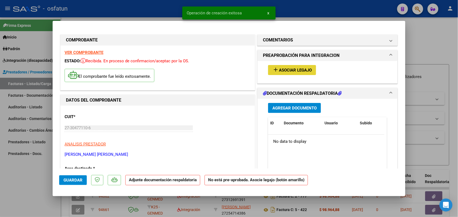
click at [295, 67] on button "add Asociar Legajo" at bounding box center [292, 70] width 48 height 10
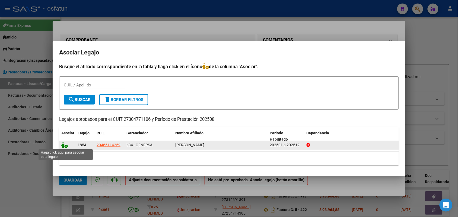
click at [63, 146] on icon at bounding box center [64, 145] width 7 height 6
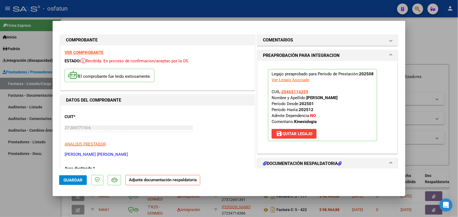
scroll to position [34, 0]
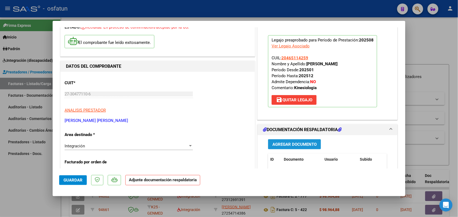
click at [285, 145] on span "Agregar Documento" at bounding box center [295, 144] width 44 height 5
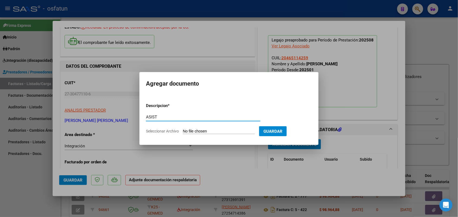
type input "ASIST"
click at [210, 130] on input "Seleccionar Archivo" at bounding box center [219, 131] width 72 height 5
type input "C:\fakepath\Asistencias2025_09 Vidal.pdf"
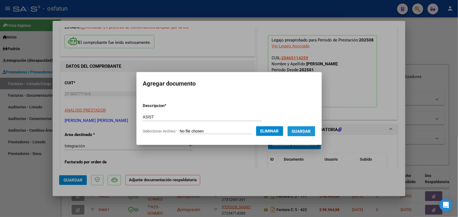
click at [307, 130] on span "Guardar" at bounding box center [301, 131] width 19 height 5
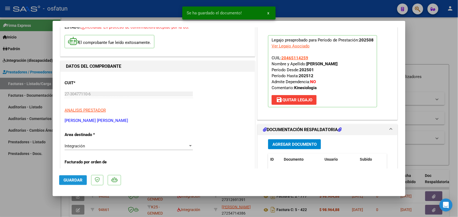
click at [71, 180] on span "Guardar" at bounding box center [73, 180] width 19 height 5
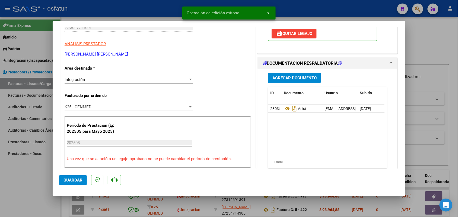
scroll to position [102, 0]
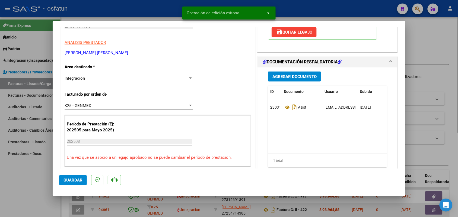
drag, startPoint x: 25, startPoint y: 179, endPoint x: 97, endPoint y: 206, distance: 76.8
click at [25, 179] on div at bounding box center [229, 108] width 458 height 217
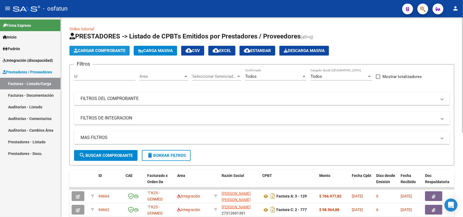
click at [106, 53] on button "Cargar Comprobante" at bounding box center [100, 51] width 60 height 10
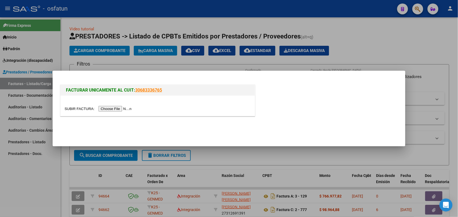
click at [107, 106] on div at bounding box center [158, 109] width 186 height 6
click at [107, 107] on input "file" at bounding box center [99, 109] width 69 height 6
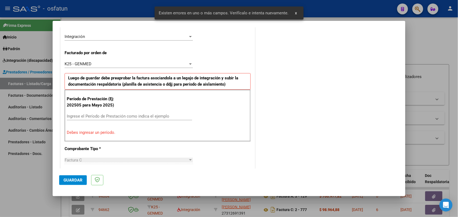
scroll to position [136, 0]
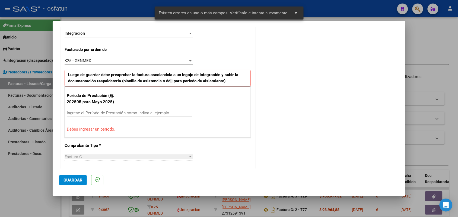
click at [89, 111] on div "Ingrese el Período de Prestación como indica el ejemplo" at bounding box center [129, 113] width 125 height 8
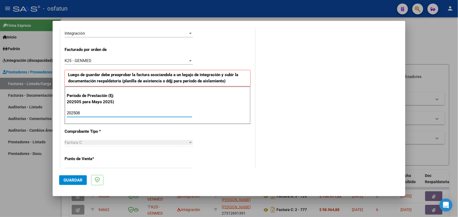
type input "202508"
click at [74, 174] on mat-dialog-actions "Guardar" at bounding box center [229, 179] width 340 height 21
click at [74, 178] on span "Guardar" at bounding box center [73, 180] width 19 height 5
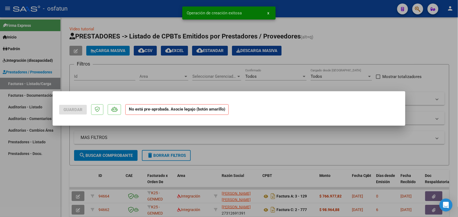
scroll to position [0, 0]
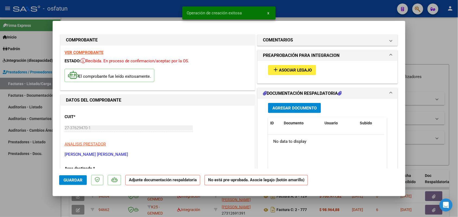
click at [288, 71] on span "Asociar Legajo" at bounding box center [295, 70] width 33 height 5
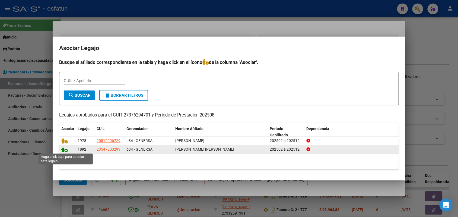
click at [65, 150] on icon at bounding box center [64, 150] width 7 height 6
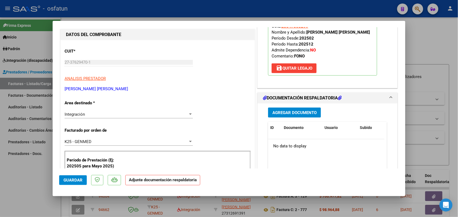
scroll to position [68, 0]
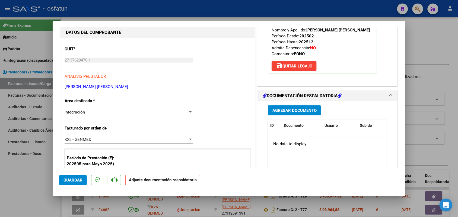
click at [292, 108] on button "Agregar Documento" at bounding box center [294, 111] width 53 height 10
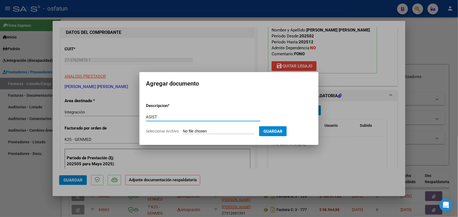
type input "ASIST"
click at [199, 131] on input "Seleccionar Archivo" at bounding box center [219, 131] width 72 height 5
type input "C:\fakepath\ASIST FONO.pdf"
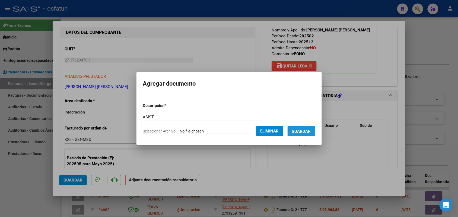
click at [307, 132] on span "Guardar" at bounding box center [301, 131] width 19 height 5
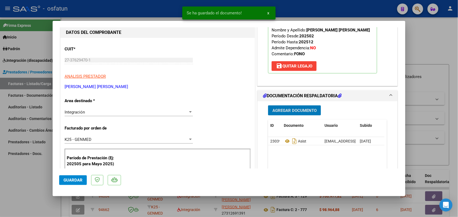
click at [69, 175] on mat-dialog-actions "Guardar" at bounding box center [229, 179] width 340 height 21
click at [77, 181] on span "Guardar" at bounding box center [73, 180] width 19 height 5
click at [15, 192] on div at bounding box center [229, 108] width 458 height 217
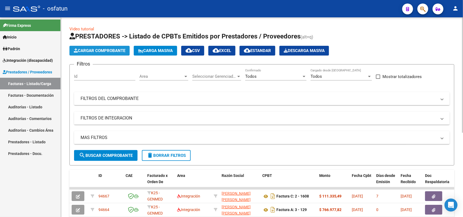
click at [98, 50] on span "Cargar Comprobante" at bounding box center [100, 50] width 52 height 5
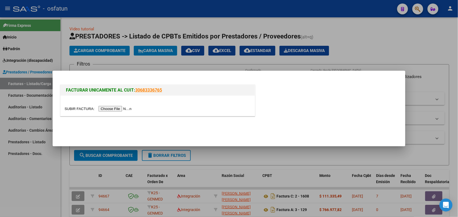
click at [115, 111] on input "file" at bounding box center [99, 109] width 69 height 6
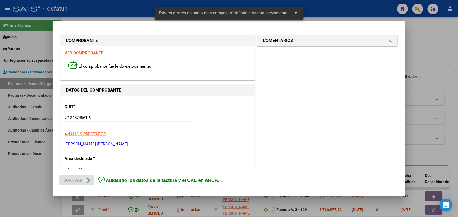
scroll to position [147, 0]
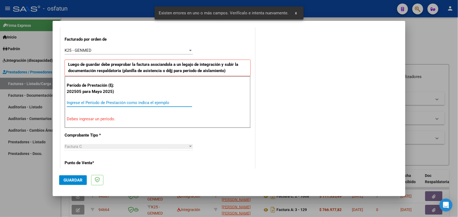
click at [124, 104] on input "Ingrese el Período de Prestación como indica el ejemplo" at bounding box center [129, 102] width 125 height 5
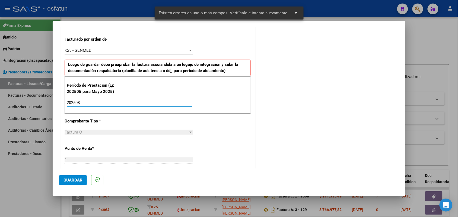
type input "202508"
click at [66, 185] on button "Guardar" at bounding box center [73, 181] width 28 height 10
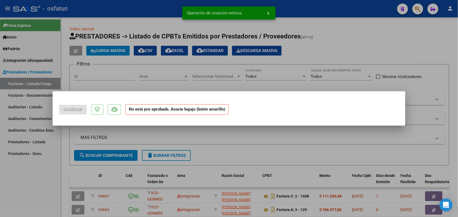
scroll to position [0, 0]
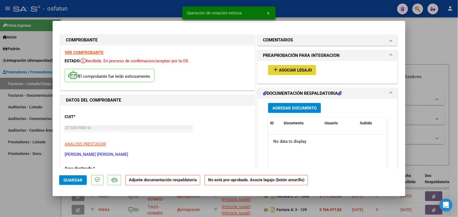
click at [288, 67] on button "add Asociar Legajo" at bounding box center [292, 70] width 48 height 10
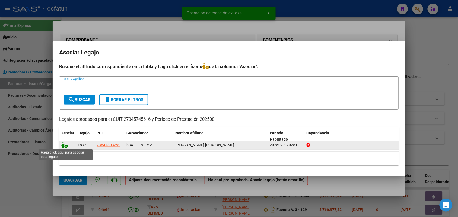
click at [62, 144] on icon at bounding box center [64, 145] width 7 height 6
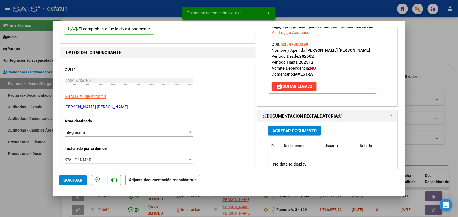
scroll to position [68, 0]
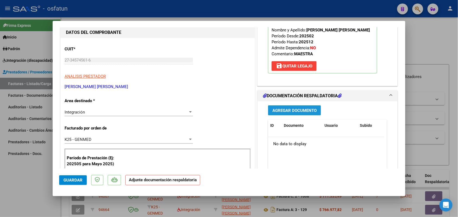
click at [286, 111] on span "Agregar Documento" at bounding box center [295, 110] width 44 height 5
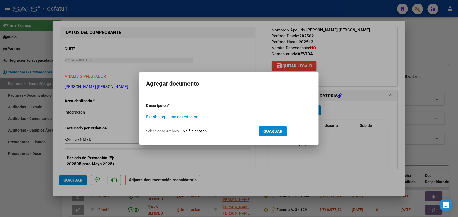
click at [166, 117] on input "Escriba aquí una descripcion" at bounding box center [203, 117] width 115 height 5
type input "ASIST"
click at [193, 127] on form "Descripcion * ASIST Escriba aquí una descripcion Seleccionar Archivo Guardar" at bounding box center [229, 119] width 166 height 40
click at [192, 130] on input "Seleccionar Archivo" at bounding box center [219, 131] width 72 height 5
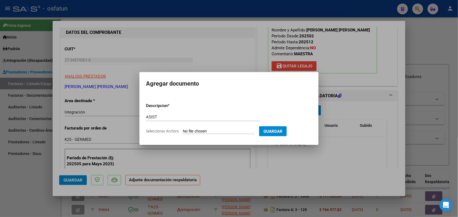
type input "C:\fakepath\ASIST MAESTRA.pdf"
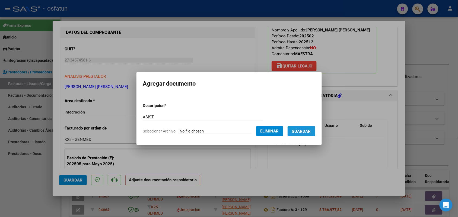
click at [311, 131] on span "Guardar" at bounding box center [301, 131] width 19 height 5
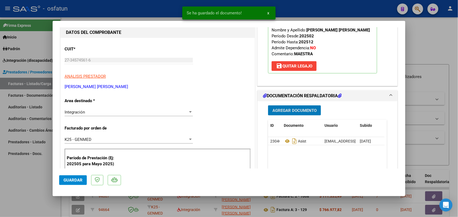
click at [77, 178] on span "Guardar" at bounding box center [73, 180] width 19 height 5
click at [67, 179] on span "Guardar" at bounding box center [73, 180] width 19 height 5
drag, startPoint x: 12, startPoint y: 187, endPoint x: 138, endPoint y: 77, distance: 167.2
click at [12, 188] on div at bounding box center [229, 108] width 458 height 217
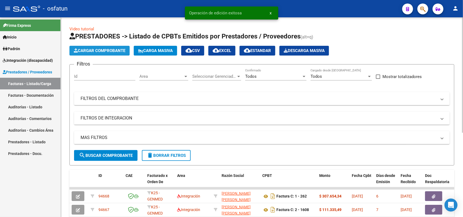
click at [106, 52] on span "Cargar Comprobante" at bounding box center [100, 50] width 52 height 5
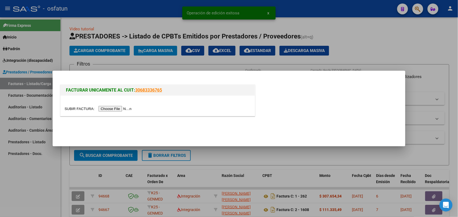
click at [117, 110] on input "file" at bounding box center [99, 109] width 69 height 6
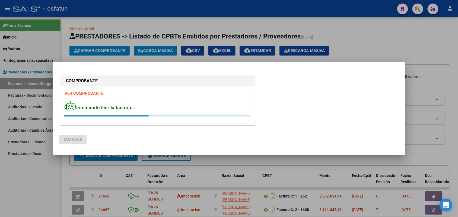
click at [429, 51] on div at bounding box center [229, 108] width 458 height 217
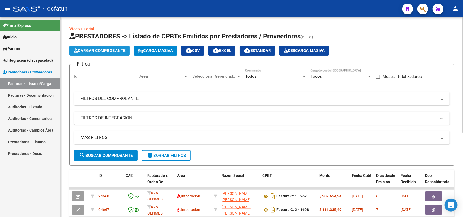
click at [82, 52] on span "Cargar Comprobante" at bounding box center [100, 50] width 52 height 5
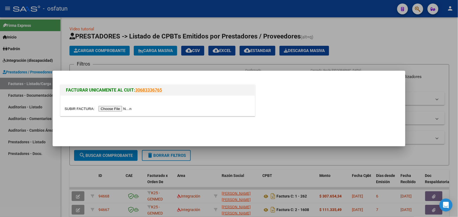
click at [117, 108] on input "file" at bounding box center [99, 109] width 69 height 6
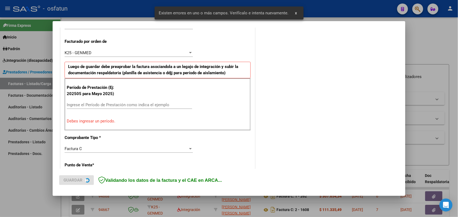
scroll to position [147, 0]
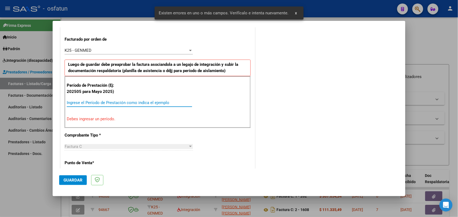
click at [133, 101] on input "Ingrese el Período de Prestación como indica el ejemplo" at bounding box center [129, 102] width 125 height 5
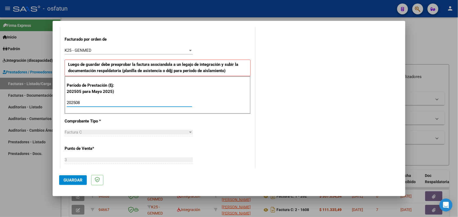
type input "202508"
click at [78, 179] on span "Guardar" at bounding box center [73, 180] width 19 height 5
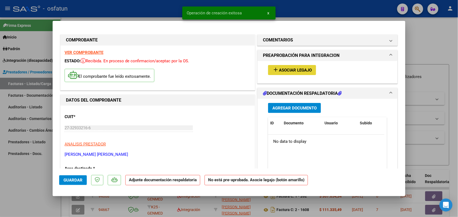
drag, startPoint x: 293, startPoint y: 68, endPoint x: 291, endPoint y: 65, distance: 2.8
click at [291, 65] on button "add Asociar Legajo" at bounding box center [292, 70] width 48 height 10
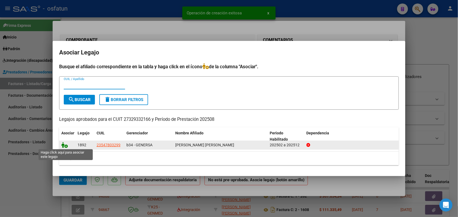
click at [65, 144] on icon at bounding box center [64, 145] width 7 height 6
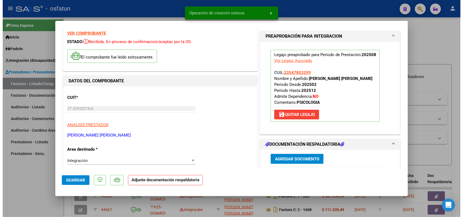
scroll to position [68, 0]
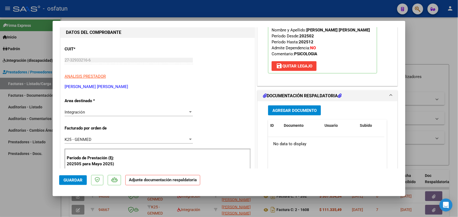
click at [282, 107] on button "Agregar Documento" at bounding box center [294, 111] width 53 height 10
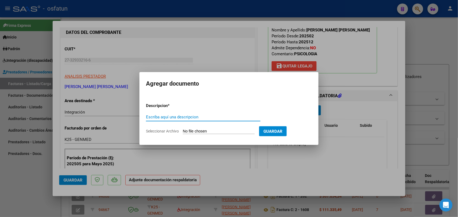
click at [179, 119] on input "Escriba aquí una descripcion" at bounding box center [203, 117] width 115 height 5
type input "ASIST"
click at [223, 130] on input "Seleccionar Archivo" at bounding box center [219, 131] width 72 height 5
type input "C:\fakepath\ASIST PSICOLOGIA.pdf"
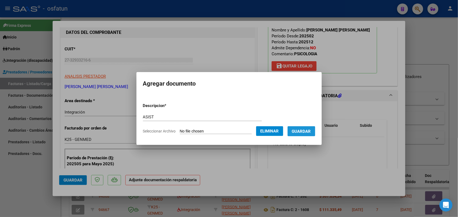
drag, startPoint x: 317, startPoint y: 127, endPoint x: 298, endPoint y: 135, distance: 20.5
click at [315, 127] on button "Guardar" at bounding box center [302, 132] width 28 height 10
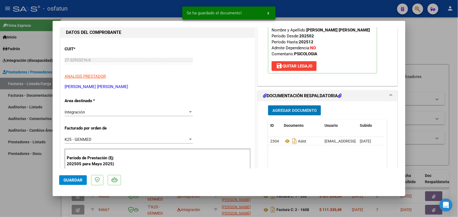
drag, startPoint x: 76, startPoint y: 180, endPoint x: 74, endPoint y: 177, distance: 3.5
click at [76, 179] on span "Guardar" at bounding box center [73, 180] width 19 height 5
click at [12, 175] on div at bounding box center [229, 108] width 458 height 217
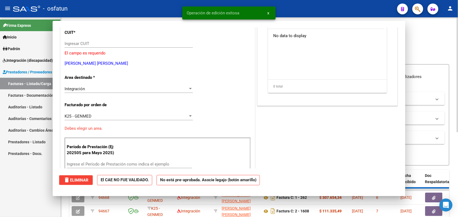
scroll to position [0, 0]
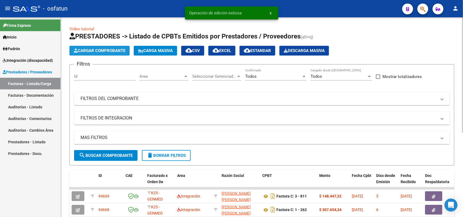
click at [92, 48] on span "Cargar Comprobante" at bounding box center [100, 50] width 52 height 5
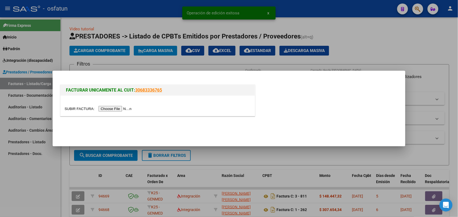
click at [112, 106] on input "file" at bounding box center [99, 109] width 69 height 6
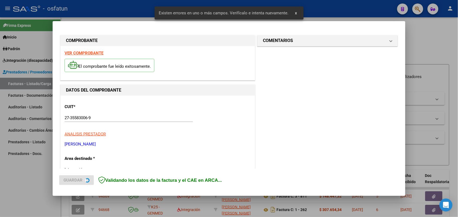
scroll to position [136, 0]
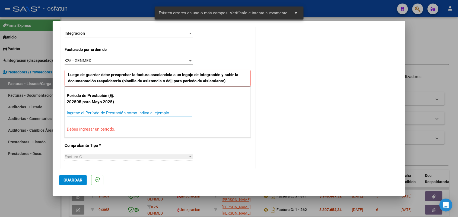
click at [107, 114] on input "Ingrese el Período de Prestación como indica el ejemplo" at bounding box center [129, 113] width 125 height 5
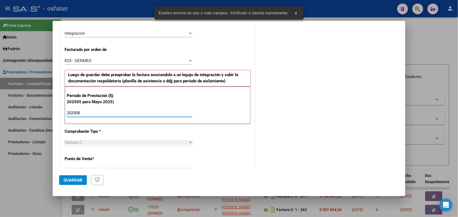
type input "202508"
click at [79, 179] on span "Guardar" at bounding box center [73, 180] width 19 height 5
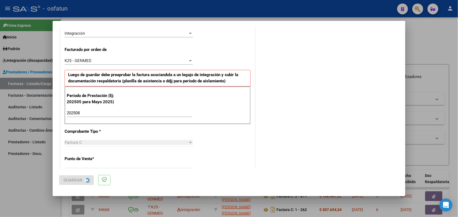
scroll to position [0, 0]
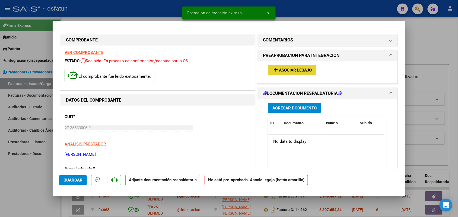
click at [298, 72] on button "add Asociar Legajo" at bounding box center [292, 70] width 48 height 10
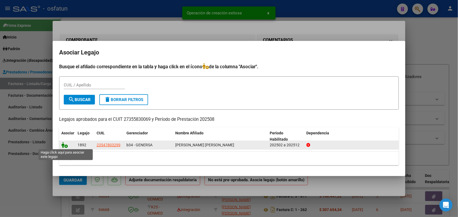
click at [63, 146] on icon at bounding box center [64, 145] width 7 height 6
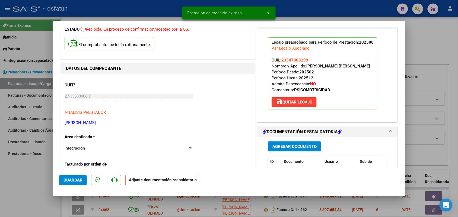
scroll to position [34, 0]
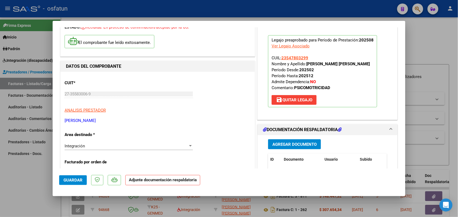
click at [281, 145] on span "Agregar Documento" at bounding box center [295, 144] width 44 height 5
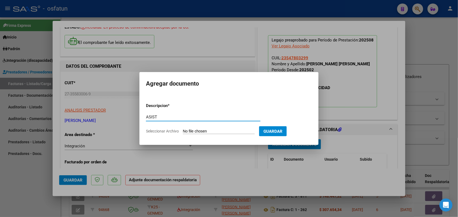
type input "ASIST"
drag, startPoint x: 236, startPoint y: 76, endPoint x: 222, endPoint y: 87, distance: 17.8
click at [219, 83] on mat-dialog-container "Agregar documento Descripcion * ASIST Escriba aquí una descripcion Seleccionar …" at bounding box center [229, 108] width 179 height 73
click at [212, 130] on input "Seleccionar Archivo" at bounding box center [219, 131] width 72 height 5
type input "C:\fakepath\ASIST PSM.pdf"
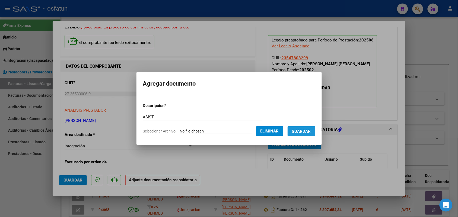
drag, startPoint x: 313, startPoint y: 130, endPoint x: 191, endPoint y: 139, distance: 121.7
click at [311, 130] on span "Guardar" at bounding box center [301, 131] width 19 height 5
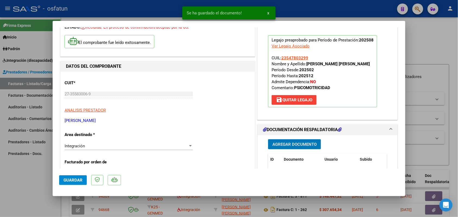
drag, startPoint x: 73, startPoint y: 180, endPoint x: 60, endPoint y: 182, distance: 12.7
click at [72, 180] on span "Guardar" at bounding box center [73, 180] width 19 height 5
drag, startPoint x: 20, startPoint y: 196, endPoint x: 162, endPoint y: 71, distance: 188.3
click at [21, 194] on div at bounding box center [229, 108] width 458 height 217
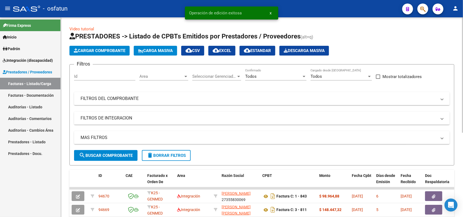
click at [103, 46] on button "Cargar Comprobante" at bounding box center [100, 51] width 60 height 10
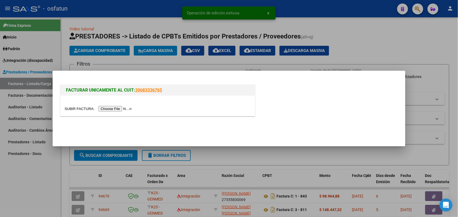
click at [123, 109] on input "file" at bounding box center [99, 109] width 69 height 6
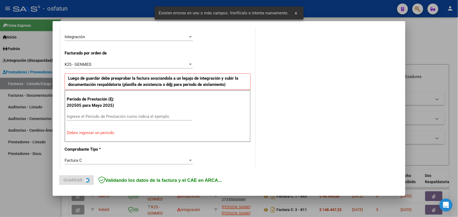
scroll to position [136, 0]
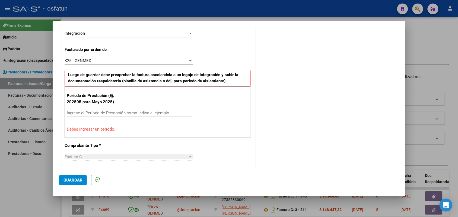
click at [134, 111] on div "Ingrese el Período de Prestación como indica el ejemplo" at bounding box center [129, 113] width 125 height 8
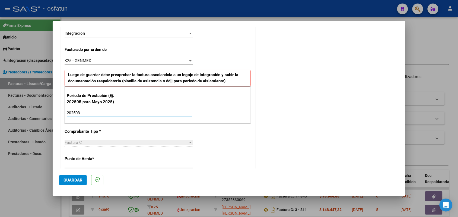
type input "202508"
click at [65, 176] on button "Guardar" at bounding box center [73, 181] width 28 height 10
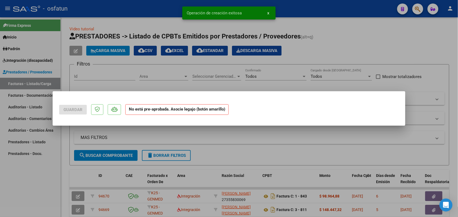
scroll to position [0, 0]
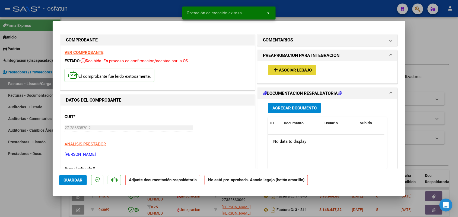
click at [298, 71] on span "Asociar Legajo" at bounding box center [295, 70] width 33 height 5
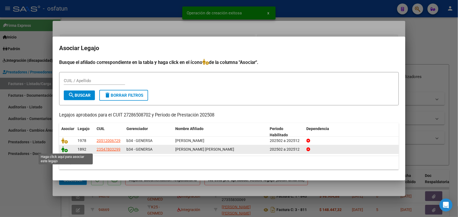
click at [62, 150] on icon at bounding box center [64, 150] width 7 height 6
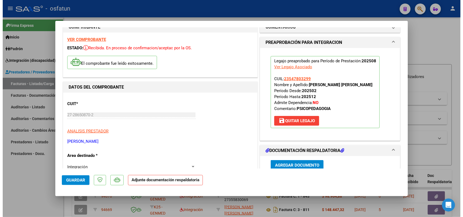
scroll to position [34, 0]
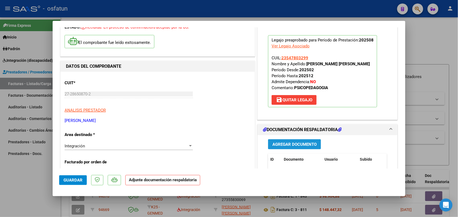
click at [276, 141] on button "Agregar Documento" at bounding box center [294, 145] width 53 height 10
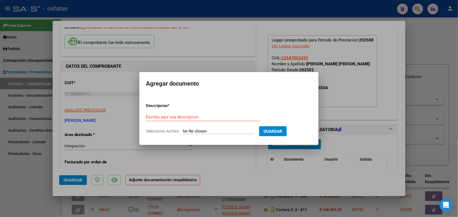
click at [158, 114] on div "Escriba aquí una descripcion" at bounding box center [203, 117] width 115 height 8
type input "ASIST"
click at [199, 132] on input "Seleccionar Archivo" at bounding box center [219, 131] width 72 height 5
type input "C:\fakepath\ASIST PSP.pdf"
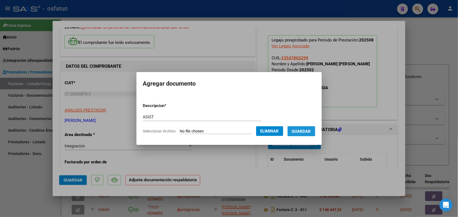
drag, startPoint x: 306, startPoint y: 132, endPoint x: 260, endPoint y: 133, distance: 46.2
click at [304, 130] on span "Guardar" at bounding box center [301, 131] width 19 height 5
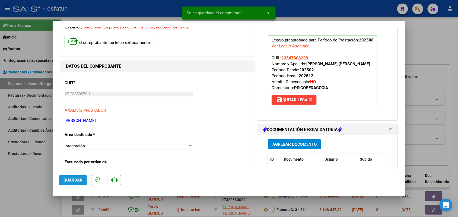
click at [78, 180] on span "Guardar" at bounding box center [73, 180] width 19 height 5
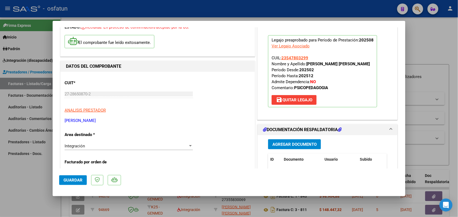
click at [77, 174] on mat-dialog-actions "Guardar" at bounding box center [229, 179] width 340 height 21
click at [72, 182] on span "Guardar" at bounding box center [73, 180] width 19 height 5
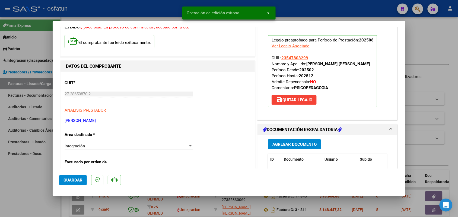
click at [29, 192] on div at bounding box center [229, 108] width 458 height 217
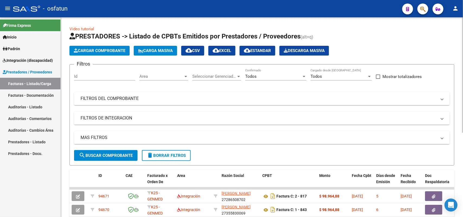
click at [111, 46] on button "Cargar Comprobante" at bounding box center [100, 51] width 60 height 10
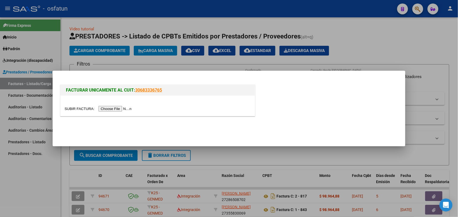
click at [120, 107] on input "file" at bounding box center [99, 109] width 69 height 6
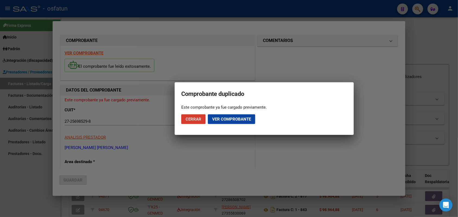
click at [198, 119] on span "Cerrar" at bounding box center [194, 119] width 16 height 5
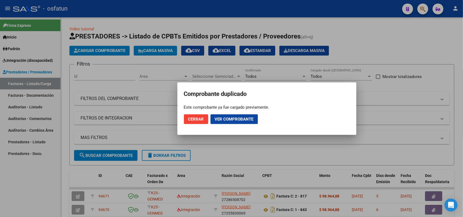
click at [43, 176] on div at bounding box center [231, 108] width 463 height 217
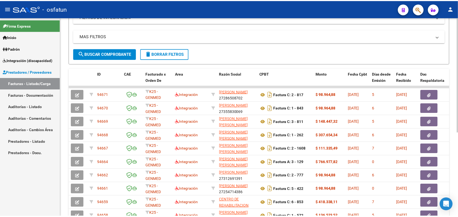
scroll to position [0, 0]
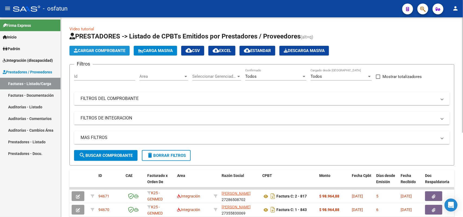
click at [87, 50] on span "Cargar Comprobante" at bounding box center [100, 50] width 52 height 5
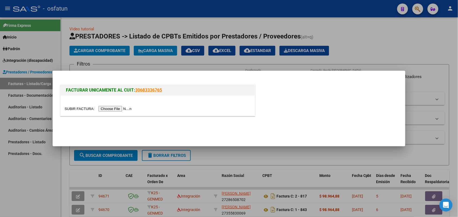
click at [112, 108] on input "file" at bounding box center [99, 109] width 69 height 6
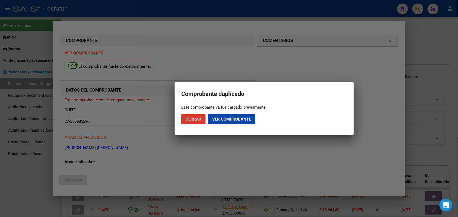
click at [222, 116] on button "Ver comprobante" at bounding box center [232, 120] width 48 height 10
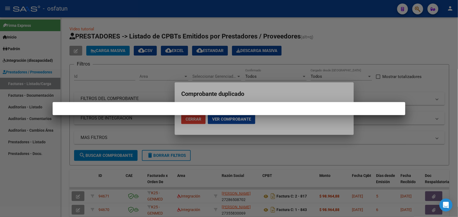
click at [220, 118] on div at bounding box center [229, 108] width 458 height 217
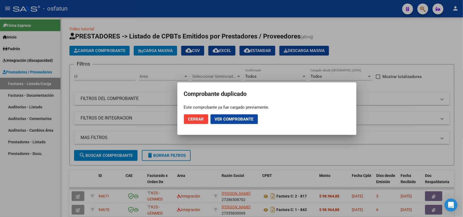
click at [162, 134] on div at bounding box center [231, 108] width 463 height 217
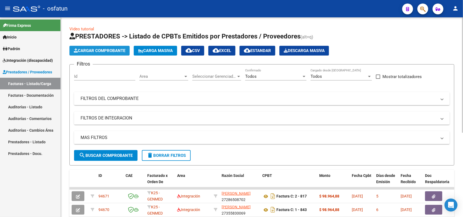
click at [100, 52] on span "Cargar Comprobante" at bounding box center [100, 50] width 52 height 5
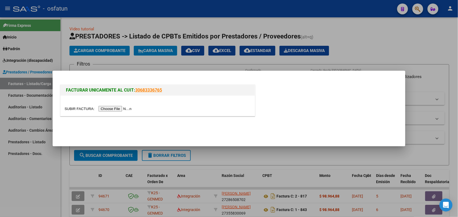
click at [119, 111] on input "file" at bounding box center [99, 109] width 69 height 6
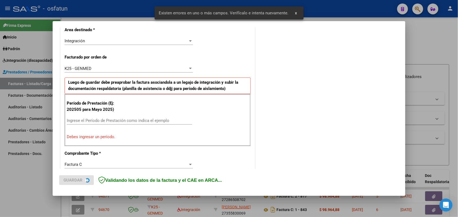
scroll to position [136, 0]
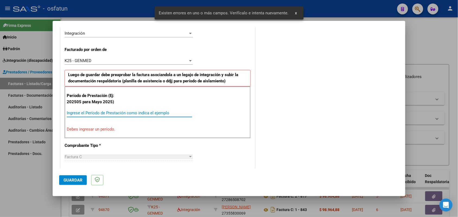
click at [103, 112] on input "Ingrese el Período de Prestación como indica el ejemplo" at bounding box center [129, 113] width 125 height 5
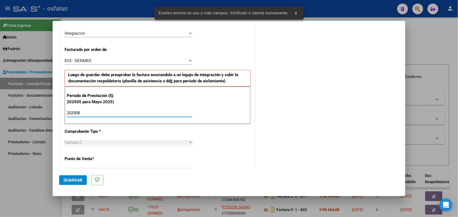
type input "202508"
click at [71, 178] on span "Guardar" at bounding box center [73, 180] width 19 height 5
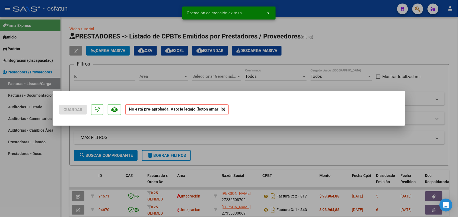
scroll to position [0, 0]
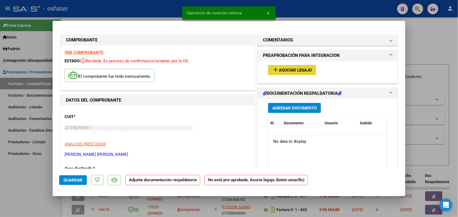
click at [288, 69] on span "Asociar Legajo" at bounding box center [295, 70] width 33 height 5
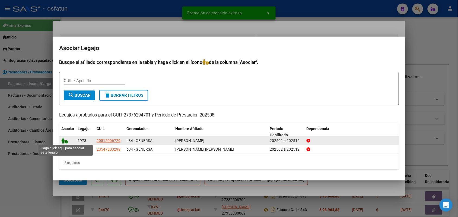
click at [62, 140] on icon at bounding box center [64, 141] width 7 height 6
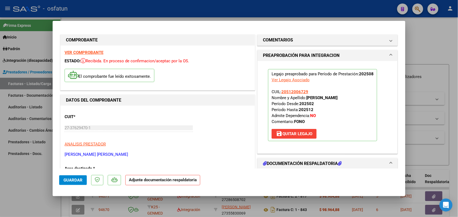
scroll to position [34, 0]
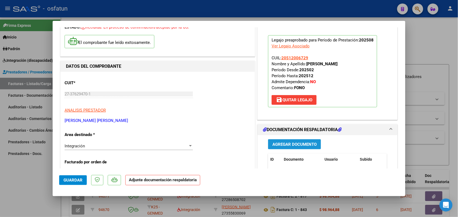
click at [277, 141] on button "Agregar Documento" at bounding box center [294, 145] width 53 height 10
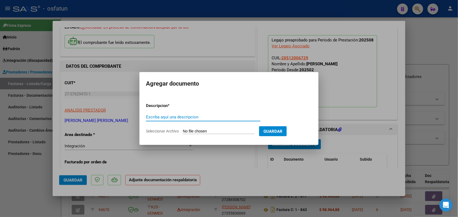
click at [171, 116] on input "Escriba aquí una descripcion" at bounding box center [203, 117] width 115 height 5
type input "ASIST"
click at [196, 131] on input "Seleccionar Archivo" at bounding box center [219, 131] width 72 height 5
type input "C:\fakepath\ASIST FONO.pdf"
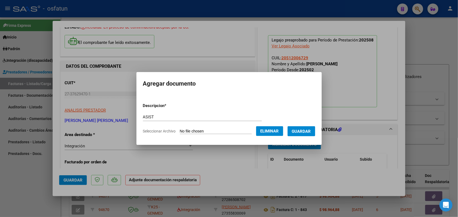
click at [310, 130] on span "Guardar" at bounding box center [301, 131] width 19 height 5
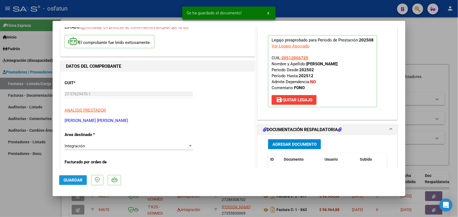
drag, startPoint x: 72, startPoint y: 181, endPoint x: 73, endPoint y: 178, distance: 3.1
click at [72, 181] on span "Guardar" at bounding box center [73, 180] width 19 height 5
click at [444, 82] on div at bounding box center [229, 108] width 458 height 217
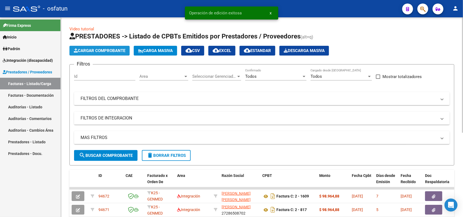
click at [90, 52] on span "Cargar Comprobante" at bounding box center [100, 50] width 52 height 5
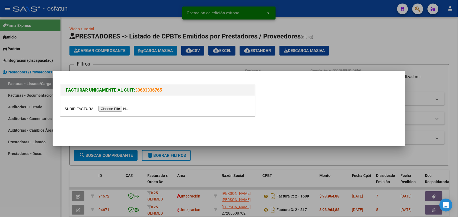
click at [112, 111] on input "file" at bounding box center [99, 109] width 69 height 6
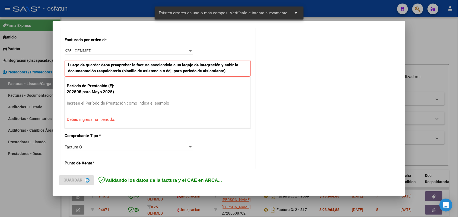
scroll to position [147, 0]
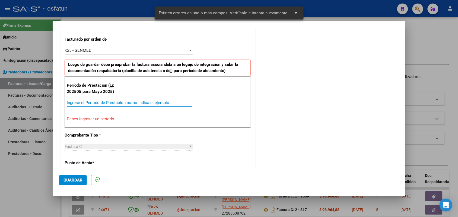
drag, startPoint x: 95, startPoint y: 101, endPoint x: 97, endPoint y: 98, distance: 3.0
click at [96, 100] on div "Ingrese el Período de Prestación como indica el ejemplo" at bounding box center [129, 103] width 125 height 8
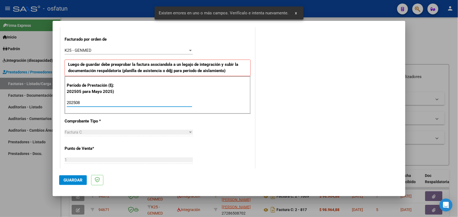
type input "202508"
click at [74, 178] on span "Guardar" at bounding box center [73, 180] width 19 height 5
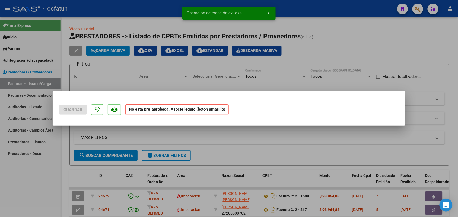
scroll to position [0, 0]
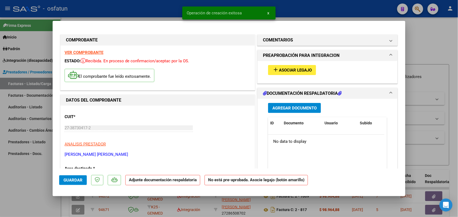
click at [291, 69] on span "Asociar Legajo" at bounding box center [295, 70] width 33 height 5
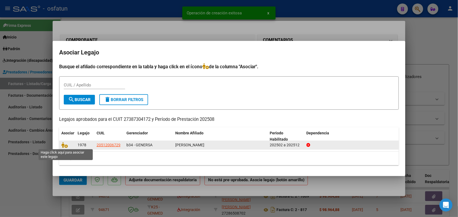
click at [63, 143] on icon at bounding box center [64, 145] width 7 height 6
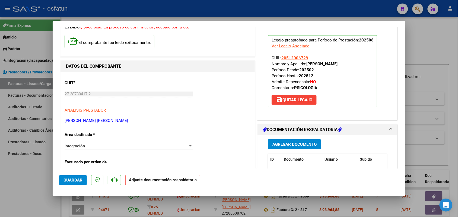
scroll to position [68, 0]
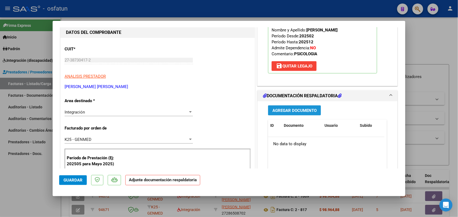
click at [292, 109] on span "Agregar Documento" at bounding box center [295, 110] width 44 height 5
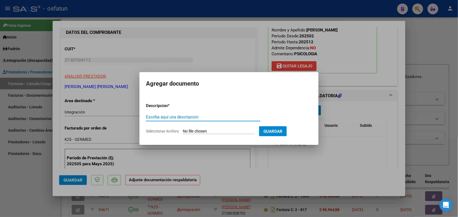
click at [167, 118] on input "Escriba aquí una descripcion" at bounding box center [203, 117] width 115 height 5
type input "ASIST"
click at [216, 134] on form "Descripcion * ASIST Escriba aquí una descripcion Seleccionar Archivo Guardar" at bounding box center [229, 119] width 166 height 40
click at [212, 129] on form "Descripcion * ASIST Escriba aquí una descripcion Seleccionar Archivo Guardar" at bounding box center [229, 119] width 166 height 40
click at [212, 131] on input "Seleccionar Archivo" at bounding box center [219, 131] width 72 height 5
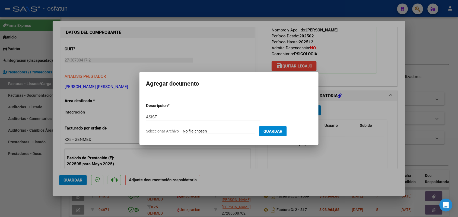
type input "C:\fakepath\ASIST PSICOLOGIA.pdf"
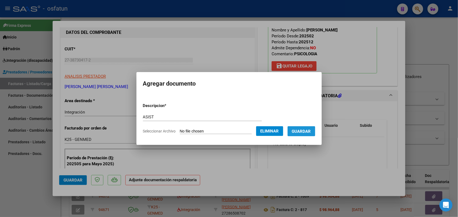
click at [311, 129] on span "Guardar" at bounding box center [301, 131] width 19 height 5
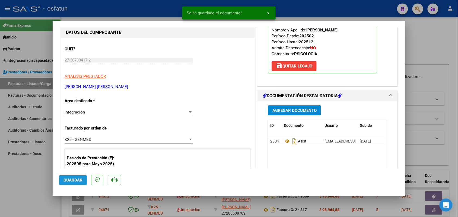
click at [71, 176] on button "Guardar" at bounding box center [73, 181] width 28 height 10
click at [25, 183] on div at bounding box center [229, 108] width 458 height 217
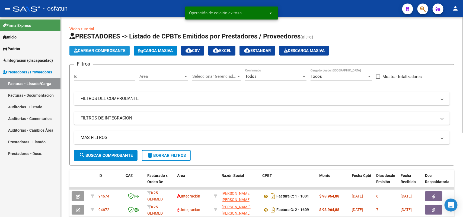
click at [107, 48] on span "Cargar Comprobante" at bounding box center [100, 50] width 52 height 5
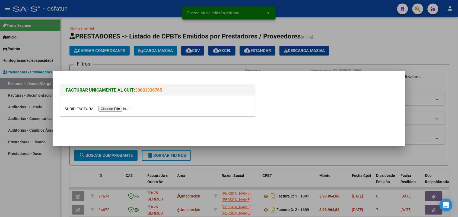
click at [121, 108] on input "file" at bounding box center [99, 109] width 69 height 6
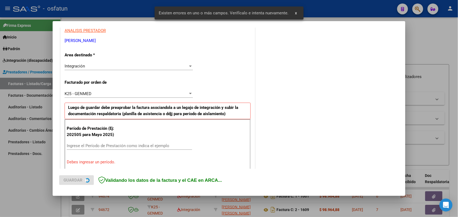
scroll to position [136, 0]
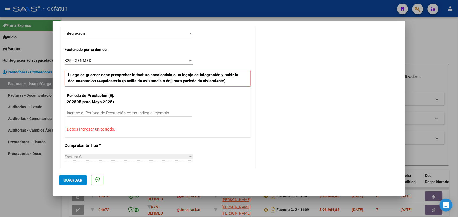
click at [103, 111] on div "Ingrese el Período de Prestación como indica el ejemplo" at bounding box center [129, 113] width 125 height 8
click at [105, 115] on input "Ingrese el Período de Prestación como indica el ejemplo" at bounding box center [129, 113] width 125 height 5
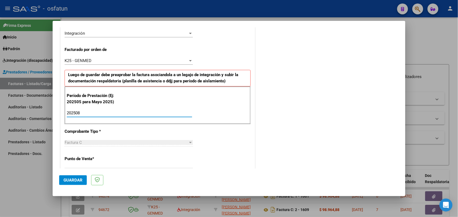
type input "202508"
click at [79, 179] on span "Guardar" at bounding box center [73, 180] width 19 height 5
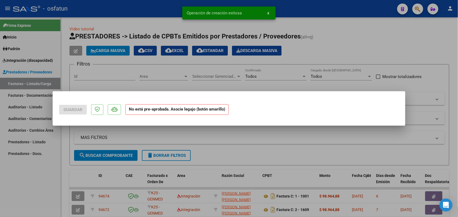
scroll to position [0, 0]
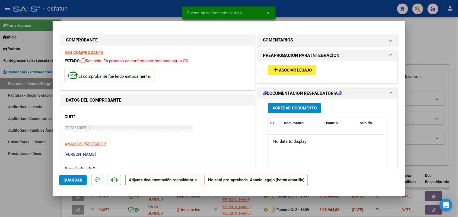
click at [290, 68] on span "Asociar Legajo" at bounding box center [295, 70] width 33 height 5
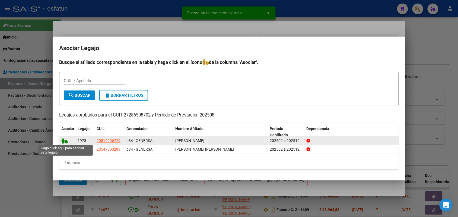
click at [65, 140] on icon at bounding box center [64, 141] width 7 height 6
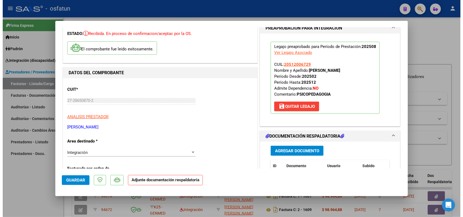
scroll to position [34, 0]
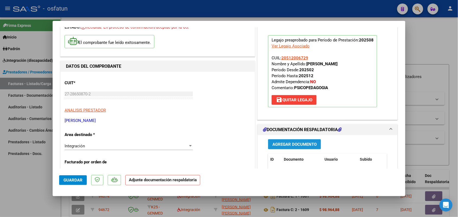
click at [282, 140] on button "Agregar Documento" at bounding box center [294, 145] width 53 height 10
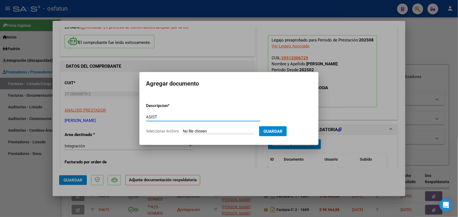
type input "ASIST"
click at [198, 128] on form "Descripcion * ASIST Escriba aquí una descripcion Seleccionar Archivo Guardar" at bounding box center [229, 119] width 166 height 40
click at [201, 131] on input "Seleccionar Archivo" at bounding box center [219, 131] width 72 height 5
type input "C:\fakepath\ASIST PSP.pdf"
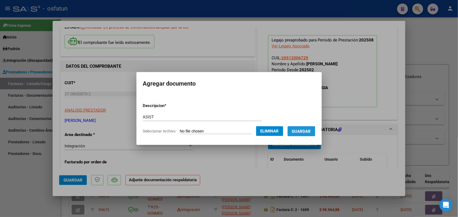
drag, startPoint x: 309, startPoint y: 130, endPoint x: 302, endPoint y: 130, distance: 7.1
click at [308, 130] on span "Guardar" at bounding box center [301, 131] width 19 height 5
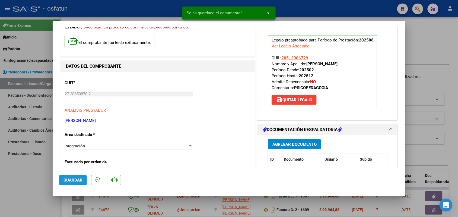
click at [74, 182] on span "Guardar" at bounding box center [73, 180] width 19 height 5
click at [27, 193] on div at bounding box center [229, 108] width 458 height 217
type input "$ 0,00"
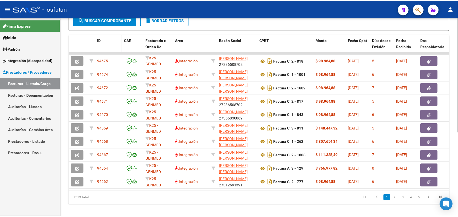
scroll to position [0, 0]
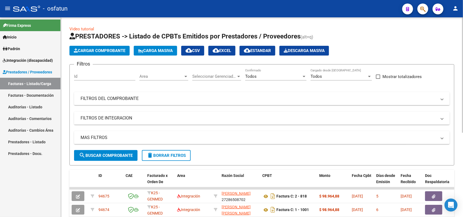
click at [109, 50] on span "Cargar Comprobante" at bounding box center [100, 50] width 52 height 5
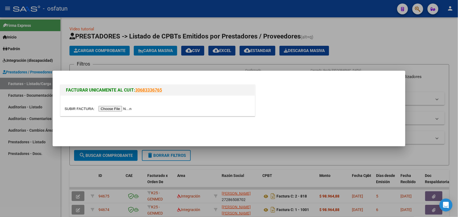
click at [103, 111] on input "file" at bounding box center [99, 109] width 69 height 6
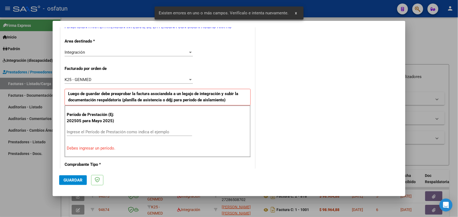
scroll to position [136, 0]
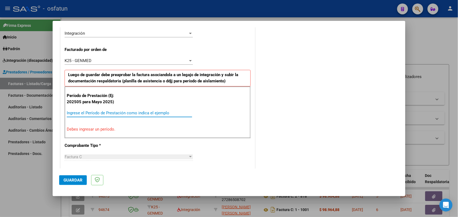
click at [93, 111] on input "Ingrese el Período de Prestación como indica el ejemplo" at bounding box center [129, 113] width 125 height 5
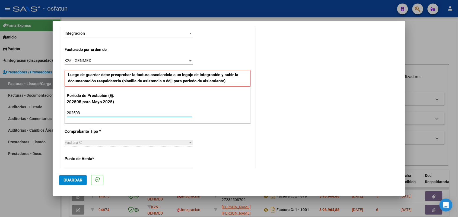
type input "202508"
click at [73, 179] on span "Guardar" at bounding box center [73, 180] width 19 height 5
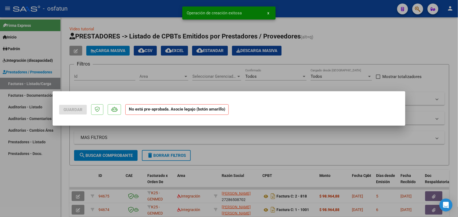
scroll to position [0, 0]
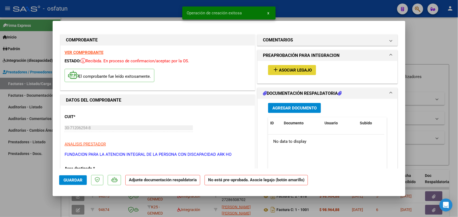
click at [273, 68] on mat-icon "add" at bounding box center [276, 70] width 7 height 7
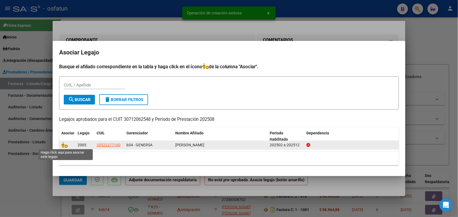
drag, startPoint x: 65, startPoint y: 144, endPoint x: 123, endPoint y: 144, distance: 58.4
click at [65, 143] on icon at bounding box center [64, 145] width 7 height 6
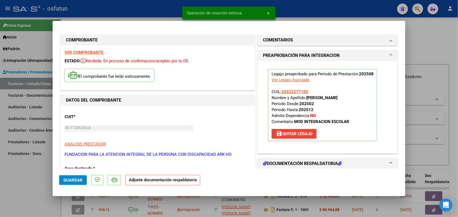
scroll to position [34, 0]
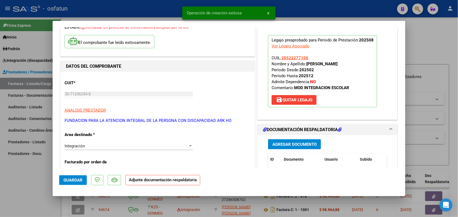
click at [286, 146] on span "Agregar Documento" at bounding box center [295, 144] width 44 height 5
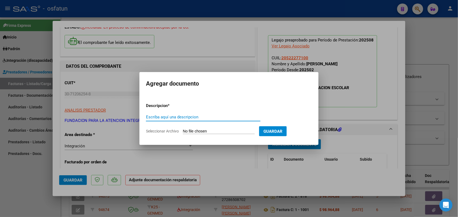
drag, startPoint x: 157, startPoint y: 116, endPoint x: 151, endPoint y: 116, distance: 6.8
click at [157, 115] on input "Escriba aquí una descripcion" at bounding box center [203, 117] width 115 height 5
type input "ASIST"
click at [200, 132] on input "Seleccionar Archivo" at bounding box center [219, 131] width 72 height 5
type input "C:\fakepath\PL ARKHO AGOSTO 2025.pdf"
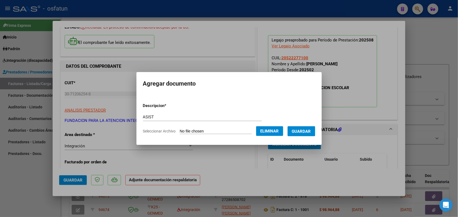
click at [306, 131] on span "Guardar" at bounding box center [301, 131] width 19 height 5
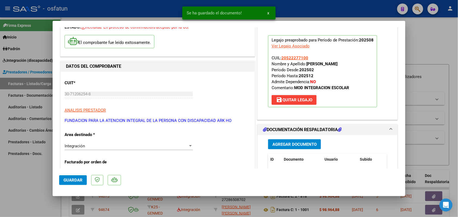
drag, startPoint x: 79, startPoint y: 174, endPoint x: 74, endPoint y: 181, distance: 8.3
click at [79, 175] on mat-dialog-actions "Guardar" at bounding box center [229, 179] width 340 height 21
click at [73, 181] on span "Guardar" at bounding box center [73, 180] width 19 height 5
click at [37, 186] on div at bounding box center [229, 108] width 458 height 217
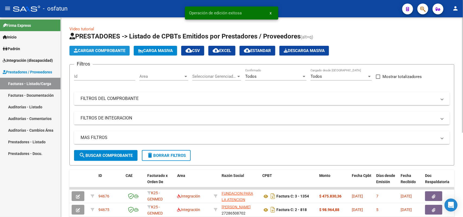
click at [104, 51] on span "Cargar Comprobante" at bounding box center [100, 50] width 52 height 5
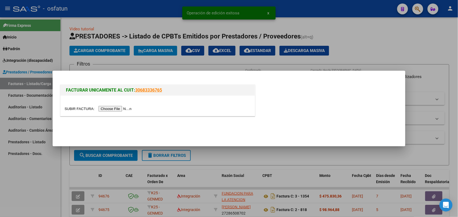
click at [117, 109] on input "file" at bounding box center [99, 109] width 69 height 6
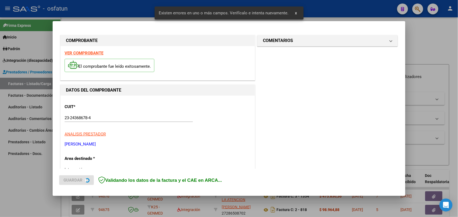
scroll to position [136, 0]
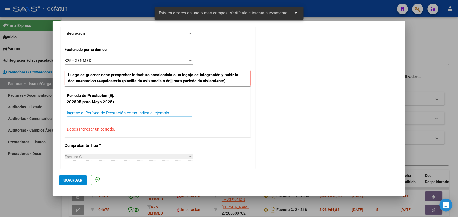
click at [93, 110] on div "Ingrese el Período de Prestación como indica el ejemplo" at bounding box center [129, 113] width 125 height 8
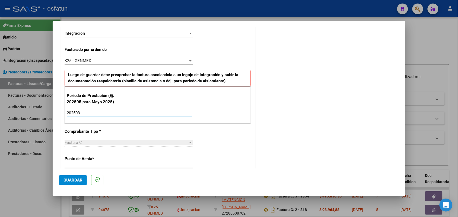
type input "202508"
click at [77, 177] on button "Guardar" at bounding box center [73, 181] width 28 height 10
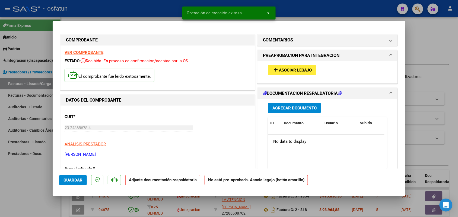
click at [282, 67] on button "add Asociar Legajo" at bounding box center [292, 70] width 48 height 10
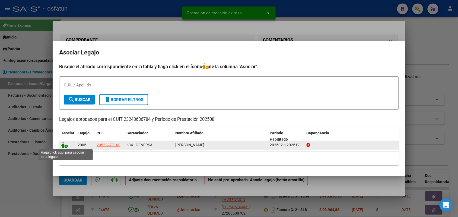
click at [65, 142] on icon at bounding box center [64, 145] width 7 height 6
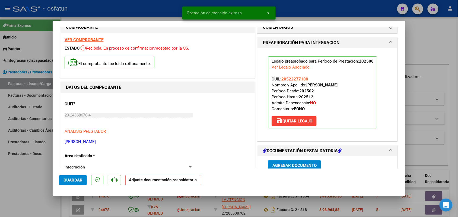
scroll to position [68, 0]
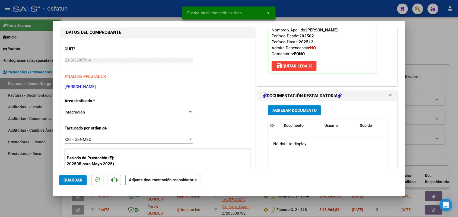
drag, startPoint x: 276, startPoint y: 105, endPoint x: 274, endPoint y: 108, distance: 2.9
click at [275, 107] on div "Agregar Documento ID Documento Usuario Subido Acción No data to display 0 total…" at bounding box center [327, 156] width 127 height 108
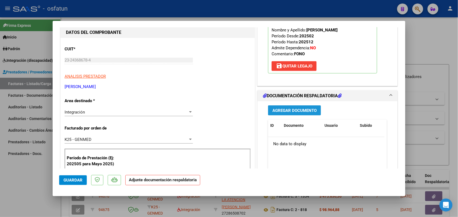
click at [274, 110] on span "Agregar Documento" at bounding box center [295, 110] width 44 height 5
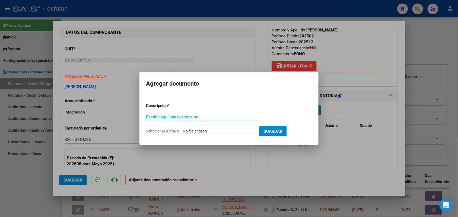
click at [174, 117] on input "Escriba aquí una descripcion" at bounding box center [203, 117] width 115 height 5
type input "ASIST"
click at [193, 131] on input "Seleccionar Archivo" at bounding box center [219, 131] width 72 height 5
type input "C:\fakepath\PL FONO AGOSTO 2025.pdf"
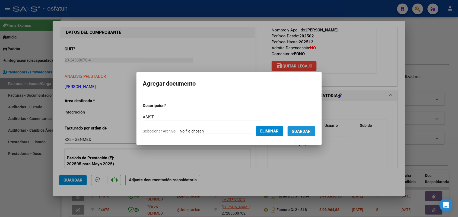
drag, startPoint x: 308, startPoint y: 130, endPoint x: 267, endPoint y: 139, distance: 42.0
click at [307, 130] on span "Guardar" at bounding box center [301, 131] width 19 height 5
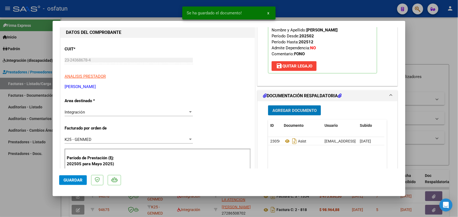
drag, startPoint x: 77, startPoint y: 181, endPoint x: 73, endPoint y: 180, distance: 3.9
click at [75, 180] on span "Guardar" at bounding box center [73, 180] width 19 height 5
drag, startPoint x: 31, startPoint y: 179, endPoint x: 32, endPoint y: 177, distance: 3.0
click at [31, 180] on div at bounding box center [229, 108] width 458 height 217
type input "$ 0,00"
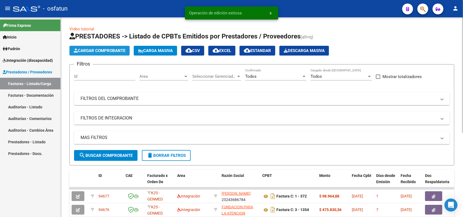
click at [102, 48] on span "Cargar Comprobante" at bounding box center [100, 50] width 52 height 5
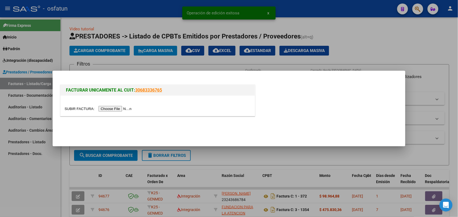
click at [106, 110] on input "file" at bounding box center [99, 109] width 69 height 6
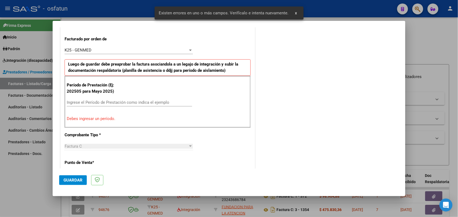
scroll to position [179, 0]
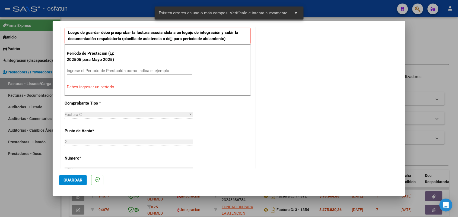
click at [115, 71] on input "Ingrese el Período de Prestación como indica el ejemplo" at bounding box center [129, 70] width 125 height 5
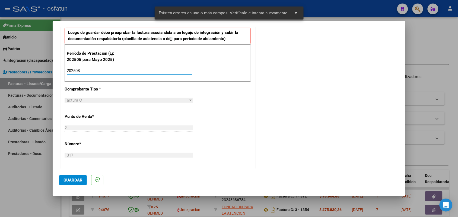
type input "202508"
drag, startPoint x: 73, startPoint y: 178, endPoint x: 76, endPoint y: 174, distance: 5.2
click at [72, 178] on span "Guardar" at bounding box center [73, 180] width 19 height 5
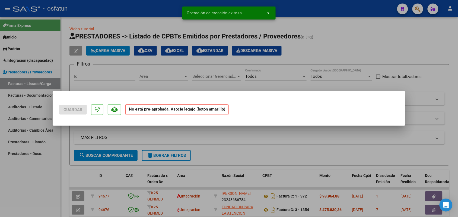
scroll to position [0, 0]
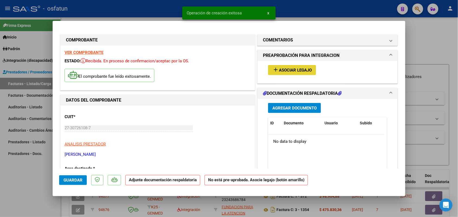
click at [296, 70] on span "Asociar Legajo" at bounding box center [295, 70] width 33 height 5
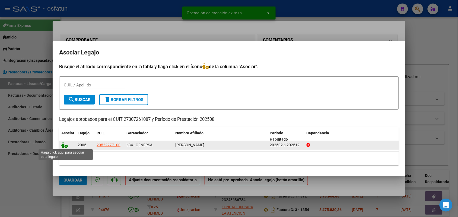
click at [65, 143] on icon at bounding box center [64, 145] width 7 height 6
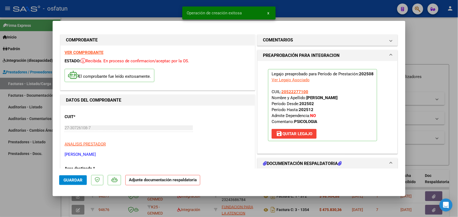
scroll to position [34, 0]
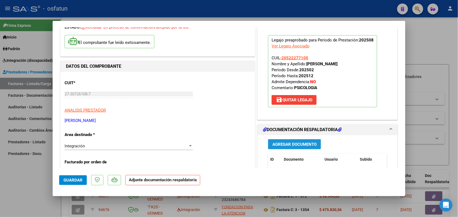
click at [289, 145] on span "Agregar Documento" at bounding box center [295, 144] width 44 height 5
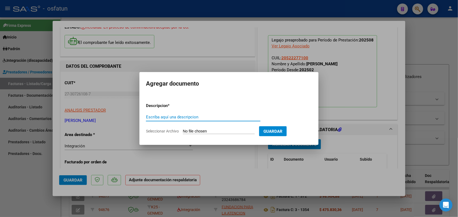
drag, startPoint x: 189, startPoint y: 117, endPoint x: 192, endPoint y: 113, distance: 4.7
click at [191, 113] on div "Escriba aquí una descripcion" at bounding box center [203, 117] width 115 height 8
type input "ASIST"
click at [204, 132] on input "Seleccionar Archivo" at bounding box center [219, 131] width 72 height 5
type input "C:\fakepath\PL PSICOLOGIA AGOSTO 2025.pdf"
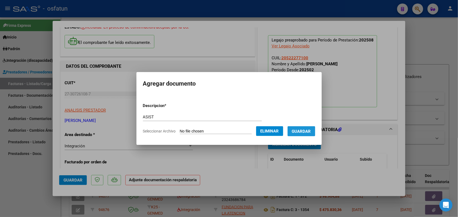
click at [307, 128] on button "Guardar" at bounding box center [302, 132] width 28 height 10
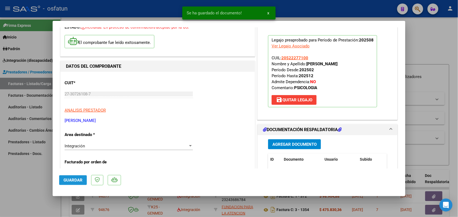
click at [77, 176] on button "Guardar" at bounding box center [73, 181] width 28 height 10
click at [26, 179] on div at bounding box center [229, 108] width 458 height 217
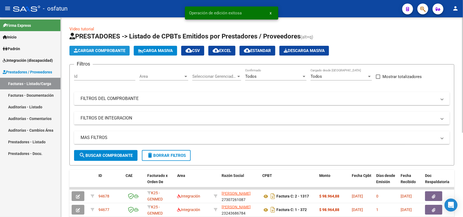
click at [101, 48] on button "Cargar Comprobante" at bounding box center [100, 51] width 60 height 10
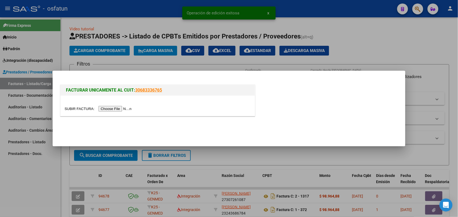
click at [116, 112] on div at bounding box center [158, 106] width 194 height 20
click at [117, 109] on input "file" at bounding box center [99, 109] width 69 height 6
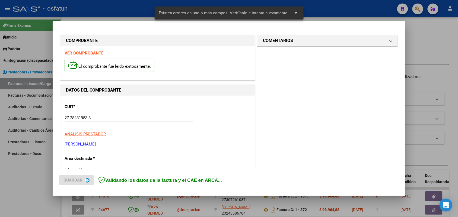
scroll to position [136, 0]
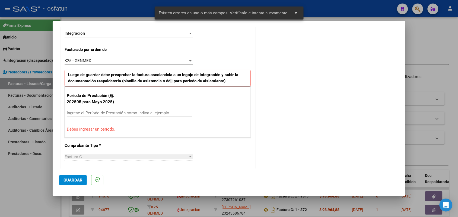
click at [97, 109] on div "Ingrese el Período de Prestación como indica el ejemplo" at bounding box center [129, 113] width 125 height 8
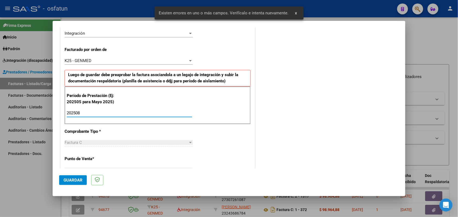
type input "202508"
click at [77, 180] on span "Guardar" at bounding box center [73, 180] width 19 height 5
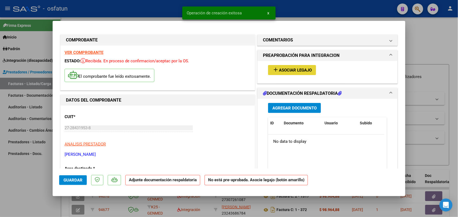
click at [295, 65] on button "add Asociar Legajo" at bounding box center [292, 70] width 48 height 10
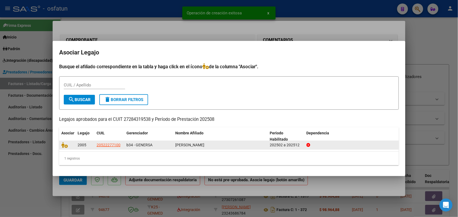
click at [60, 143] on datatable-body-cell at bounding box center [67, 145] width 16 height 8
click at [63, 147] on icon at bounding box center [64, 145] width 7 height 6
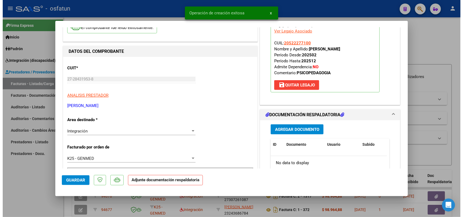
scroll to position [68, 0]
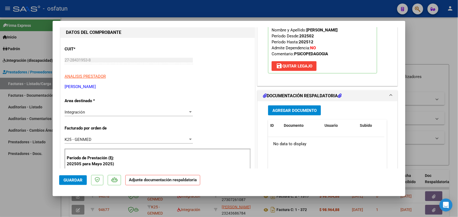
click at [286, 109] on span "Agregar Documento" at bounding box center [295, 110] width 44 height 5
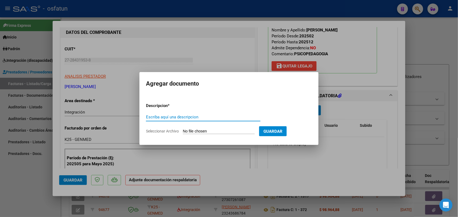
click at [165, 115] on input "Escriba aquí una descripcion" at bounding box center [203, 117] width 115 height 5
type input "ASIST"
click at [200, 131] on input "Seleccionar Archivo" at bounding box center [219, 131] width 72 height 5
type input "C:\fakepath\PL PSICOPE AGOSTO 2025.pdf"
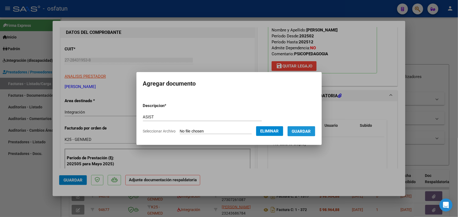
click at [306, 131] on span "Guardar" at bounding box center [301, 131] width 19 height 5
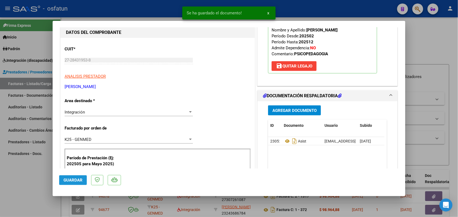
click at [77, 180] on span "Guardar" at bounding box center [73, 180] width 19 height 5
click at [14, 186] on div at bounding box center [229, 108] width 458 height 217
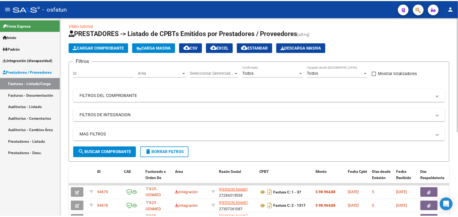
scroll to position [0, 0]
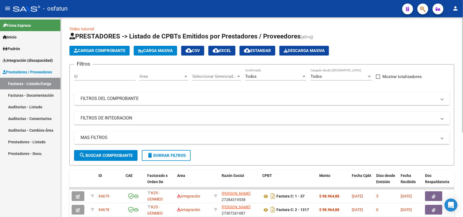
click at [109, 25] on div "Video tutorial PRESTADORES -> Listado de CPBTs Emitidos por Prestadores / Prove…" at bounding box center [262, 187] width 403 height 341
click at [93, 52] on span "Cargar Comprobante" at bounding box center [100, 50] width 52 height 5
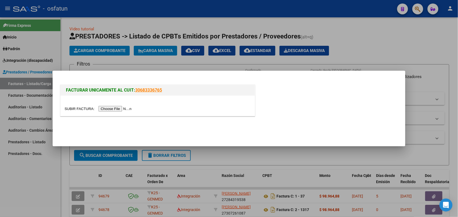
click at [111, 108] on input "file" at bounding box center [99, 109] width 69 height 6
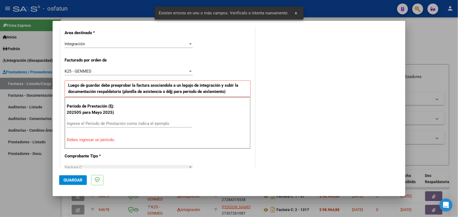
scroll to position [136, 0]
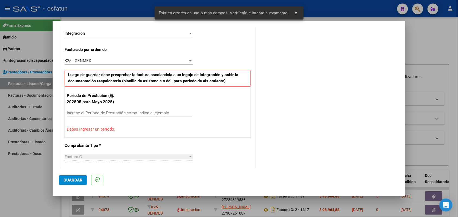
click at [118, 114] on input "Ingrese el Período de Prestación como indica el ejemplo" at bounding box center [129, 113] width 125 height 5
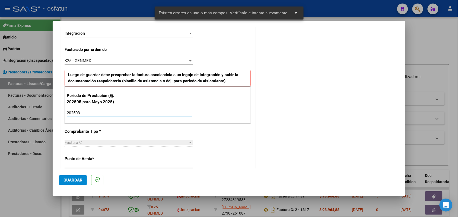
type input "202508"
click at [70, 178] on span "Guardar" at bounding box center [73, 180] width 19 height 5
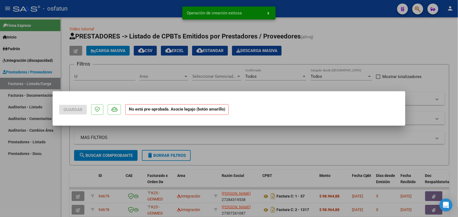
scroll to position [0, 0]
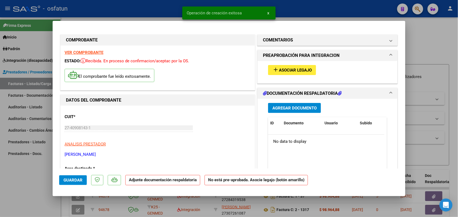
click at [291, 71] on span "Asociar Legajo" at bounding box center [295, 70] width 33 height 5
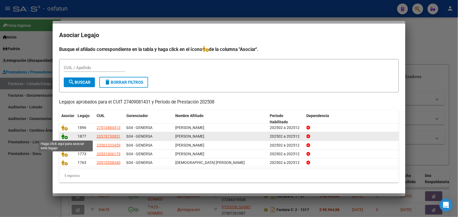
click at [65, 137] on icon at bounding box center [64, 137] width 7 height 6
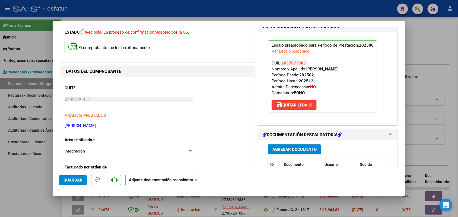
scroll to position [34, 0]
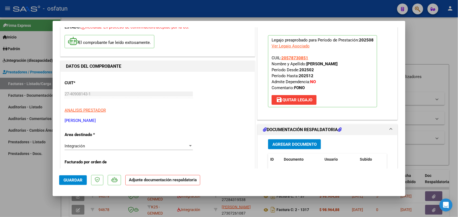
click at [291, 144] on span "Agregar Documento" at bounding box center [295, 144] width 44 height 5
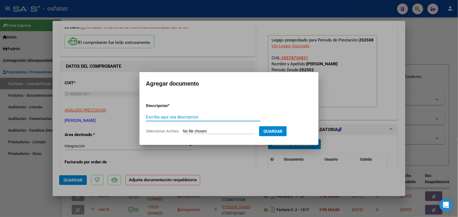
drag, startPoint x: 171, startPoint y: 116, endPoint x: 170, endPoint y: 110, distance: 5.4
click at [170, 112] on form "Descripcion * Escriba aquí una descripcion Seleccionar Archivo Guardar" at bounding box center [229, 119] width 166 height 40
type input "ASIST DANTE"
click at [207, 131] on input "Seleccionar Archivo" at bounding box center [219, 131] width 72 height 5
type input "C:\fakepath\ASIST FONO.pdf"
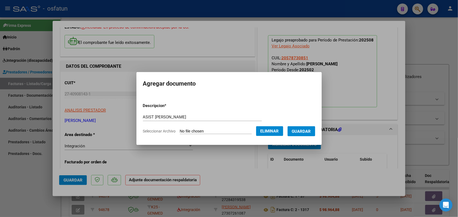
click at [307, 131] on span "Guardar" at bounding box center [301, 131] width 19 height 5
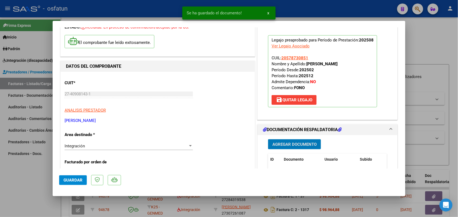
click at [69, 177] on button "Guardar" at bounding box center [73, 181] width 28 height 10
drag, startPoint x: 34, startPoint y: 168, endPoint x: 99, endPoint y: 73, distance: 114.1
click at [34, 168] on div at bounding box center [229, 108] width 458 height 217
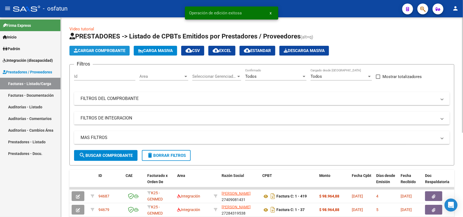
click at [86, 52] on span "Cargar Comprobante" at bounding box center [100, 50] width 52 height 5
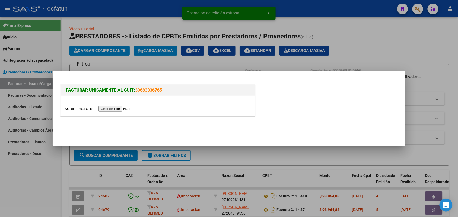
click at [112, 107] on input "file" at bounding box center [99, 109] width 69 height 6
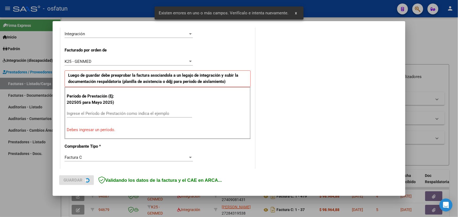
scroll to position [136, 0]
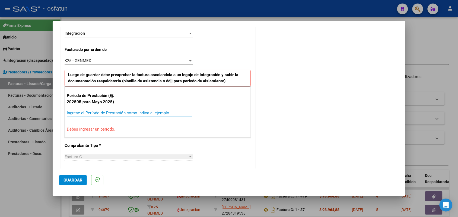
click at [153, 113] on input "Ingrese el Período de Prestación como indica el ejemplo" at bounding box center [129, 113] width 125 height 5
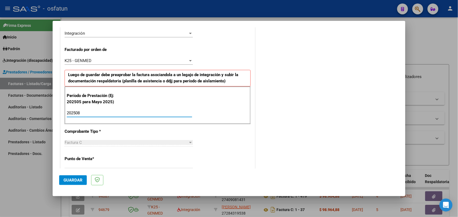
type input "202508"
click at [75, 182] on span "Guardar" at bounding box center [73, 180] width 19 height 5
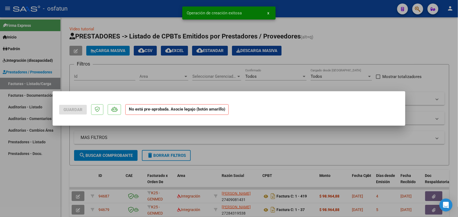
scroll to position [0, 0]
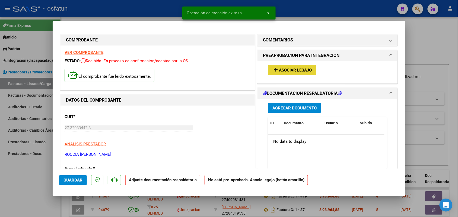
click at [286, 70] on span "Asociar Legajo" at bounding box center [295, 70] width 33 height 5
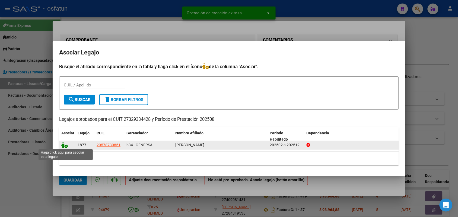
click at [64, 145] on icon at bounding box center [64, 145] width 7 height 6
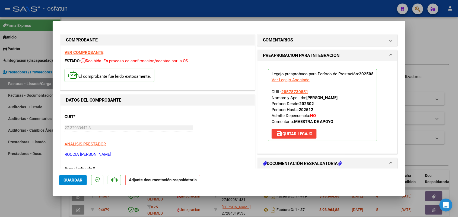
scroll to position [34, 0]
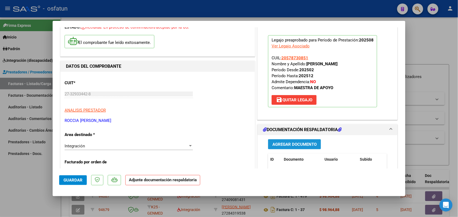
click at [299, 143] on span "Agregar Documento" at bounding box center [295, 144] width 44 height 5
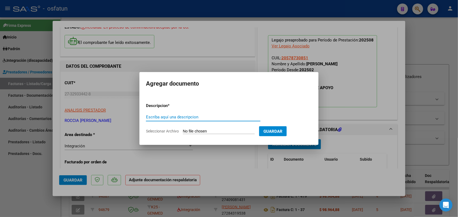
click at [184, 117] on input "Escriba aquí una descripcion" at bounding box center [203, 117] width 115 height 5
type input "ASIST"
click at [212, 132] on input "Seleccionar Archivo" at bounding box center [219, 131] width 72 height 5
type input "C:\fakepath\ASIST MAESTRA.pdf"
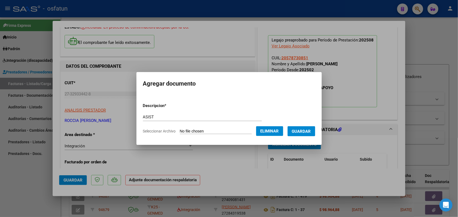
click at [312, 128] on button "Guardar" at bounding box center [302, 132] width 28 height 10
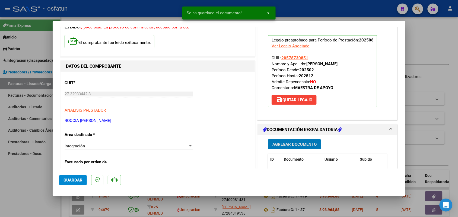
click at [77, 181] on span "Guardar" at bounding box center [73, 180] width 19 height 5
click at [28, 191] on div at bounding box center [229, 108] width 458 height 217
type input "$ 0,00"
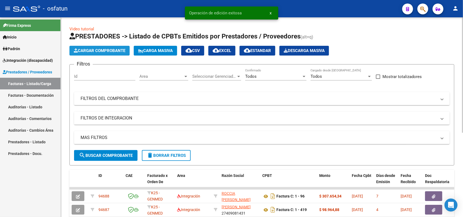
click at [104, 51] on span "Cargar Comprobante" at bounding box center [100, 50] width 52 height 5
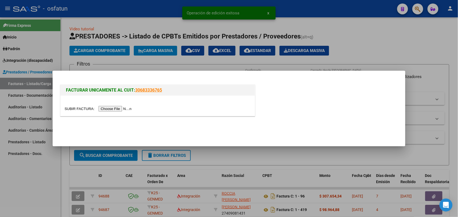
click at [130, 109] on input "file" at bounding box center [99, 109] width 69 height 6
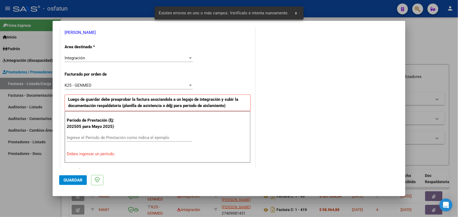
scroll to position [147, 0]
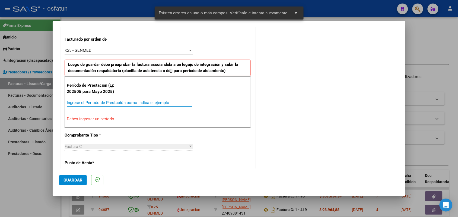
click at [122, 102] on input "Ingrese el Período de Prestación como indica el ejemplo" at bounding box center [129, 102] width 125 height 5
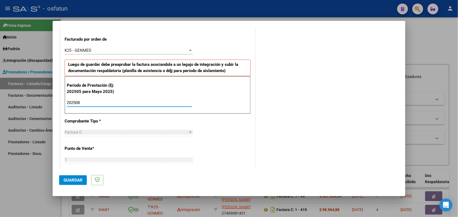
type input "202508"
click at [72, 177] on button "Guardar" at bounding box center [73, 181] width 28 height 10
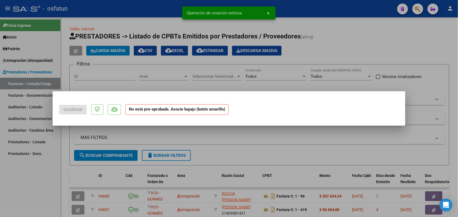
scroll to position [0, 0]
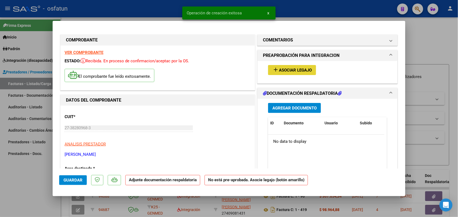
click at [283, 74] on button "add Asociar Legajo" at bounding box center [292, 70] width 48 height 10
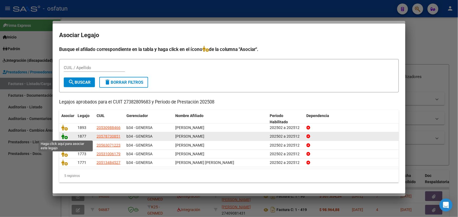
click at [64, 138] on icon at bounding box center [64, 137] width 7 height 6
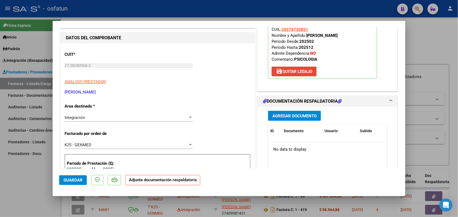
scroll to position [68, 0]
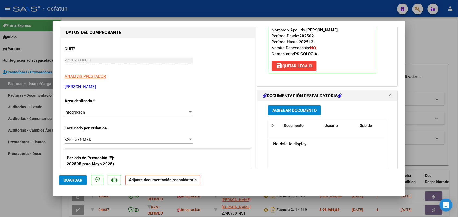
click at [282, 109] on span "Agregar Documento" at bounding box center [295, 110] width 44 height 5
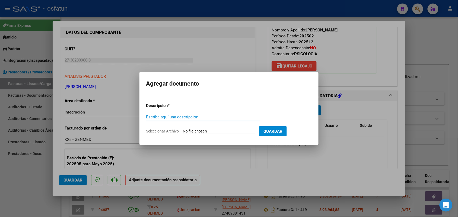
click at [187, 116] on input "Escriba aquí una descripcion" at bounding box center [203, 117] width 115 height 5
type input "ASIST DANTE"
click at [220, 130] on input "Seleccionar Archivo" at bounding box center [219, 131] width 72 height 5
type input "C:\fakepath\ASIST PSICOLOGIA.pdf"
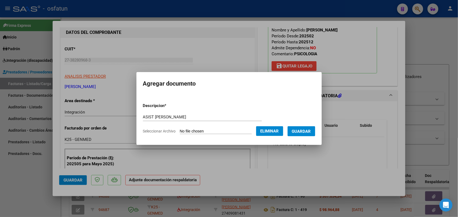
click at [310, 131] on span "Guardar" at bounding box center [301, 131] width 19 height 5
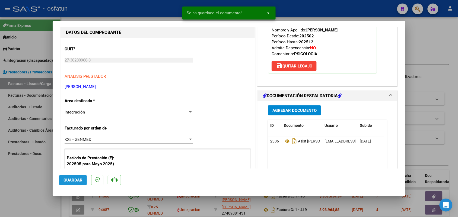
click at [80, 182] on span "Guardar" at bounding box center [73, 180] width 19 height 5
drag, startPoint x: 20, startPoint y: 189, endPoint x: 111, endPoint y: 113, distance: 117.8
click at [20, 188] on div at bounding box center [229, 108] width 458 height 217
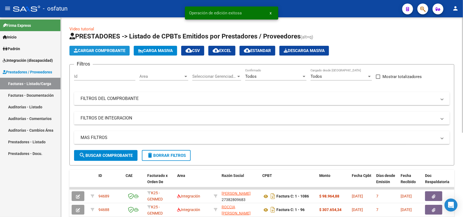
click at [109, 49] on span "Cargar Comprobante" at bounding box center [100, 50] width 52 height 5
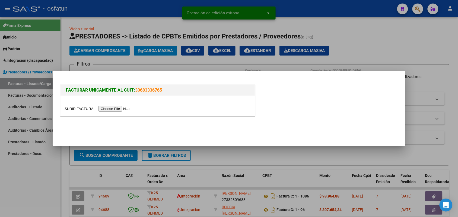
click at [124, 112] on div at bounding box center [158, 106] width 194 height 20
click at [124, 110] on input "file" at bounding box center [99, 109] width 69 height 6
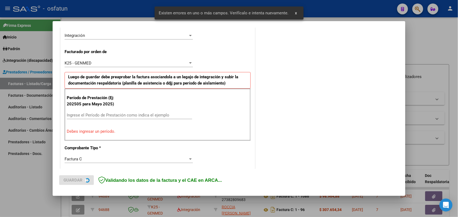
scroll to position [136, 0]
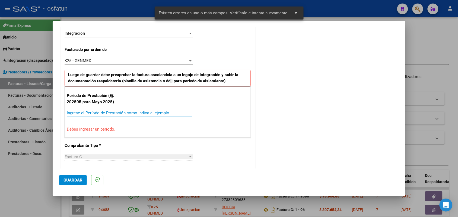
click at [114, 113] on input "Ingrese el Período de Prestación como indica el ejemplo" at bounding box center [129, 113] width 125 height 5
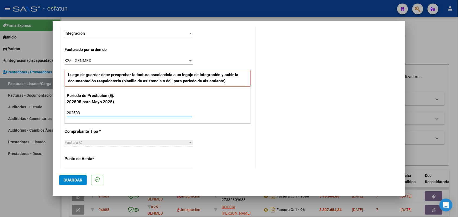
type input "202508"
drag, startPoint x: 72, startPoint y: 176, endPoint x: 74, endPoint y: 171, distance: 4.6
click at [71, 175] on mat-dialog-actions "Guardar" at bounding box center [229, 179] width 340 height 21
click at [68, 176] on button "Guardar" at bounding box center [73, 181] width 28 height 10
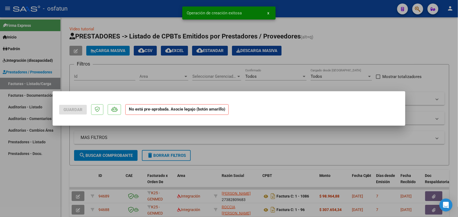
scroll to position [0, 0]
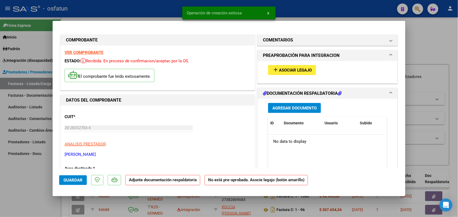
click at [287, 63] on div "add Asociar Legajo" at bounding box center [327, 70] width 127 height 18
click at [290, 67] on button "add Asociar Legajo" at bounding box center [292, 70] width 48 height 10
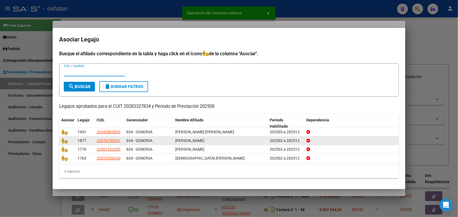
click at [61, 144] on datatable-body-cell at bounding box center [67, 141] width 16 height 8
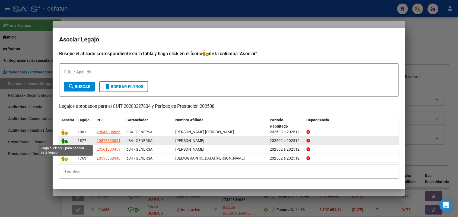
click at [64, 139] on icon at bounding box center [64, 141] width 7 height 6
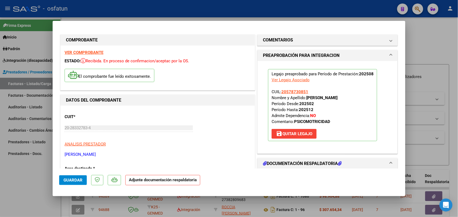
scroll to position [34, 0]
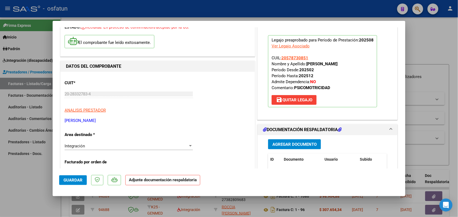
click at [292, 144] on span "Agregar Documento" at bounding box center [295, 144] width 44 height 5
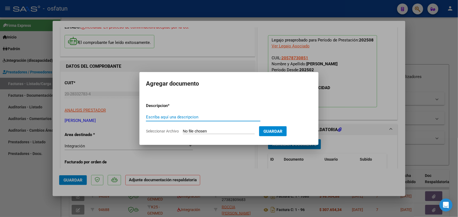
click at [165, 116] on input "Escriba aquí una descripcion" at bounding box center [203, 117] width 115 height 5
type input "ASIST"
click at [189, 129] on input "Seleccionar Archivo" at bounding box center [219, 131] width 72 height 5
type input "C:\fakepath\ASIST PSM.pdf"
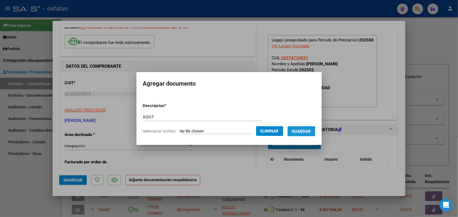
click at [309, 127] on button "Guardar" at bounding box center [302, 132] width 28 height 10
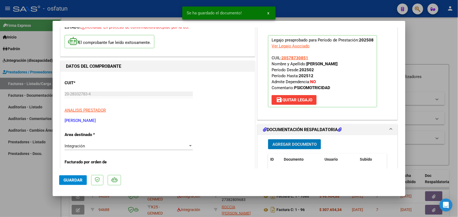
click at [77, 180] on span "Guardar" at bounding box center [73, 180] width 19 height 5
click at [23, 188] on div at bounding box center [229, 108] width 458 height 217
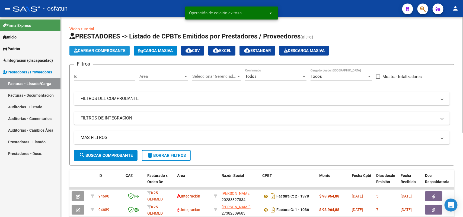
click at [98, 51] on span "Cargar Comprobante" at bounding box center [100, 50] width 52 height 5
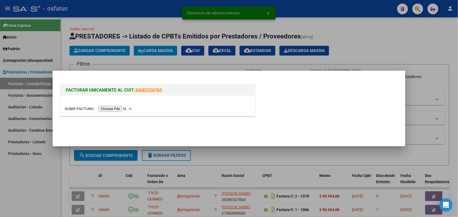
click at [105, 109] on input "file" at bounding box center [99, 109] width 69 height 6
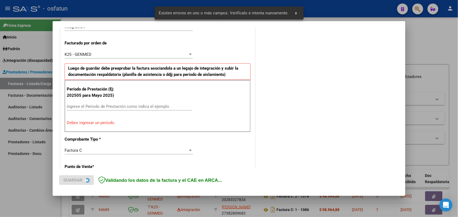
scroll to position [147, 0]
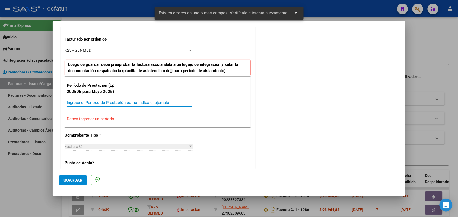
click at [124, 103] on input "Ingrese el Período de Prestación como indica el ejemplo" at bounding box center [129, 102] width 125 height 5
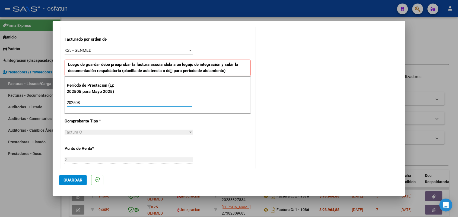
type input "202508"
click at [72, 180] on span "Guardar" at bounding box center [73, 180] width 19 height 5
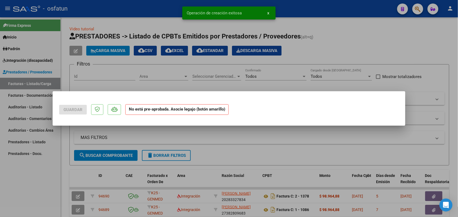
scroll to position [0, 0]
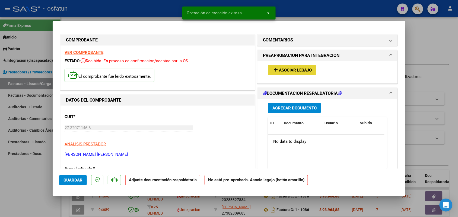
click at [284, 65] on button "add Asociar Legajo" at bounding box center [292, 70] width 48 height 10
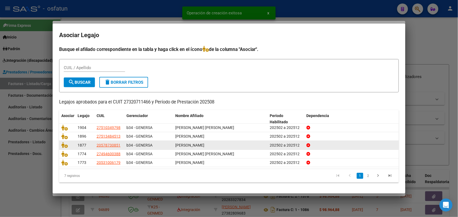
click at [64, 149] on datatable-body-cell at bounding box center [67, 145] width 16 height 8
click at [64, 144] on icon at bounding box center [64, 145] width 7 height 6
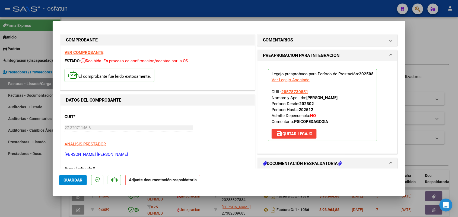
scroll to position [34, 0]
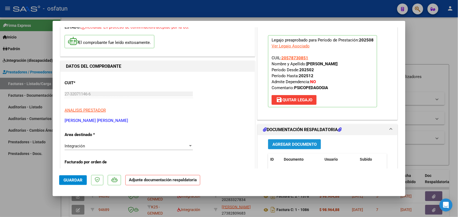
click at [289, 142] on button "Agregar Documento" at bounding box center [294, 145] width 53 height 10
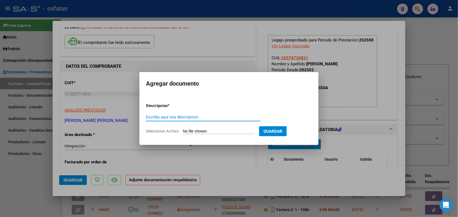
click at [172, 118] on input "Escriba aquí una descripcion" at bounding box center [203, 117] width 115 height 5
type input "ASIST"
click at [211, 132] on input "Seleccionar Archivo" at bounding box center [219, 131] width 72 height 5
type input "C:\fakepath\ASIST PSP.pdf"
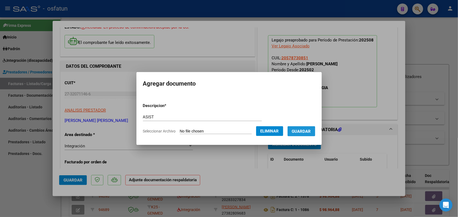
click at [309, 129] on span "Guardar" at bounding box center [301, 131] width 19 height 5
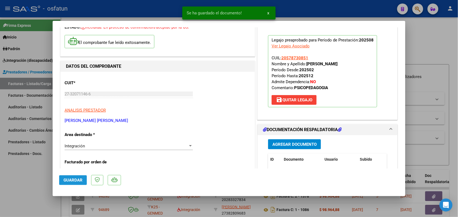
click at [64, 180] on span "Guardar" at bounding box center [73, 180] width 19 height 5
click at [29, 174] on div at bounding box center [229, 108] width 458 height 217
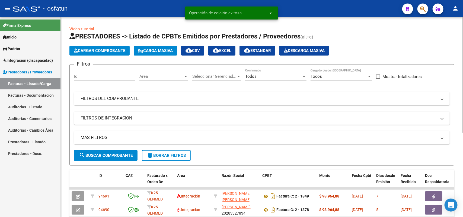
drag, startPoint x: 95, startPoint y: 57, endPoint x: 94, endPoint y: 51, distance: 6.7
click at [94, 51] on span "Cargar Comprobante" at bounding box center [100, 50] width 52 height 5
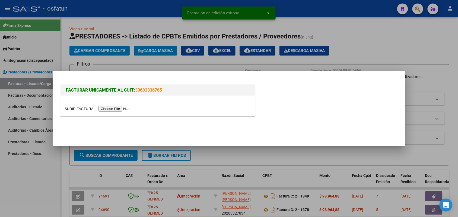
click at [114, 108] on input "file" at bounding box center [99, 109] width 69 height 6
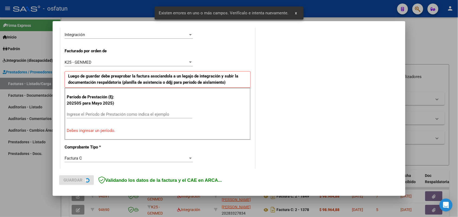
scroll to position [136, 0]
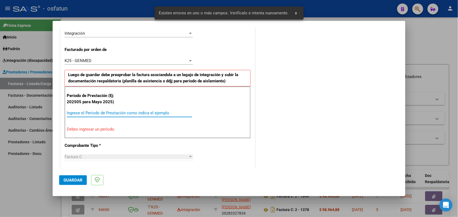
click at [121, 113] on input "Ingrese el Período de Prestación como indica el ejemplo" at bounding box center [129, 113] width 125 height 5
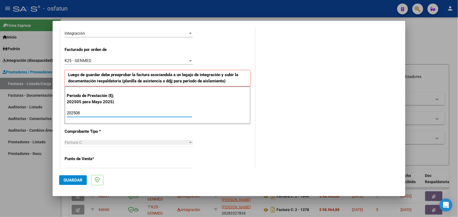
type input "202508"
click at [68, 181] on span "Guardar" at bounding box center [73, 180] width 19 height 5
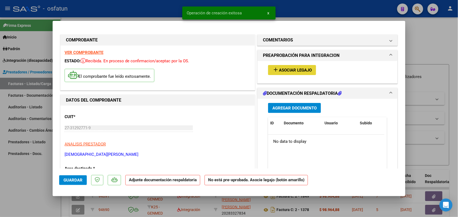
click at [290, 70] on span "Asociar Legajo" at bounding box center [295, 70] width 33 height 5
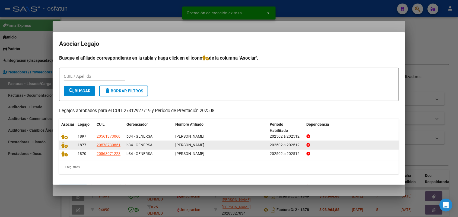
click at [61, 144] on datatable-body-cell at bounding box center [67, 145] width 16 height 8
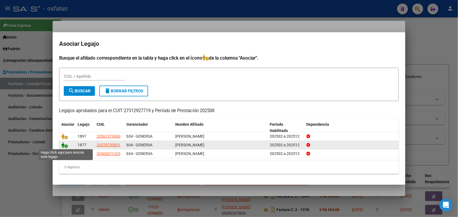
click at [65, 144] on icon at bounding box center [64, 145] width 7 height 6
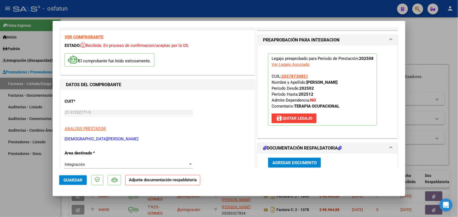
scroll to position [34, 0]
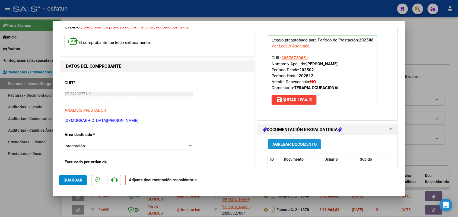
click at [295, 143] on span "Agregar Documento" at bounding box center [295, 144] width 44 height 5
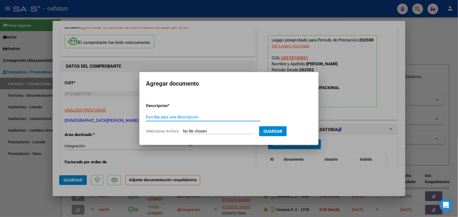
click at [177, 118] on input "Escriba aquí una descripcion" at bounding box center [203, 117] width 115 height 5
type input "ASIST DANTE"
click at [191, 132] on input "Seleccionar Archivo" at bounding box center [219, 131] width 72 height 5
type input "C:\fakepath\ASIST TERAÌA OPCUPACIOONAL.pdf"
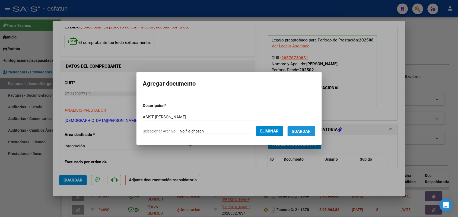
drag, startPoint x: 310, startPoint y: 130, endPoint x: 307, endPoint y: 132, distance: 3.5
click at [310, 129] on span "Guardar" at bounding box center [301, 131] width 19 height 5
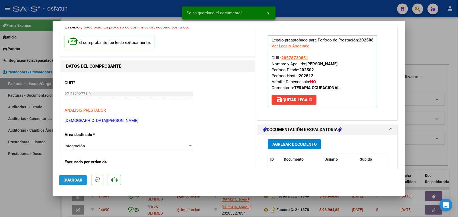
click at [77, 181] on span "Guardar" at bounding box center [73, 180] width 19 height 5
click at [31, 193] on div at bounding box center [229, 108] width 458 height 217
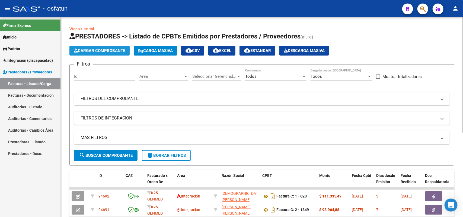
click at [111, 48] on span "Cargar Comprobante" at bounding box center [100, 50] width 52 height 5
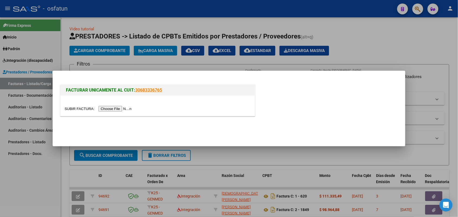
click at [105, 109] on input "file" at bounding box center [99, 109] width 69 height 6
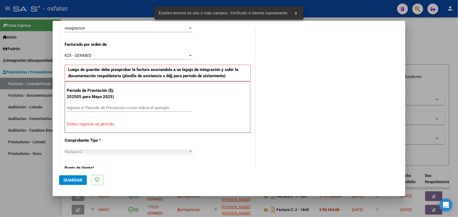
scroll to position [167, 0]
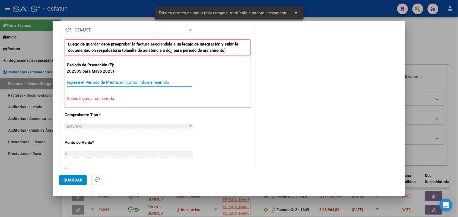
click at [123, 81] on input "Ingrese el Período de Prestación como indica el ejemplo" at bounding box center [129, 82] width 125 height 5
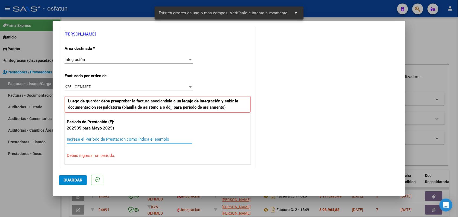
scroll to position [133, 0]
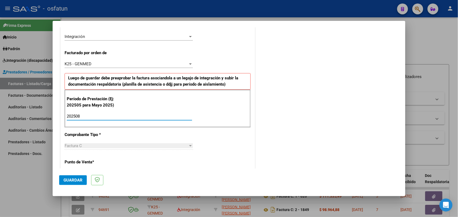
type input "202508"
click at [72, 179] on span "Guardar" at bounding box center [73, 180] width 19 height 5
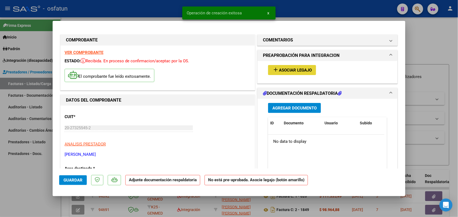
click at [288, 70] on span "Asociar Legajo" at bounding box center [295, 70] width 33 height 5
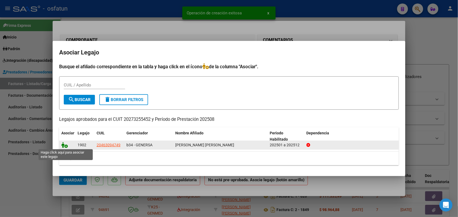
click at [66, 147] on icon at bounding box center [64, 145] width 7 height 6
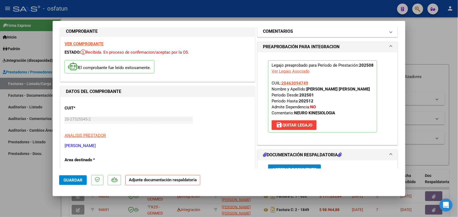
scroll to position [34, 0]
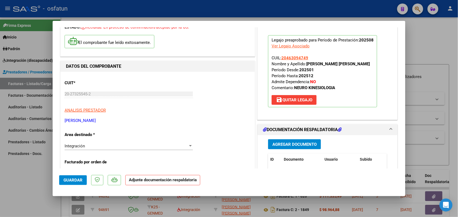
click at [288, 143] on span "Agregar Documento" at bounding box center [295, 144] width 44 height 5
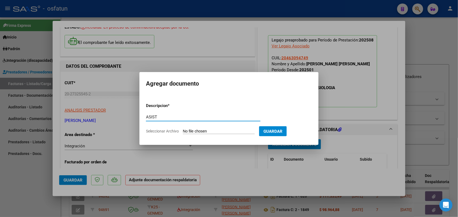
type input "ASIST"
click at [197, 134] on input "Seleccionar Archivo" at bounding box center [219, 131] width 72 height 5
type input "C:\fakepath\ASISTENCIA Y AUTORIZACION KINE AGOSTO 25.pdf"
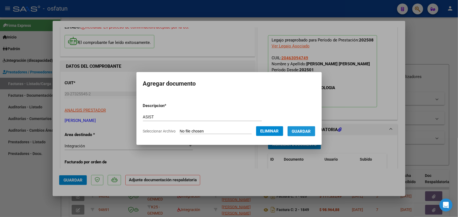
drag, startPoint x: 306, startPoint y: 132, endPoint x: 304, endPoint y: 128, distance: 3.9
click at [305, 131] on span "Guardar" at bounding box center [301, 131] width 19 height 5
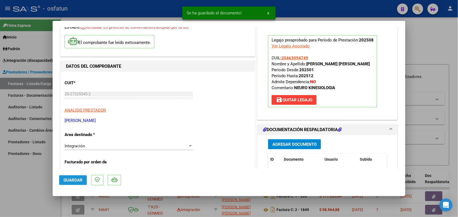
click at [70, 182] on span "Guardar" at bounding box center [73, 180] width 19 height 5
drag, startPoint x: 39, startPoint y: 185, endPoint x: 95, endPoint y: 99, distance: 102.4
click at [40, 185] on div at bounding box center [229, 108] width 458 height 217
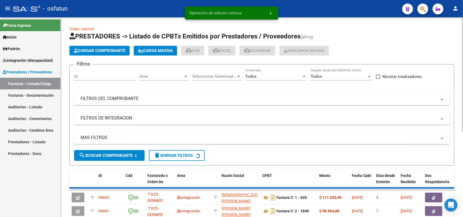
click at [105, 51] on span "Cargar Comprobante" at bounding box center [100, 50] width 52 height 5
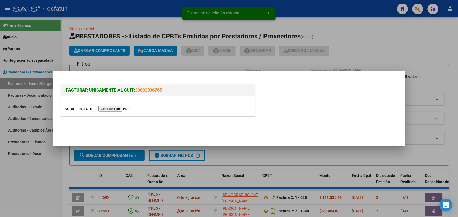
click at [120, 104] on div at bounding box center [158, 106] width 194 height 20
click at [116, 110] on input "file" at bounding box center [99, 109] width 69 height 6
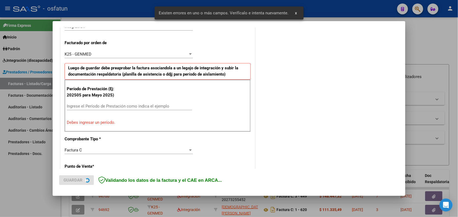
scroll to position [147, 0]
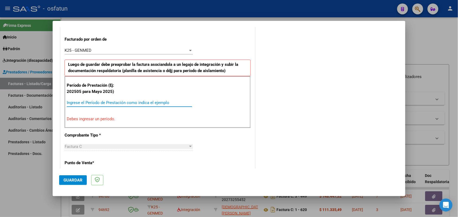
click at [150, 103] on input "Ingrese el Período de Prestación como indica el ejemplo" at bounding box center [129, 102] width 125 height 5
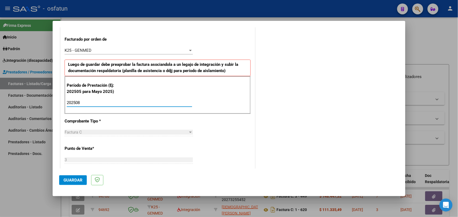
type input "202508"
click at [72, 178] on span "Guardar" at bounding box center [73, 180] width 19 height 5
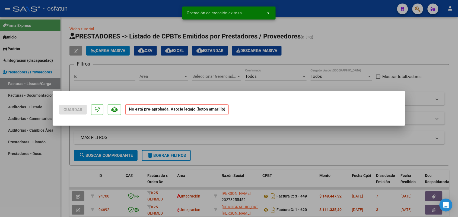
scroll to position [0, 0]
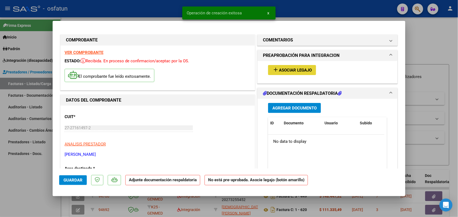
click at [305, 68] on span "Asociar Legajo" at bounding box center [295, 70] width 33 height 5
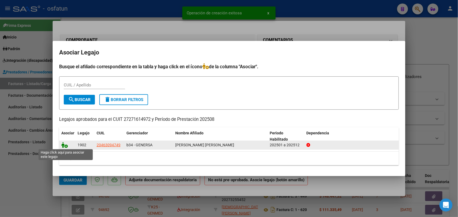
click at [64, 145] on icon at bounding box center [64, 145] width 7 height 6
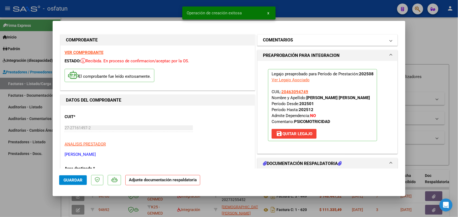
scroll to position [34, 0]
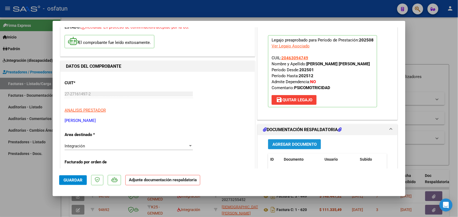
click at [289, 147] on span "Agregar Documento" at bounding box center [295, 144] width 44 height 5
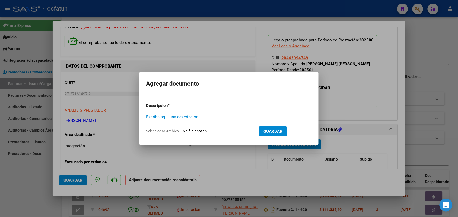
click at [185, 116] on input "Escriba aquí una descripcion" at bounding box center [203, 117] width 115 height 5
type input "ASIST"
click at [190, 128] on form "Descripcion * ASIST Escriba aquí una descripcion Seleccionar Archivo Guardar" at bounding box center [229, 119] width 166 height 40
click at [201, 126] on div "ASIST Escriba aquí una descripcion" at bounding box center [203, 119] width 115 height 13
click at [210, 130] on input "Seleccionar Archivo" at bounding box center [219, 131] width 72 height 5
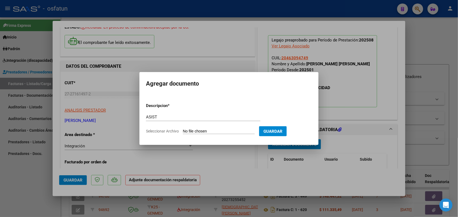
type input "C:\fakepath\ASISTENCIA Y AUTORIZACION PSICOMOT AGOSTO 25.pdf"
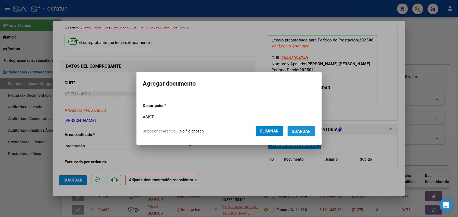
click at [311, 130] on span "Guardar" at bounding box center [301, 131] width 19 height 5
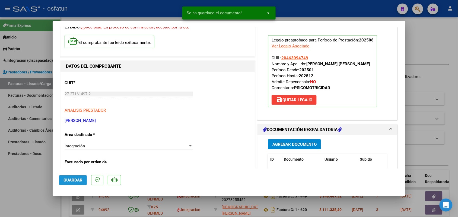
click at [68, 176] on button "Guardar" at bounding box center [73, 181] width 28 height 10
click at [22, 191] on div at bounding box center [229, 108] width 458 height 217
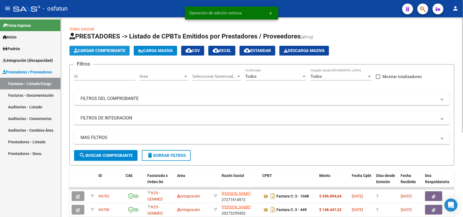
click at [111, 50] on span "Cargar Comprobante" at bounding box center [100, 50] width 52 height 5
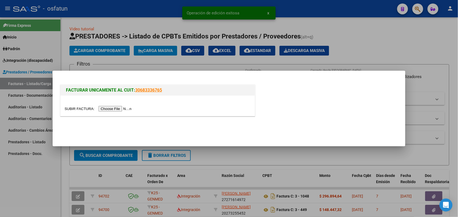
click at [117, 109] on input "file" at bounding box center [99, 109] width 69 height 6
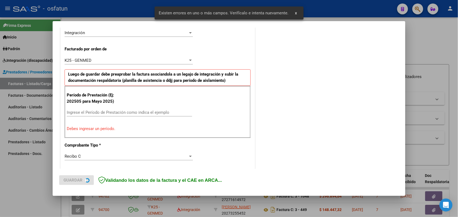
scroll to position [147, 0]
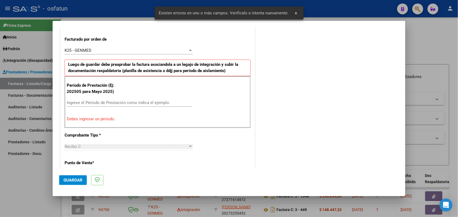
click at [134, 98] on div "Período de Prestación (Ej: 202505 para [DATE]) Ingrese el Período de Prestación…" at bounding box center [158, 102] width 186 height 52
click at [135, 104] on input "Ingrese el Período de Prestación como indica el ejemplo" at bounding box center [129, 102] width 125 height 5
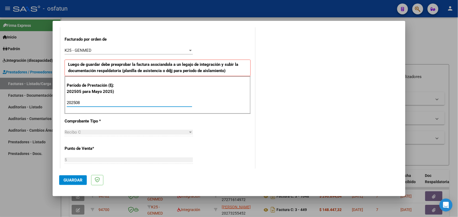
type input "202508"
click at [76, 177] on button "Guardar" at bounding box center [73, 181] width 28 height 10
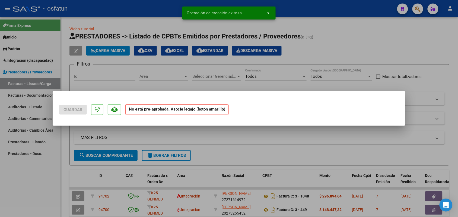
scroll to position [0, 0]
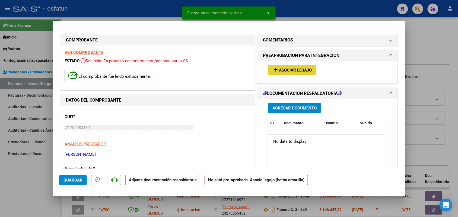
click at [298, 71] on span "Asociar Legajo" at bounding box center [295, 70] width 33 height 5
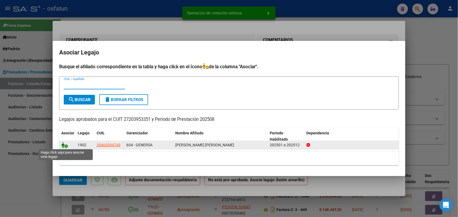
click at [64, 144] on icon at bounding box center [64, 145] width 7 height 6
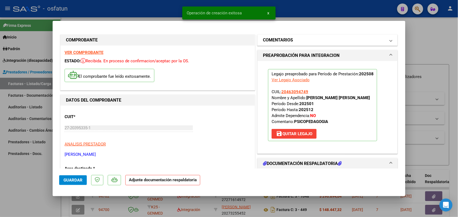
scroll to position [34, 0]
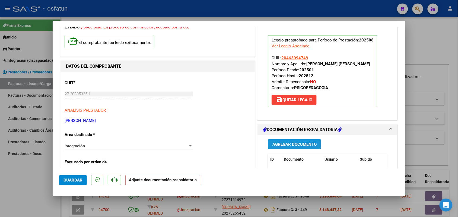
click at [284, 143] on span "Agregar Documento" at bounding box center [295, 144] width 44 height 5
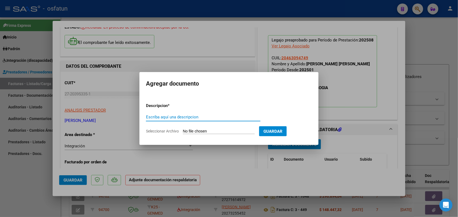
click at [199, 116] on input "Escriba aquí una descripcion" at bounding box center [203, 117] width 115 height 5
type input "ASIST"
click at [200, 132] on input "Seleccionar Archivo" at bounding box center [219, 131] width 72 height 5
type input "C:\fakepath\ASISTENCIA Y AUTORIZACION PSICOPE AGOSTO 25.pdf"
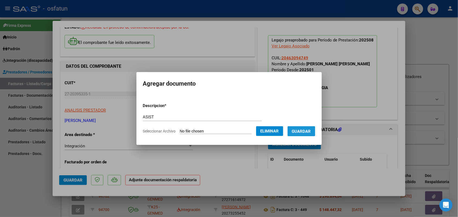
click at [309, 131] on span "Guardar" at bounding box center [301, 131] width 19 height 5
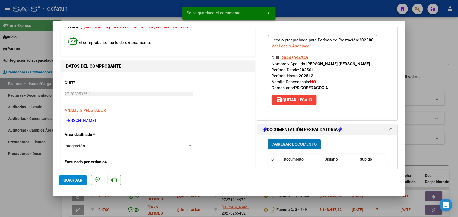
click at [74, 172] on mat-dialog-actions "Guardar" at bounding box center [229, 179] width 340 height 21
click at [68, 181] on span "Guardar" at bounding box center [73, 180] width 19 height 5
click at [72, 182] on span "Guardar" at bounding box center [73, 180] width 19 height 5
drag, startPoint x: 12, startPoint y: 204, endPoint x: 181, endPoint y: 18, distance: 251.4
click at [13, 203] on div at bounding box center [229, 108] width 458 height 217
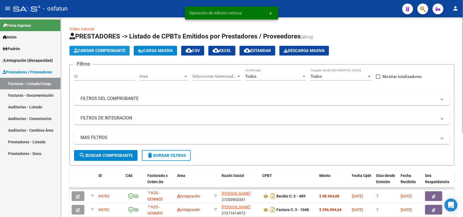
click at [100, 47] on button "Cargar Comprobante" at bounding box center [100, 51] width 60 height 10
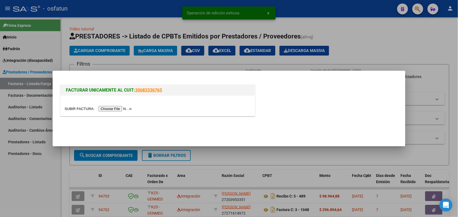
click at [115, 110] on input "file" at bounding box center [99, 109] width 69 height 6
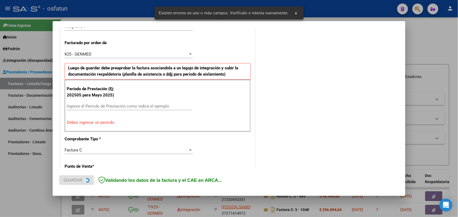
scroll to position [147, 0]
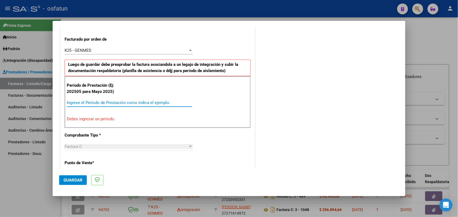
click at [89, 105] on input "Ingrese el Período de Prestación como indica el ejemplo" at bounding box center [129, 102] width 125 height 5
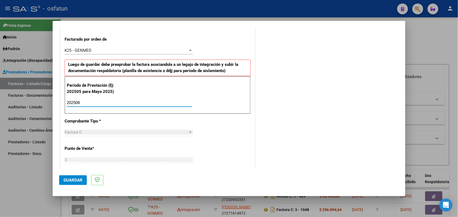
type input "202508"
click at [74, 179] on span "Guardar" at bounding box center [73, 180] width 19 height 5
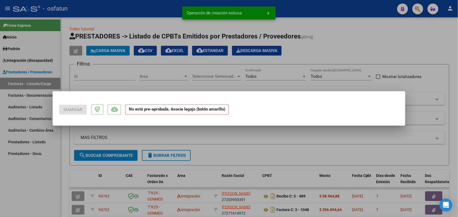
scroll to position [0, 0]
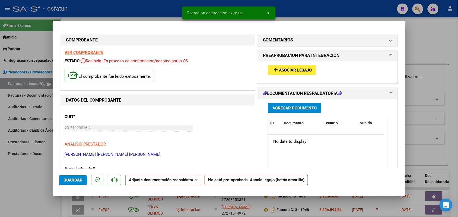
click at [289, 68] on span "Asociar Legajo" at bounding box center [295, 70] width 33 height 5
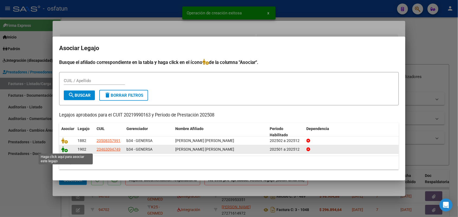
click at [66, 148] on icon at bounding box center [64, 150] width 7 height 6
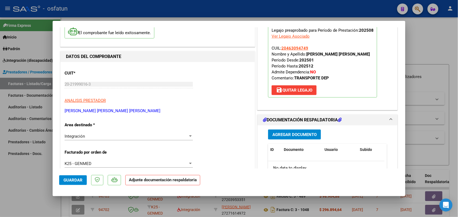
scroll to position [68, 0]
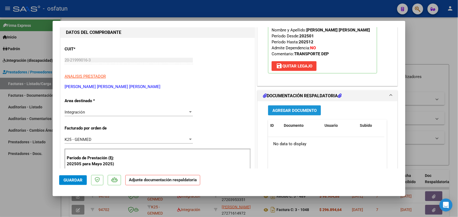
click at [292, 111] on span "Agregar Documento" at bounding box center [295, 110] width 44 height 5
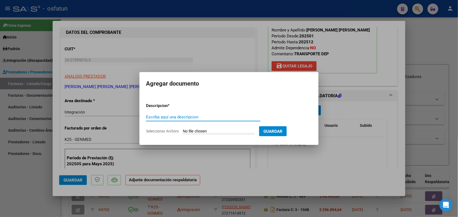
click at [170, 115] on input "Escriba aquí una descripcion" at bounding box center [203, 117] width 115 height 5
type input "ASIST"
click at [199, 126] on div "ASIST Escriba aquí una descripcion" at bounding box center [203, 119] width 115 height 13
click at [201, 131] on input "Seleccionar Archivo" at bounding box center [219, 131] width 72 height 5
type input "C:\fakepath\ASISTENCIA Y AUTORIZACION TRANSPORTE AGOSTO 25.pdf"
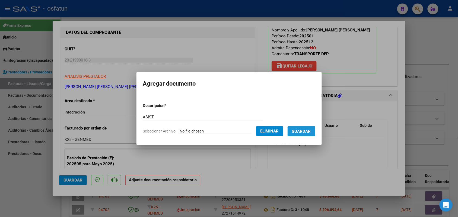
click at [302, 131] on span "Guardar" at bounding box center [301, 131] width 19 height 5
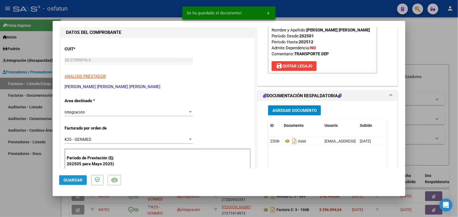
click at [80, 176] on button "Guardar" at bounding box center [73, 181] width 28 height 10
click at [26, 199] on div at bounding box center [229, 108] width 458 height 217
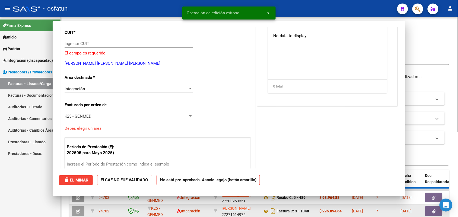
scroll to position [0, 0]
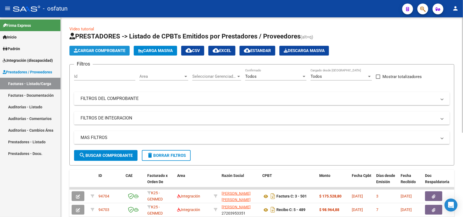
click at [104, 51] on span "Cargar Comprobante" at bounding box center [100, 50] width 52 height 5
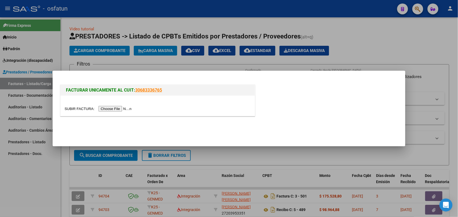
click at [115, 109] on input "file" at bounding box center [99, 109] width 69 height 6
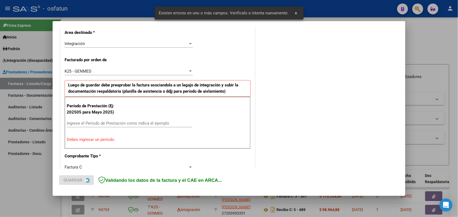
scroll to position [136, 0]
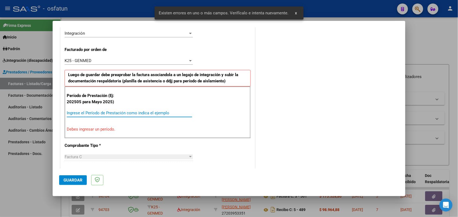
click at [115, 112] on input "Ingrese el Período de Prestación como indica el ejemplo" at bounding box center [129, 113] width 125 height 5
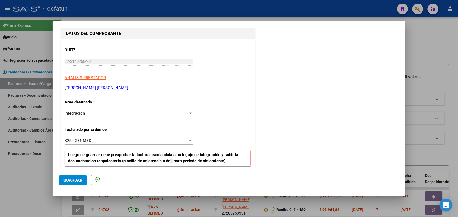
scroll to position [170, 0]
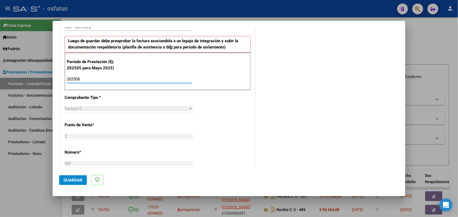
type input "202508"
click at [72, 178] on span "Guardar" at bounding box center [73, 180] width 19 height 5
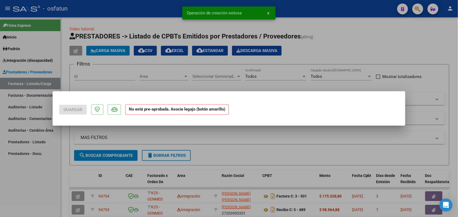
scroll to position [0, 0]
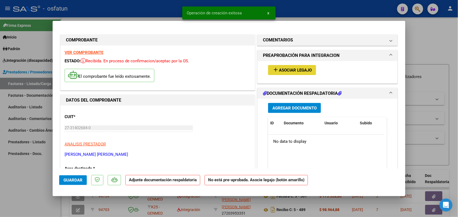
click at [293, 70] on span "Asociar Legajo" at bounding box center [295, 70] width 33 height 5
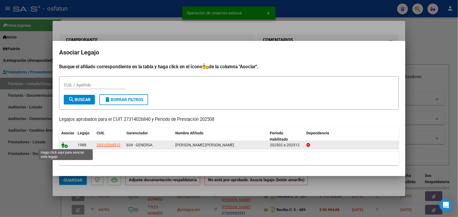
click at [66, 145] on icon at bounding box center [64, 145] width 7 height 6
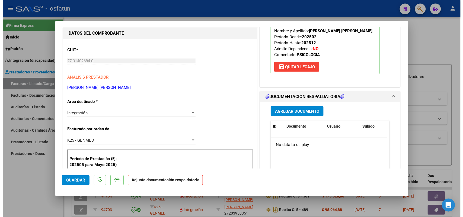
scroll to position [68, 0]
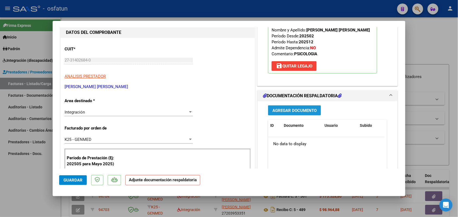
click at [280, 110] on span "Agregar Documento" at bounding box center [295, 110] width 44 height 5
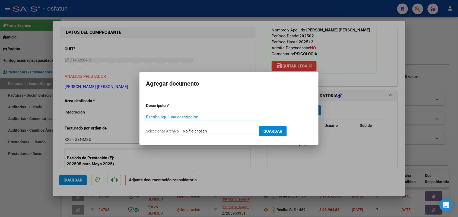
click at [166, 110] on form "Descripcion * Escriba aquí una descripcion Seleccionar Archivo Guardar" at bounding box center [229, 119] width 166 height 40
click at [164, 114] on div "Escriba aquí una descripcion" at bounding box center [203, 117] width 115 height 8
type input "ASIS"
click at [201, 131] on input "Seleccionar Archivo" at bounding box center [219, 131] width 72 height 5
type input "C:\fakepath\AF CANALDA GALARZA PEDRO, asistencia agosto.pdf"
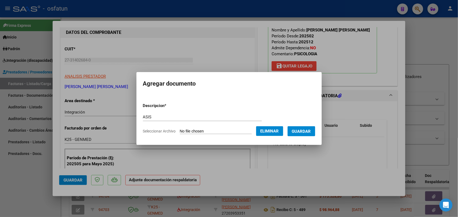
click at [309, 132] on span "Guardar" at bounding box center [301, 131] width 19 height 5
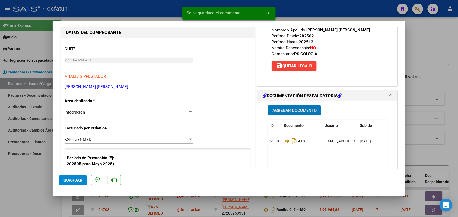
click at [68, 178] on span "Guardar" at bounding box center [73, 180] width 19 height 5
click at [11, 200] on div at bounding box center [229, 108] width 458 height 217
type input "$ 0,00"
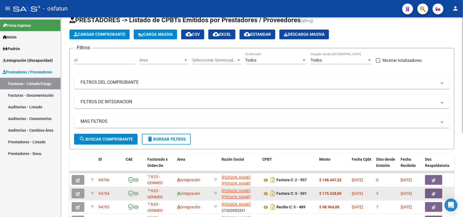
scroll to position [0, 0]
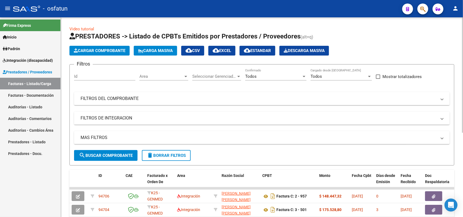
click at [390, 44] on app-list-header "PRESTADORES -> Listado de CPBTs Emitidos por Prestadores / Proveedores (alt+q) …" at bounding box center [262, 99] width 385 height 134
